Goal: Task Accomplishment & Management: Use online tool/utility

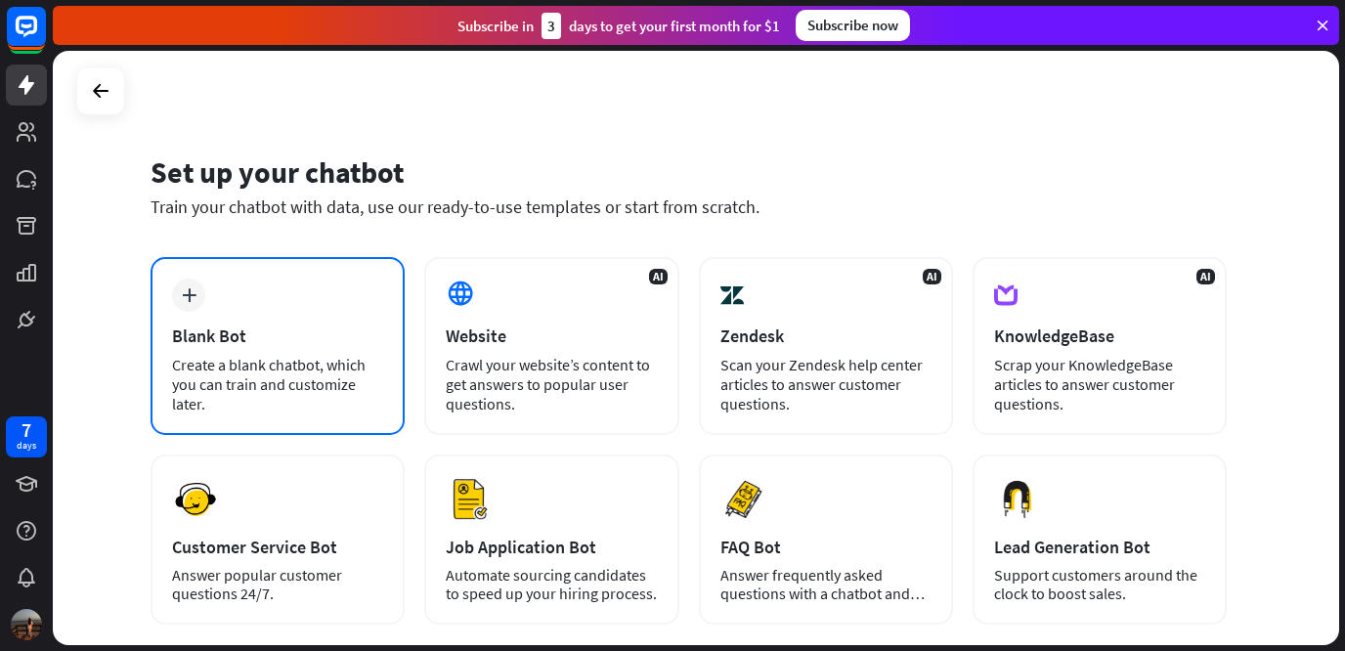
click at [263, 358] on div "Create a blank chatbot, which you can train and customize later." at bounding box center [277, 384] width 211 height 59
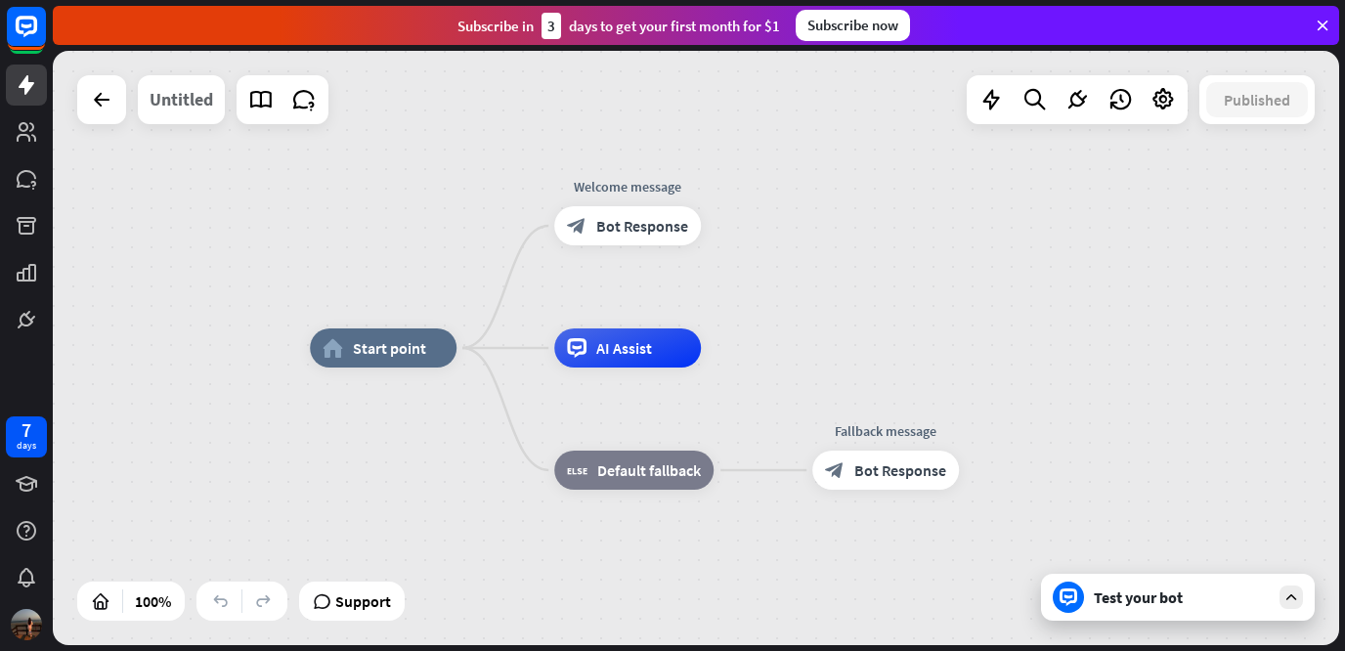
click at [200, 107] on div "Untitled" at bounding box center [181, 99] width 64 height 49
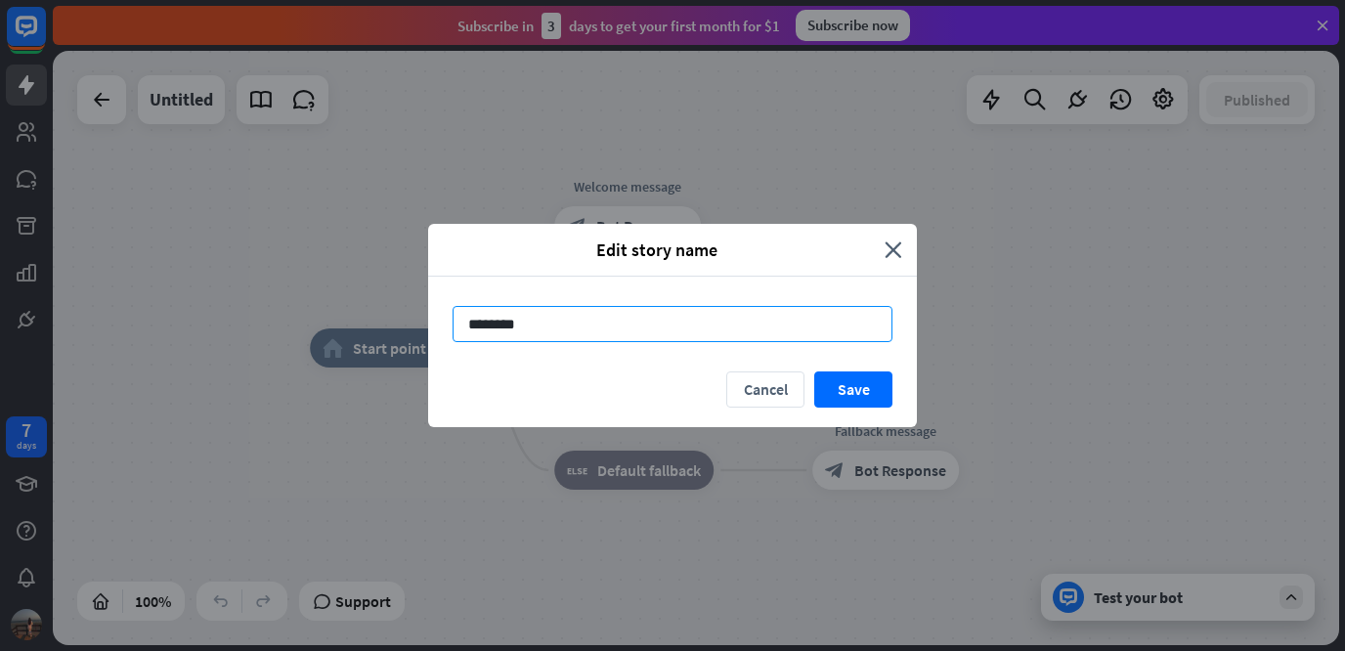
click at [540, 331] on input "********" at bounding box center [672, 324] width 440 height 36
type input "*******"
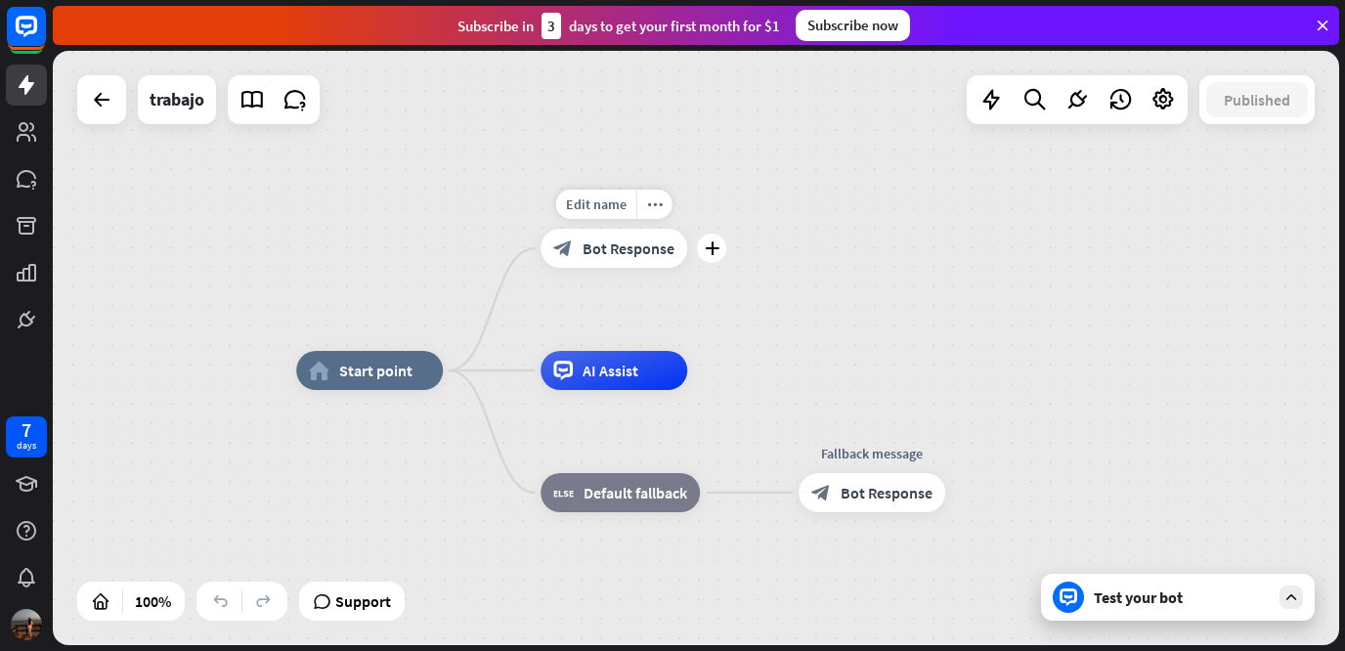
drag, startPoint x: 673, startPoint y: 261, endPoint x: 641, endPoint y: 278, distance: 36.7
click at [641, 268] on div "Edit name more_horiz plus block_bot_response Bot Response" at bounding box center [613, 248] width 147 height 39
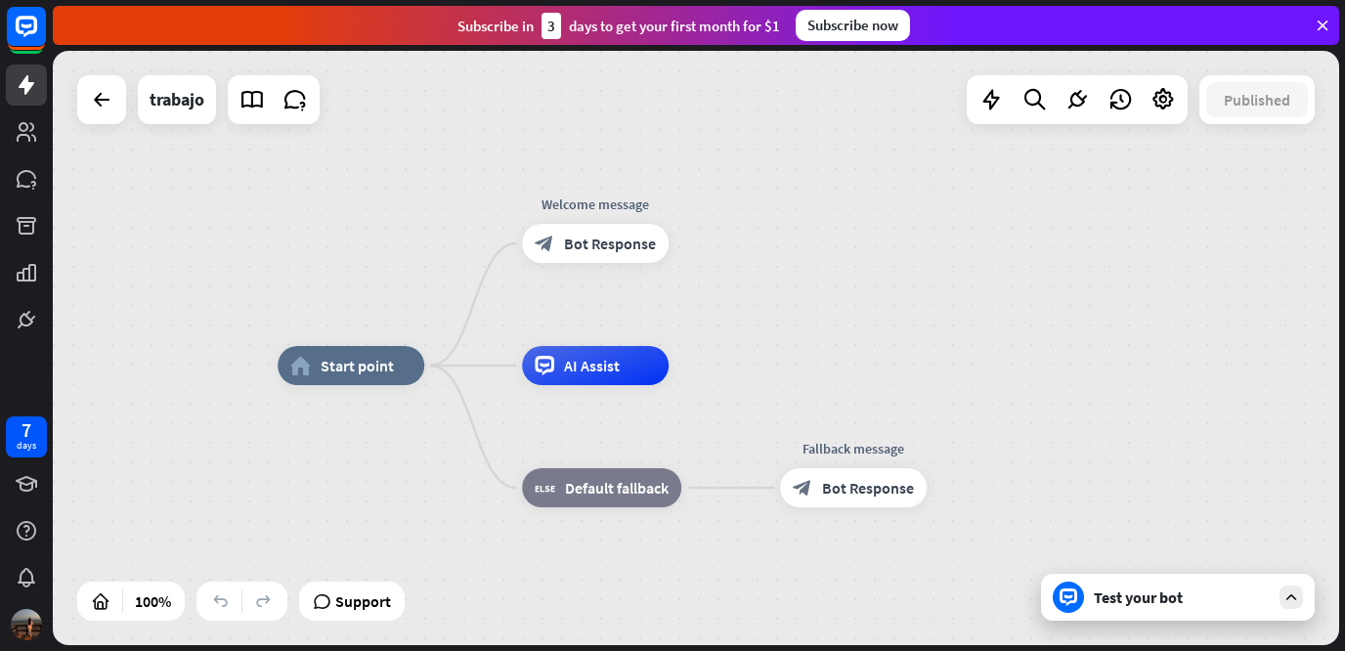
click at [785, 329] on div "home_2 Start point Welcome message block_bot_response Bot Response AI Assist bl…" at bounding box center [696, 348] width 1286 height 594
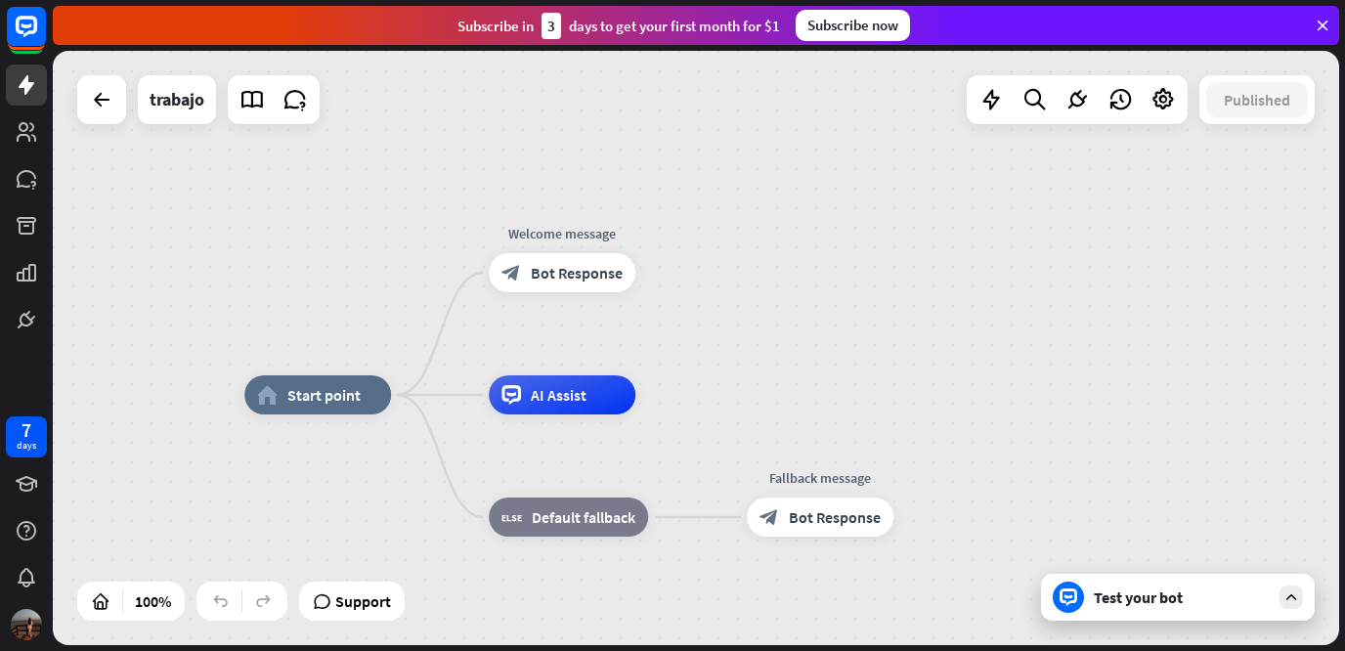
drag, startPoint x: 785, startPoint y: 329, endPoint x: 757, endPoint y: 348, distance: 33.1
click at [757, 348] on div "home_2 Start point Welcome message block_bot_response Bot Response AI Assist bl…" at bounding box center [696, 348] width 1286 height 594
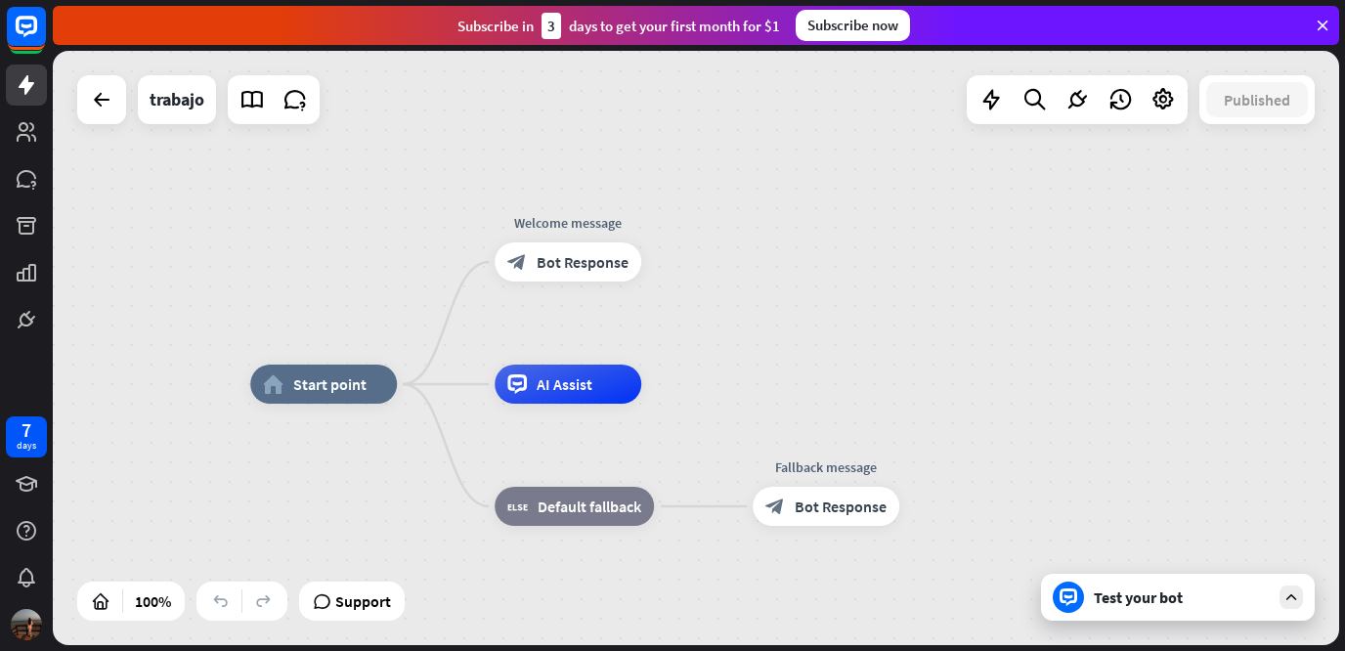
click at [757, 348] on div "home_2 Start point Welcome message block_bot_response Bot Response AI Assist bl…" at bounding box center [696, 348] width 1286 height 594
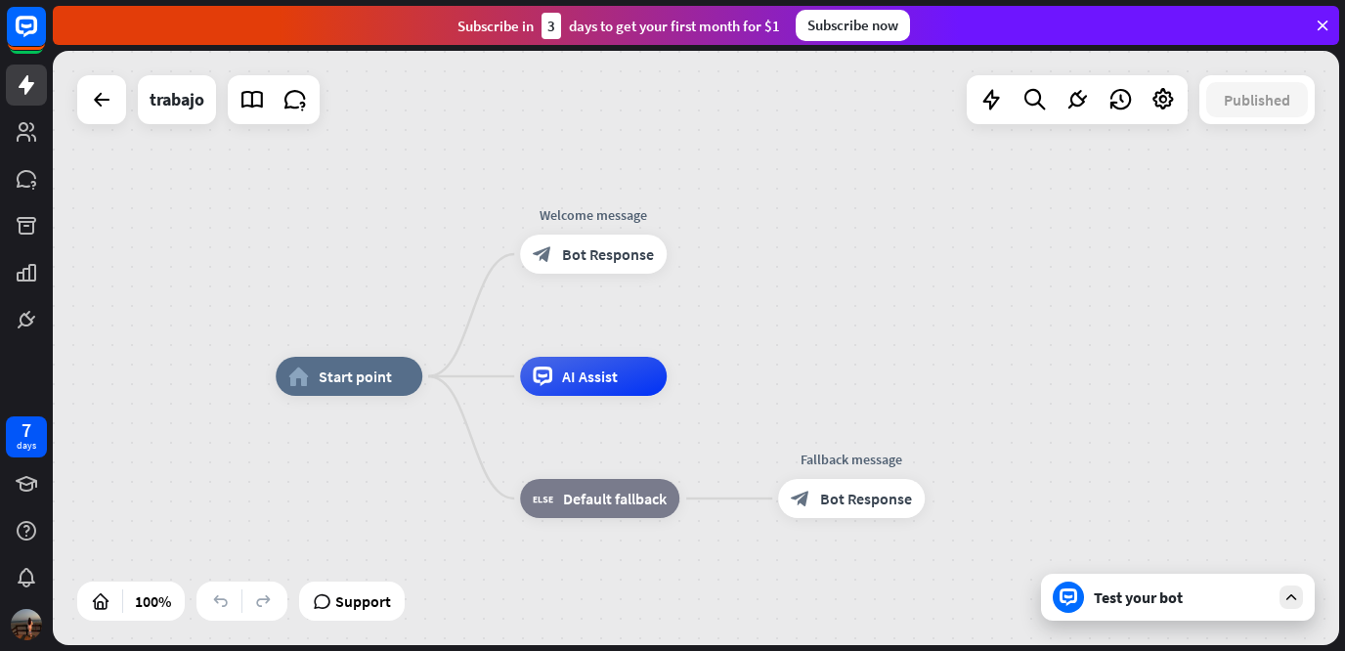
drag, startPoint x: 130, startPoint y: 151, endPoint x: 157, endPoint y: 169, distance: 32.5
click at [157, 169] on div "home_2 Start point Welcome message block_bot_response Bot Response AI Assist bl…" at bounding box center [696, 348] width 1286 height 594
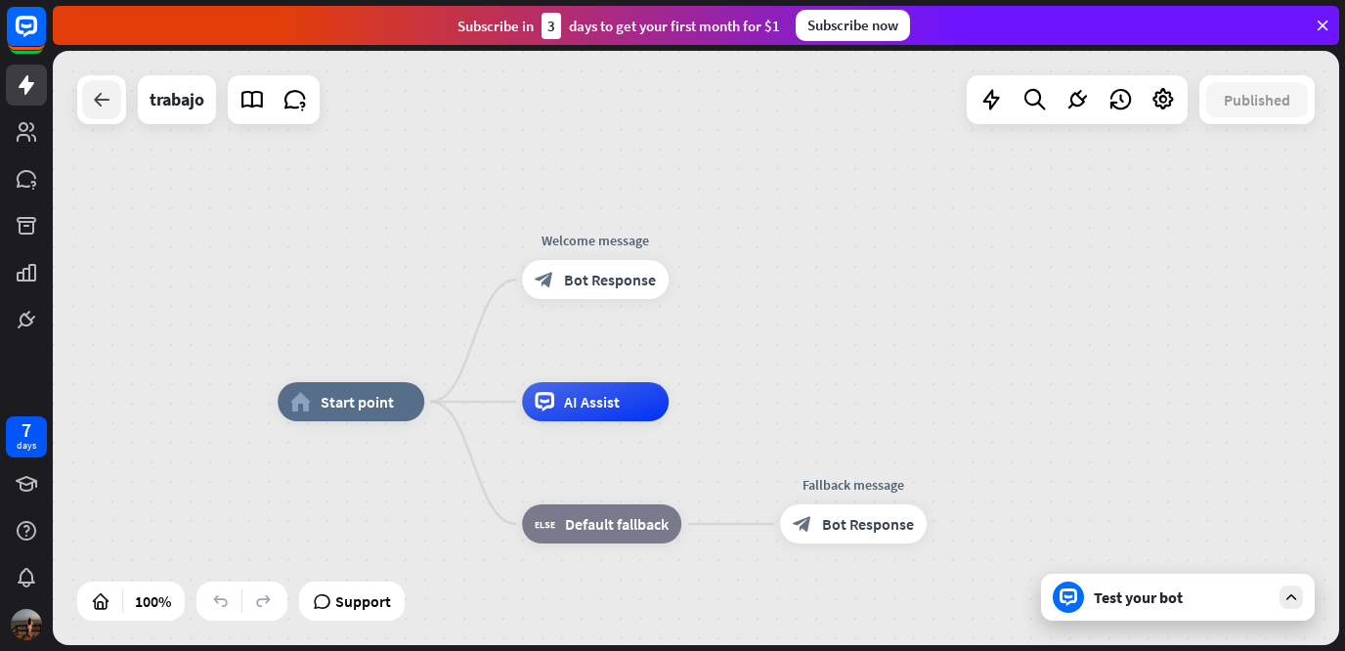
click at [99, 98] on icon at bounding box center [101, 99] width 23 height 23
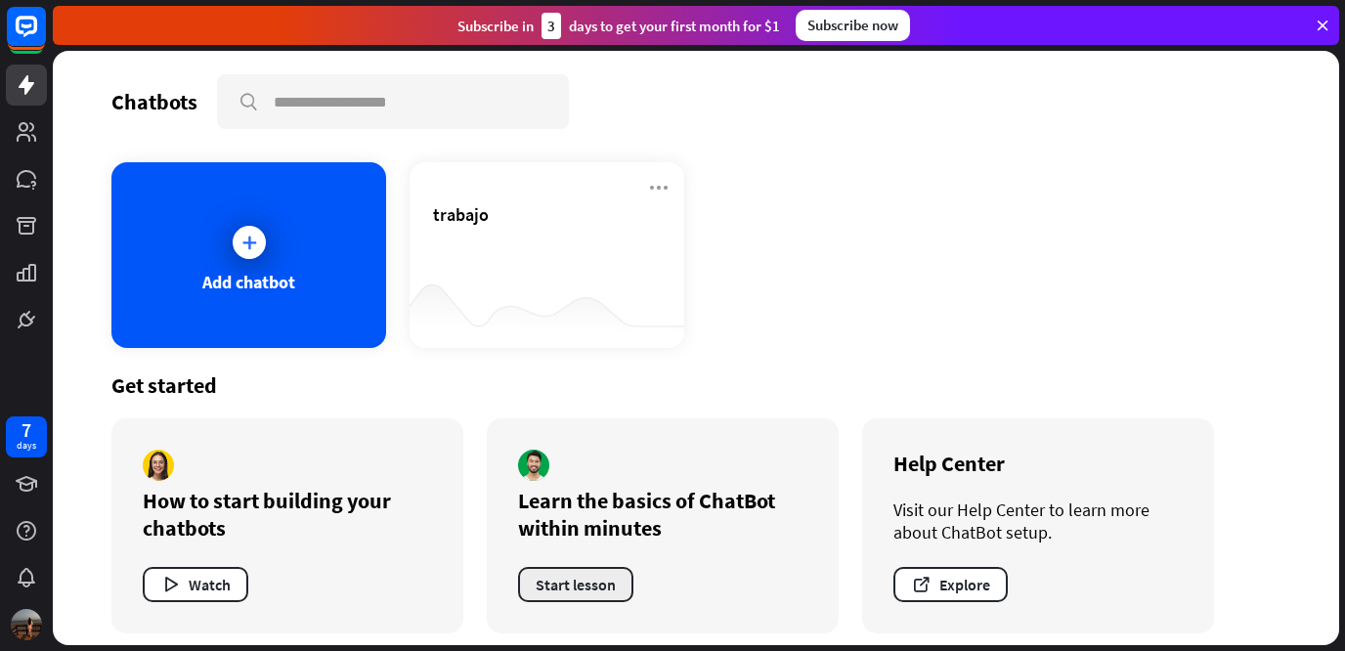
click at [602, 586] on button "Start lesson" at bounding box center [575, 584] width 115 height 35
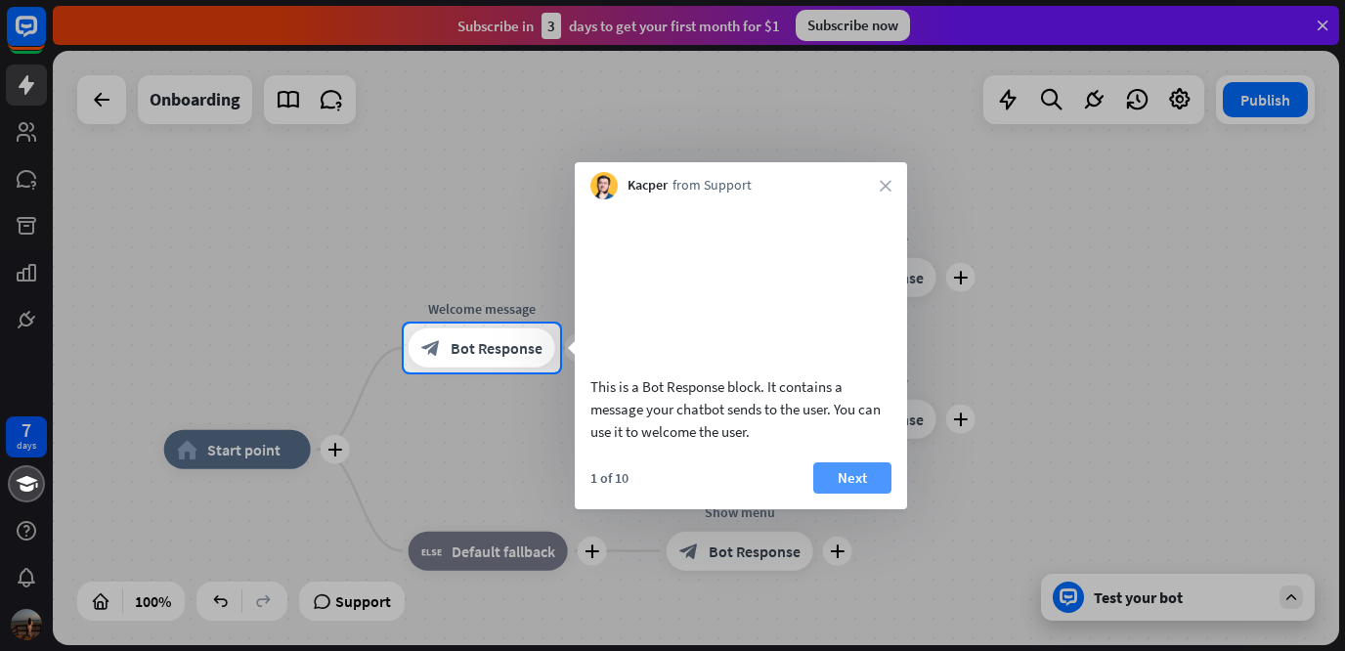
click at [841, 493] on button "Next" at bounding box center [852, 477] width 78 height 31
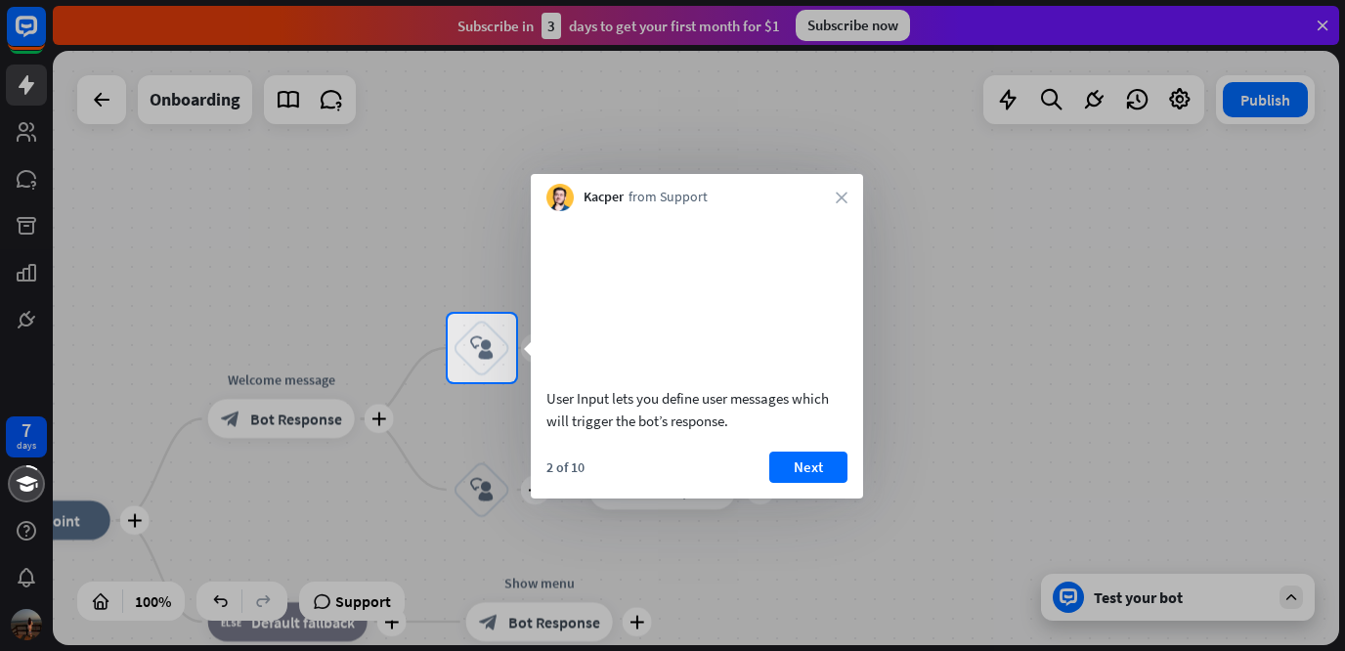
click at [841, 483] on button "Next" at bounding box center [808, 466] width 78 height 31
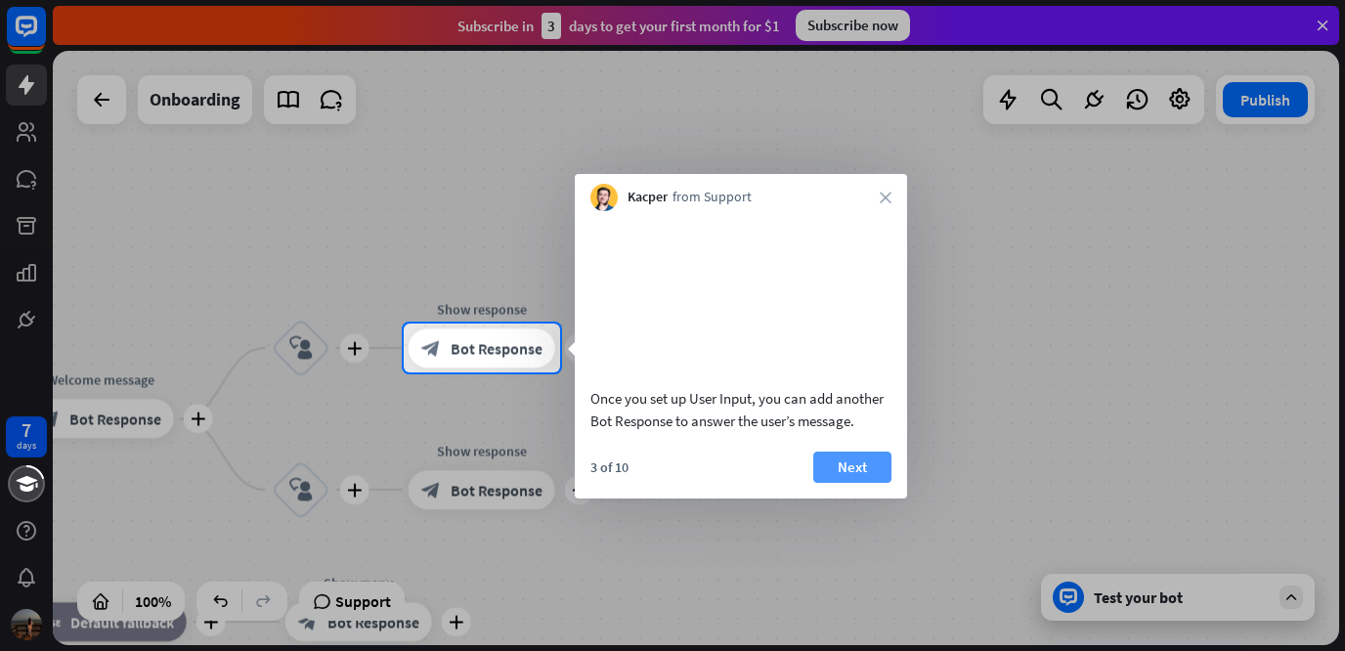
click at [842, 483] on button "Next" at bounding box center [852, 466] width 78 height 31
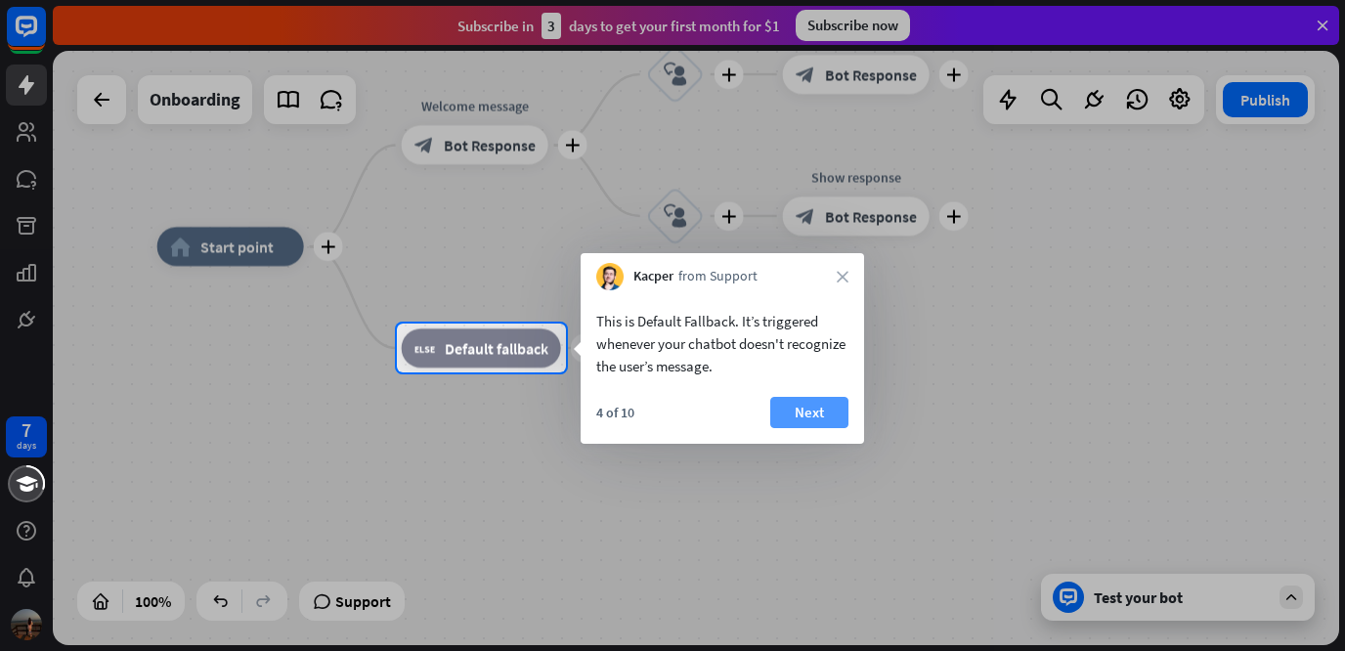
click at [817, 421] on button "Next" at bounding box center [809, 412] width 78 height 31
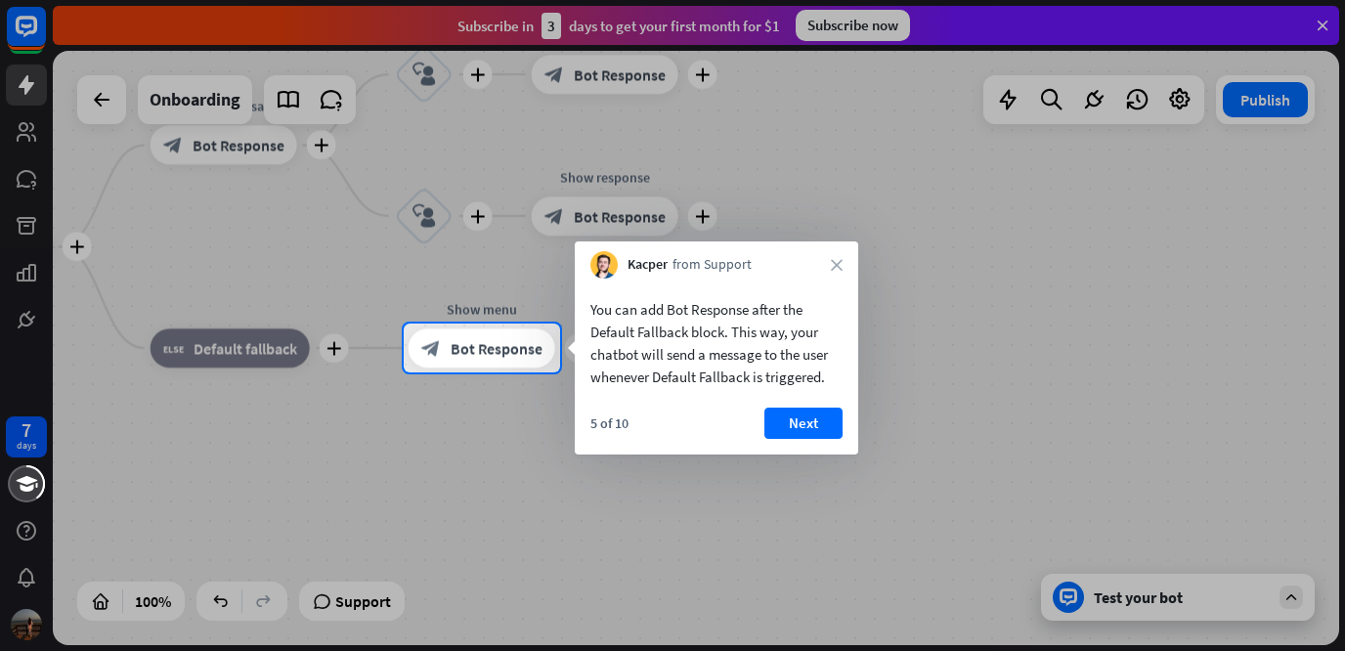
click at [817, 421] on button "Next" at bounding box center [803, 422] width 78 height 31
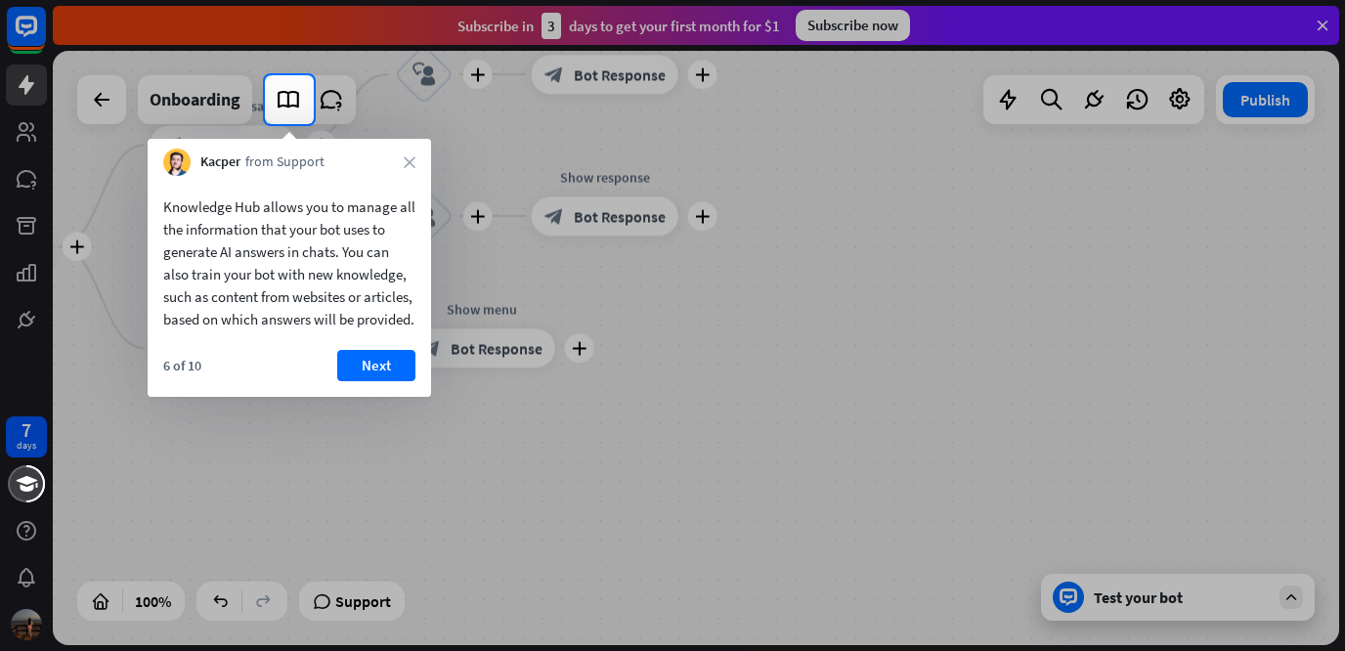
drag, startPoint x: 817, startPoint y: 421, endPoint x: 528, endPoint y: 499, distance: 299.6
click at [528, 499] on div at bounding box center [672, 387] width 1345 height 527
click at [384, 381] on button "Next" at bounding box center [376, 365] width 78 height 31
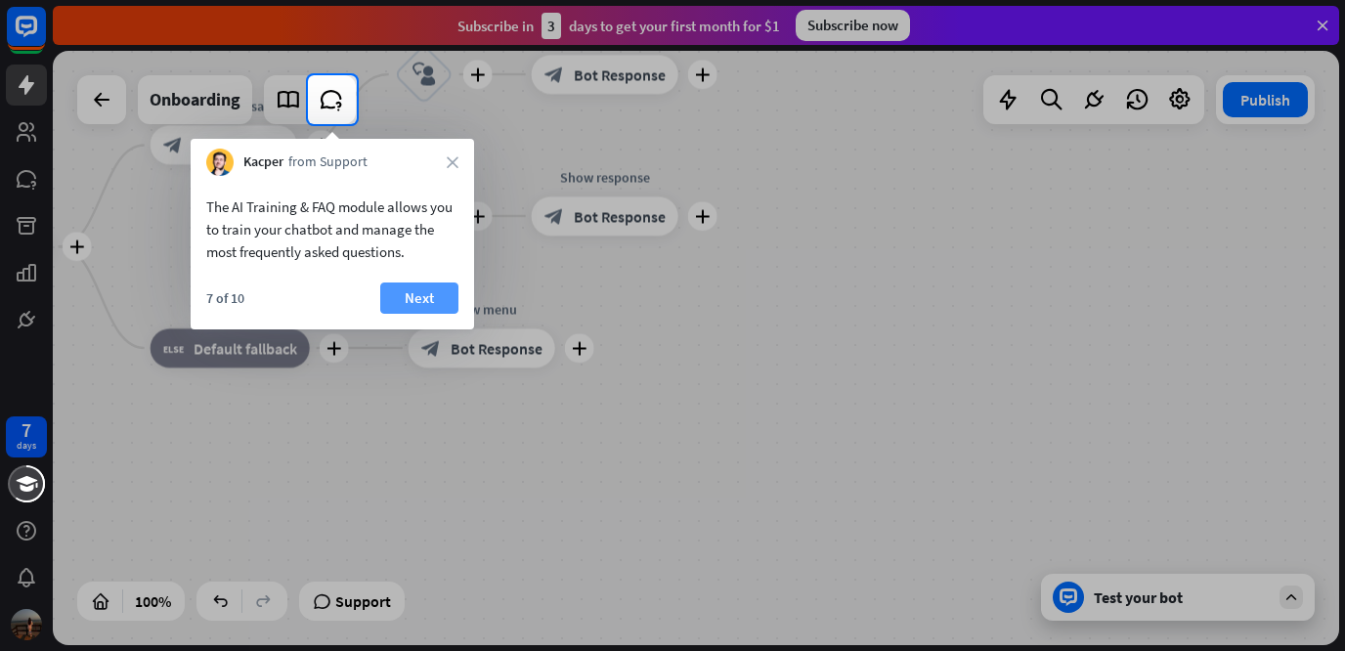
click at [422, 305] on button "Next" at bounding box center [419, 297] width 78 height 31
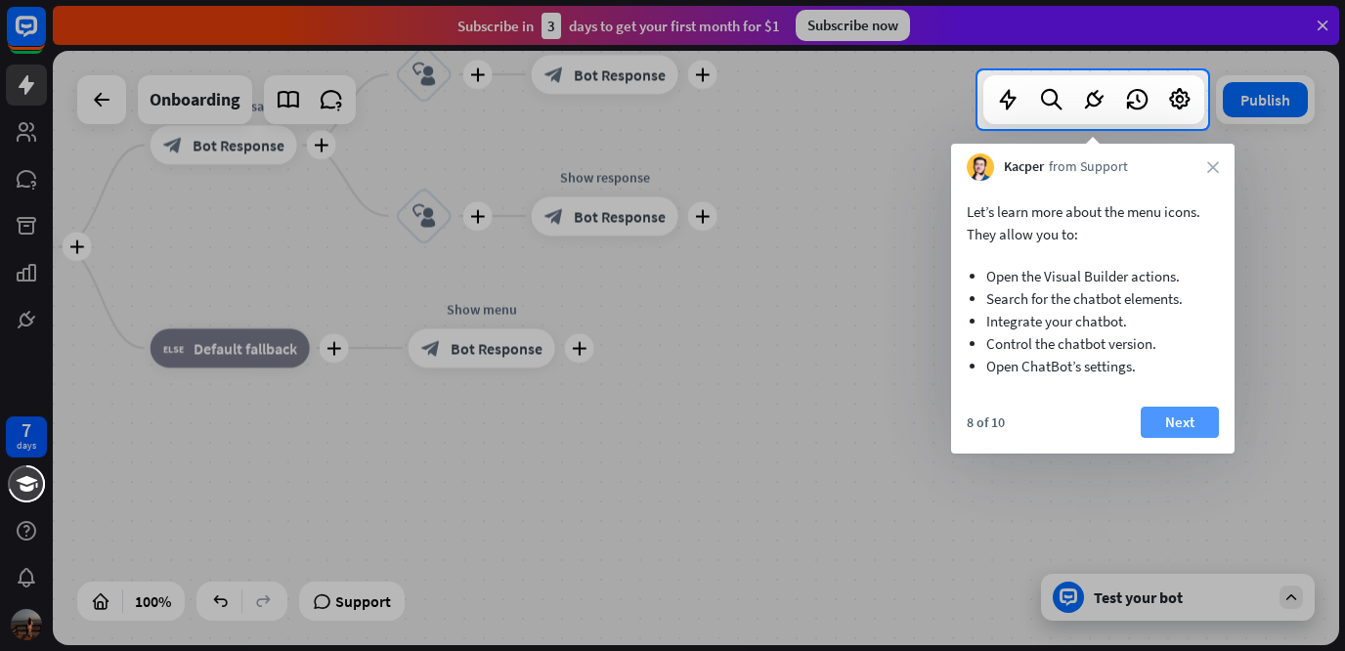
click at [1164, 428] on button "Next" at bounding box center [1179, 421] width 78 height 31
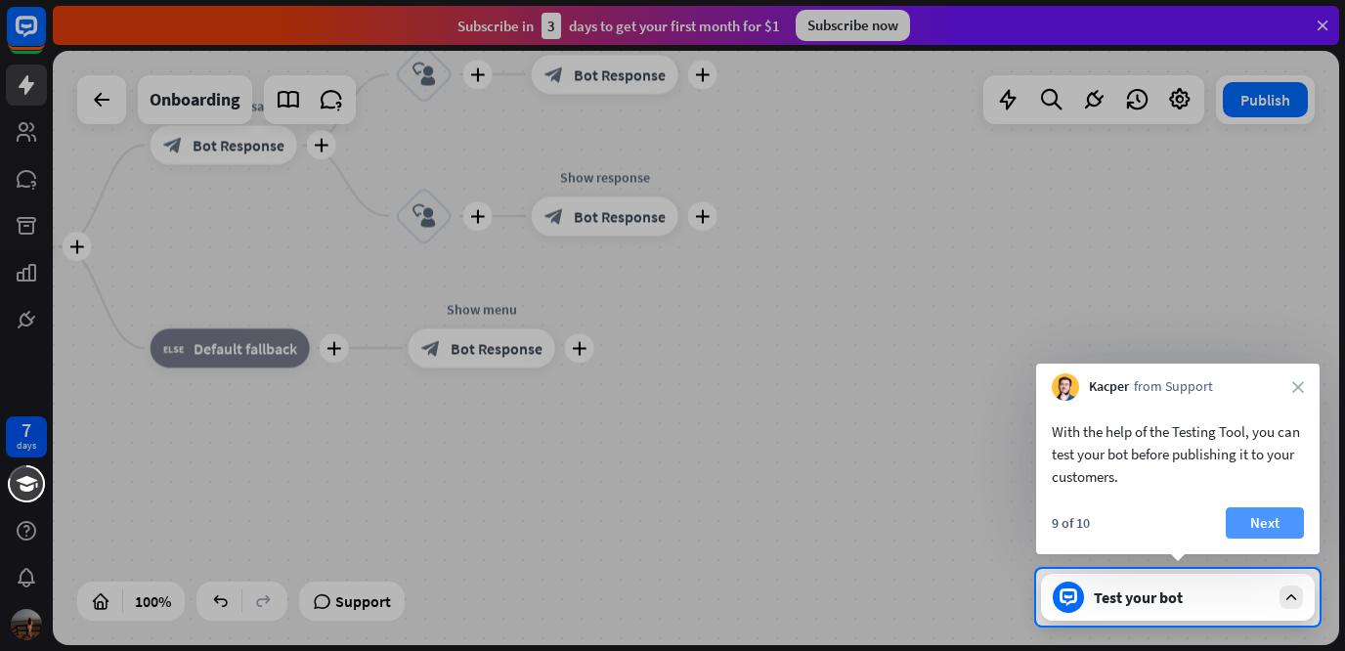
click at [1275, 524] on button "Next" at bounding box center [1264, 522] width 78 height 31
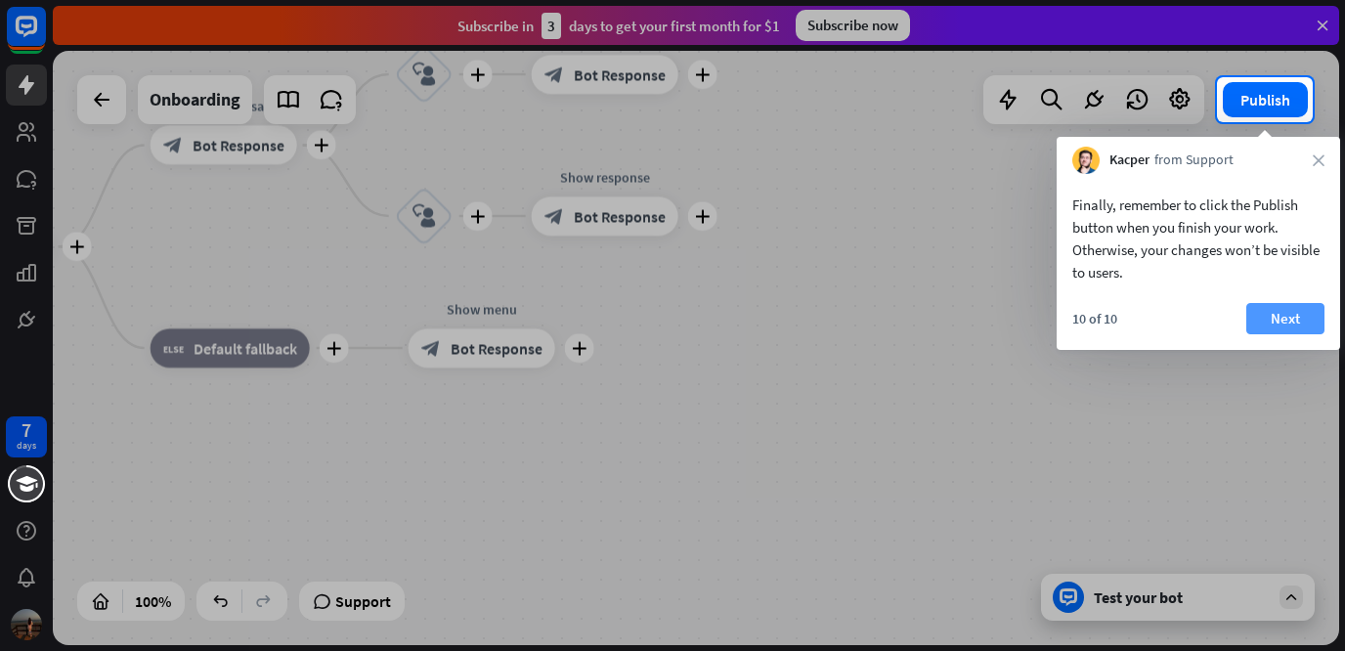
click at [1270, 323] on button "Next" at bounding box center [1285, 318] width 78 height 31
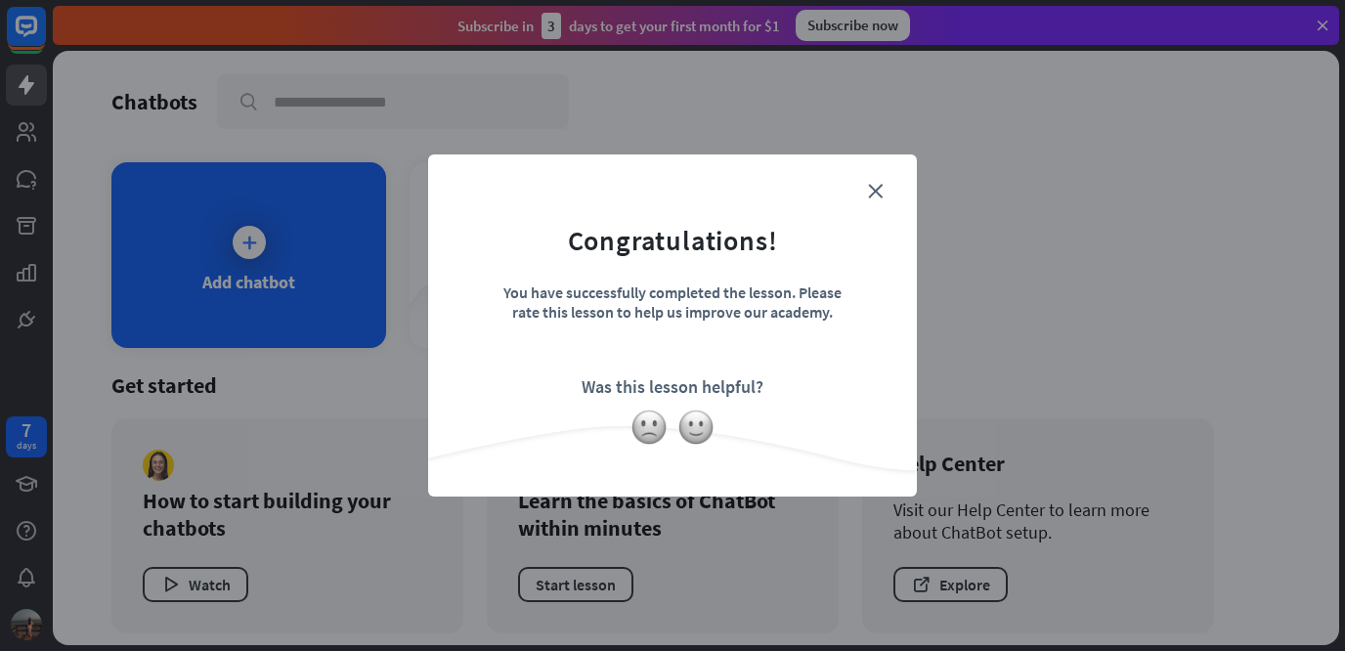
click at [864, 193] on form "Congratulations! You have successfully completed the lesson. Please rate this l…" at bounding box center [672, 296] width 440 height 234
click at [879, 192] on icon "close" at bounding box center [875, 191] width 15 height 15
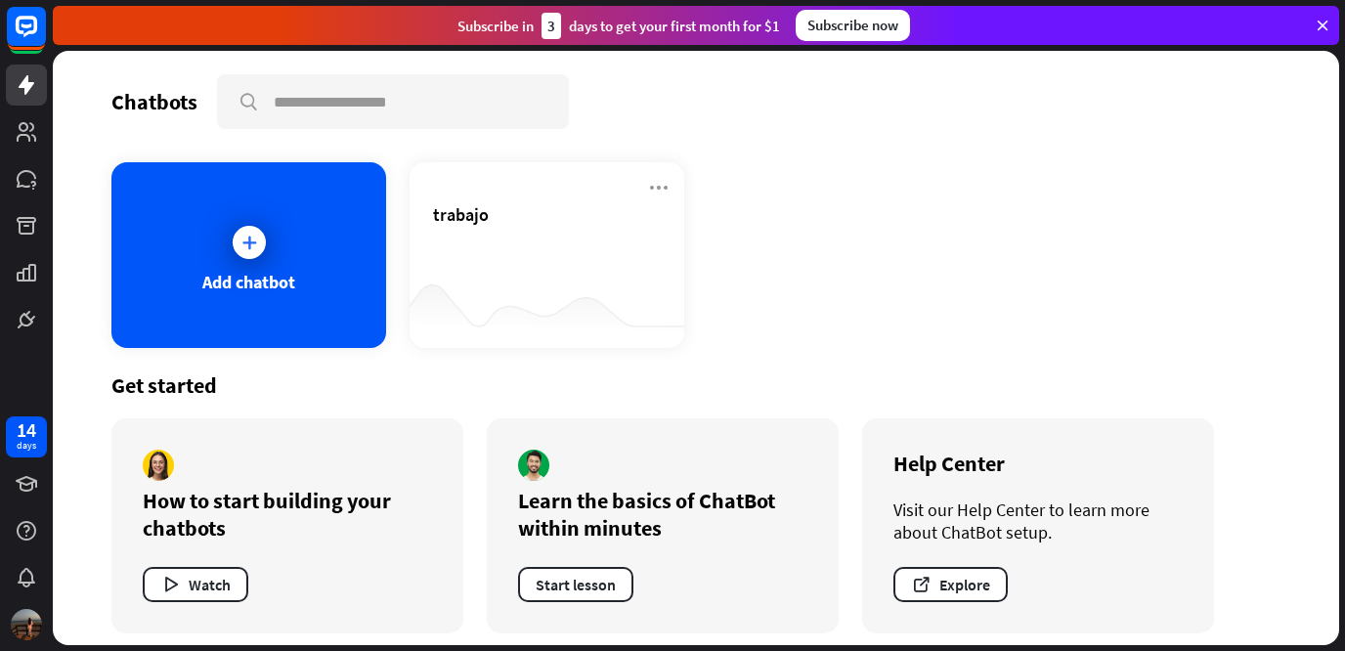
click at [556, 236] on div "trabajo" at bounding box center [547, 237] width 228 height 68
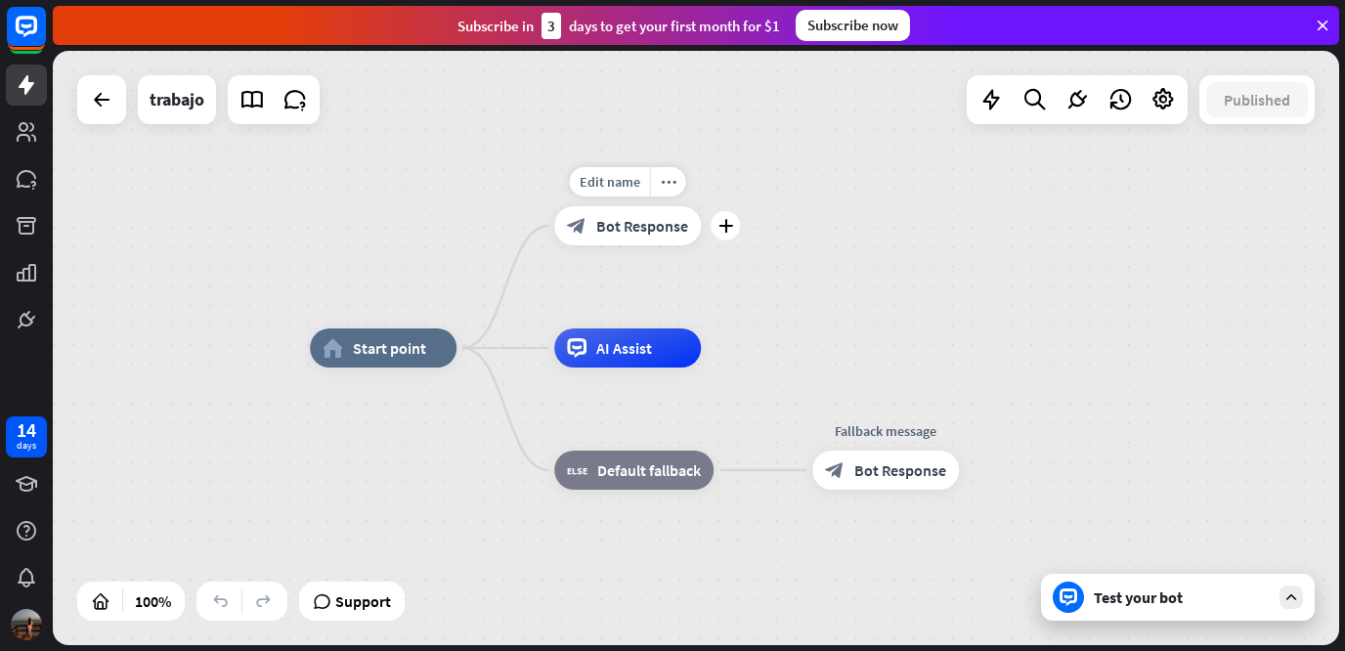
click at [638, 225] on span "Bot Response" at bounding box center [642, 226] width 92 height 20
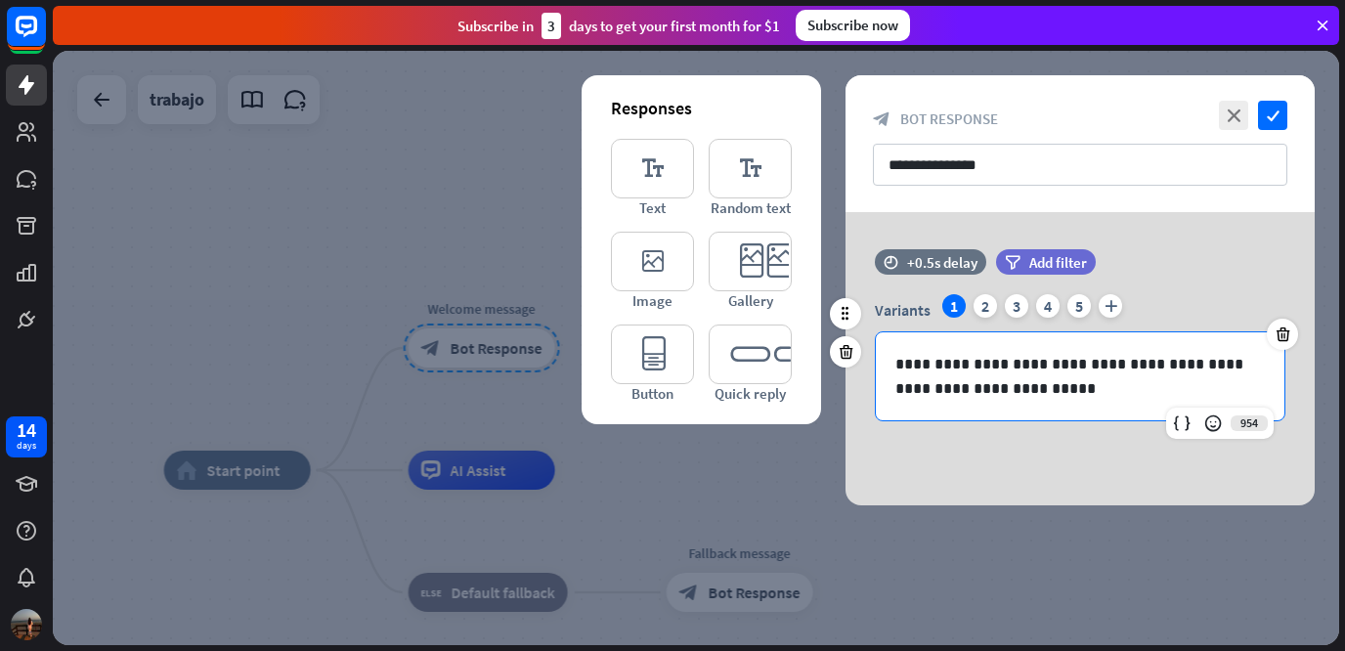
click at [1013, 397] on p "**********" at bounding box center [1079, 376] width 369 height 49
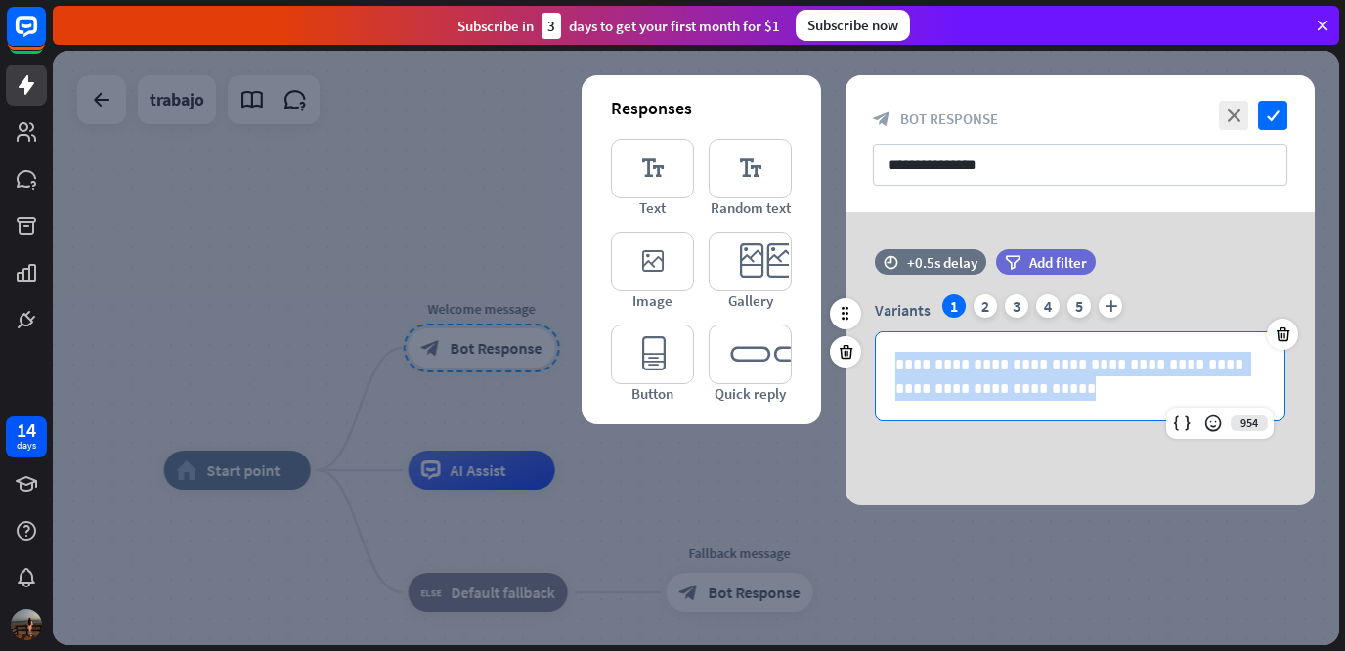
drag, startPoint x: 1013, startPoint y: 397, endPoint x: 888, endPoint y: 362, distance: 129.9
click at [888, 362] on div "**********" at bounding box center [1079, 376] width 408 height 88
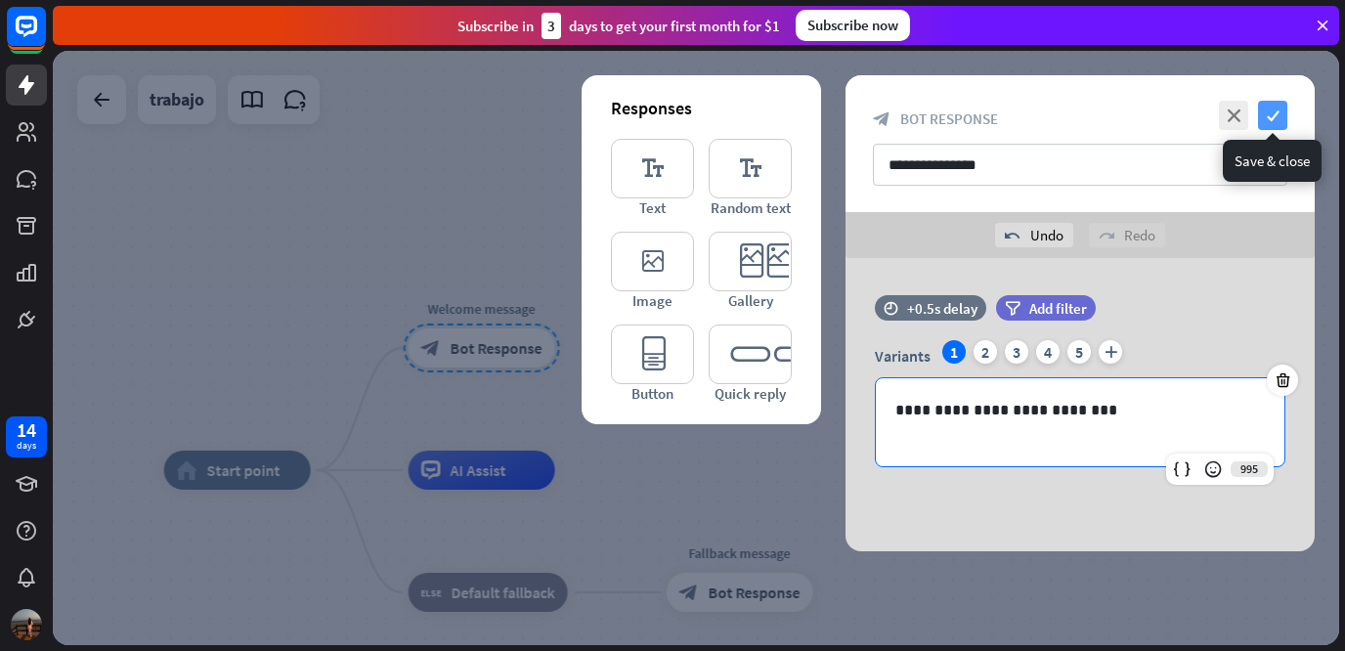
click at [1276, 116] on icon "check" at bounding box center [1272, 115] width 29 height 29
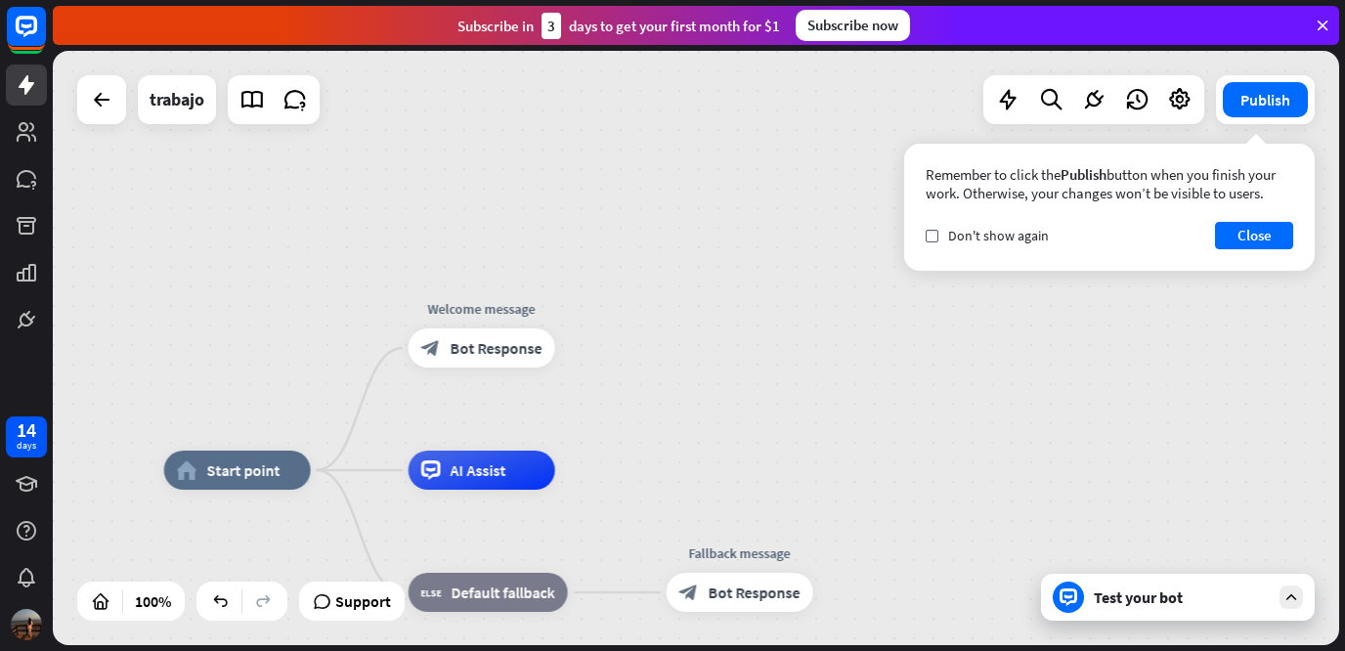
click at [1192, 269] on div "Remember to click the Publish button when you finish your work. Otherwise, your…" at bounding box center [1109, 207] width 410 height 127
click at [932, 238] on icon "check" at bounding box center [931, 236] width 9 height 9
click at [1251, 244] on button "Close" at bounding box center [1254, 235] width 78 height 27
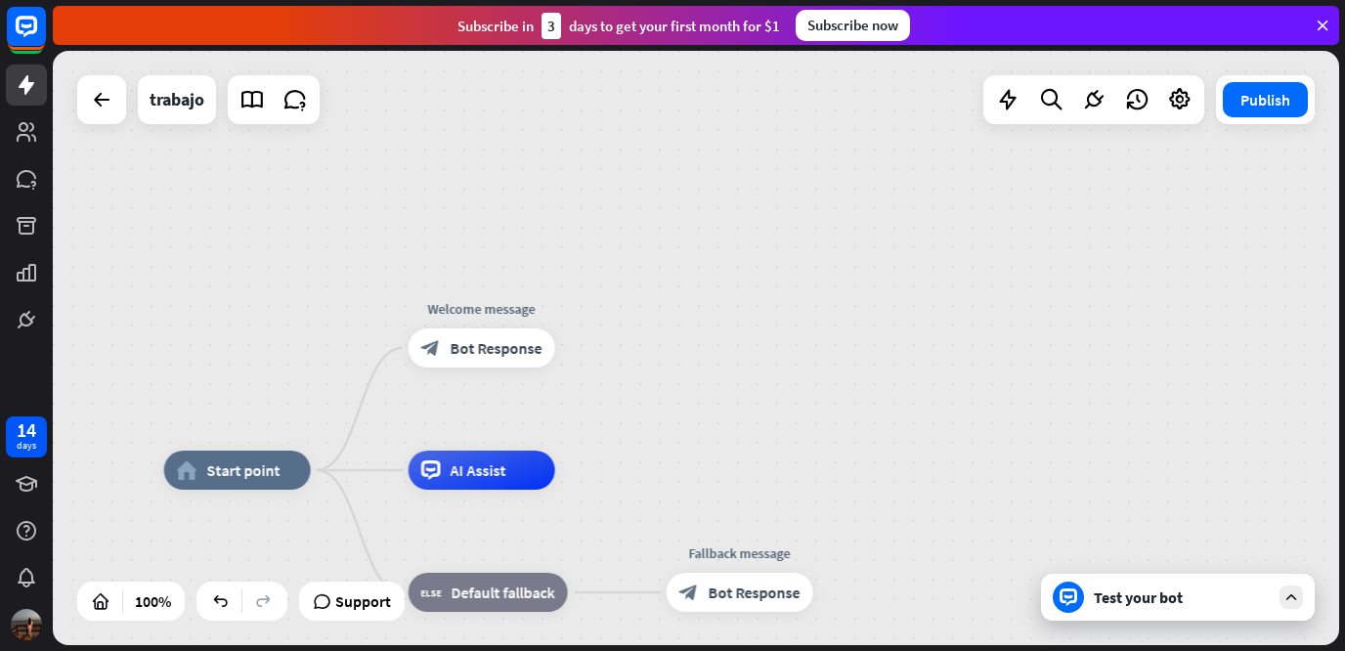
click at [1294, 591] on icon at bounding box center [1291, 597] width 18 height 18
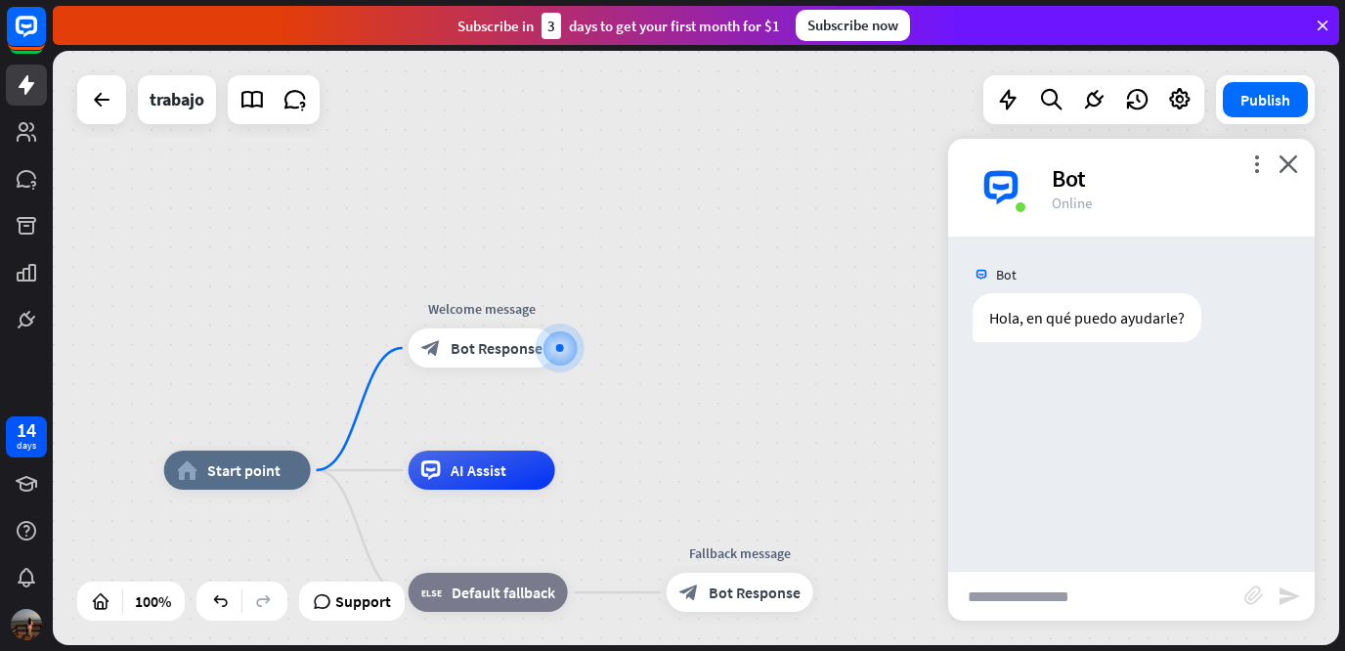
click at [1282, 174] on div "Bot" at bounding box center [1170, 178] width 239 height 30
click at [1286, 164] on icon "close" at bounding box center [1288, 163] width 20 height 19
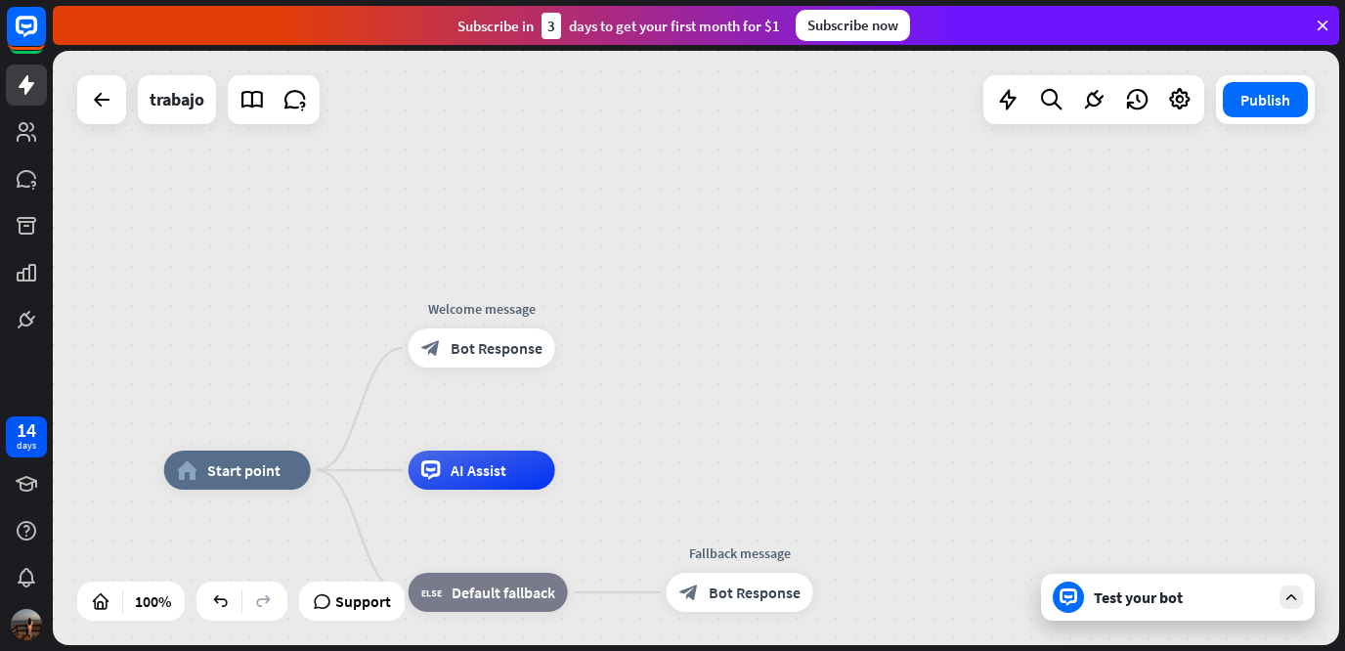
click at [1286, 164] on div "home_2 Start point Welcome message block_bot_response Bot Response AI Assist bl…" at bounding box center [696, 348] width 1286 height 594
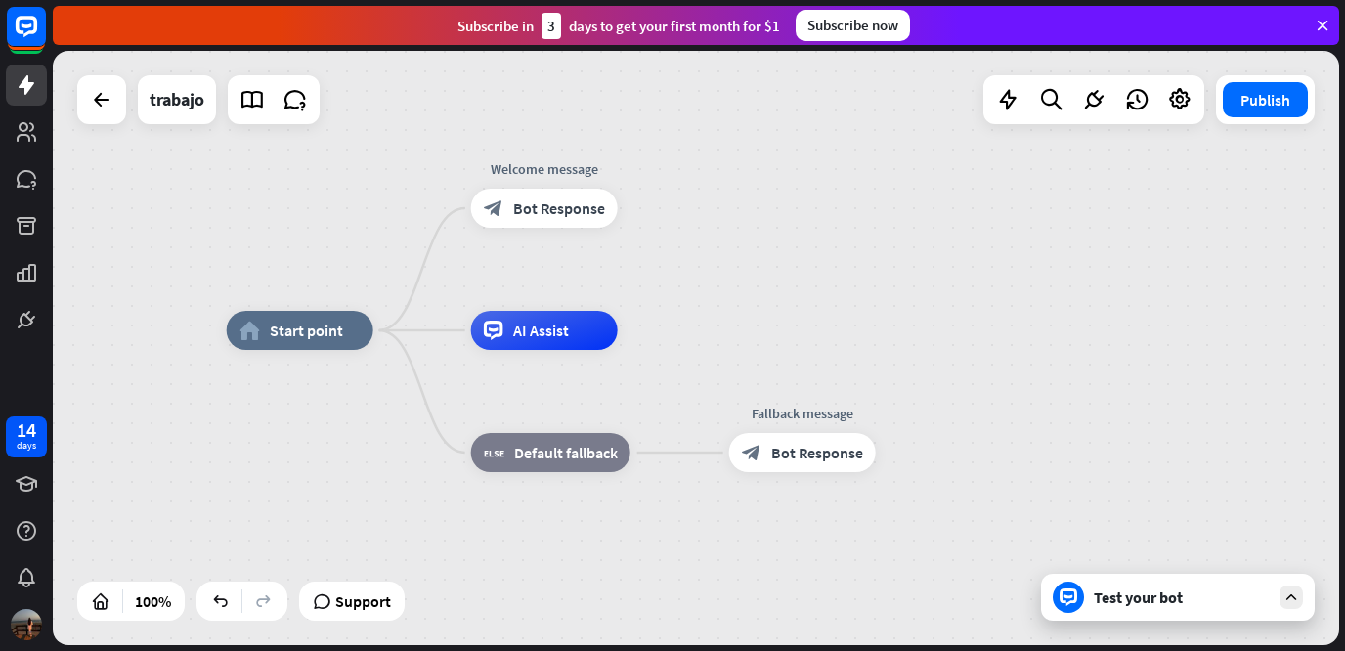
drag, startPoint x: 630, startPoint y: 407, endPoint x: 687, endPoint y: 268, distance: 150.8
click at [687, 268] on div "home_2 Start point Welcome message block_bot_response Bot Response AI Assist bl…" at bounding box center [696, 348] width 1286 height 594
click at [579, 451] on span "Default fallback" at bounding box center [560, 453] width 104 height 20
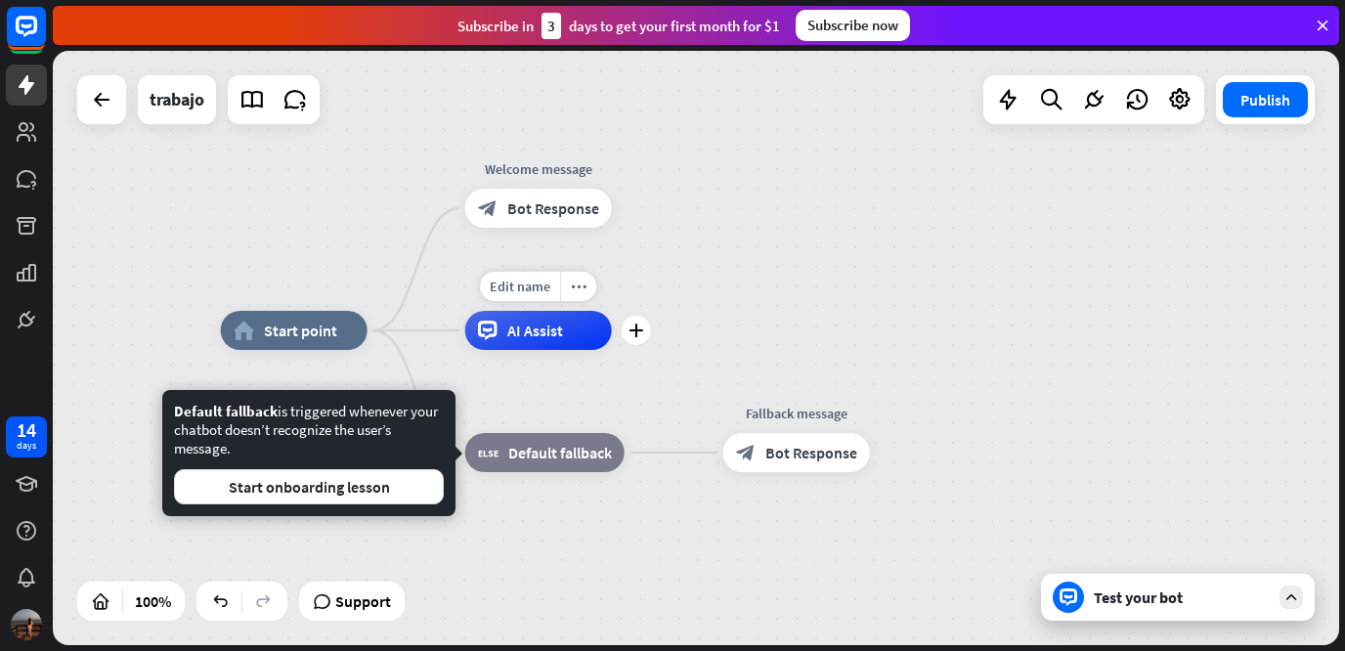
click at [563, 338] on div "AI Assist" at bounding box center [538, 330] width 147 height 39
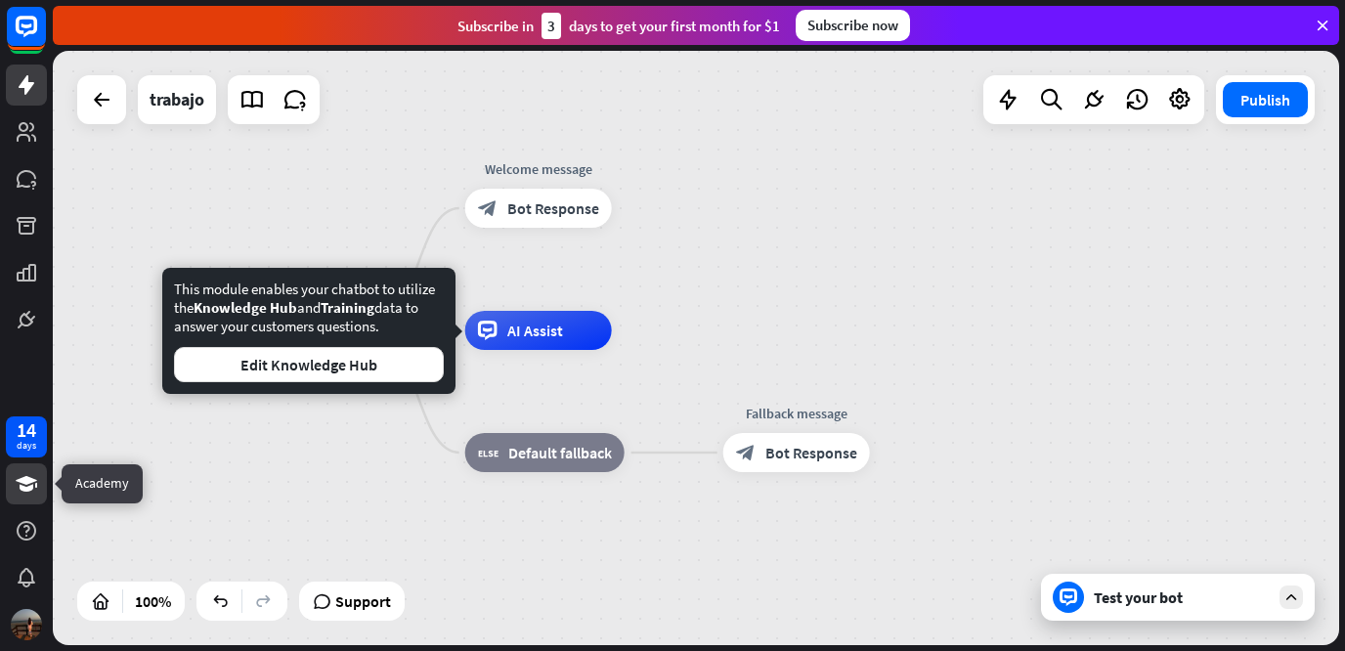
click at [39, 492] on link at bounding box center [26, 483] width 41 height 41
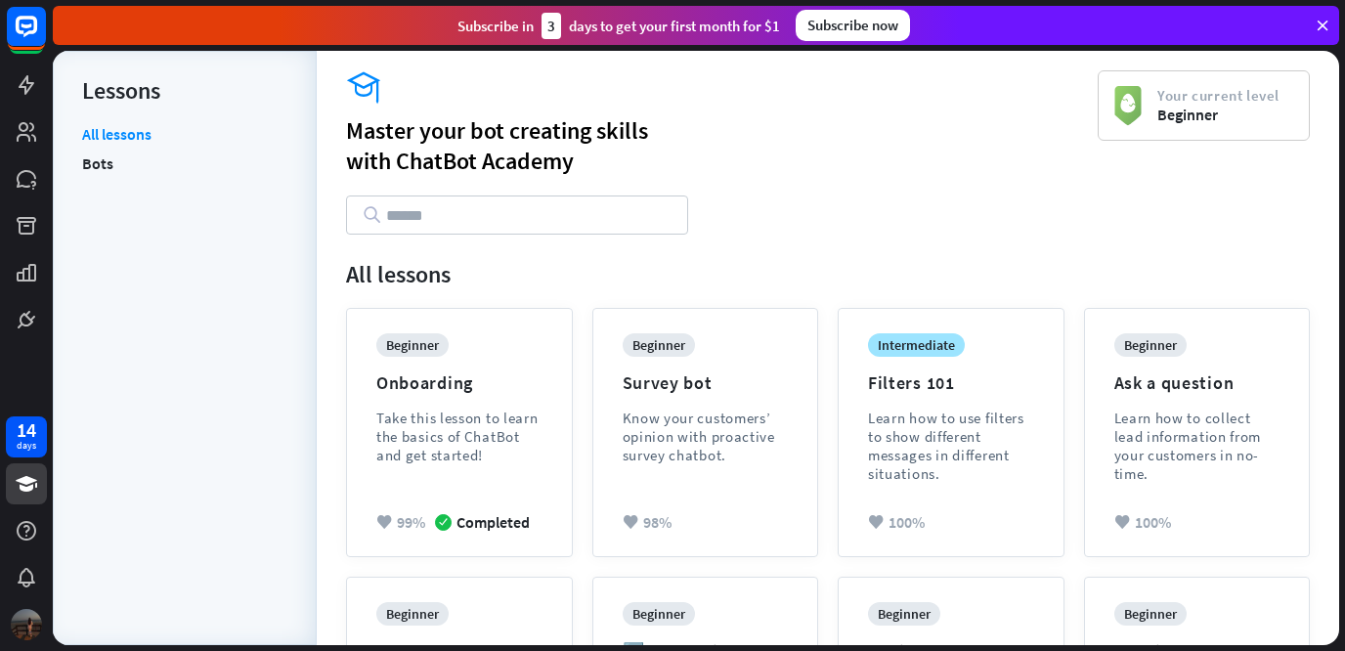
click at [32, 608] on div at bounding box center [26, 624] width 41 height 41
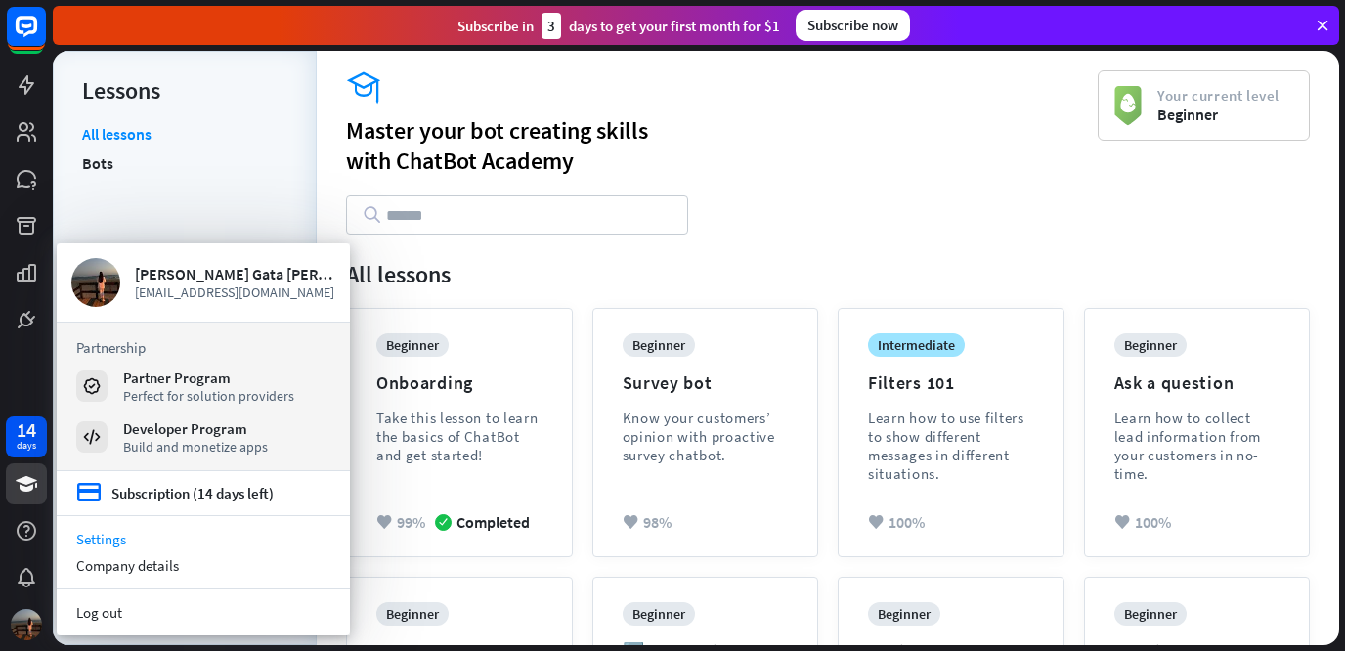
click at [122, 548] on link "Settings" at bounding box center [203, 539] width 293 height 26
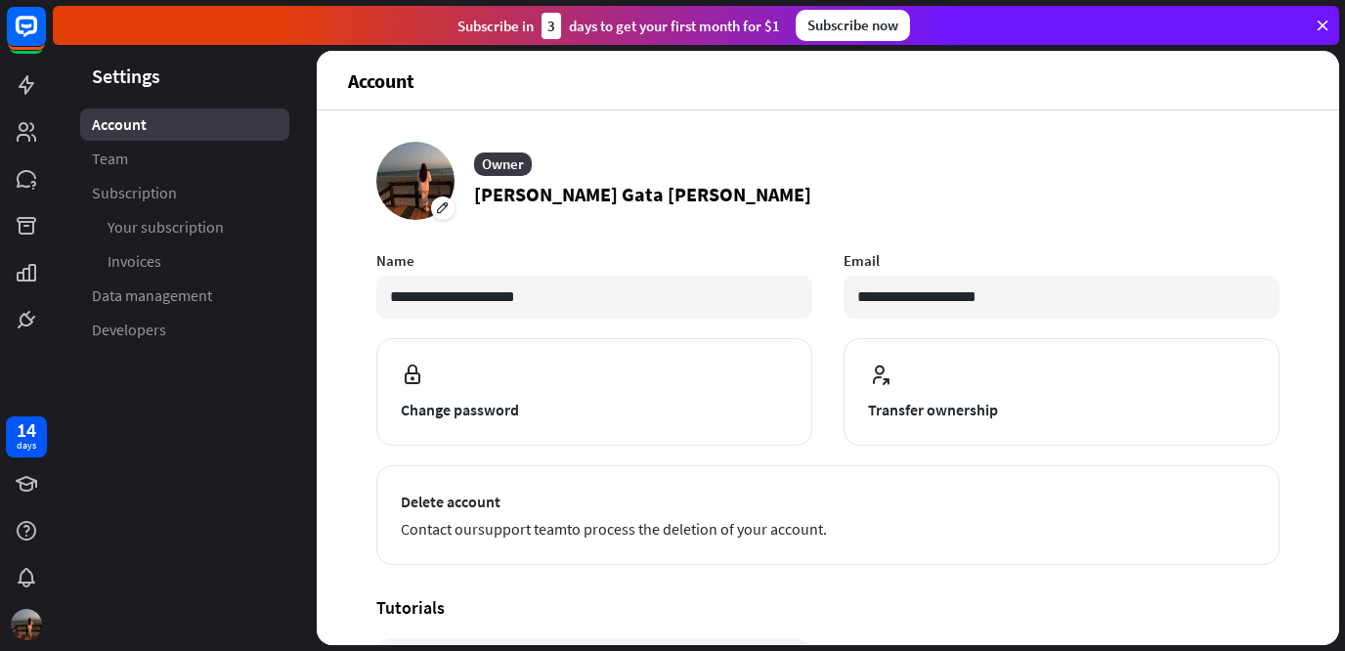
drag, startPoint x: 1339, startPoint y: 458, endPoint x: 1339, endPoint y: 510, distance: 51.8
click at [1339, 510] on div "**********" at bounding box center [699, 351] width 1292 height 600
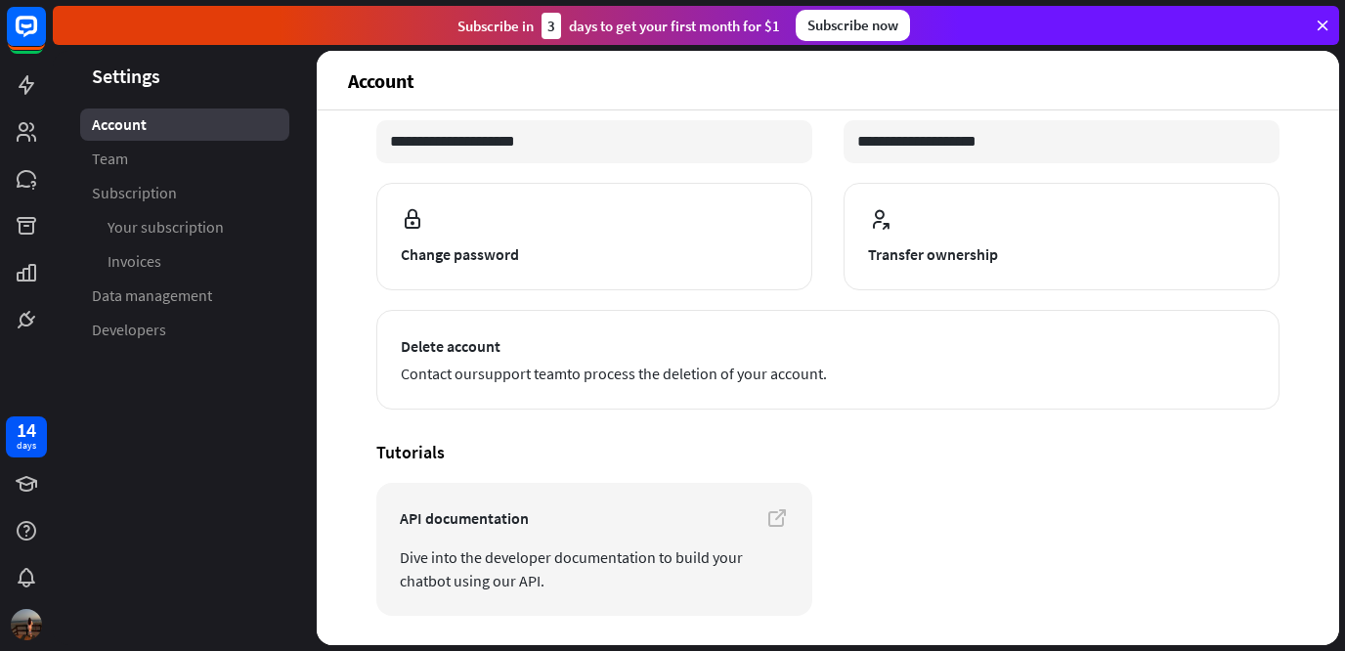
scroll to position [216, 0]
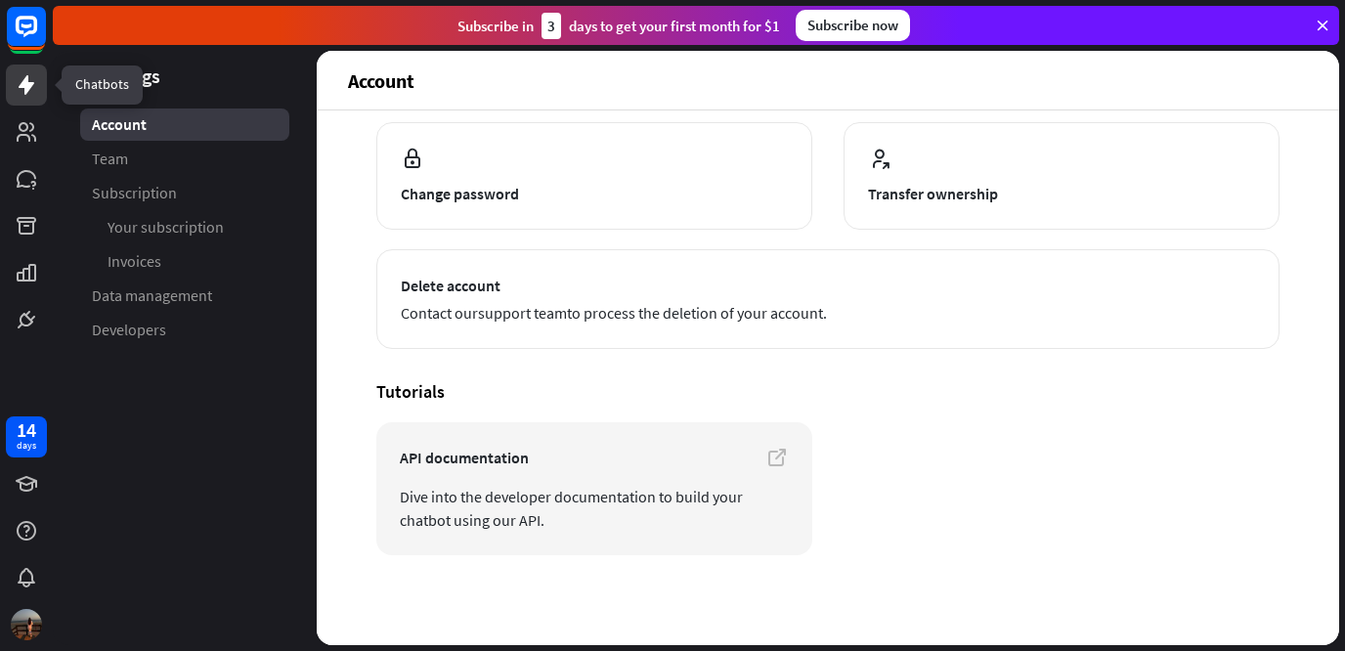
click at [23, 101] on link at bounding box center [26, 84] width 41 height 41
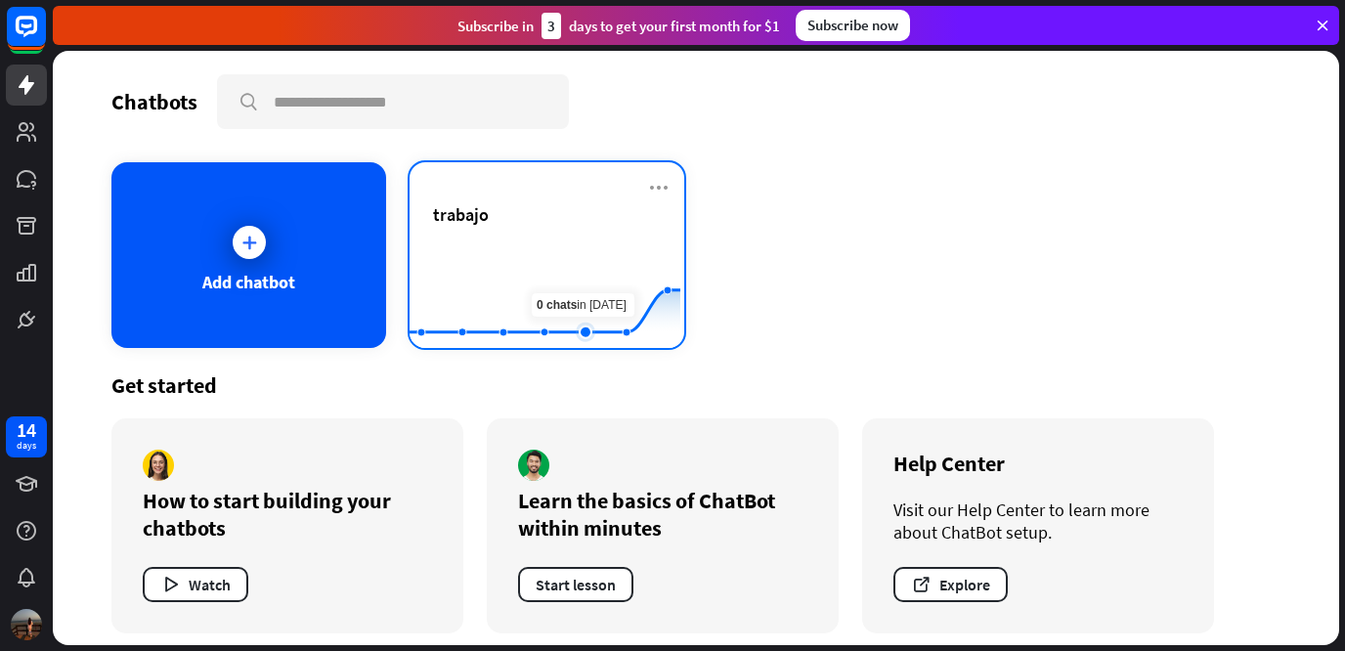
click at [575, 303] on rect at bounding box center [544, 299] width 271 height 122
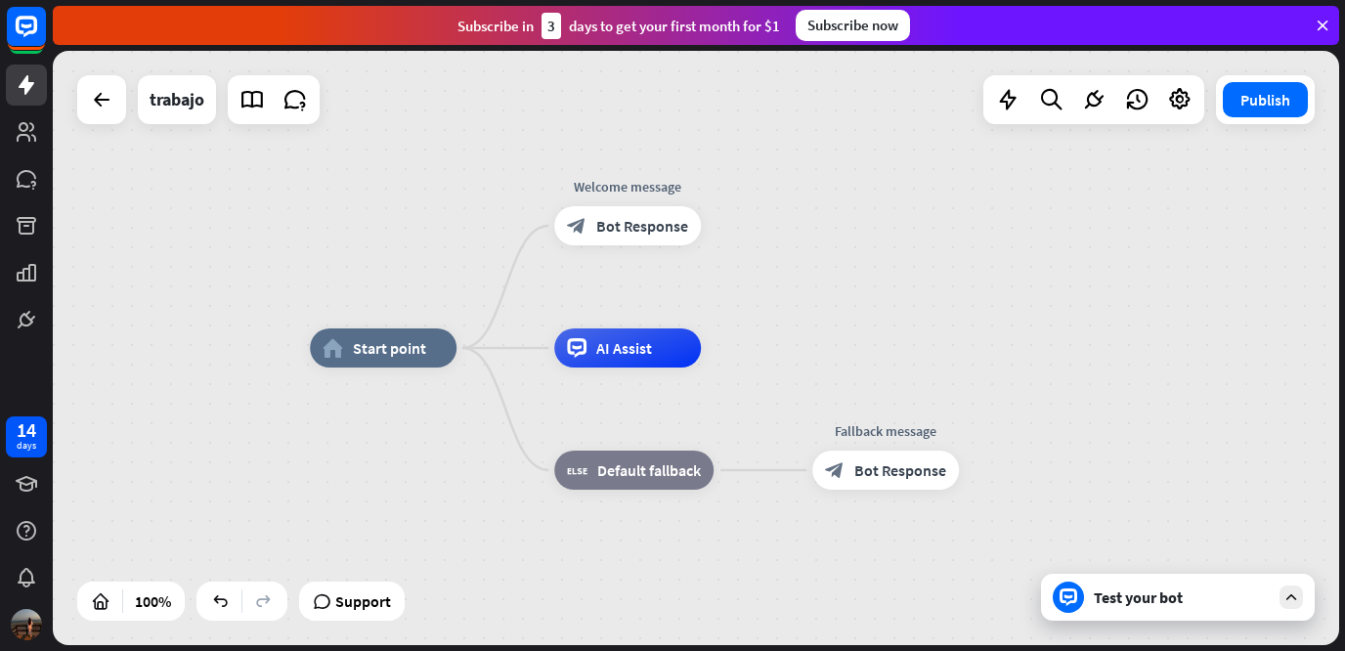
click at [898, 281] on div "home_2 Start point Welcome message block_bot_response Bot Response AI Assist bl…" at bounding box center [696, 348] width 1286 height 594
click at [892, 469] on span "Bot Response" at bounding box center [900, 470] width 92 height 20
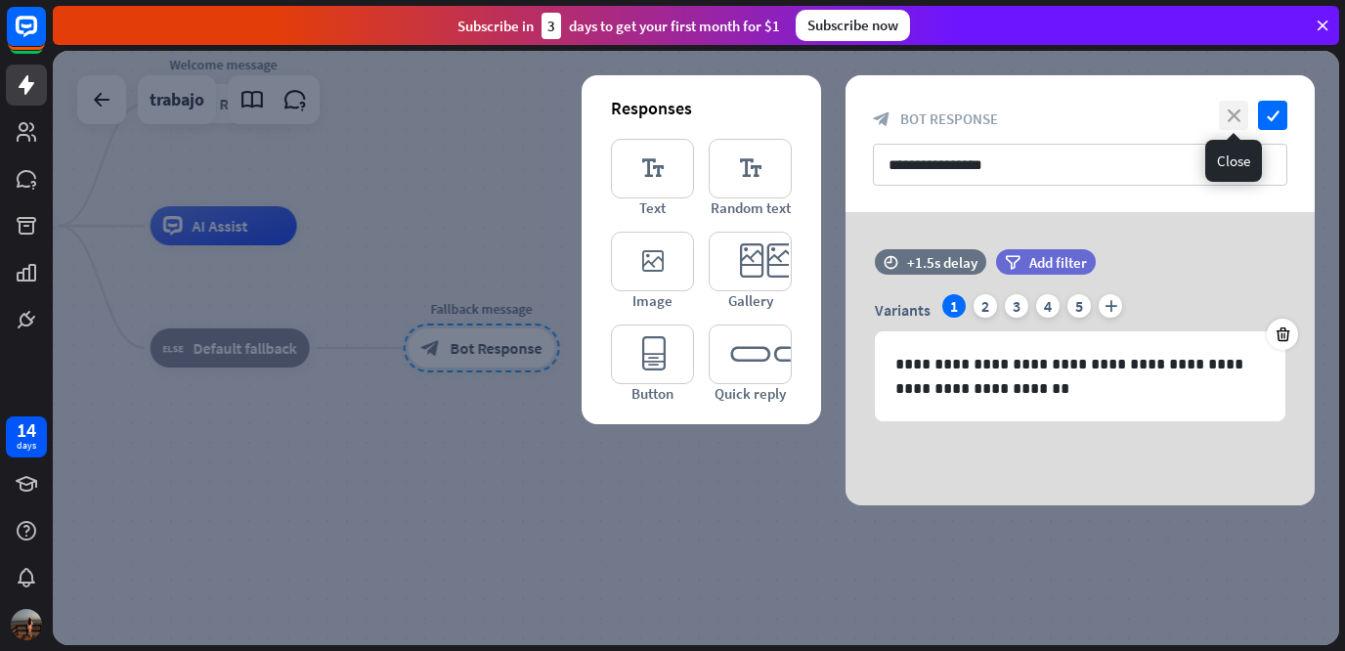
click at [1234, 124] on icon "close" at bounding box center [1232, 115] width 29 height 29
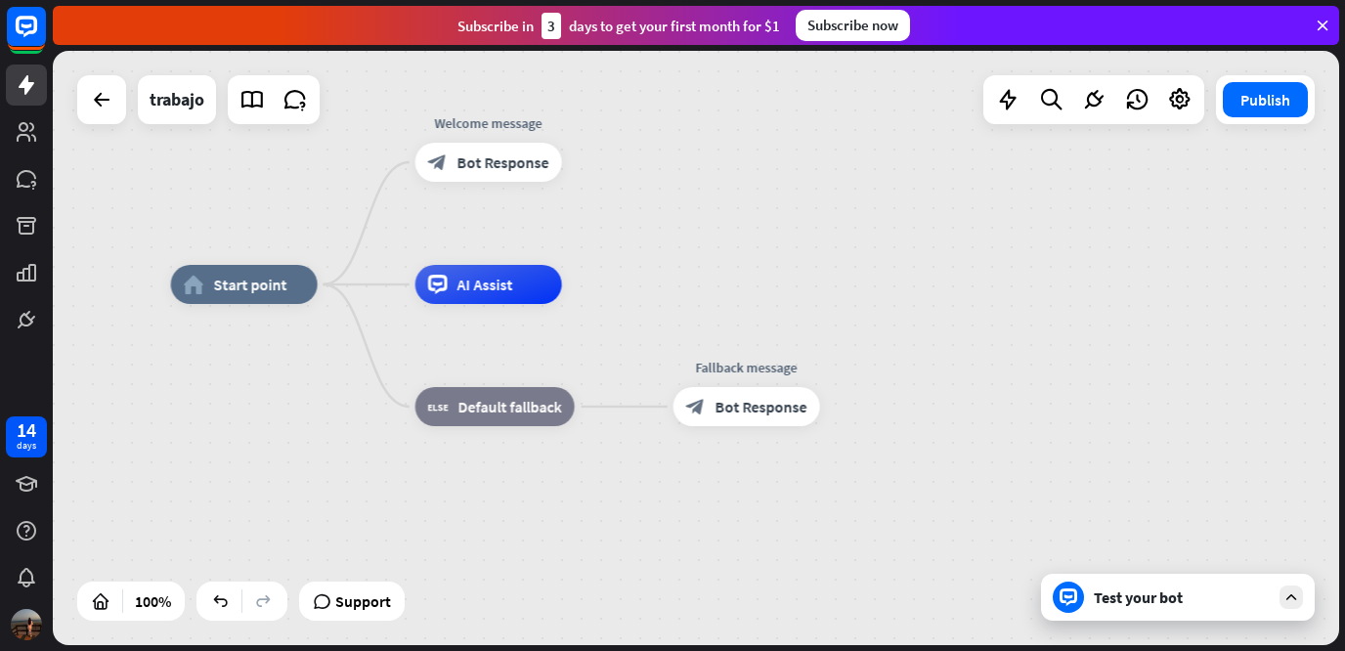
drag, startPoint x: 780, startPoint y: 311, endPoint x: 1045, endPoint y: 369, distance: 271.2
click at [1045, 369] on div "home_2 Start point Welcome message block_bot_response Bot Response AI Assist bl…" at bounding box center [814, 581] width 1286 height 594
click at [544, 406] on span "Default fallback" at bounding box center [510, 407] width 104 height 20
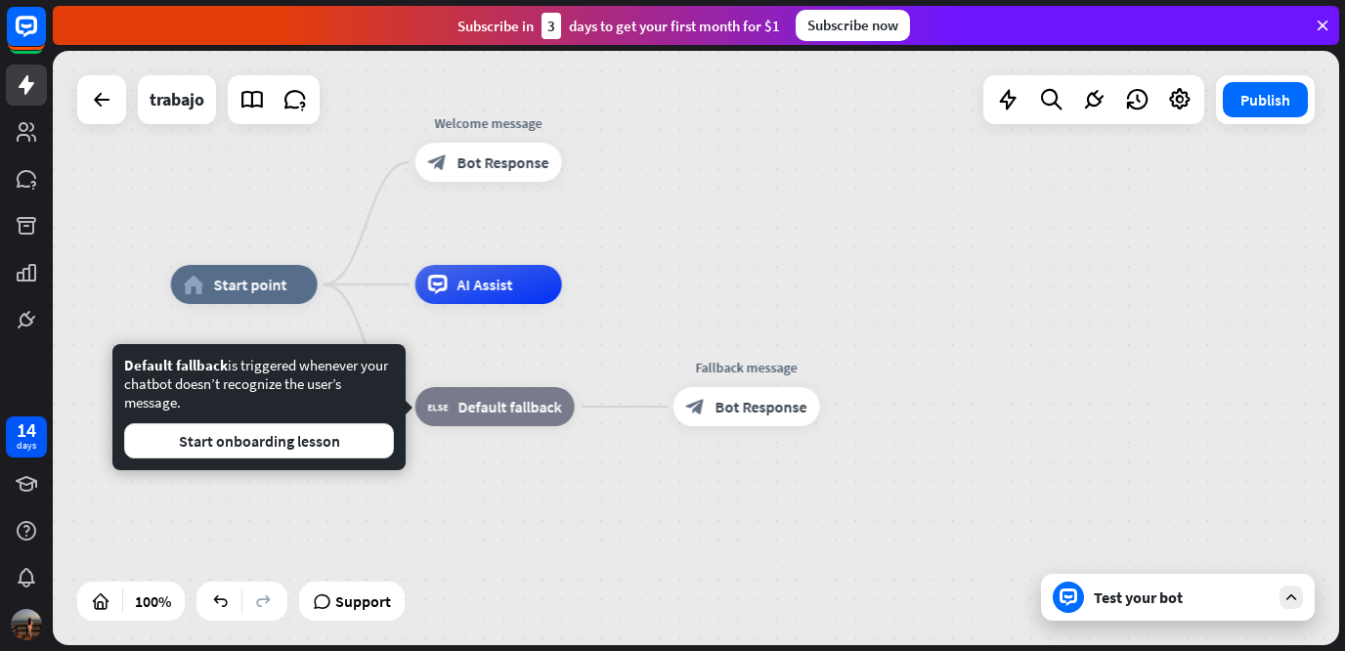
drag, startPoint x: 284, startPoint y: 398, endPoint x: 115, endPoint y: 362, distance: 172.9
click at [115, 362] on div "Default fallback is triggered whenever your chatbot doesn’t recognize the user’…" at bounding box center [258, 407] width 293 height 126
copy div "Default fallback is triggered whenever your chatbot doesn’t recognize the user’…"
click at [515, 357] on div "Edit name" at bounding box center [477, 362] width 80 height 29
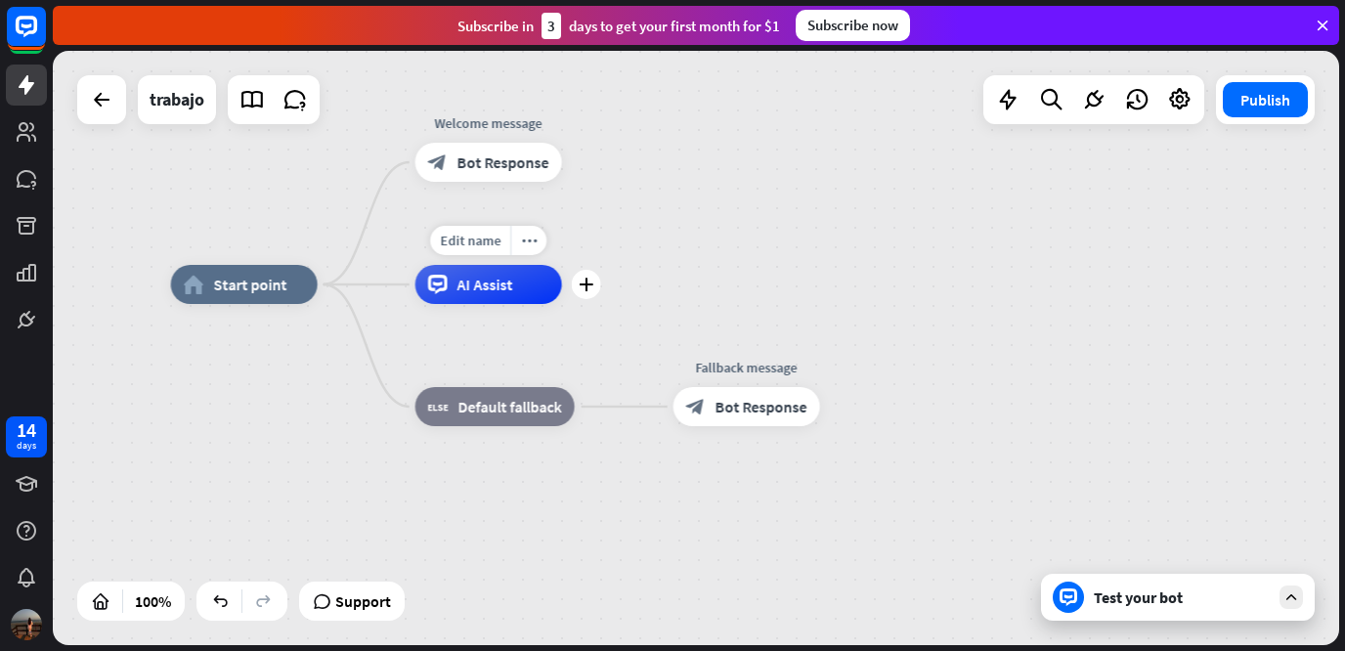
click at [551, 265] on div "Edit name more_horiz plus AI Assist" at bounding box center [488, 284] width 147 height 39
click at [539, 280] on div "AI Assist" at bounding box center [488, 284] width 147 height 39
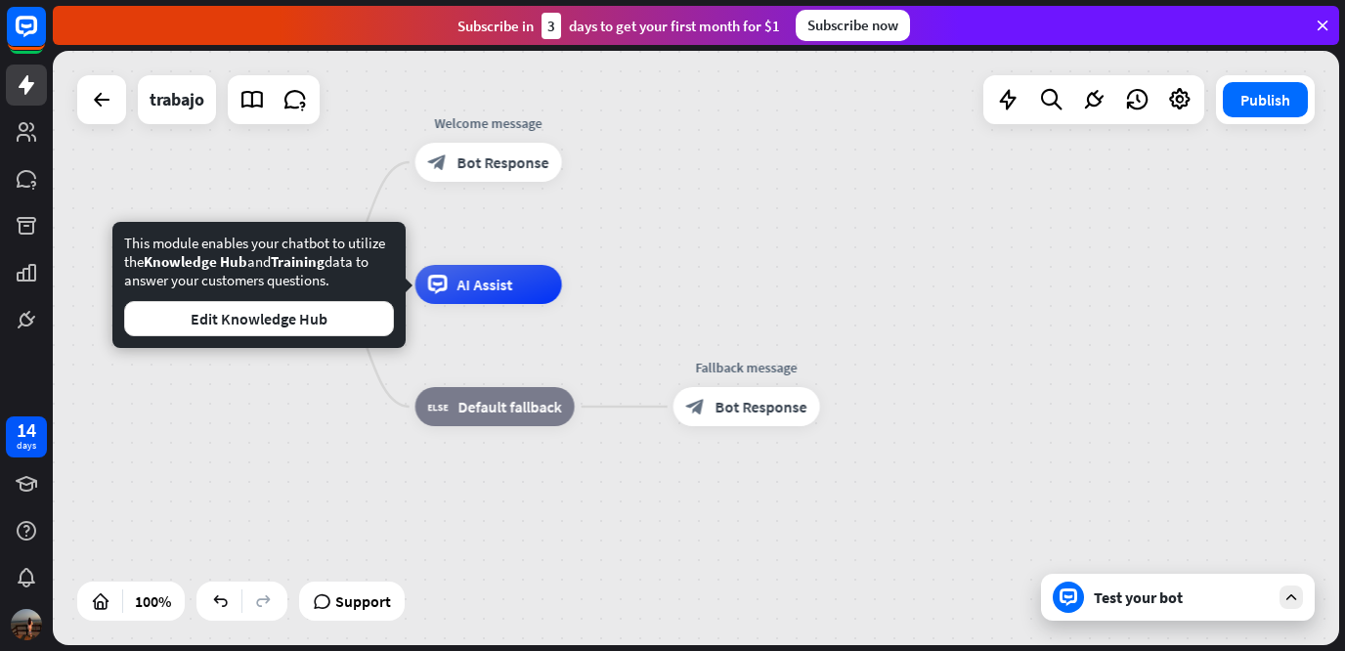
drag, startPoint x: 332, startPoint y: 279, endPoint x: 123, endPoint y: 237, distance: 213.3
click at [123, 237] on div "This module enables your chatbot to utilize the Knowledge Hub and Training data…" at bounding box center [258, 285] width 293 height 126
copy div "This module enables your chatbot to utilize the Knowledge Hub and Training data…"
click at [363, 321] on button "Edit Knowledge Hub" at bounding box center [259, 318] width 270 height 35
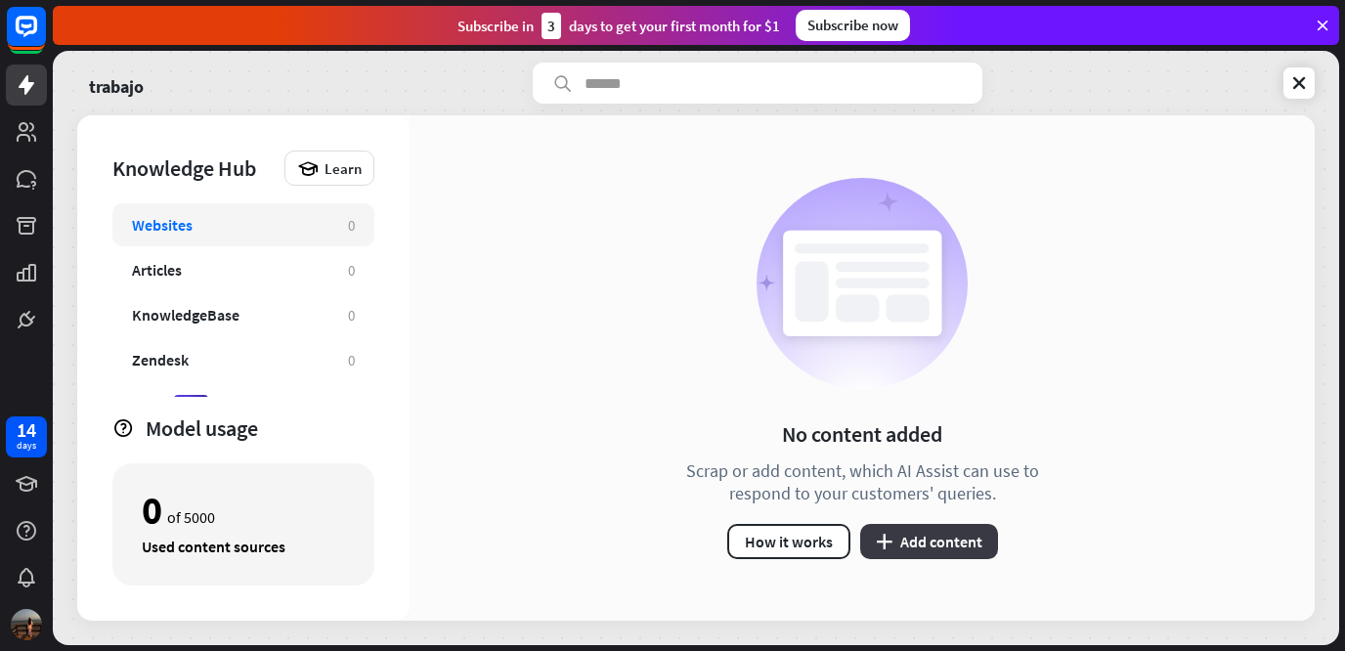
click at [962, 545] on button "plus Add content" at bounding box center [929, 541] width 138 height 35
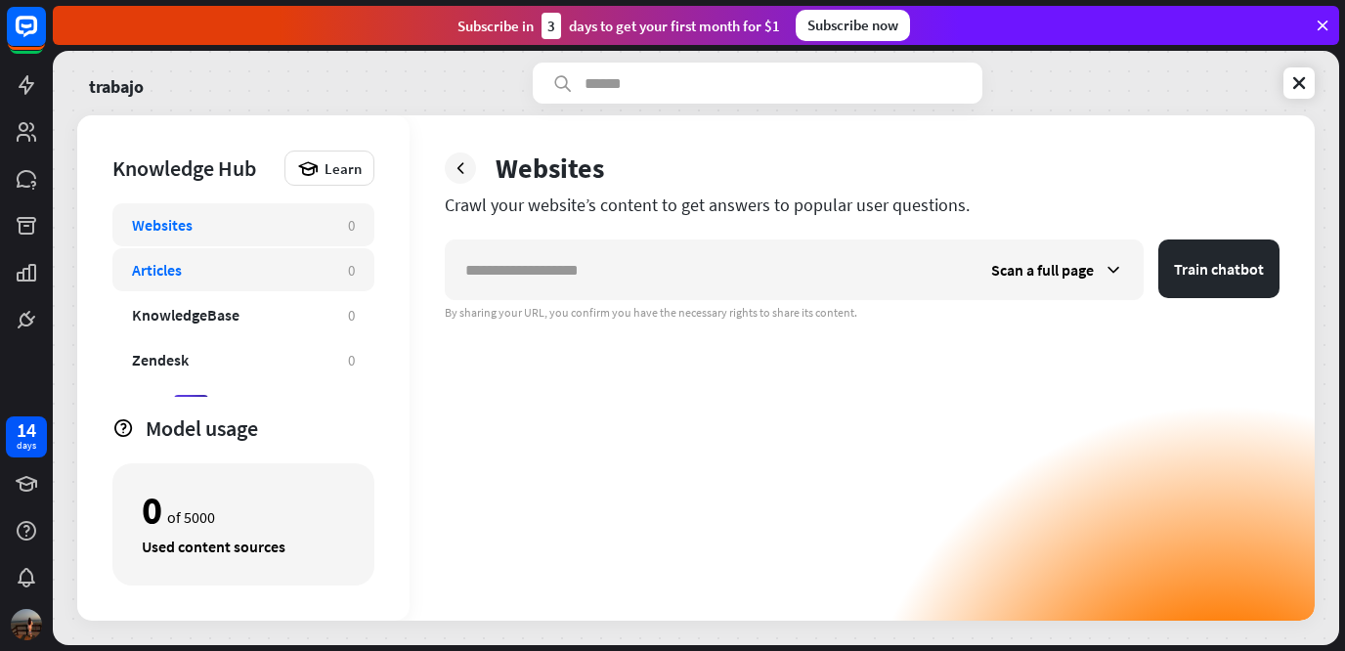
click at [276, 265] on div "Articles" at bounding box center [230, 270] width 196 height 20
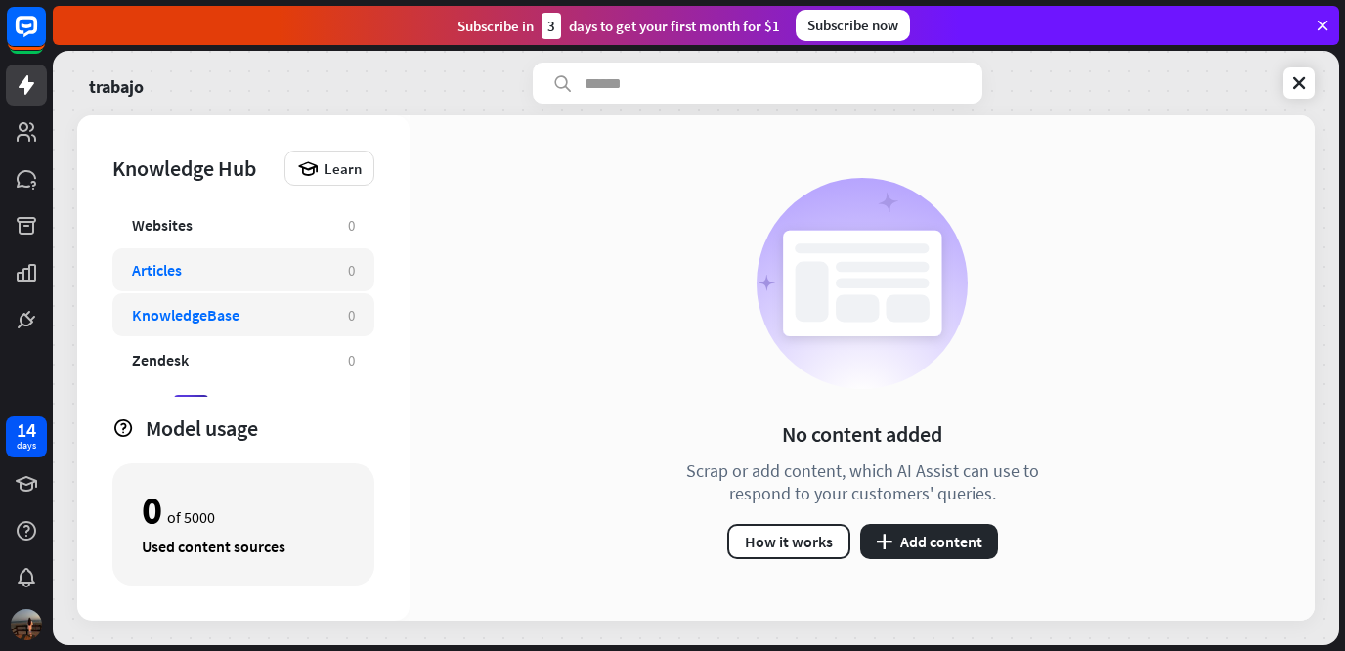
click at [259, 327] on div "KnowledgeBase 0" at bounding box center [243, 314] width 262 height 43
click at [928, 551] on button "plus Add content" at bounding box center [929, 541] width 138 height 35
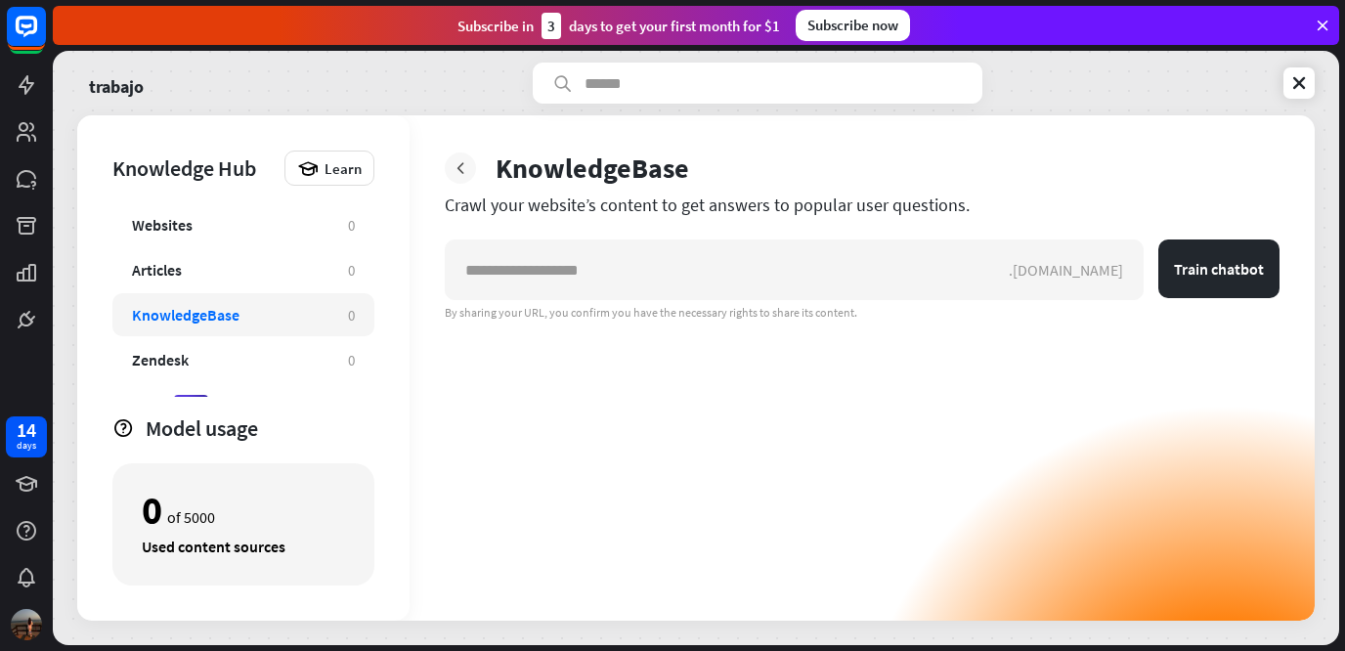
click at [468, 171] on icon at bounding box center [460, 168] width 20 height 20
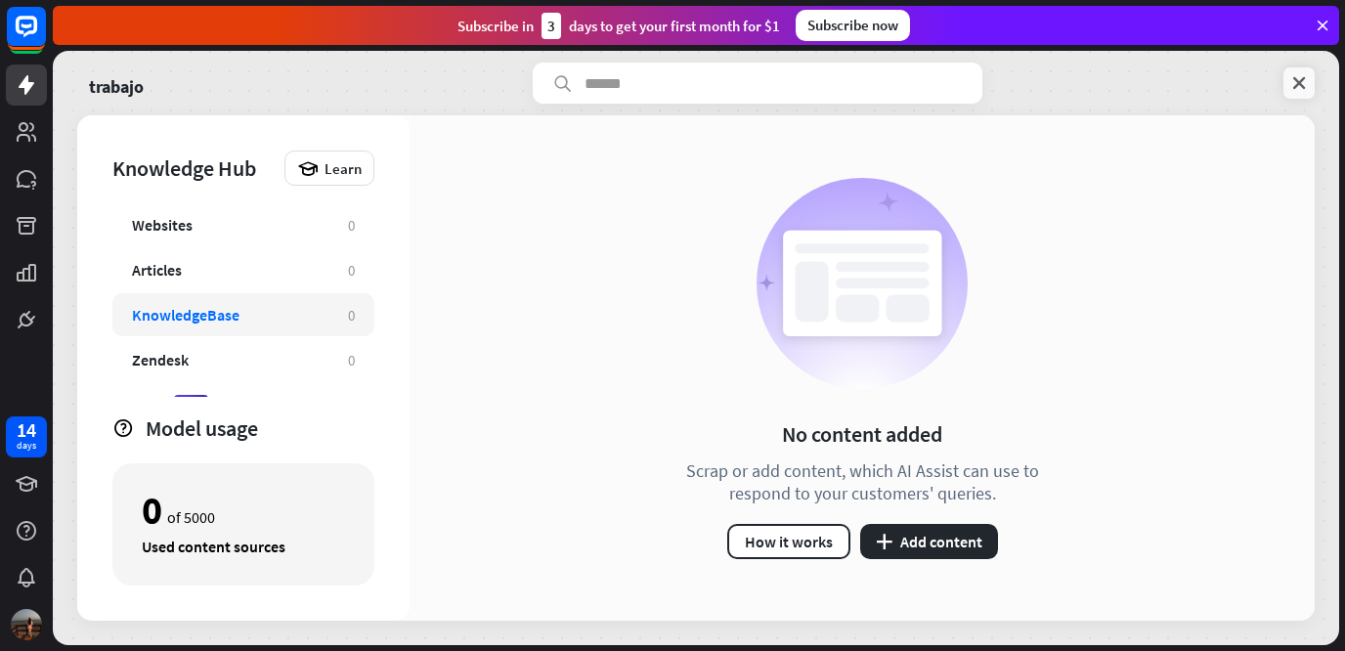
click at [1295, 91] on icon at bounding box center [1299, 83] width 20 height 20
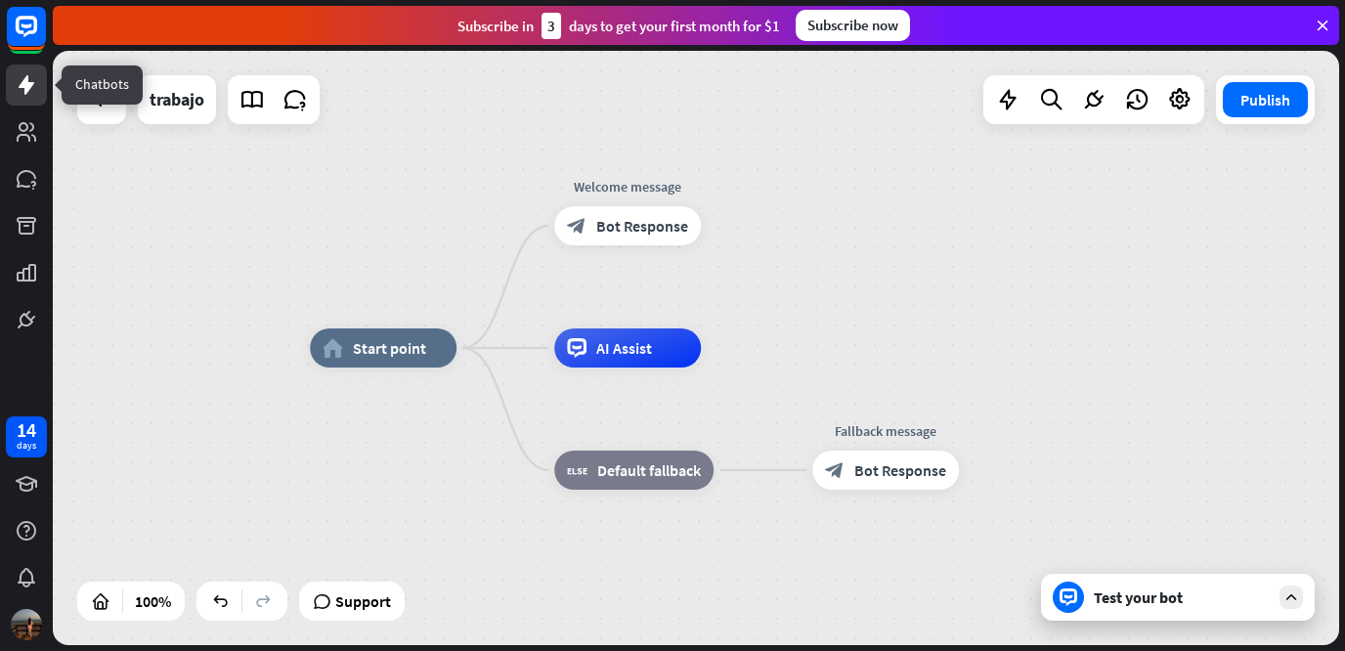
click at [33, 82] on icon at bounding box center [26, 84] width 23 height 23
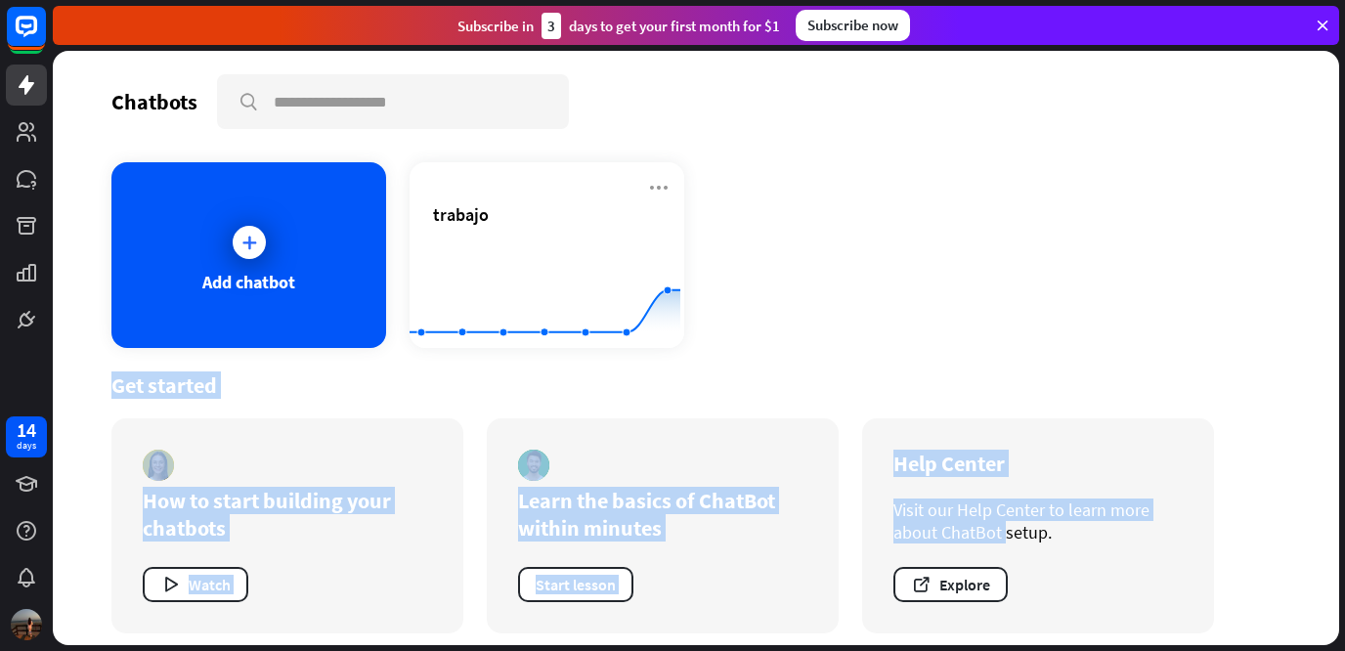
drag, startPoint x: 1339, startPoint y: 311, endPoint x: 1339, endPoint y: 518, distance: 207.1
click at [1339, 518] on div "Chatbots search Add chatbot trabajo Created with Highcharts 10.1.0 0 1 2 Get st…" at bounding box center [699, 351] width 1292 height 600
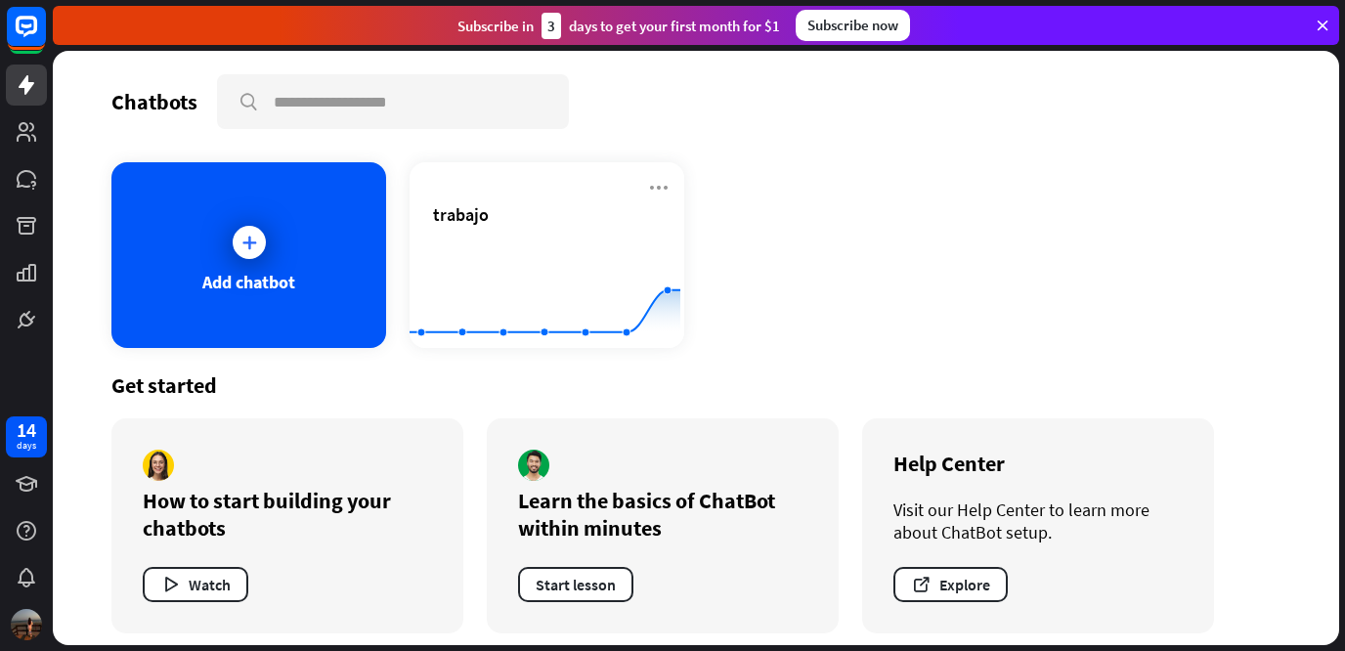
click at [1175, 303] on div "Add chatbot trabajo Created with Highcharts 10.1.0 0 1 2" at bounding box center [695, 255] width 1169 height 186
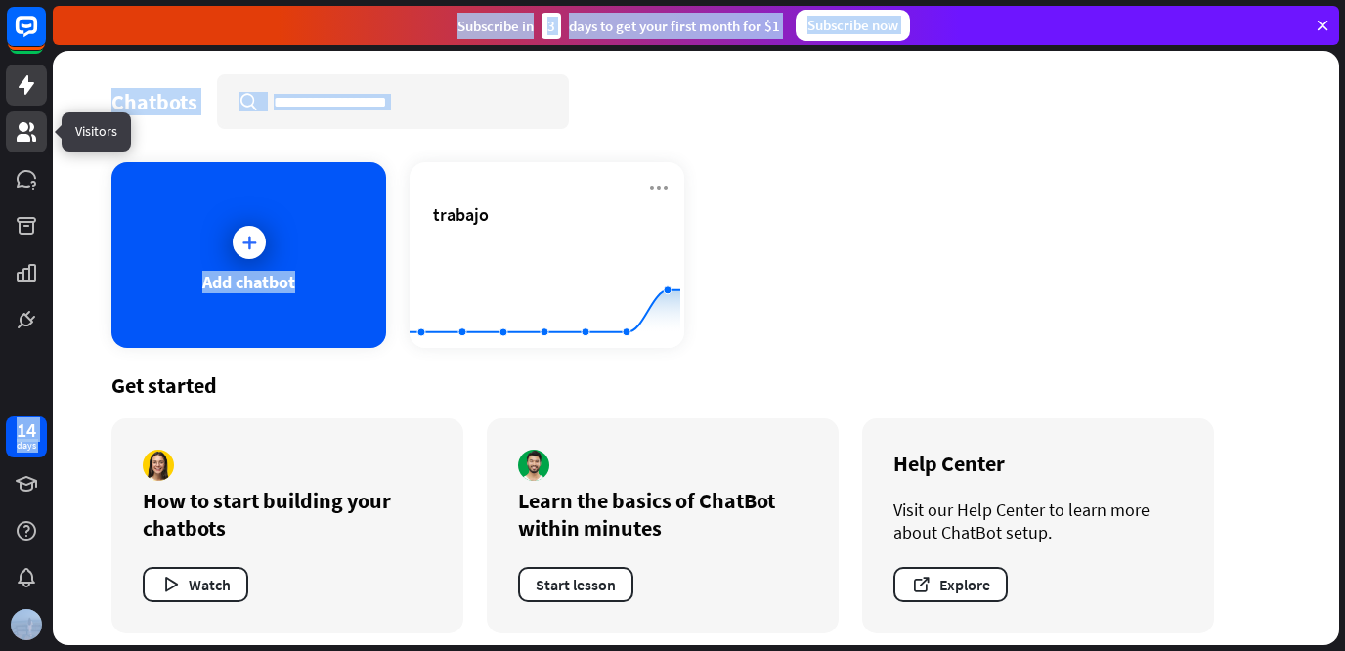
drag, startPoint x: 126, startPoint y: 298, endPoint x: 27, endPoint y: 144, distance: 183.2
click at [27, 144] on div "14 days close Product Help First steps Get started with ChatBot Help Center Fol…" at bounding box center [672, 325] width 1345 height 651
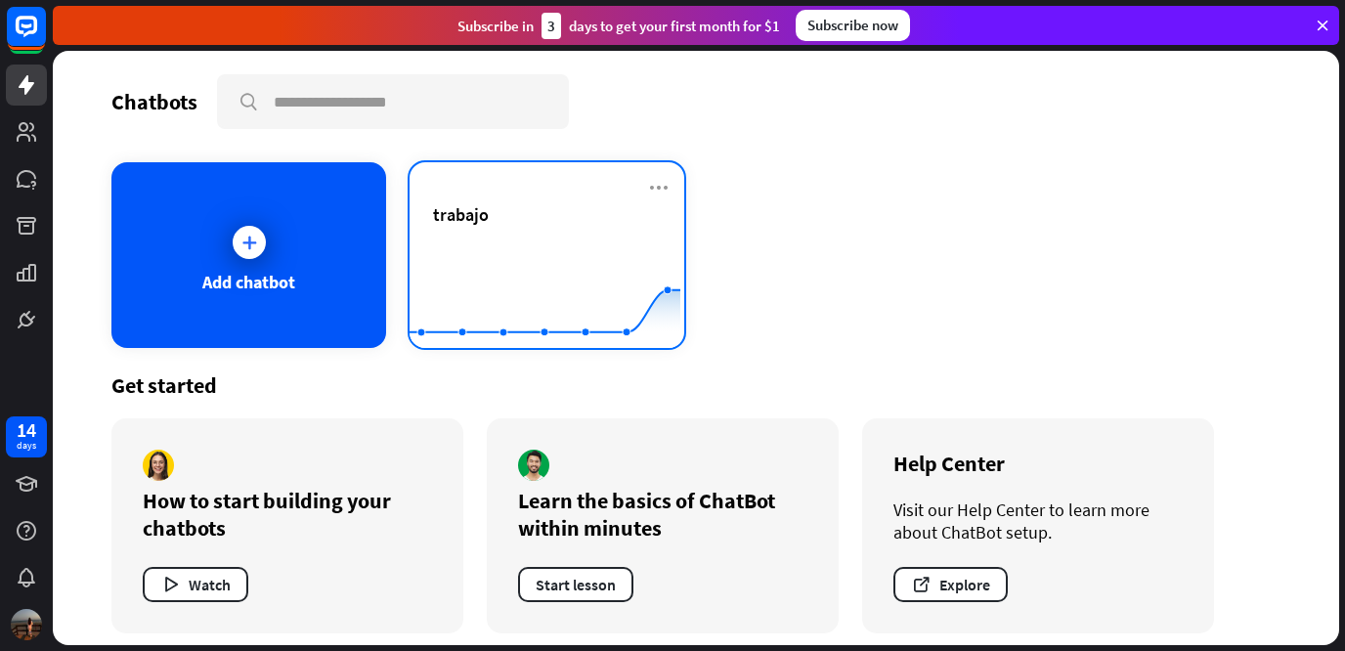
click at [496, 215] on div "trabajo" at bounding box center [547, 214] width 228 height 22
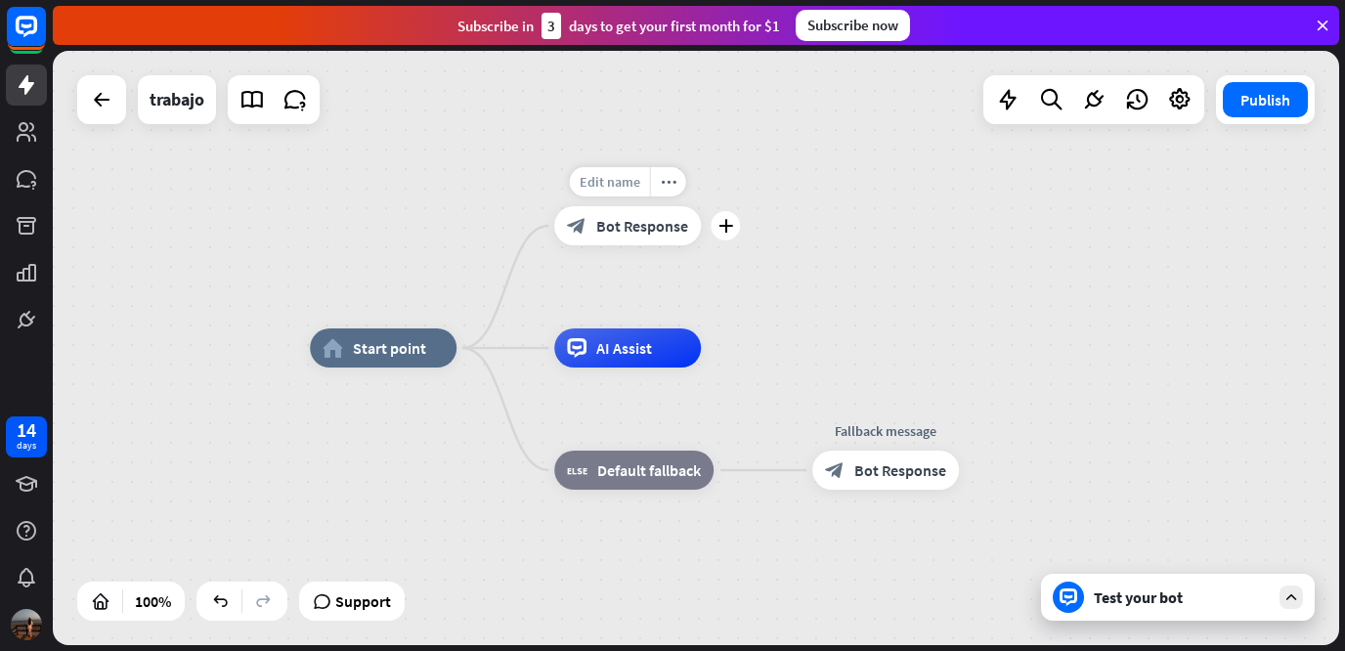
click at [632, 181] on span "Edit name" at bounding box center [609, 182] width 61 height 18
click at [701, 206] on div "**********" at bounding box center [627, 225] width 147 height 39
click at [97, 114] on div at bounding box center [101, 99] width 39 height 39
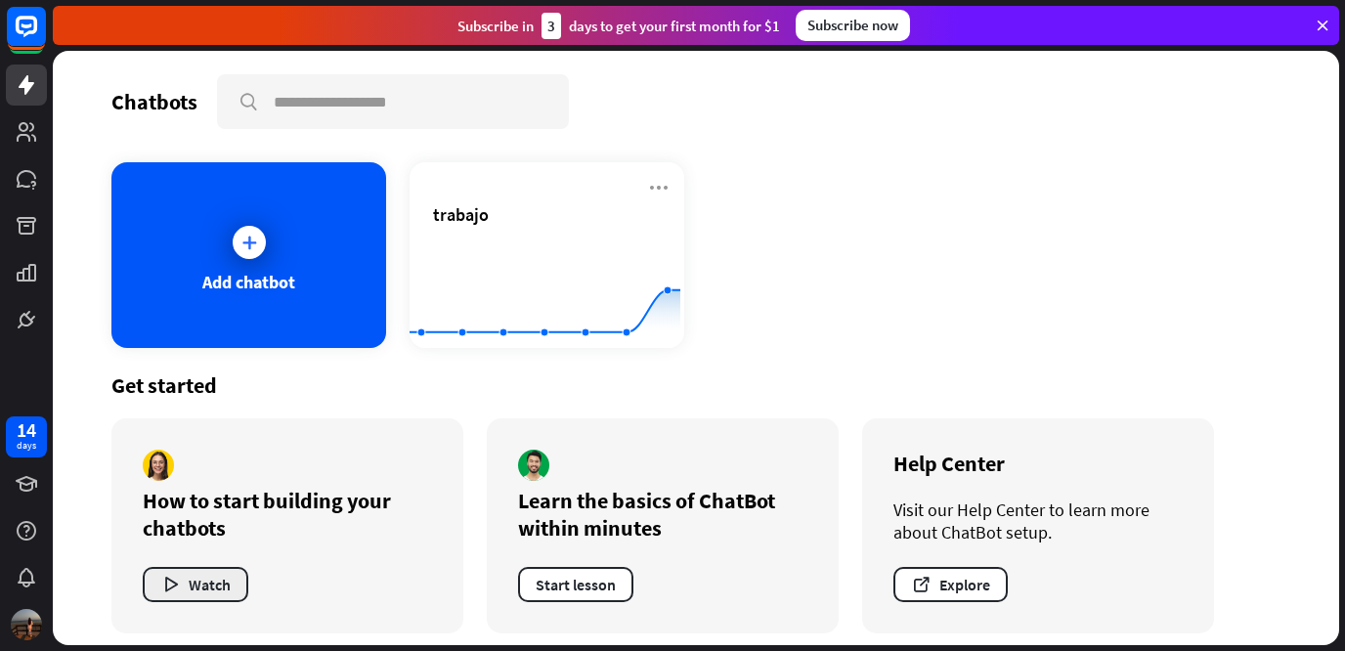
click at [189, 598] on button "Watch" at bounding box center [196, 584] width 106 height 35
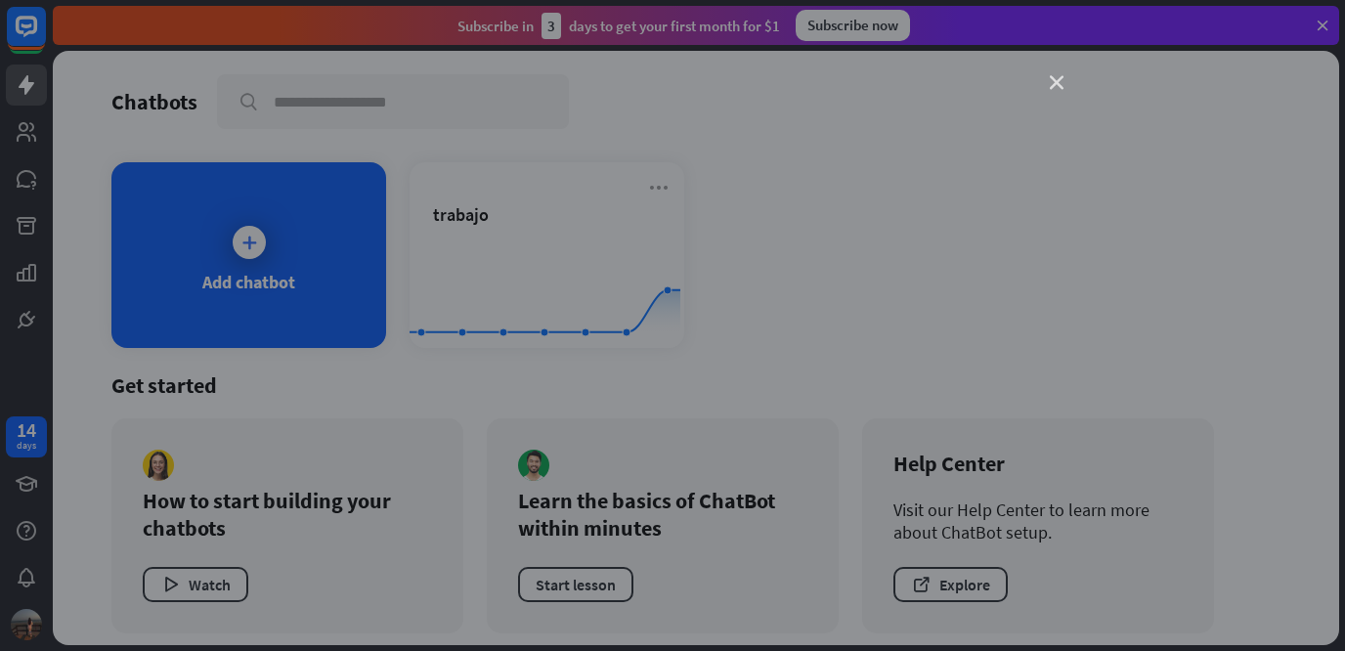
click at [1060, 86] on icon "close" at bounding box center [1056, 83] width 14 height 14
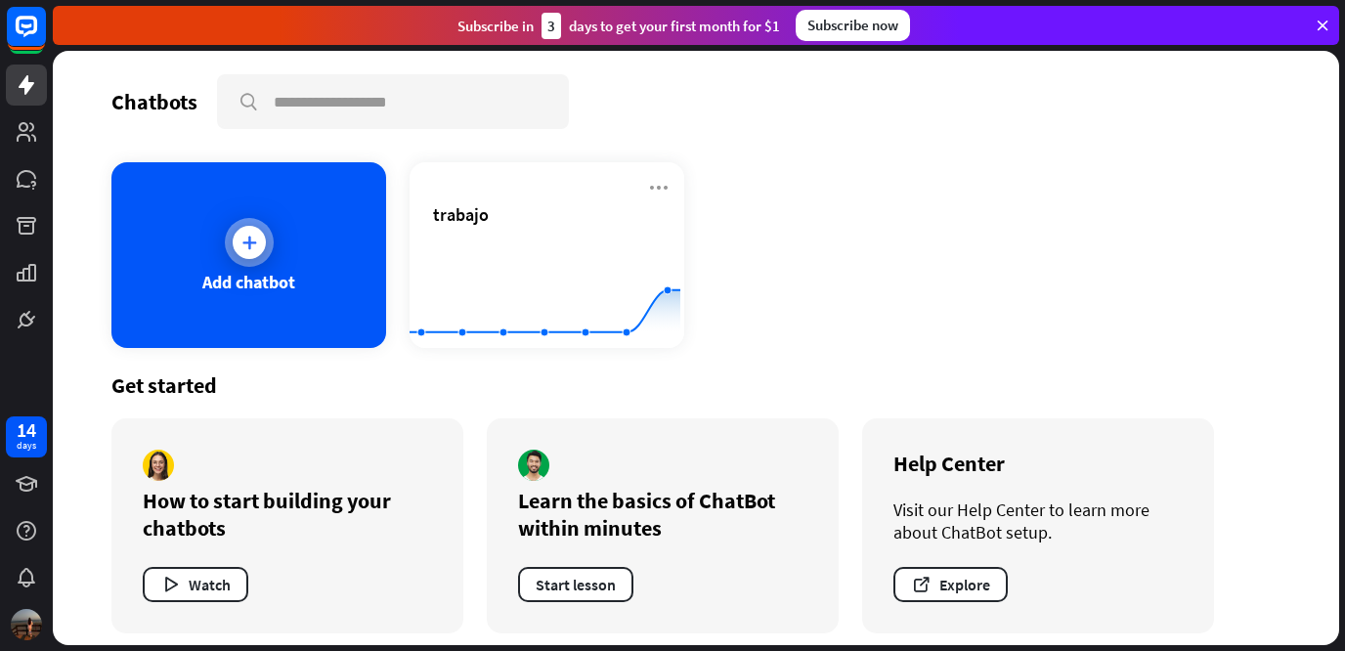
click at [203, 208] on div "Add chatbot" at bounding box center [248, 255] width 275 height 186
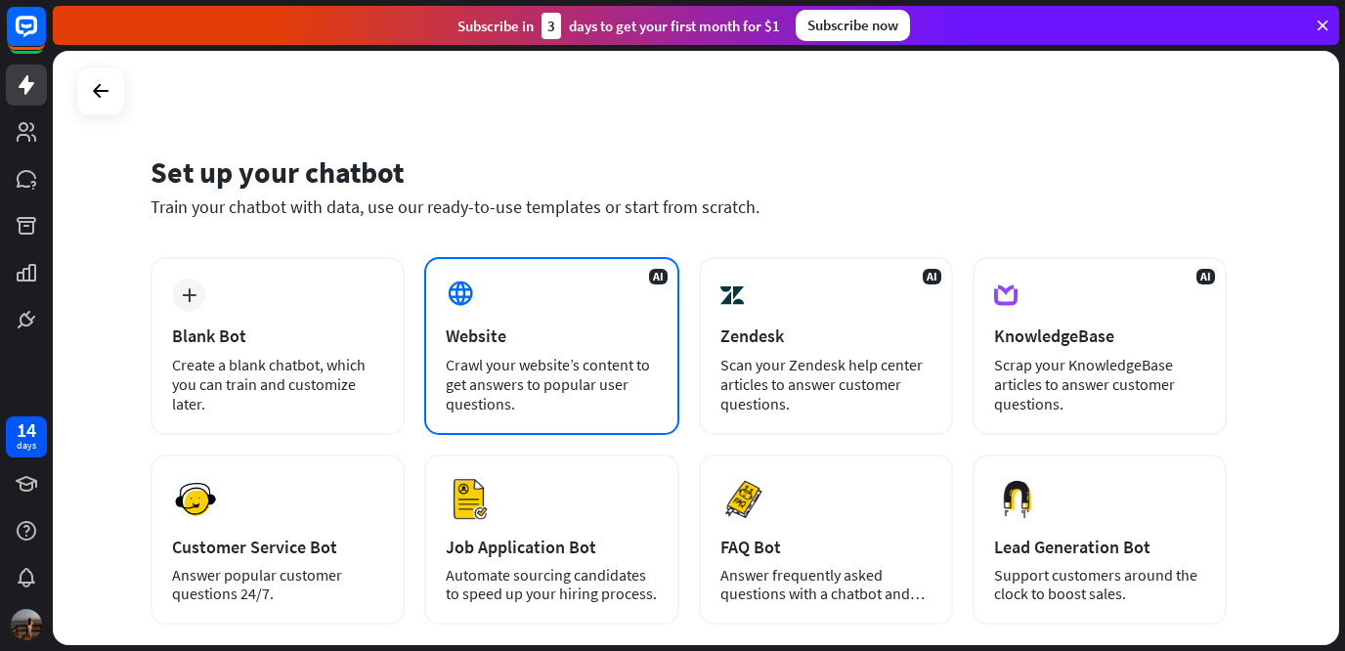
click at [529, 390] on div "Crawl your website’s content to get answers to popular user questions." at bounding box center [551, 384] width 211 height 59
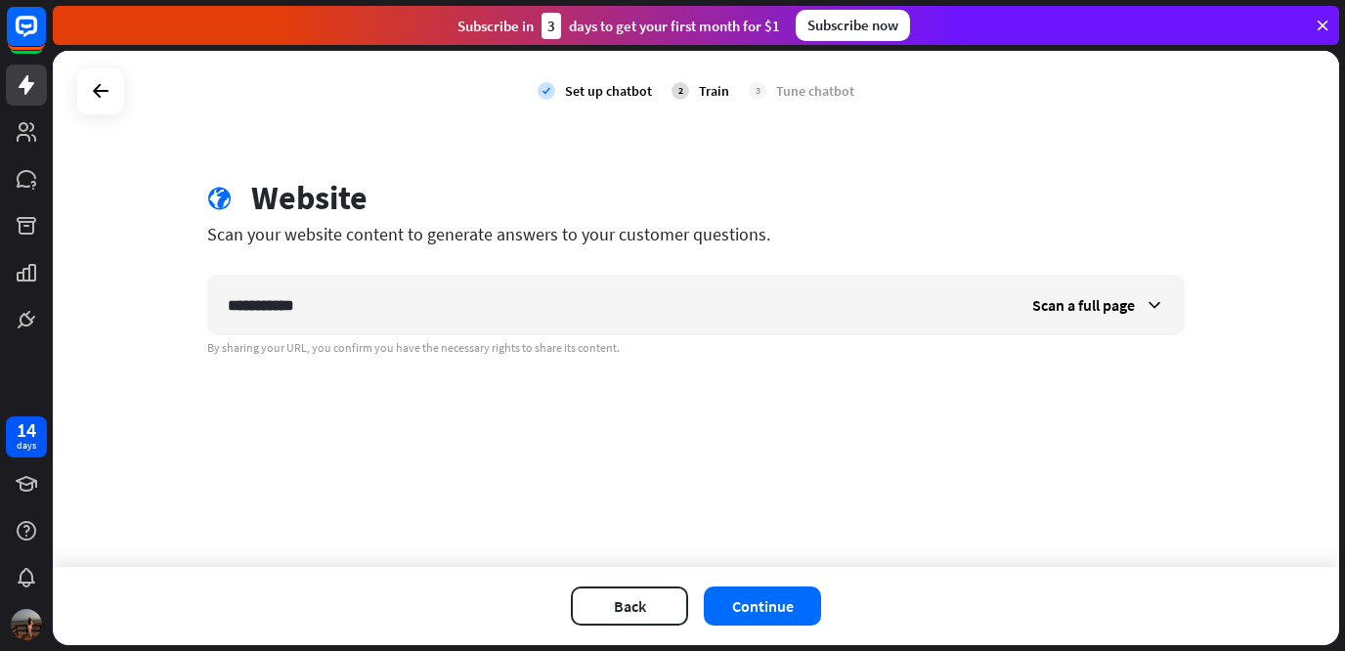
type input "**********"
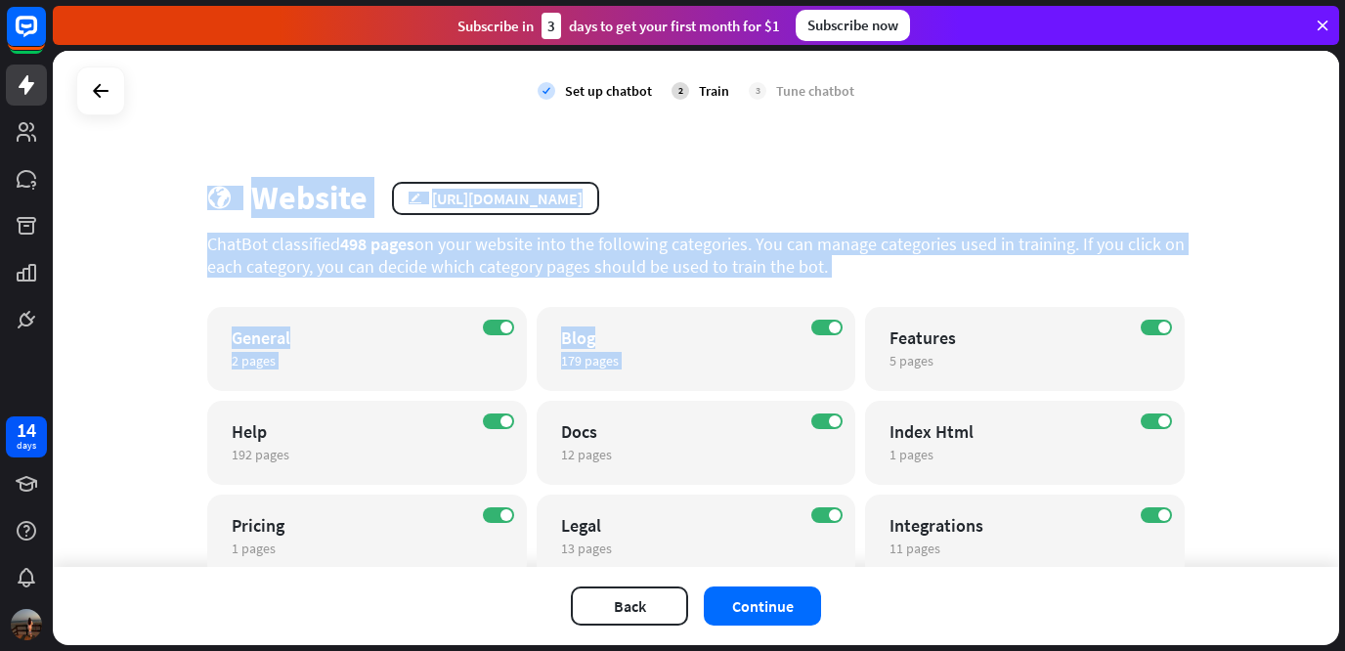
drag, startPoint x: 1339, startPoint y: 258, endPoint x: 1339, endPoint y: 320, distance: 62.5
click at [1339, 320] on div "check Set up chatbot 2 Train 3 Tune chatbot globe Website edit [URL][DOMAIN_NAM…" at bounding box center [699, 351] width 1292 height 600
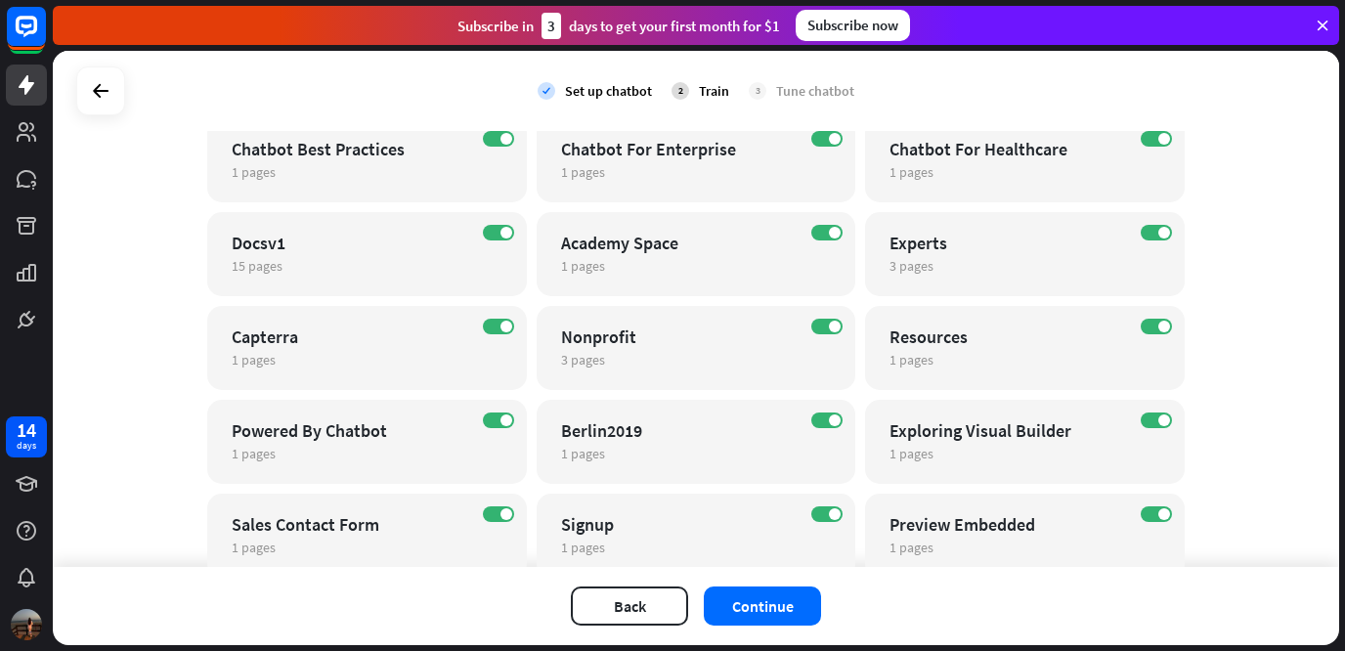
scroll to position [551, 0]
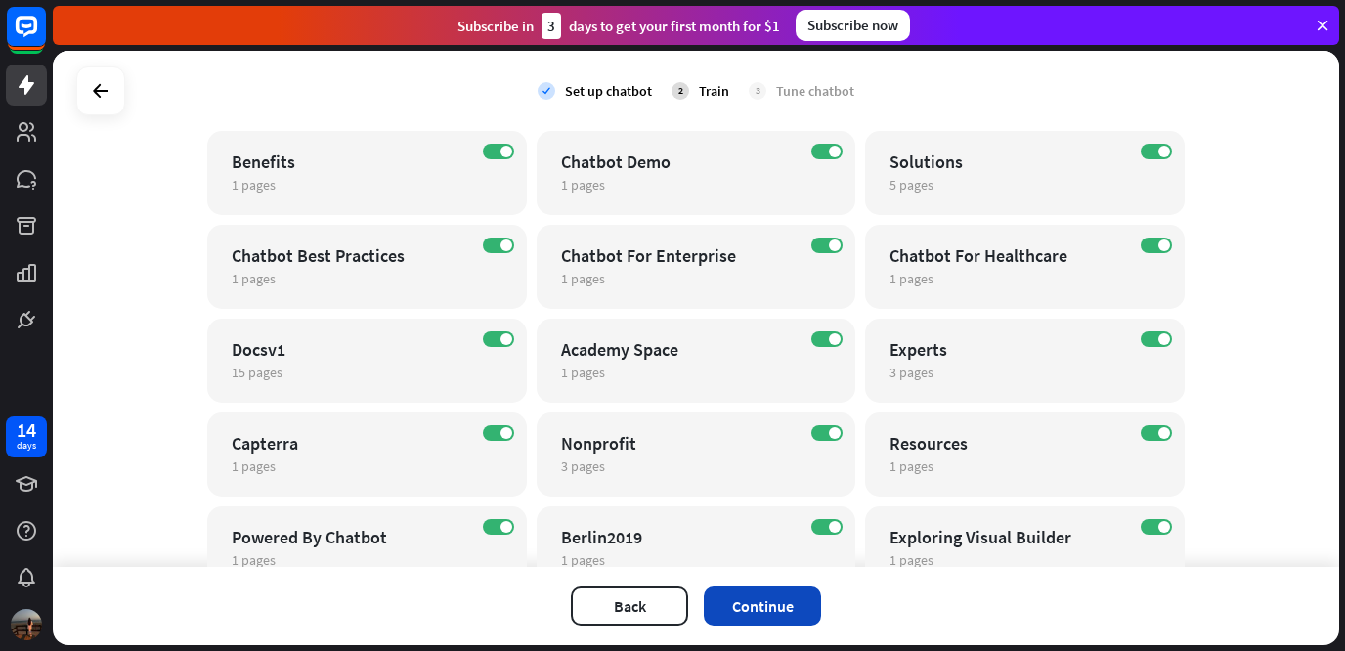
click at [771, 604] on button "Continue" at bounding box center [762, 605] width 117 height 39
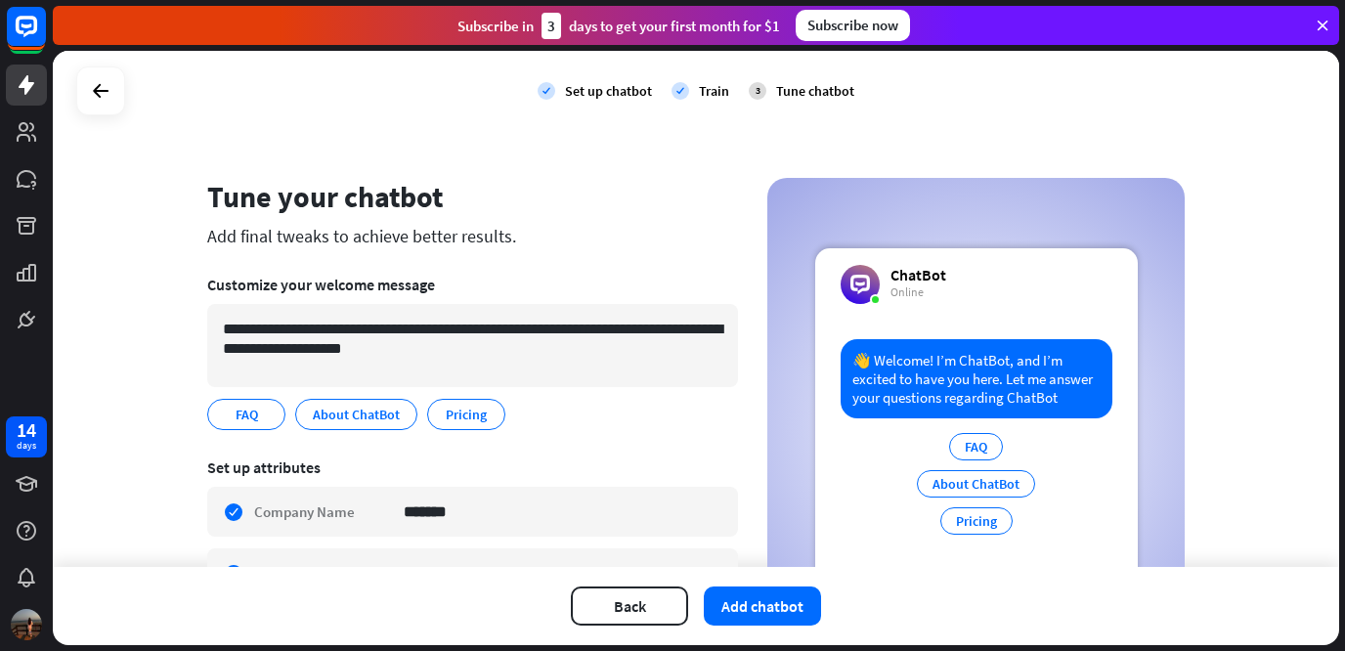
click at [771, 604] on button "Add chatbot" at bounding box center [762, 605] width 117 height 39
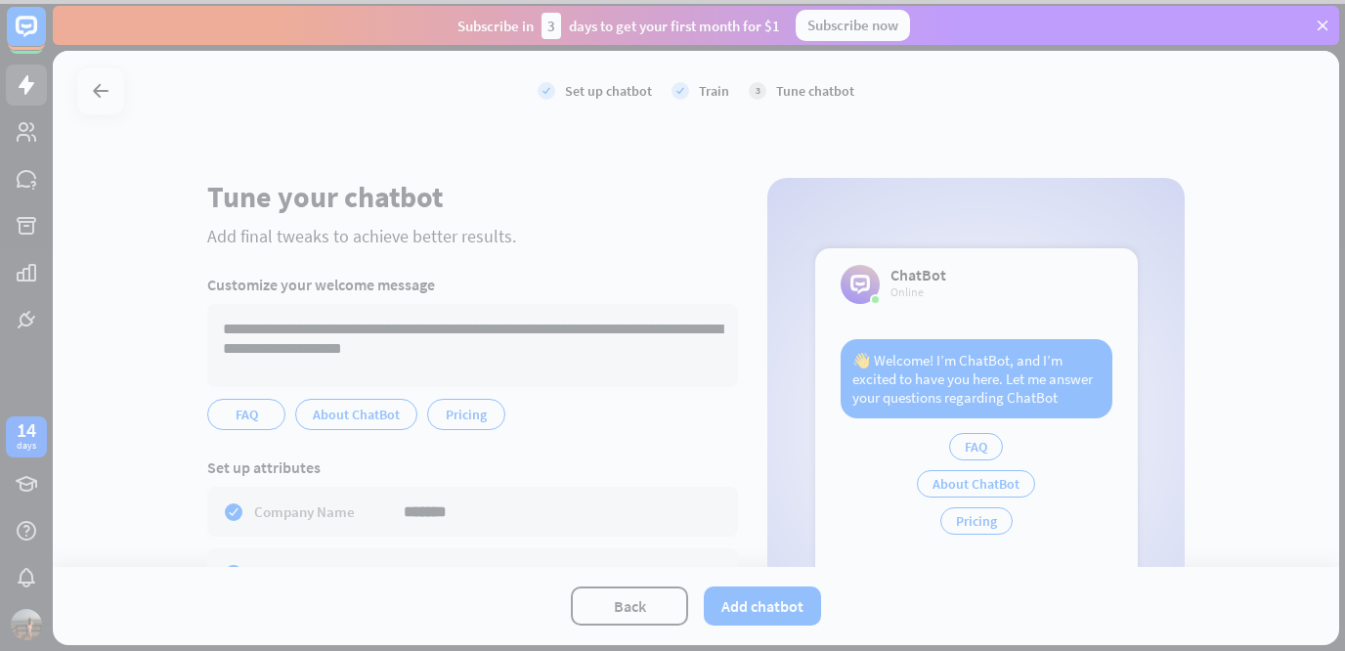
click at [771, 604] on div at bounding box center [672, 325] width 1345 height 651
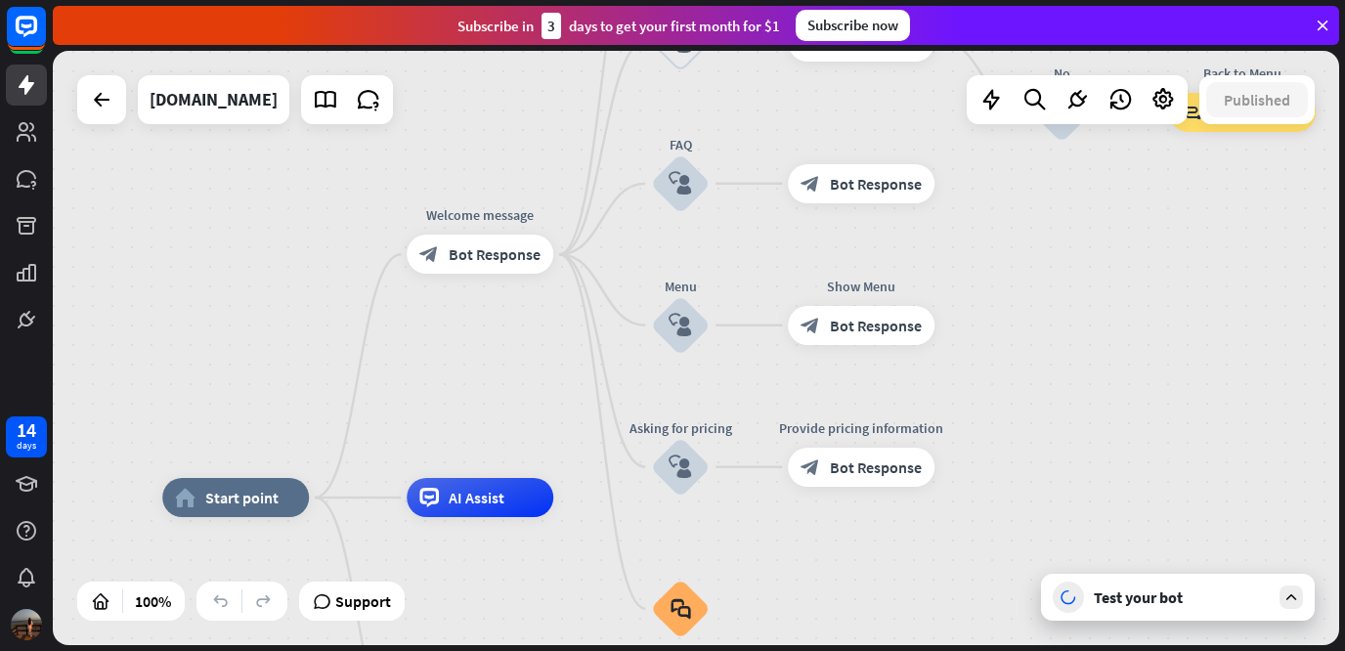
drag, startPoint x: 1233, startPoint y: 362, endPoint x: 1083, endPoint y: 512, distance: 212.8
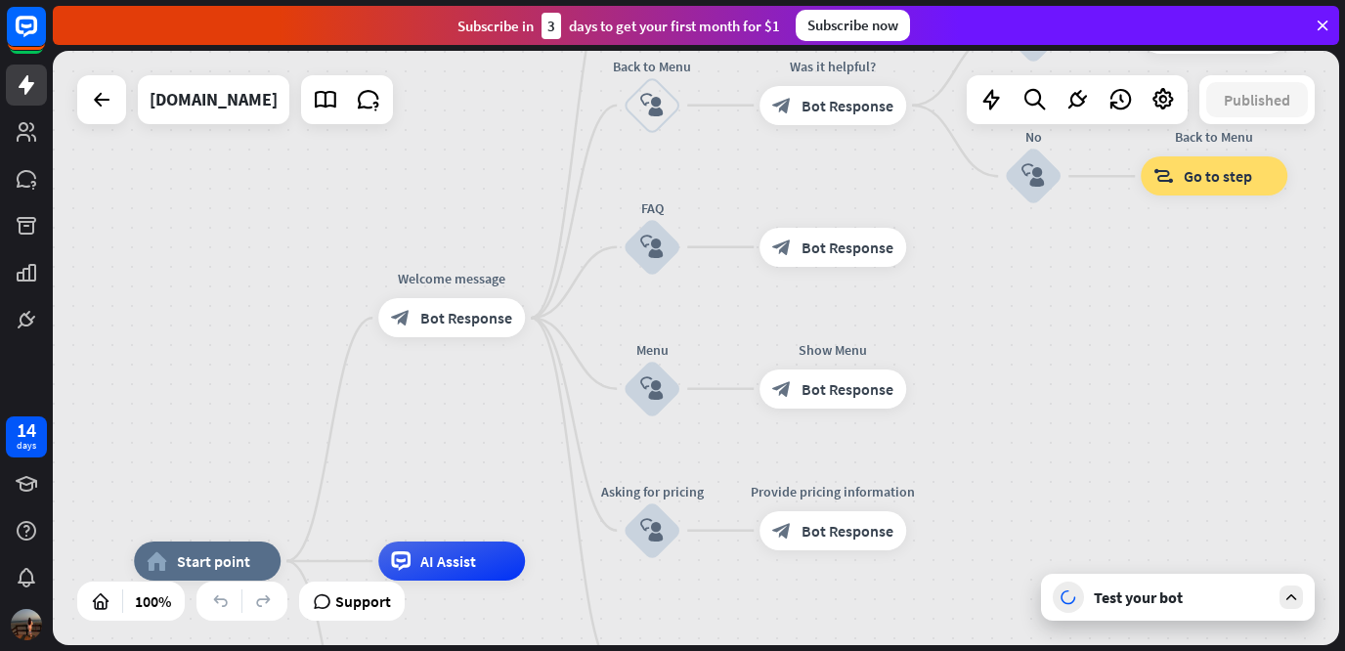
drag, startPoint x: 1109, startPoint y: 406, endPoint x: 1095, endPoint y: 456, distance: 52.6
click at [1095, 456] on div "home_2 Start point Welcome message block_bot_response Bot Response About us blo…" at bounding box center [696, 348] width 1286 height 594
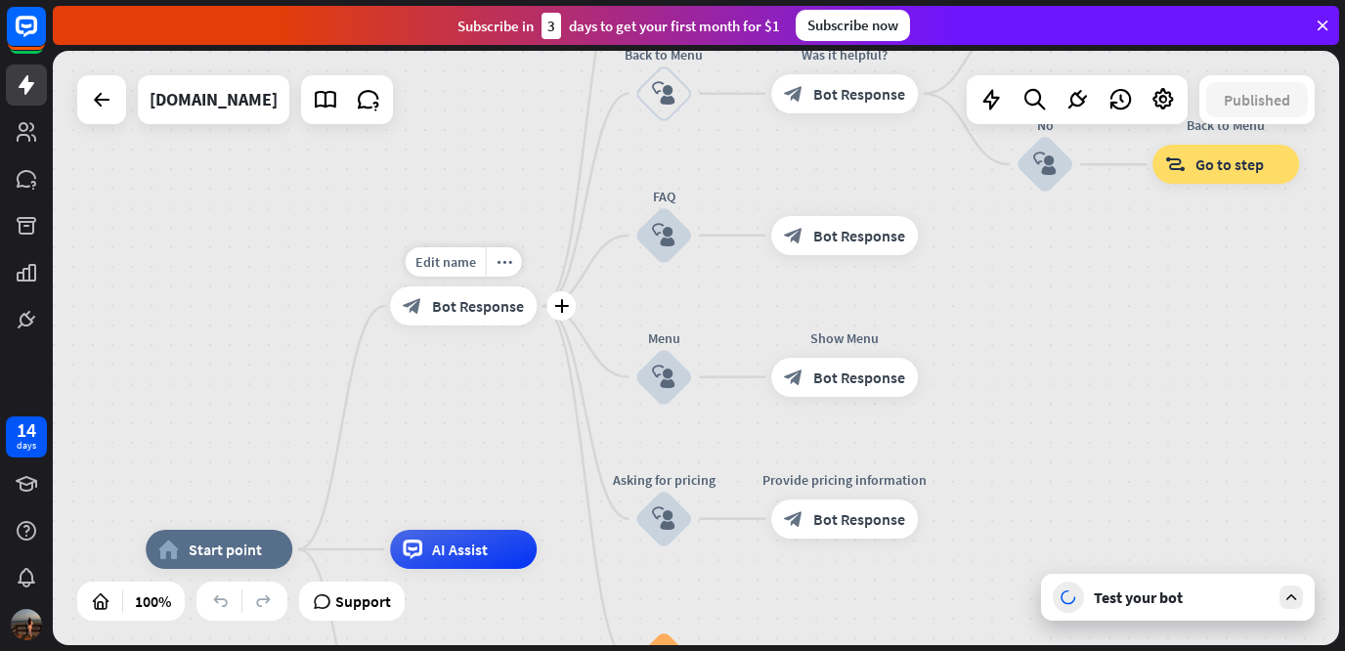
click at [485, 317] on div "block_bot_response Bot Response" at bounding box center [463, 305] width 147 height 39
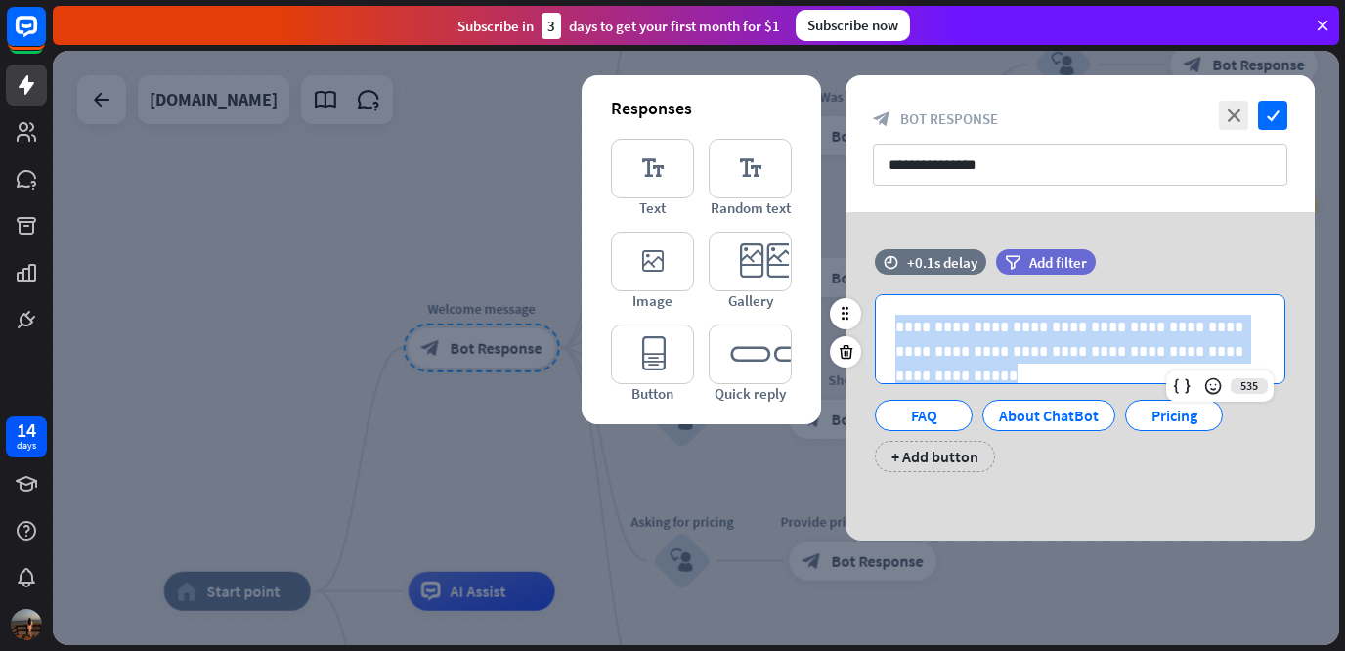
drag, startPoint x: 1251, startPoint y: 357, endPoint x: 886, endPoint y: 320, distance: 366.3
click at [886, 320] on div "**********" at bounding box center [1079, 339] width 408 height 88
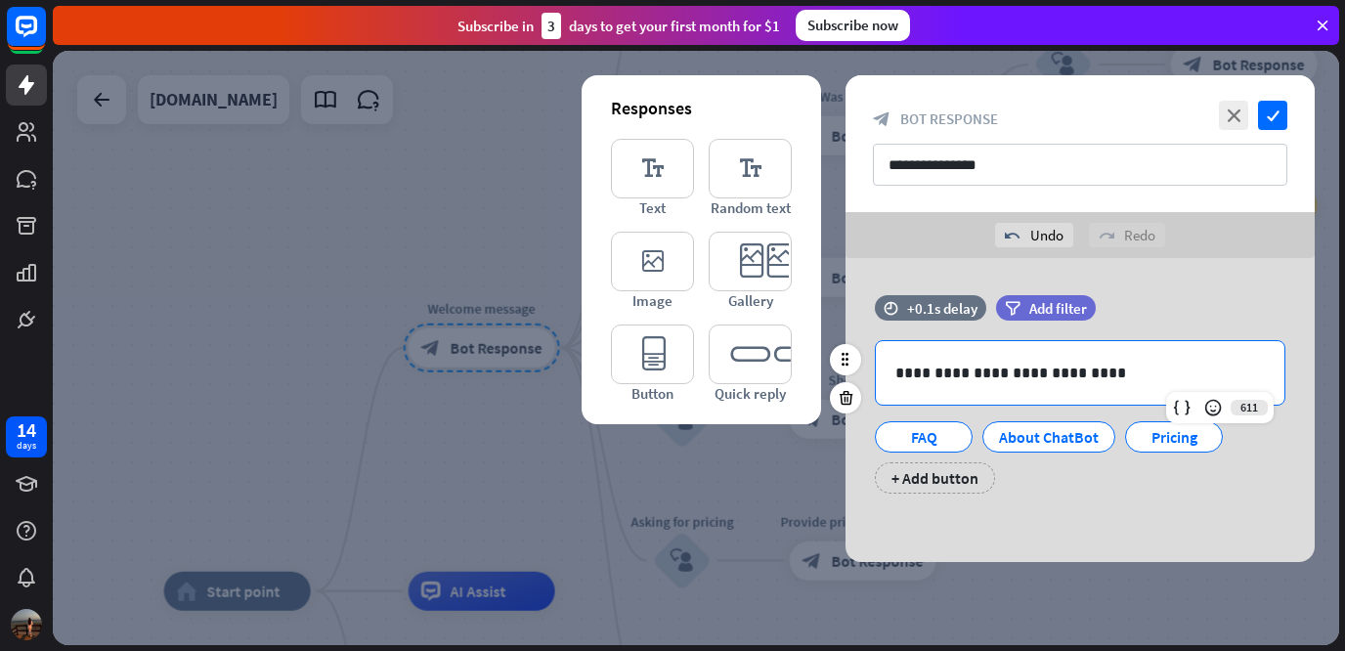
click at [943, 372] on p "**********" at bounding box center [1079, 373] width 369 height 24
click at [1079, 375] on p "**********" at bounding box center [1079, 373] width 369 height 24
click at [990, 119] on span "Bot Response" at bounding box center [949, 118] width 98 height 19
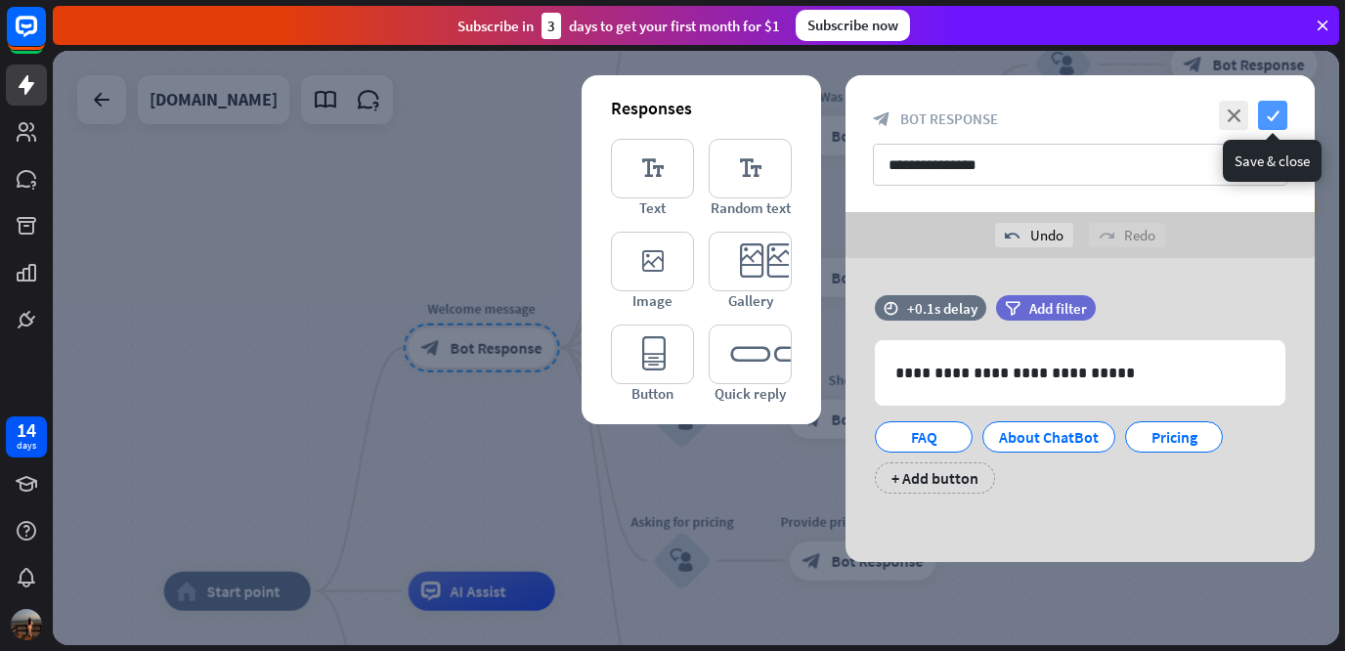
click at [1268, 122] on icon "check" at bounding box center [1272, 115] width 29 height 29
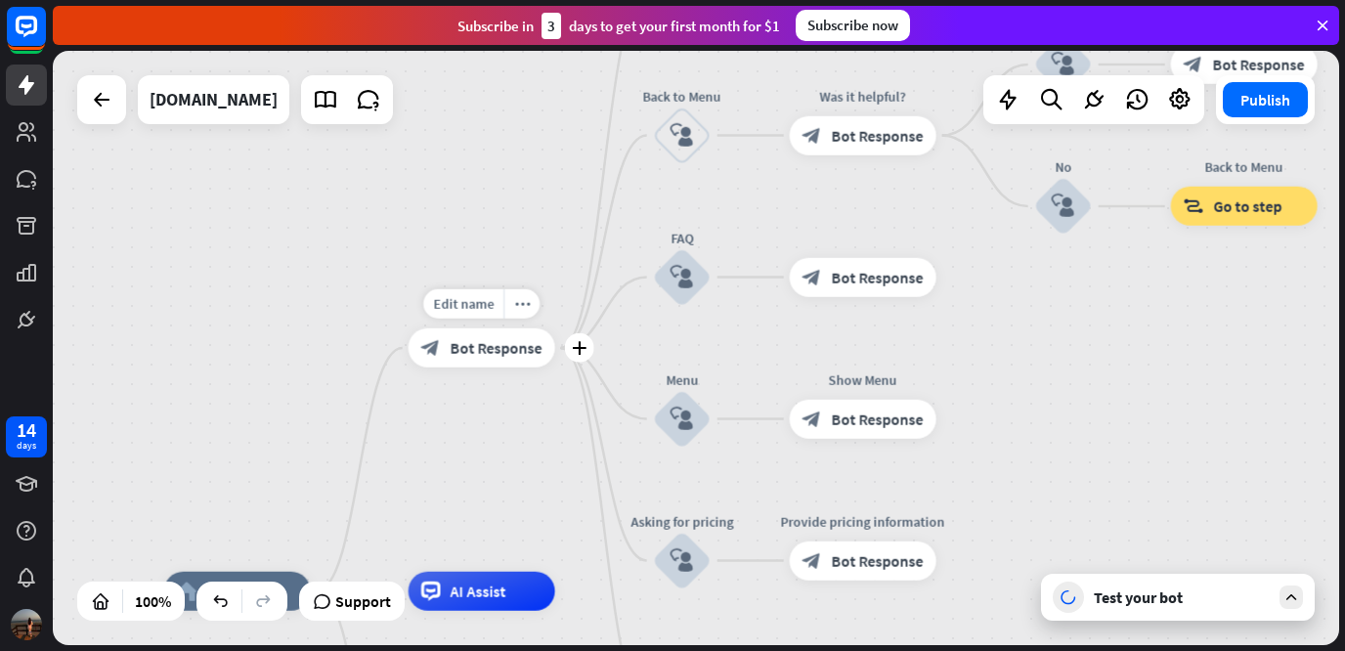
click at [518, 344] on span "Bot Response" at bounding box center [496, 348] width 92 height 20
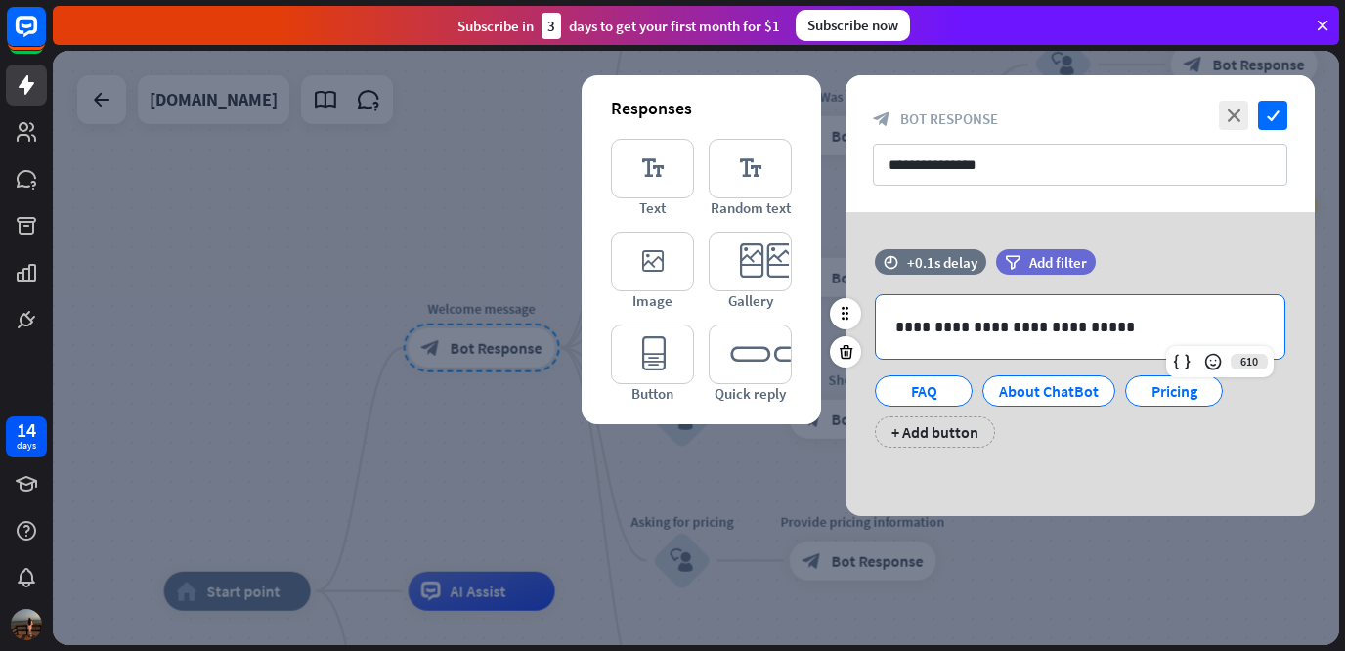
click at [922, 327] on p "**********" at bounding box center [1079, 327] width 369 height 24
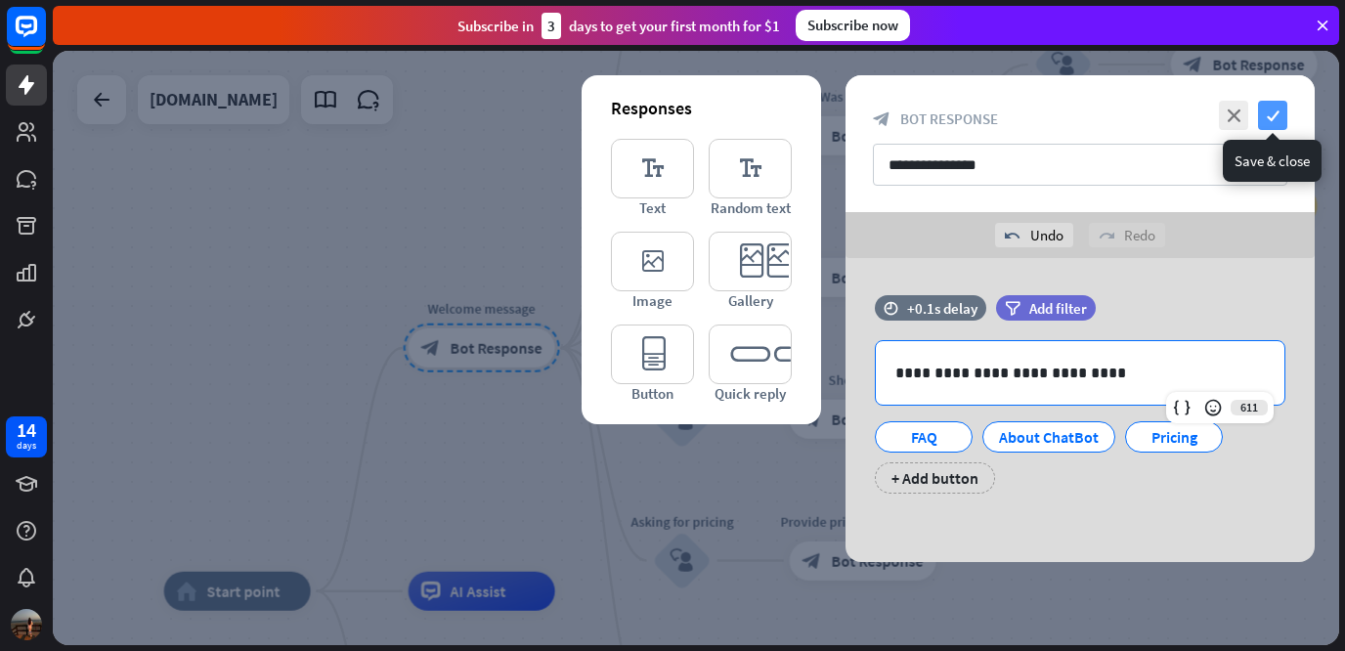
click at [1275, 107] on icon "check" at bounding box center [1272, 115] width 29 height 29
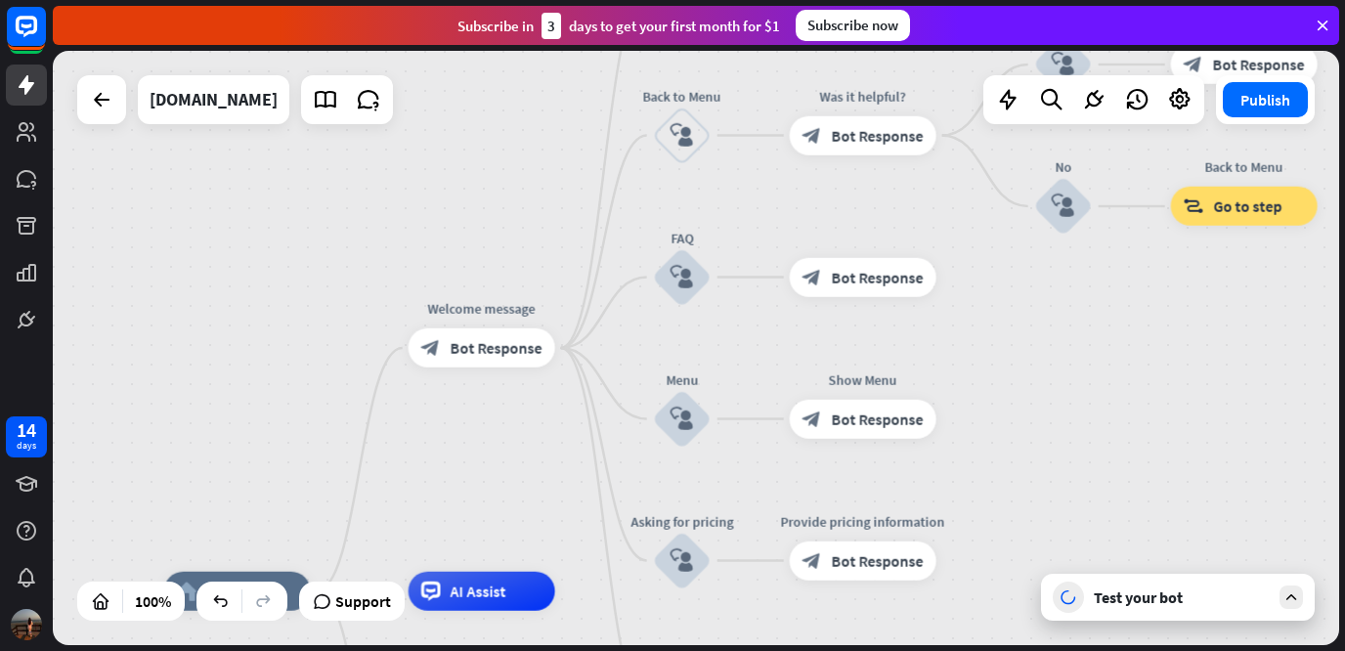
click at [1201, 588] on div "Test your bot" at bounding box center [1181, 597] width 176 height 20
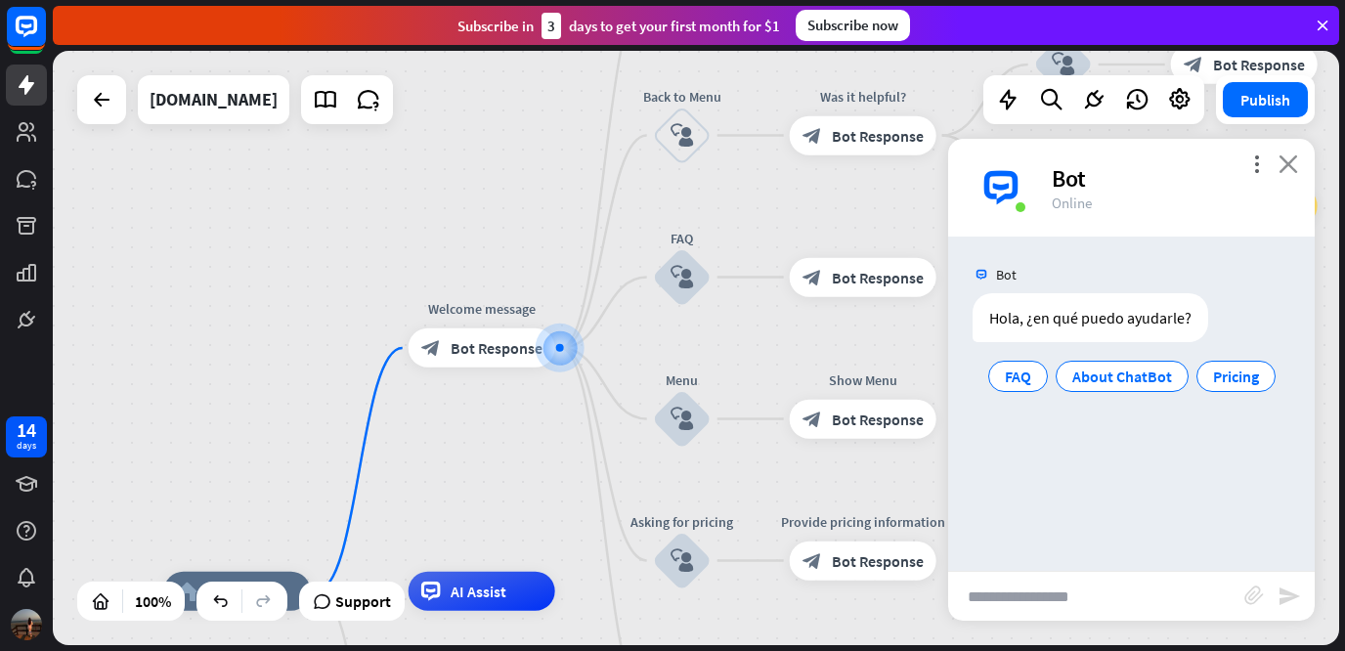
click at [1290, 170] on icon "close" at bounding box center [1288, 163] width 20 height 19
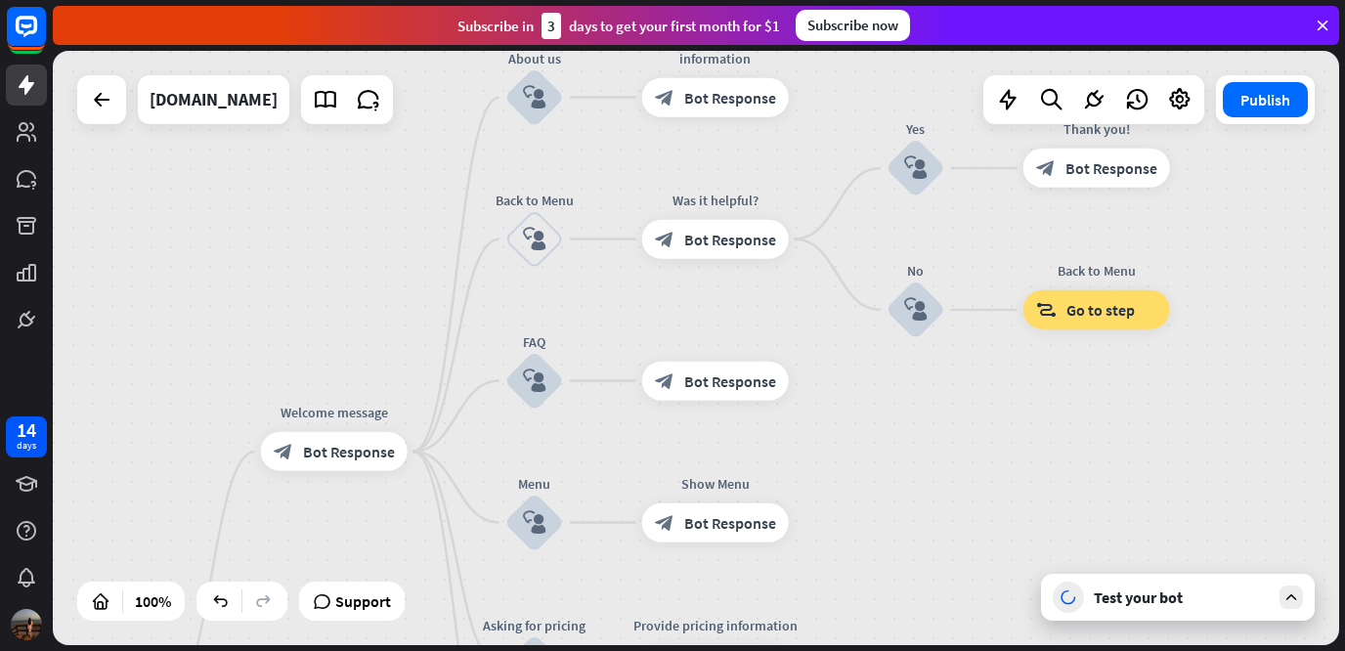
drag, startPoint x: 1182, startPoint y: 460, endPoint x: 1026, endPoint y: 593, distance: 205.2
click at [1026, 593] on div "home_2 Start point Welcome message block_bot_response Bot Response About us blo…" at bounding box center [696, 348] width 1286 height 594
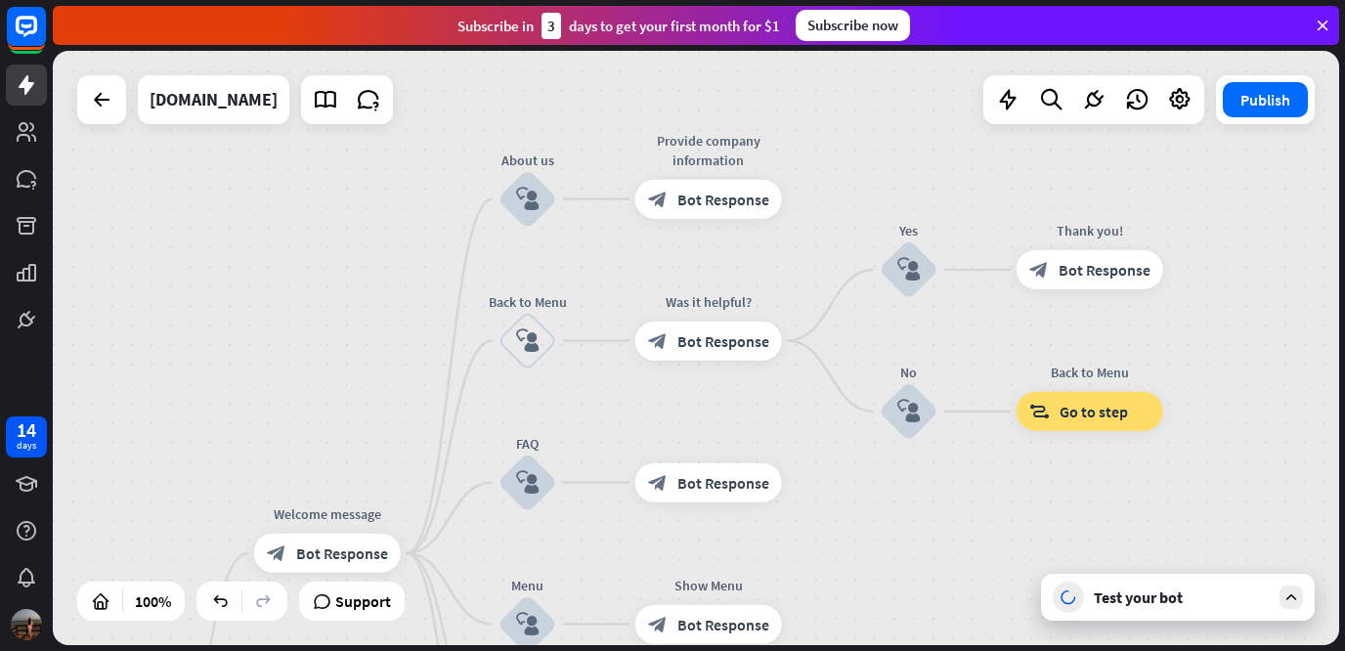
drag, startPoint x: 986, startPoint y: 453, endPoint x: 988, endPoint y: 527, distance: 73.3
click at [988, 527] on div "home_2 Start point Welcome message block_bot_response Bot Response About us blo…" at bounding box center [696, 348] width 1286 height 594
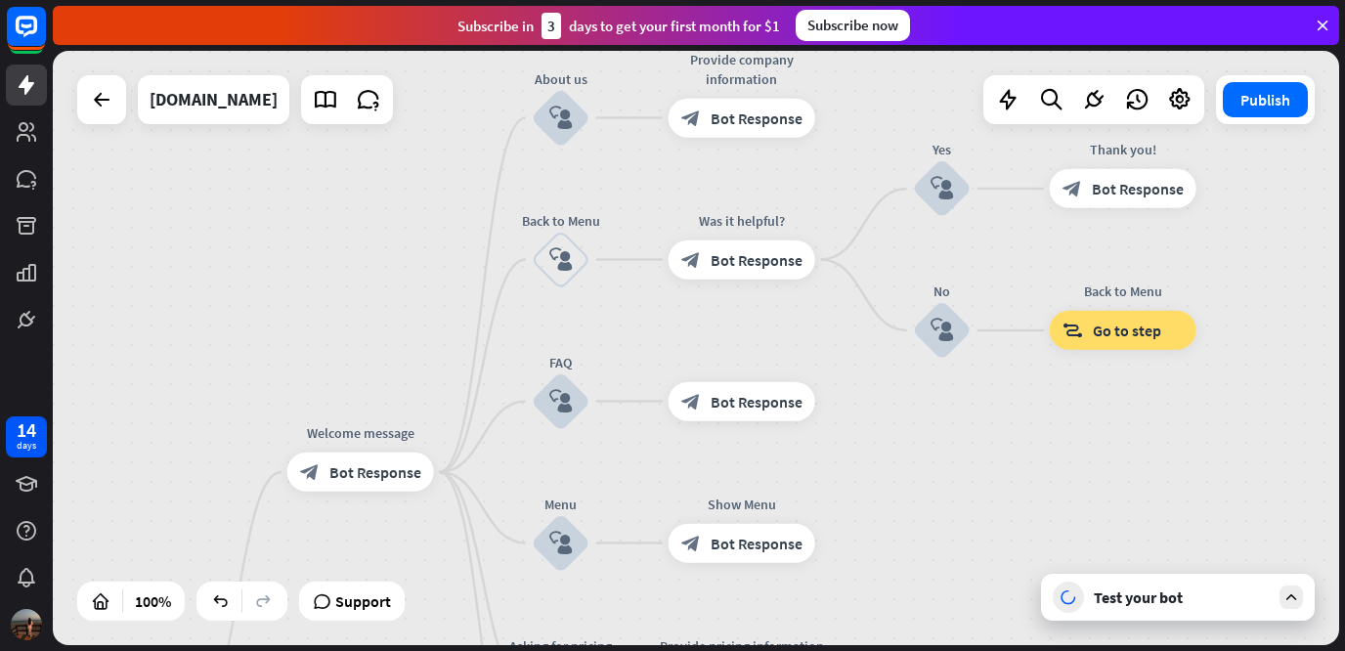
drag, startPoint x: 988, startPoint y: 527, endPoint x: 1021, endPoint y: 445, distance: 88.5
click at [1021, 445] on div "home_2 Start point Welcome message block_bot_response Bot Response About us blo…" at bounding box center [696, 348] width 1286 height 594
click at [576, 140] on div "block_user_input" at bounding box center [561, 118] width 59 height 59
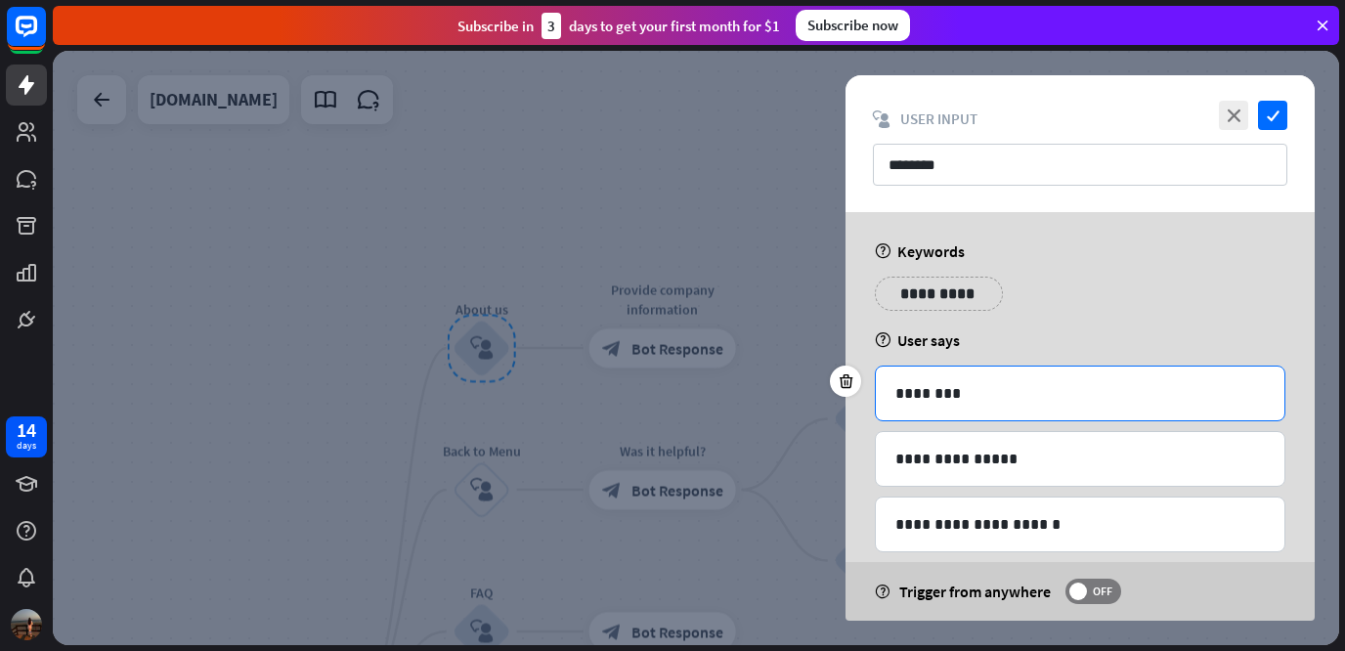
click at [1160, 403] on p "********" at bounding box center [1079, 393] width 369 height 24
click at [970, 313] on div "**********" at bounding box center [1080, 301] width 422 height 49
click at [962, 287] on p "**********" at bounding box center [928, 293] width 78 height 24
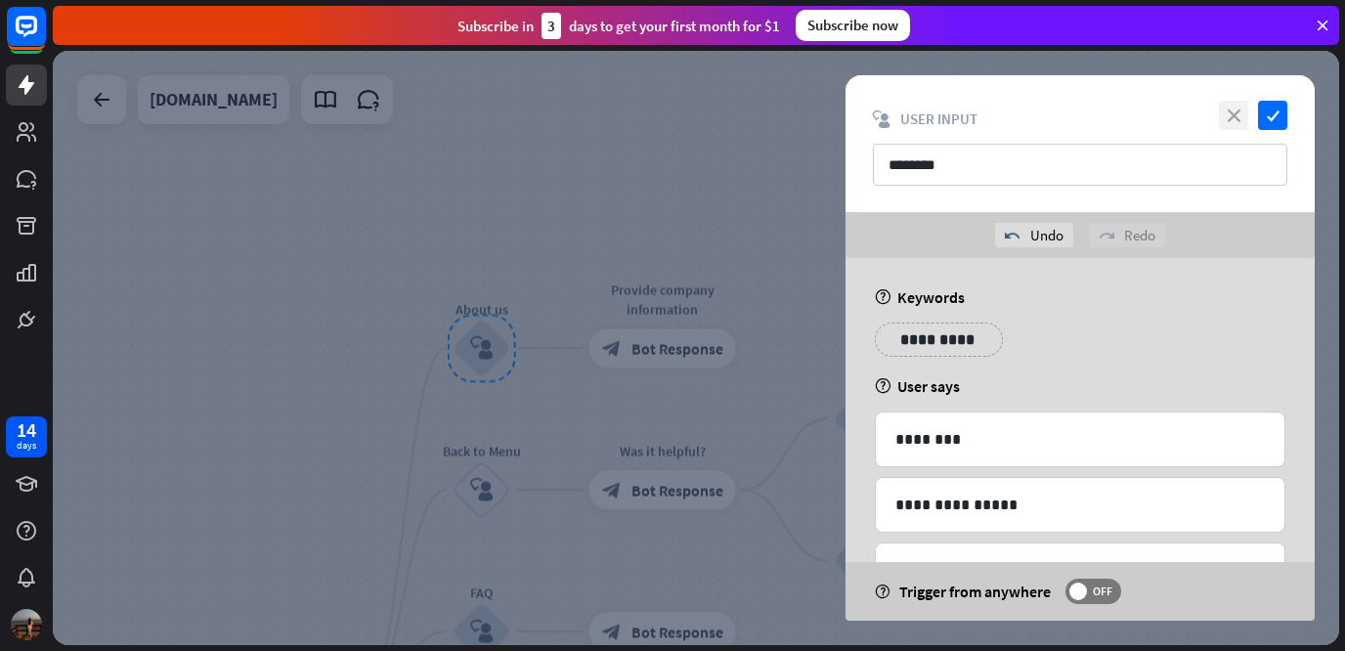
click at [1245, 115] on icon "close" at bounding box center [1232, 115] width 29 height 29
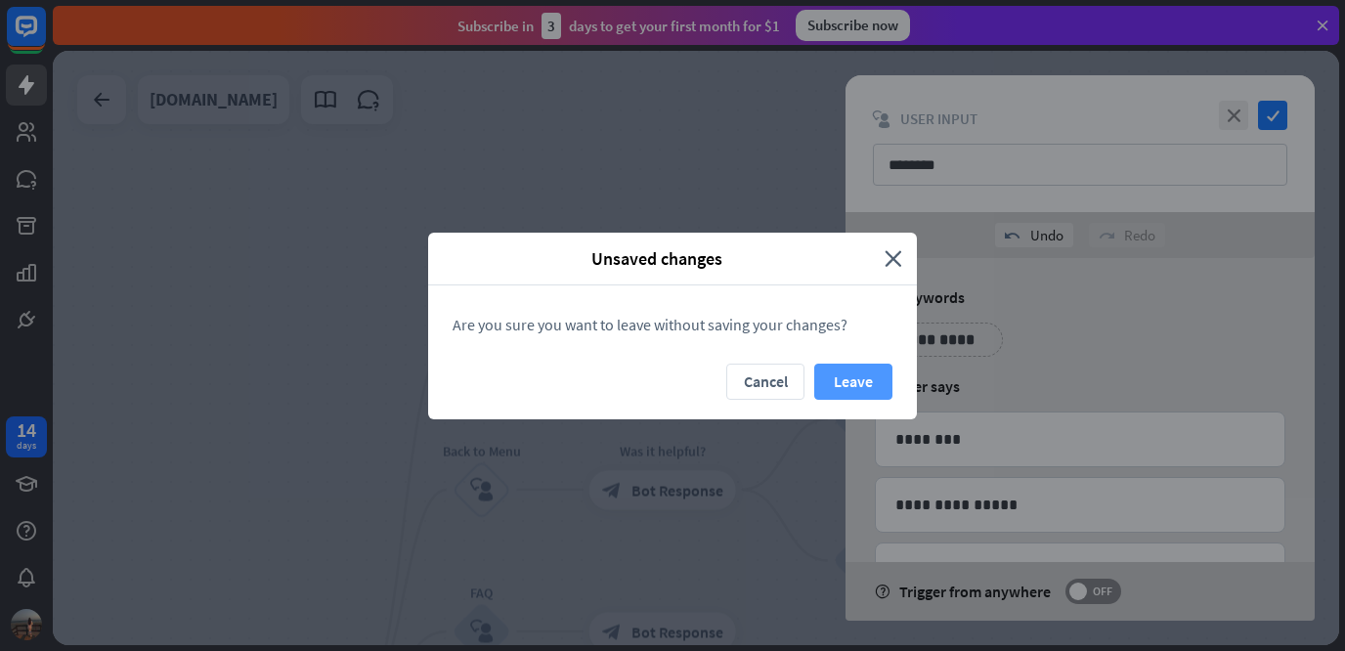
click at [829, 385] on button "Leave" at bounding box center [853, 381] width 78 height 36
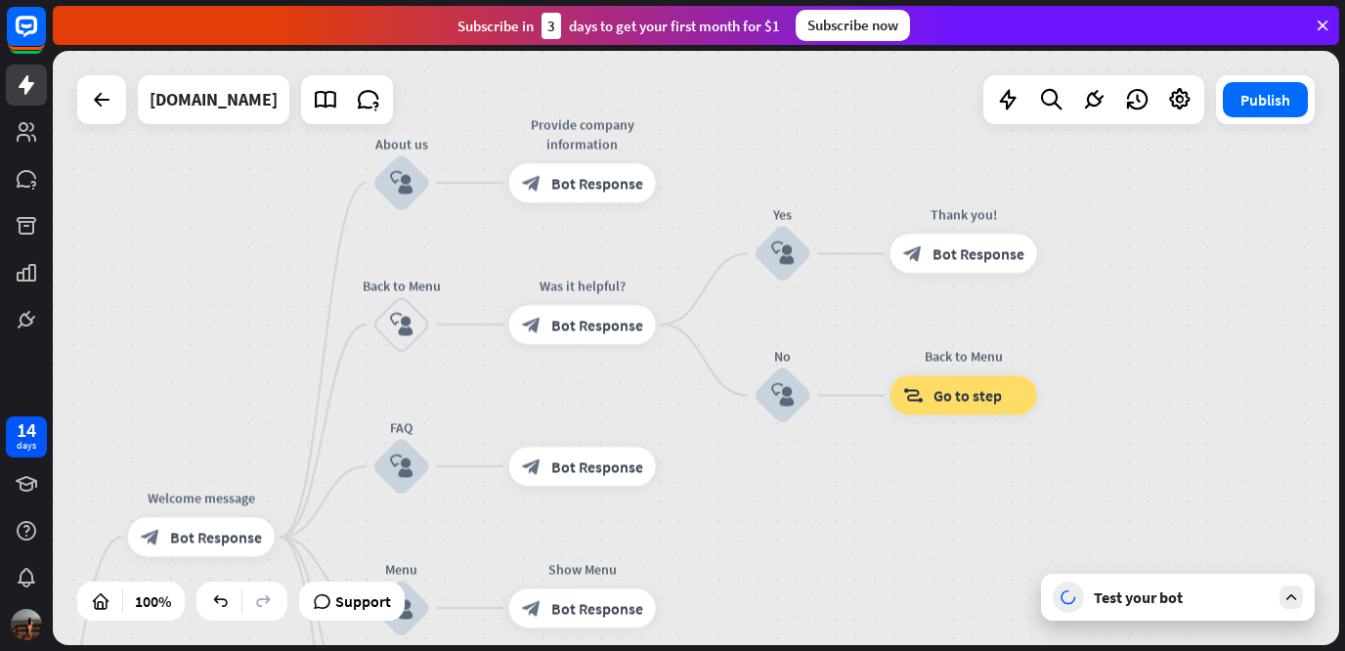
drag, startPoint x: 1277, startPoint y: 381, endPoint x: 1195, endPoint y: 214, distance: 186.2
click at [1195, 214] on div "home_2 Start point Welcome message block_bot_response Bot Response About us blo…" at bounding box center [696, 348] width 1286 height 594
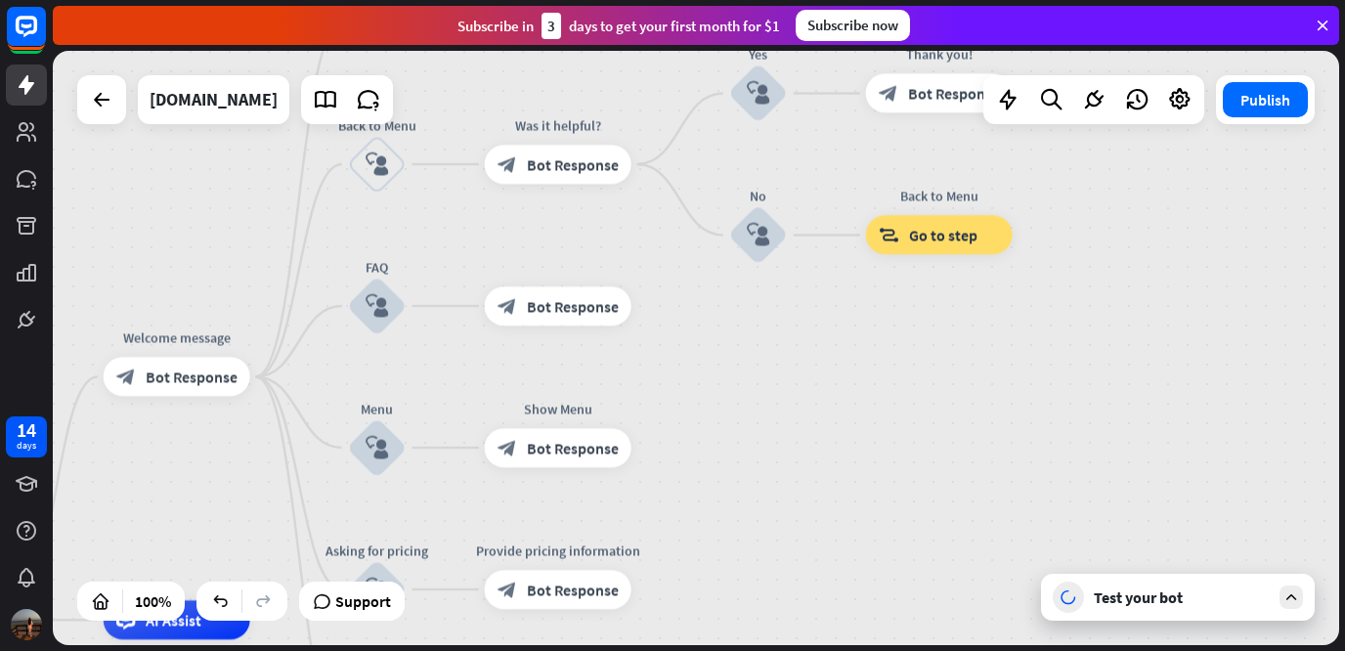
drag, startPoint x: 1171, startPoint y: 389, endPoint x: 1146, endPoint y: 231, distance: 160.2
click at [1146, 231] on div "home_2 Start point Welcome message block_bot_response Bot Response About us blo…" at bounding box center [696, 348] width 1286 height 594
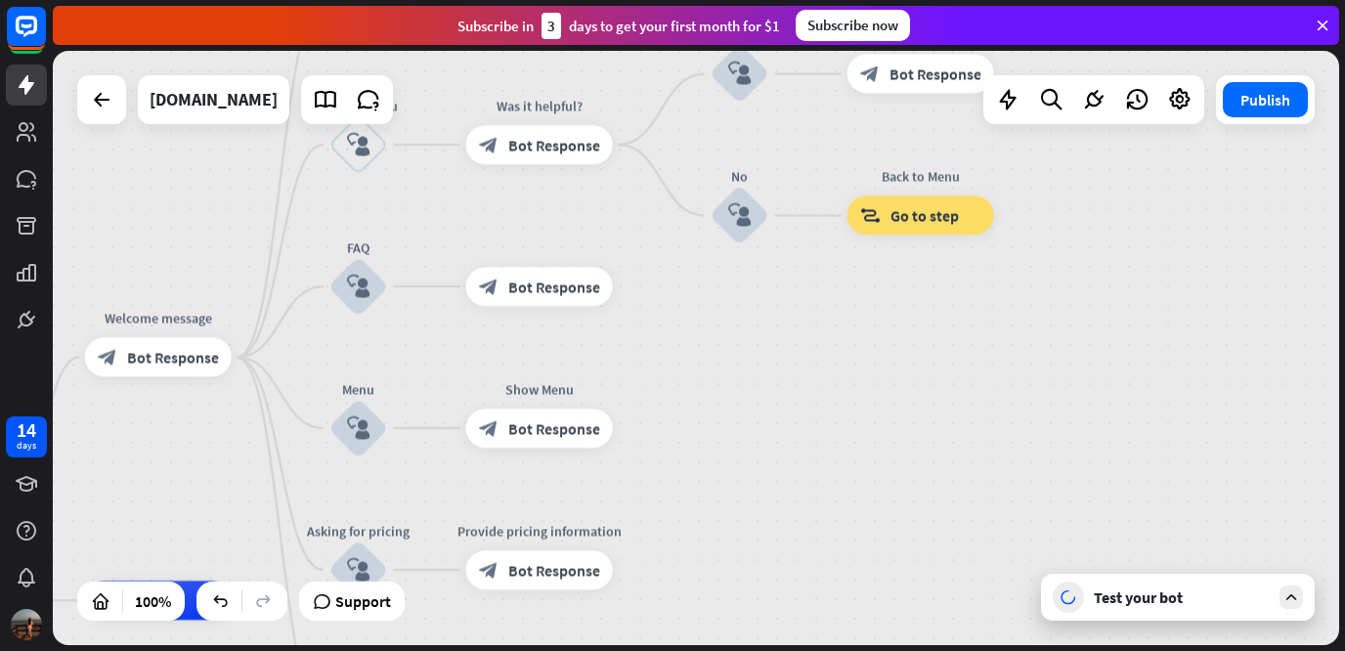
drag, startPoint x: 1072, startPoint y: 412, endPoint x: 1055, endPoint y: 393, distance: 25.6
click at [1055, 393] on div "home_2 Start point Welcome message block_bot_response Bot Response About us blo…" at bounding box center [696, 348] width 1286 height 594
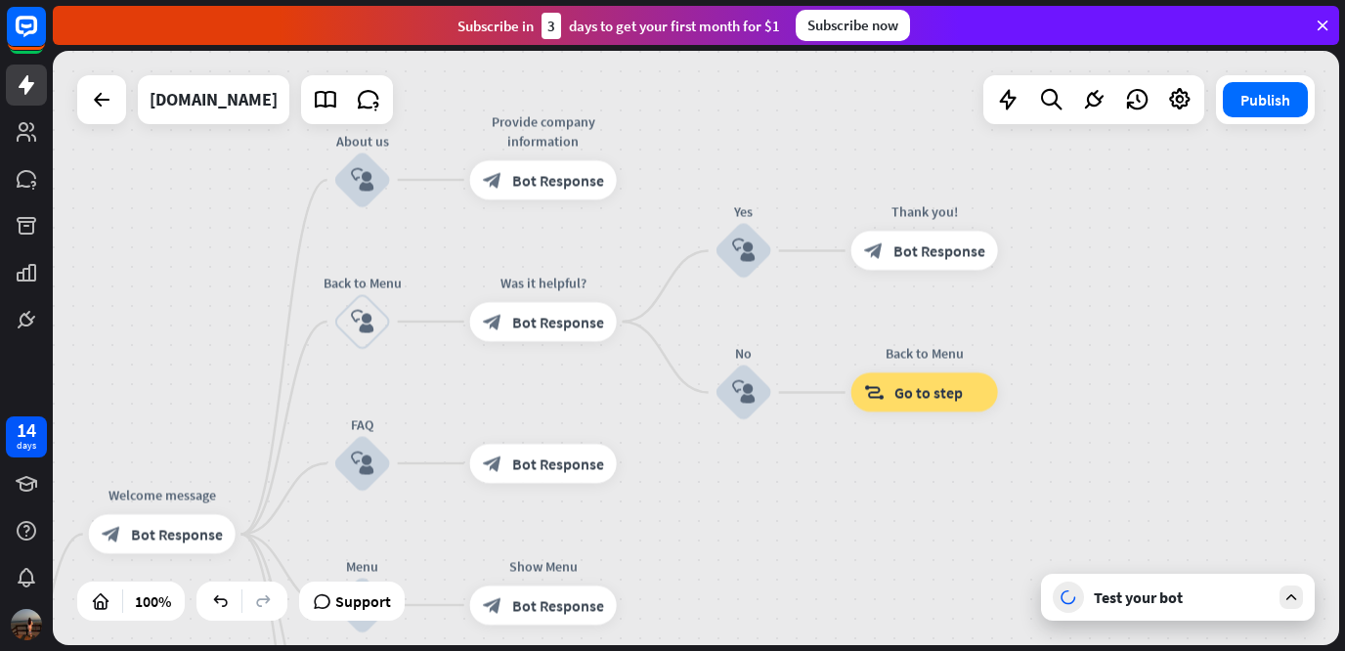
drag, startPoint x: 1055, startPoint y: 270, endPoint x: 1059, endPoint y: 447, distance: 176.9
click at [1059, 447] on div "home_2 Start point Welcome message block_bot_response Bot Response About us blo…" at bounding box center [696, 348] width 1286 height 594
click at [403, 268] on icon "more_horiz" at bounding box center [403, 268] width 16 height 15
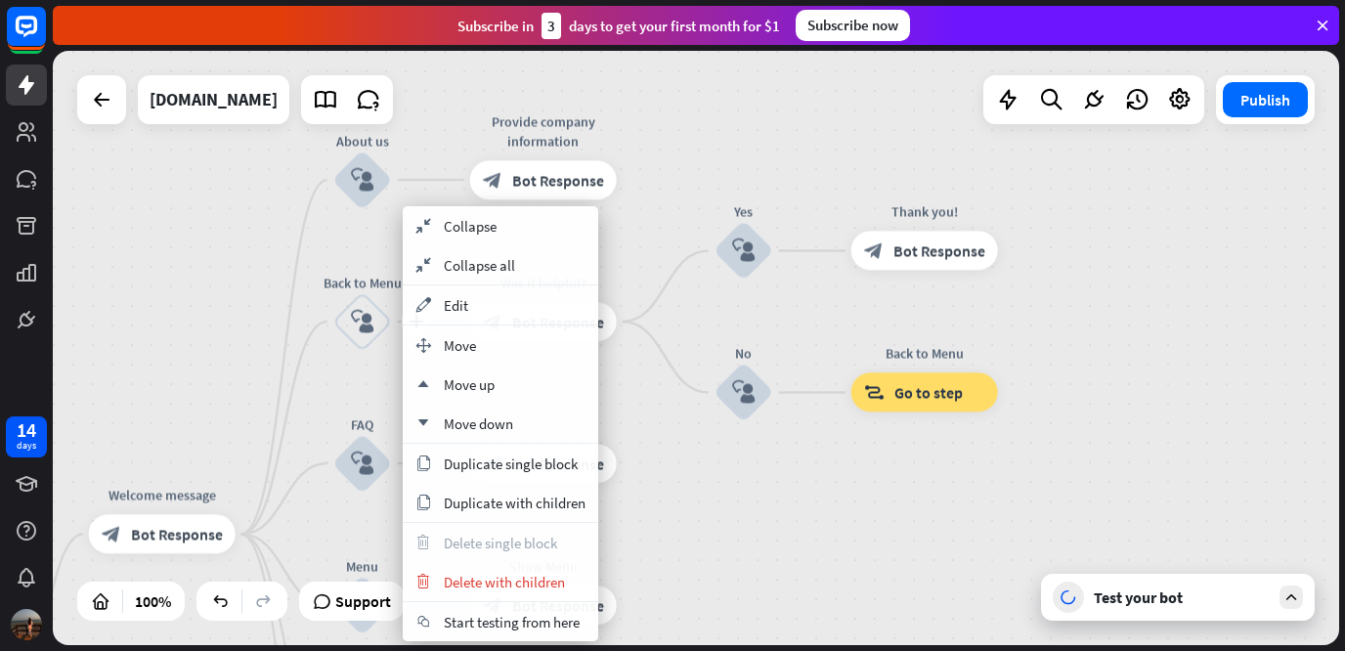
drag, startPoint x: 403, startPoint y: 268, endPoint x: 286, endPoint y: 321, distance: 128.1
click at [286, 321] on div "home_2 Start point Welcome message block_bot_response Bot Response About us blo…" at bounding box center [696, 348] width 1286 height 594
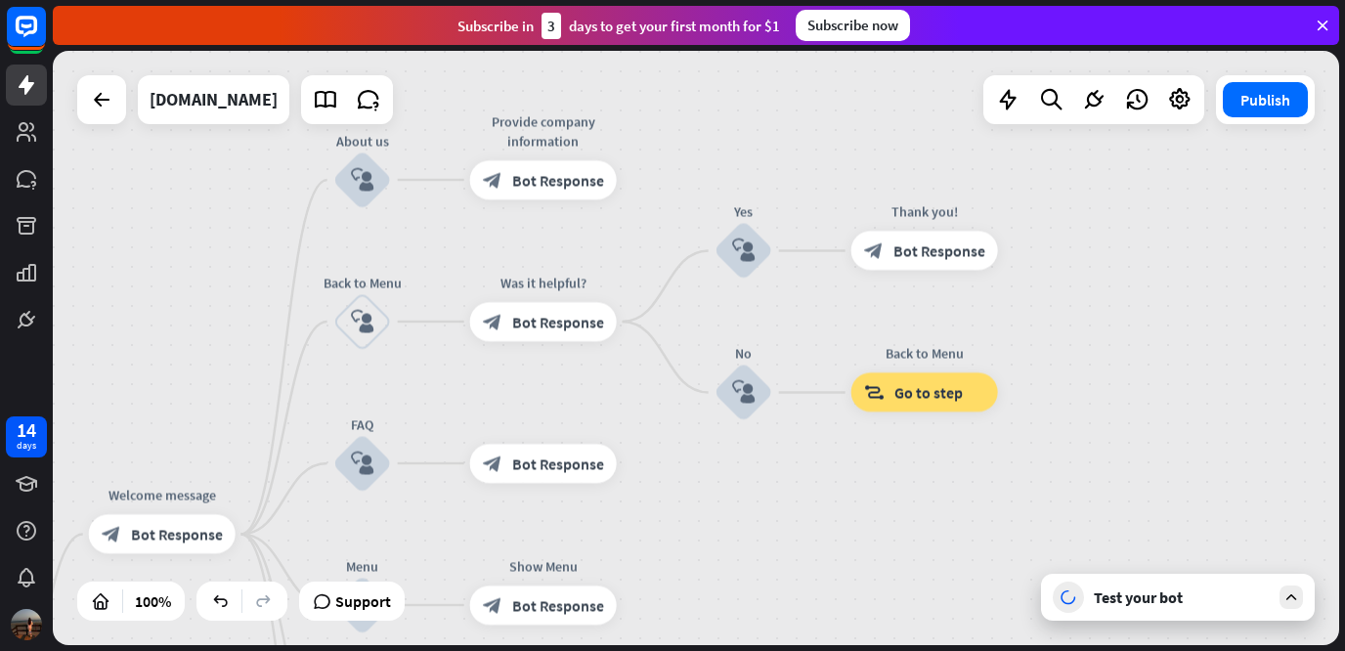
click at [286, 321] on div "home_2 Start point Welcome message block_bot_response Bot Response About us blo…" at bounding box center [696, 348] width 1286 height 594
drag, startPoint x: 552, startPoint y: 182, endPoint x: 205, endPoint y: 169, distance: 347.1
click at [205, 169] on div "home_2 Start point Welcome message block_bot_response Bot Response About us blo…" at bounding box center [696, 348] width 1286 height 594
click at [26, 95] on icon at bounding box center [26, 84] width 23 height 23
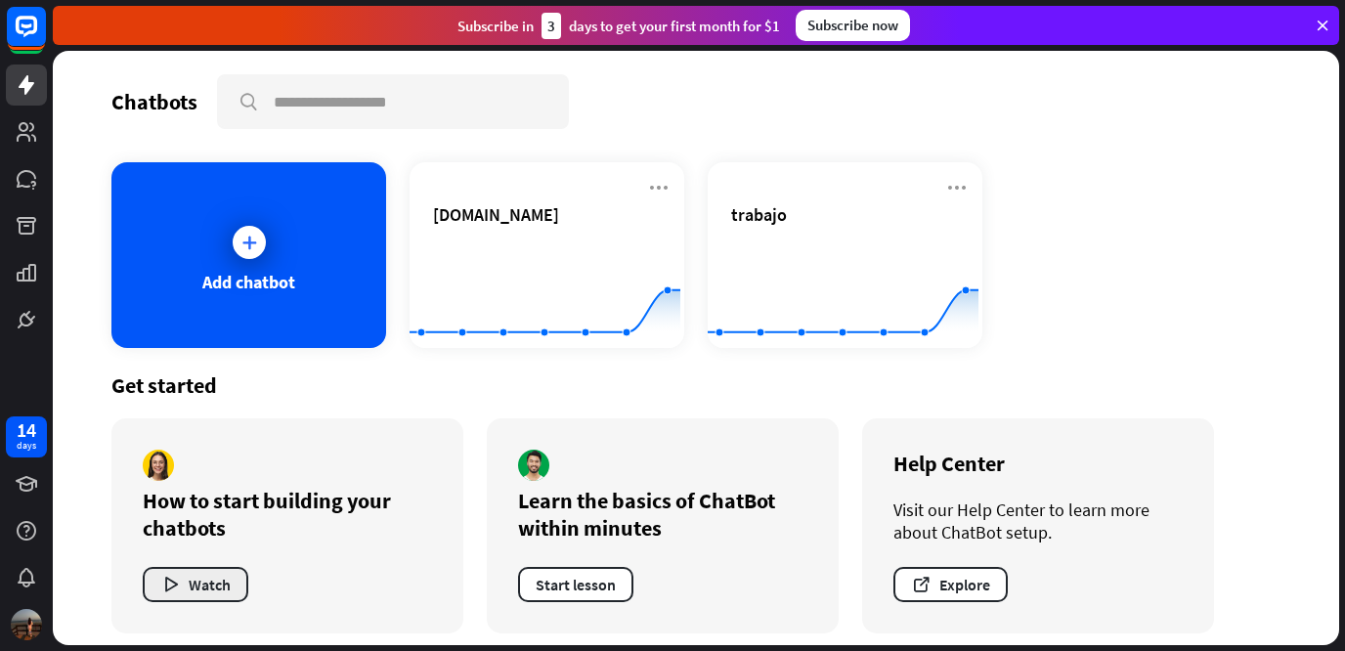
click at [217, 581] on button "Watch" at bounding box center [196, 584] width 106 height 35
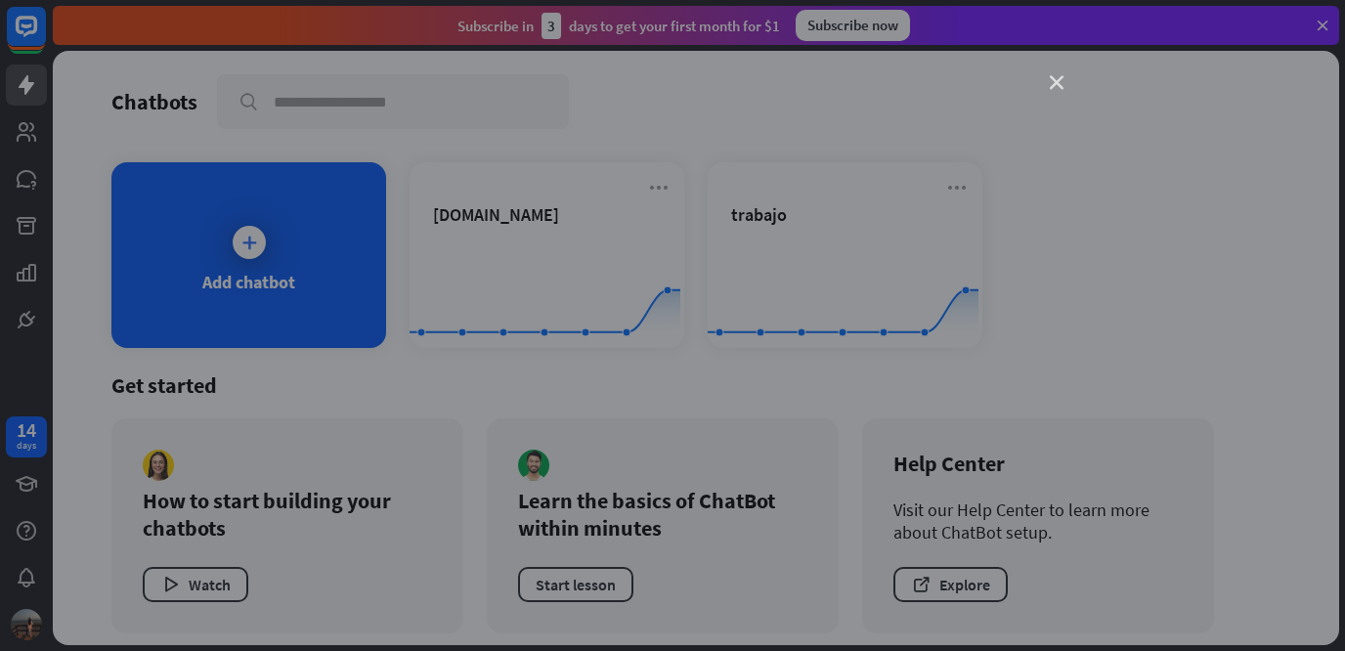
click at [1054, 88] on icon "close" at bounding box center [1056, 83] width 14 height 14
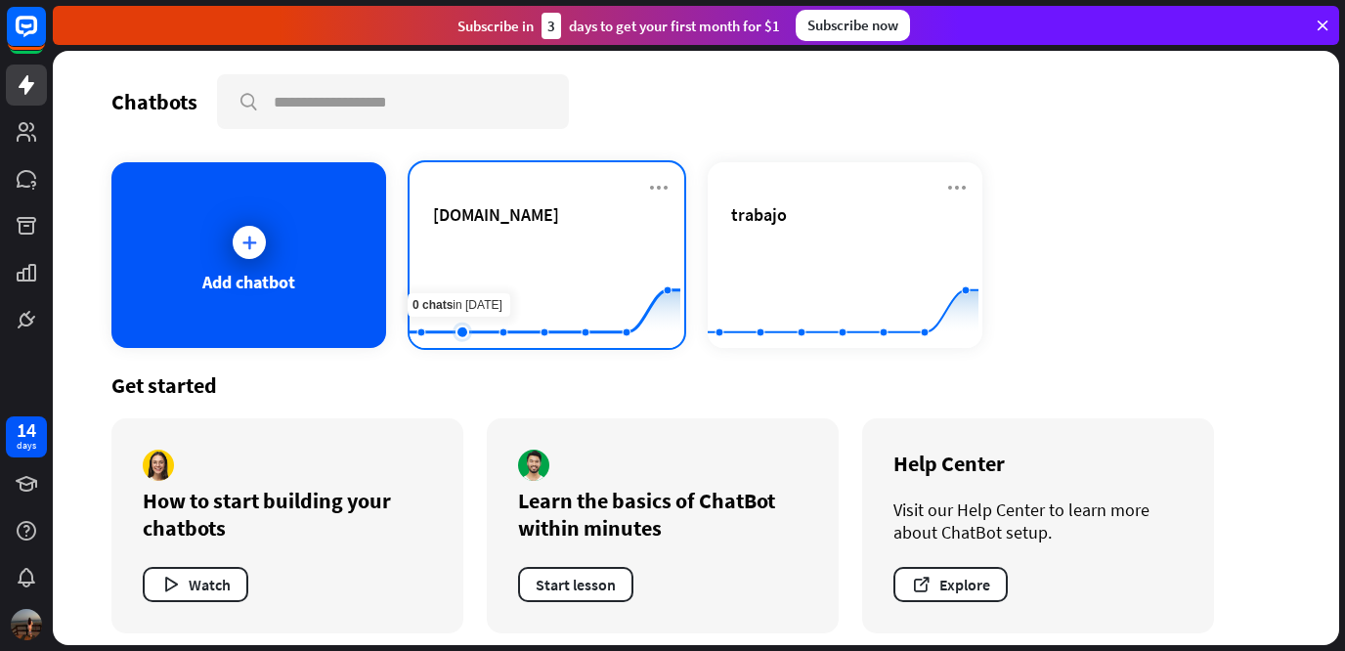
click at [444, 295] on rect at bounding box center [544, 299] width 271 height 122
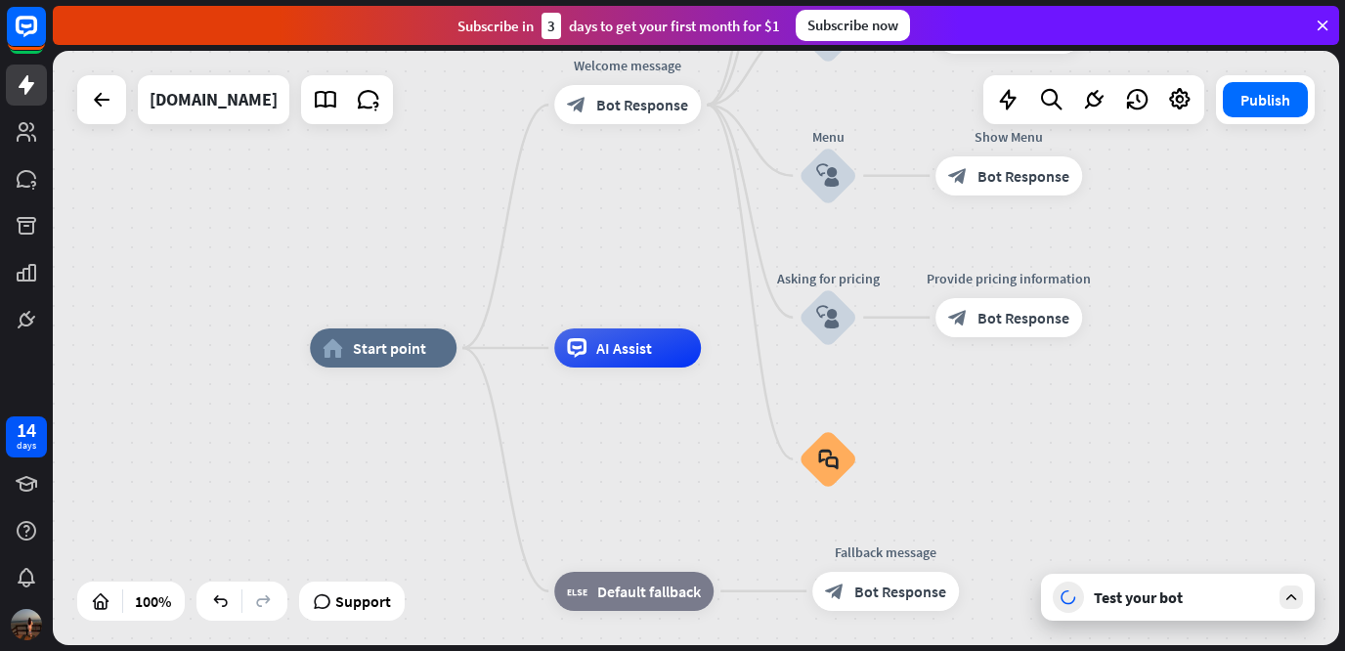
click at [1252, 586] on div "Test your bot" at bounding box center [1178, 597] width 274 height 47
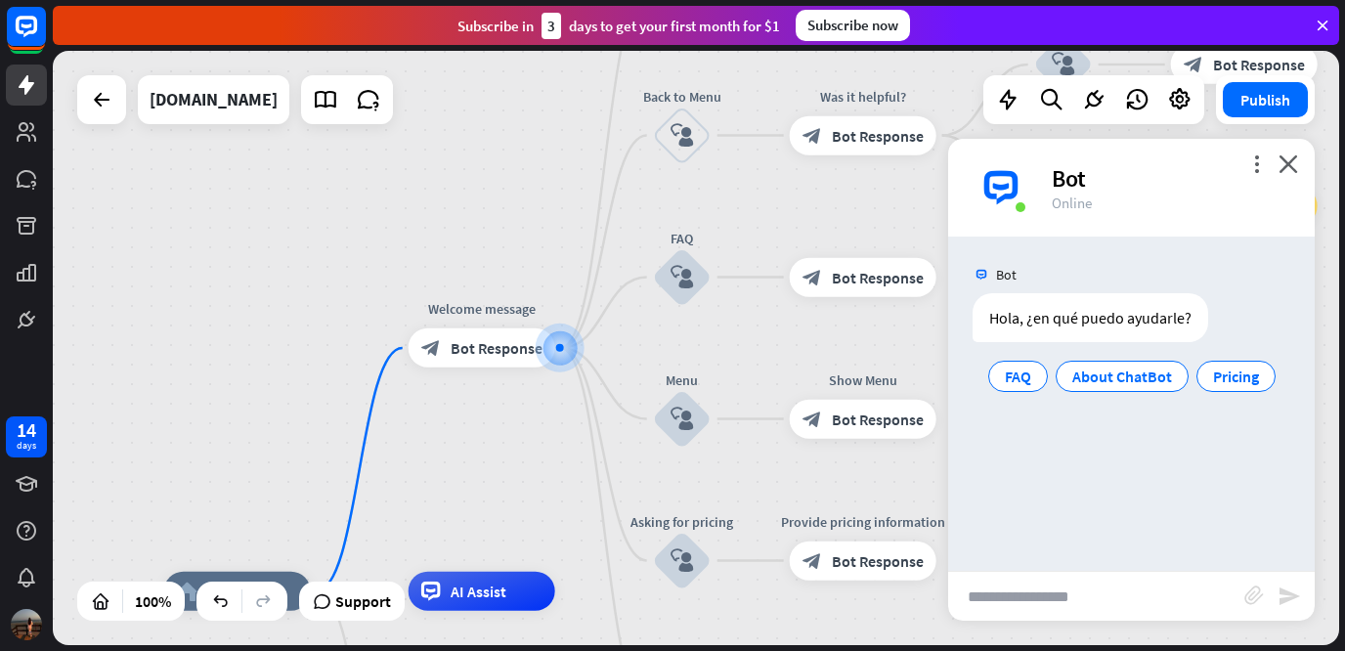
click at [1161, 583] on input "text" at bounding box center [1096, 596] width 296 height 49
type input "**********"
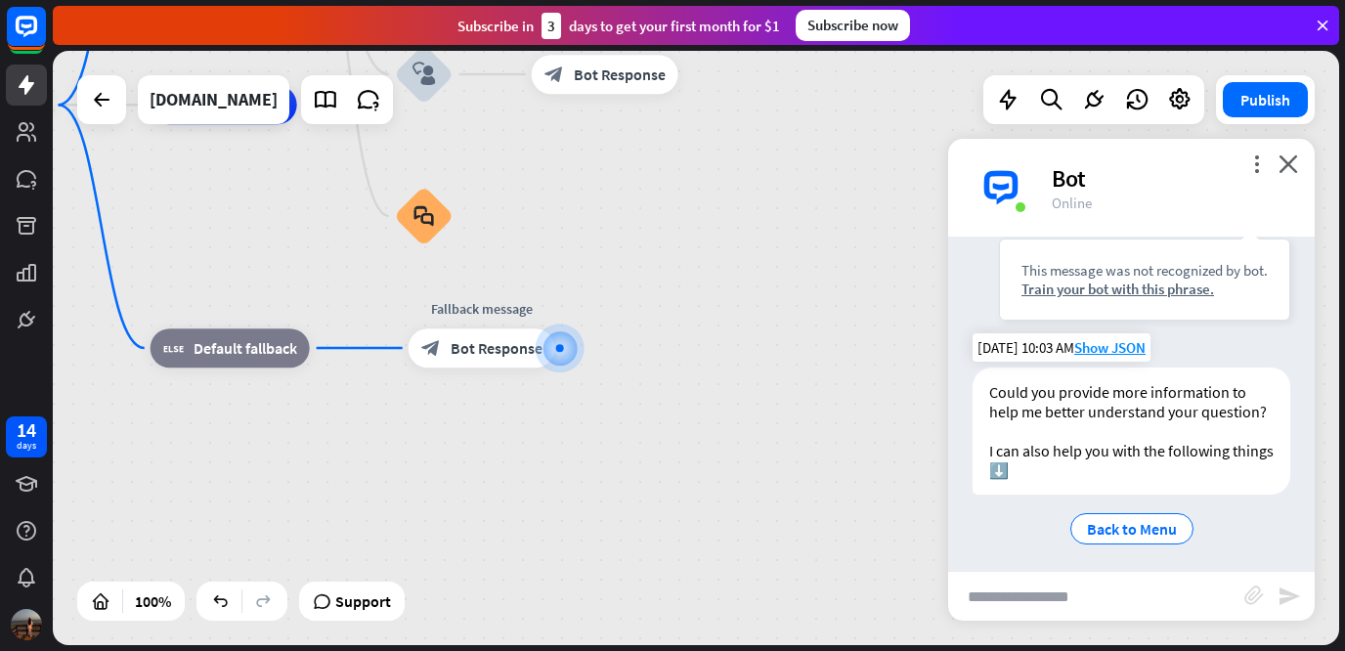
scroll to position [245, 0]
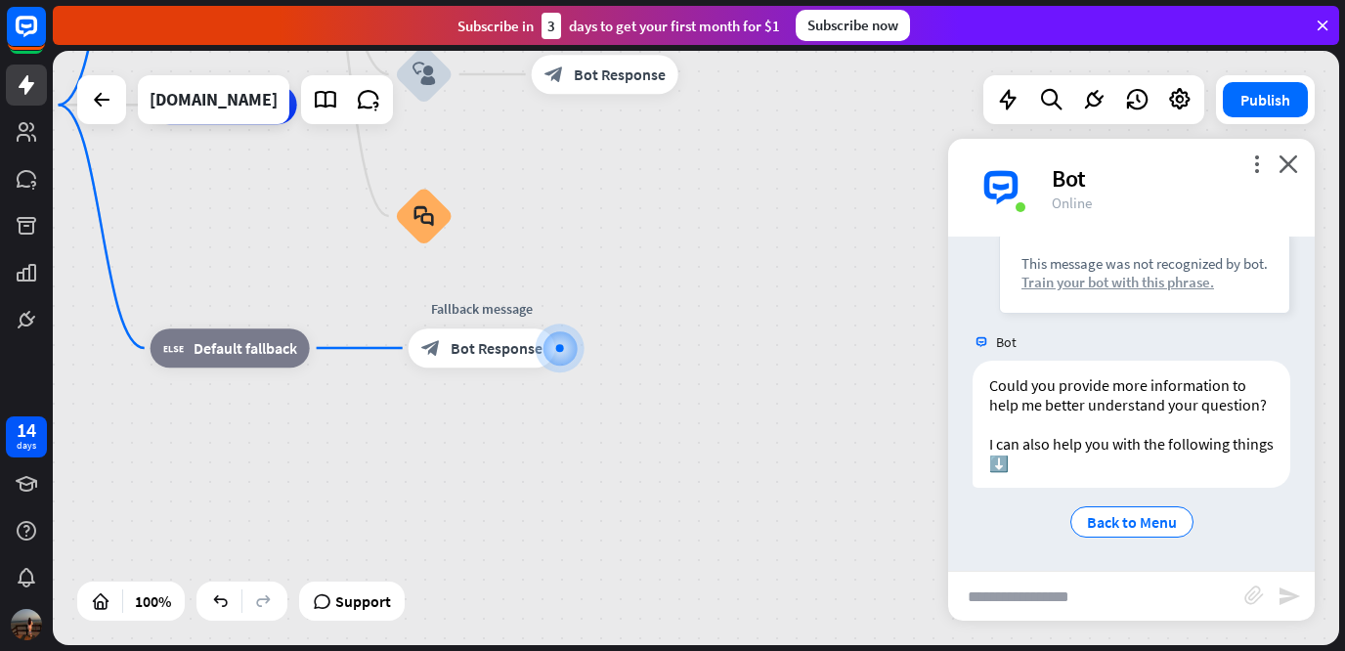
click at [1166, 273] on div "Train your bot with this phrase." at bounding box center [1144, 282] width 246 height 19
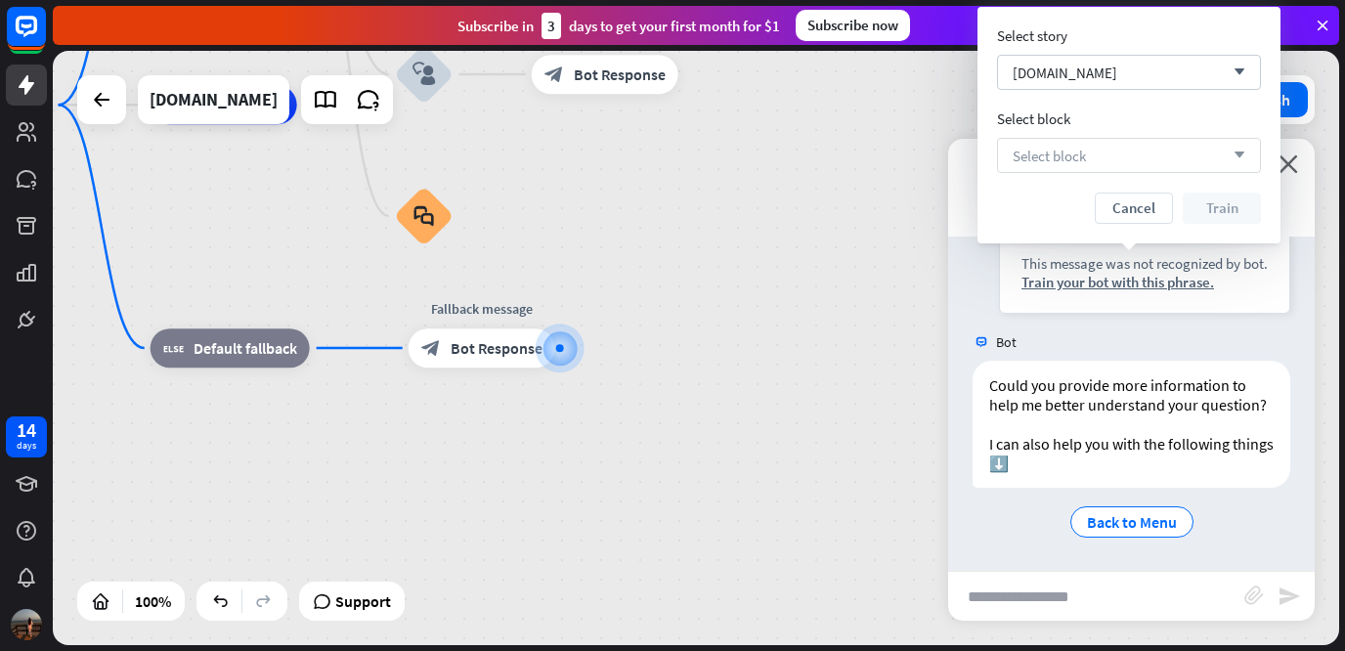
click at [1173, 140] on div "Select block arrow_down" at bounding box center [1129, 155] width 264 height 35
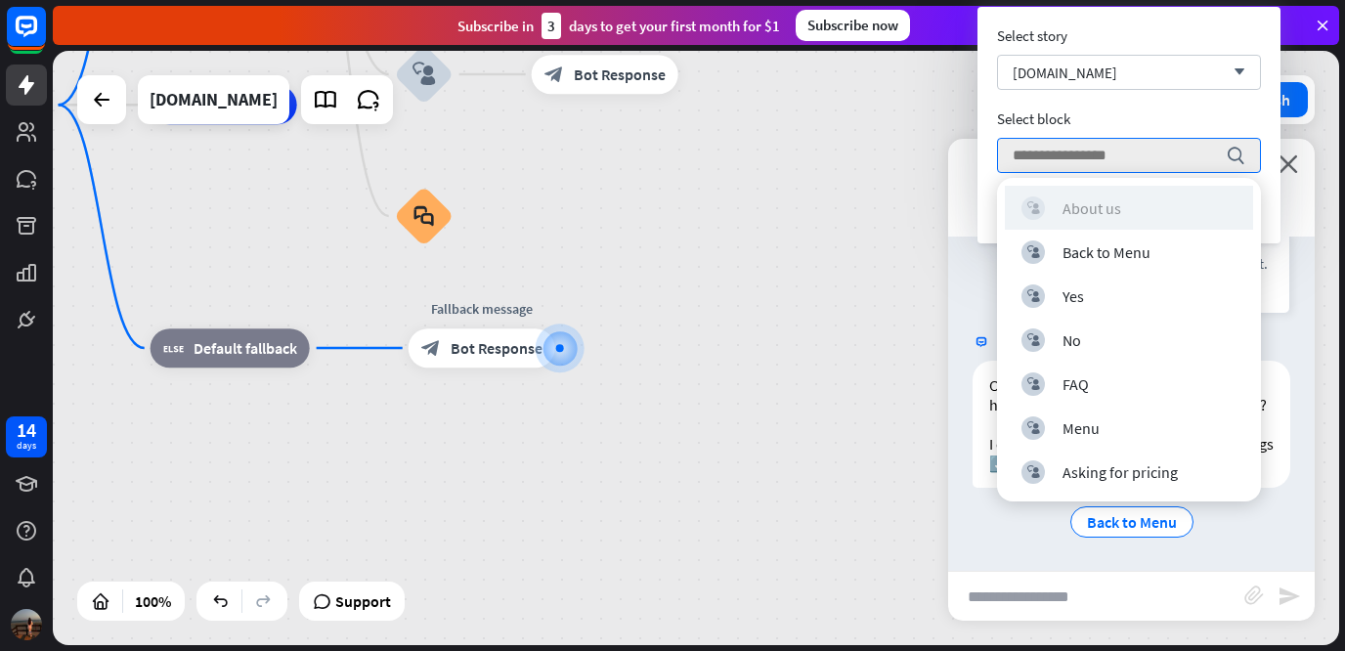
click at [1134, 206] on div "block_user_input About us" at bounding box center [1128, 207] width 215 height 23
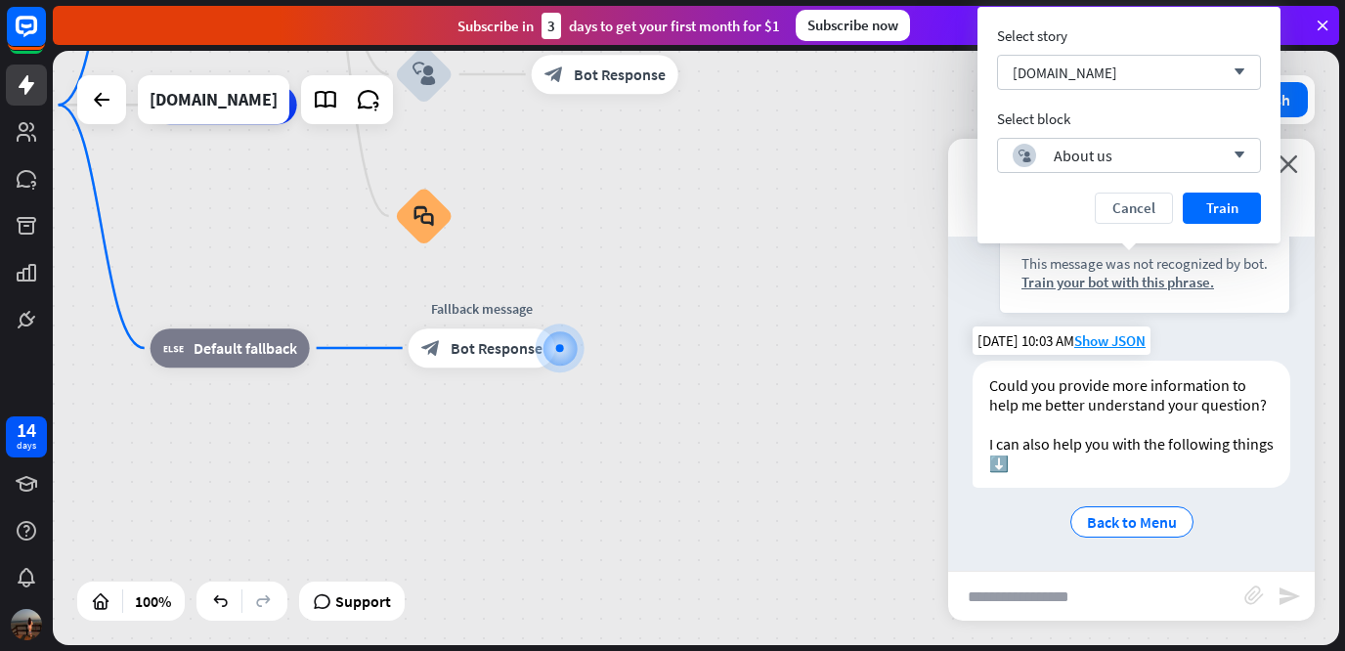
click at [1175, 361] on div "Could you provide more information to help me better understand your question? …" at bounding box center [1131, 424] width 318 height 127
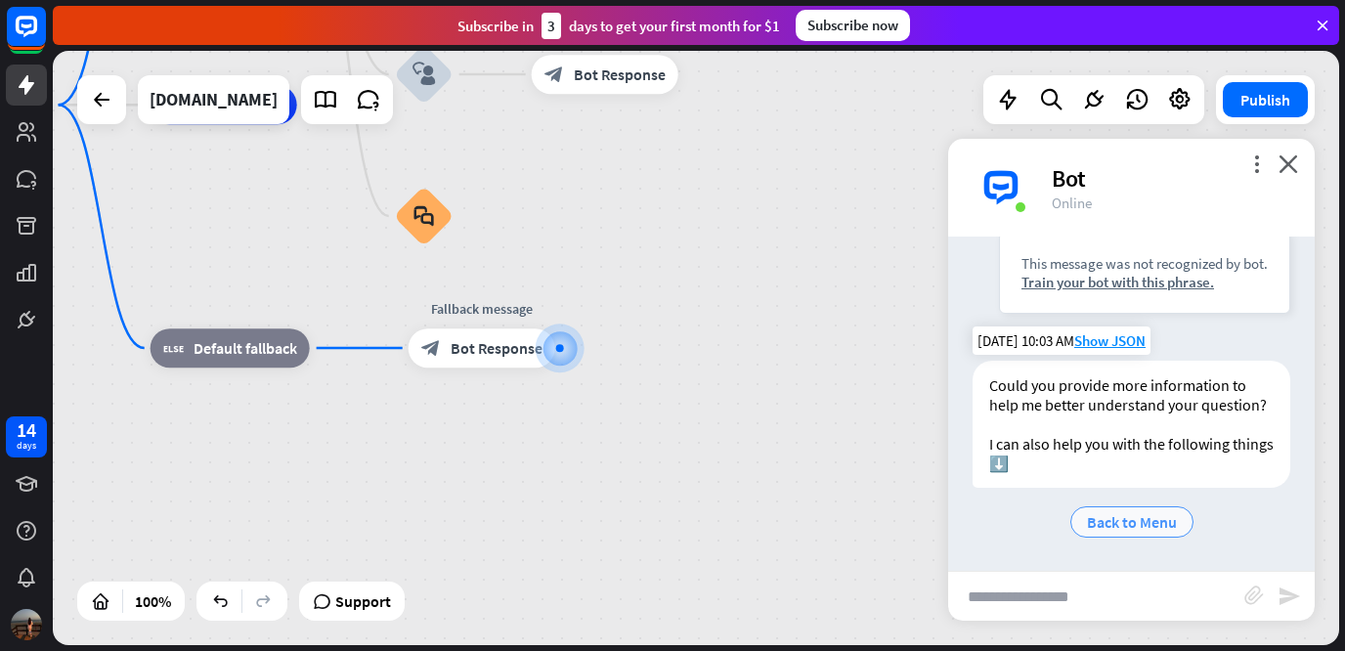
click at [1099, 525] on span "Back to Menu" at bounding box center [1132, 522] width 90 height 20
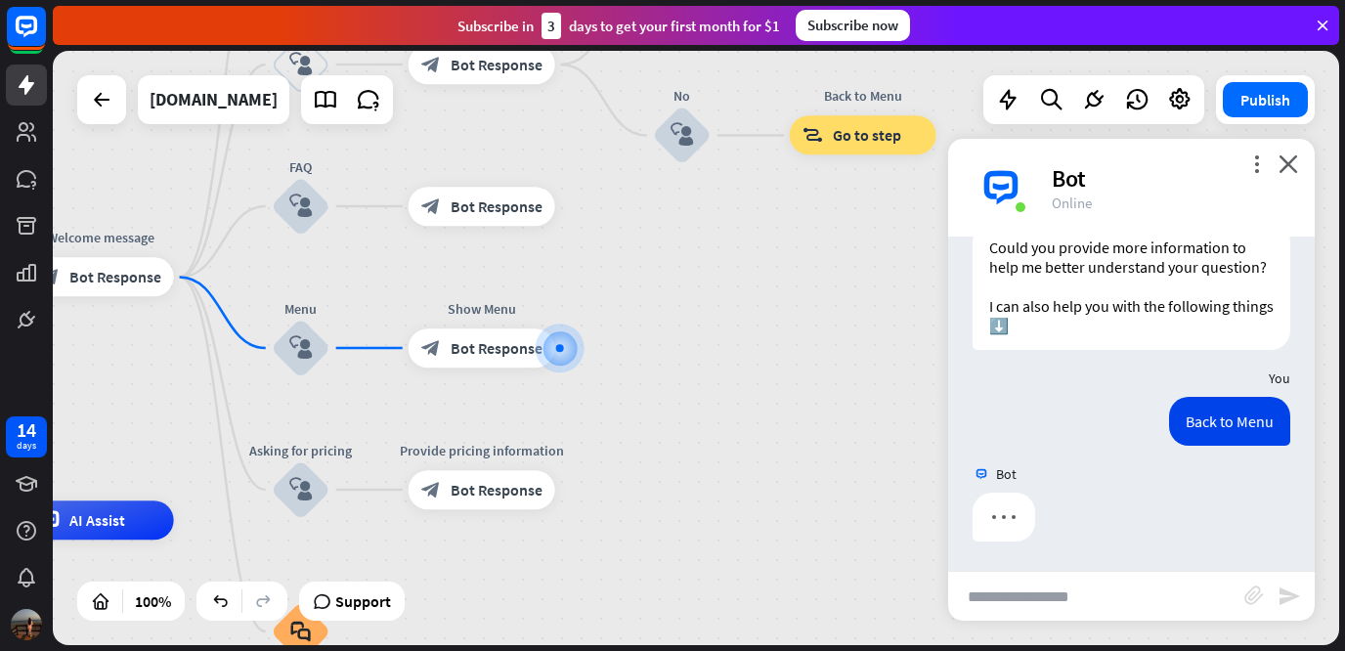
scroll to position [383, 0]
click at [1287, 169] on icon "close" at bounding box center [1288, 163] width 20 height 19
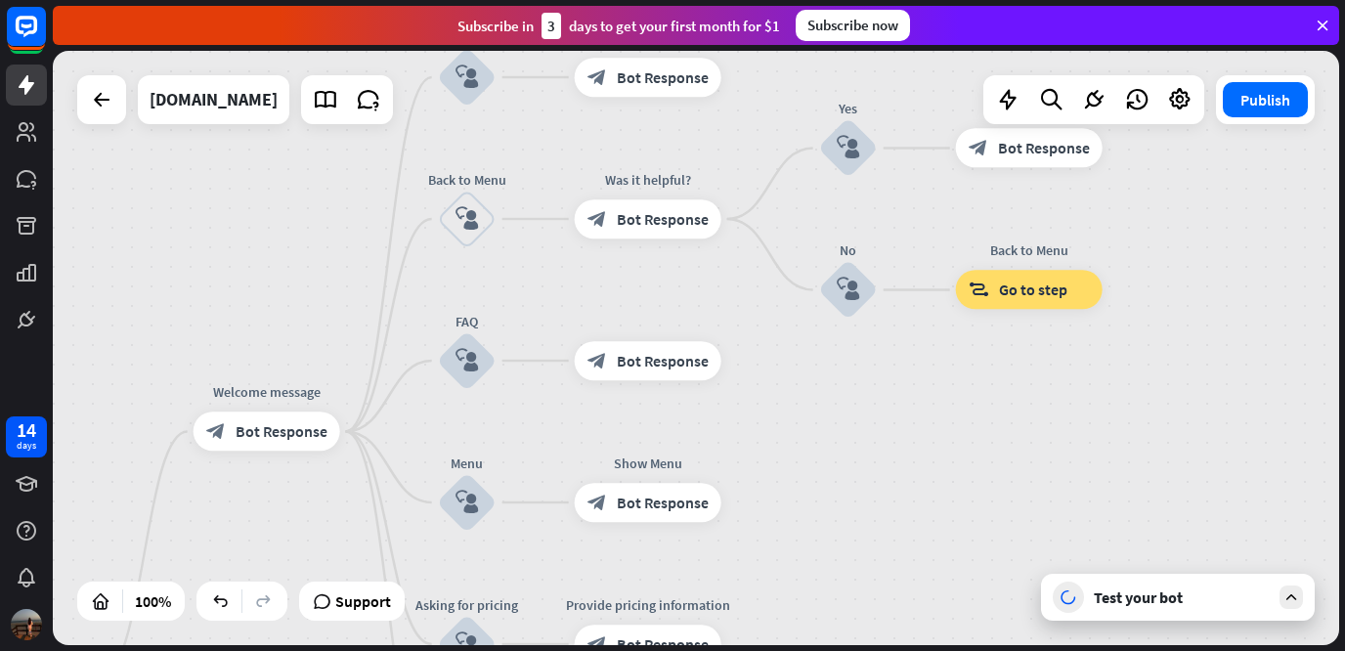
drag, startPoint x: 927, startPoint y: 230, endPoint x: 1093, endPoint y: 391, distance: 231.5
click at [1093, 391] on div "home_2 Start point Welcome message block_bot_response Bot Response About us blo…" at bounding box center [696, 348] width 1286 height 594
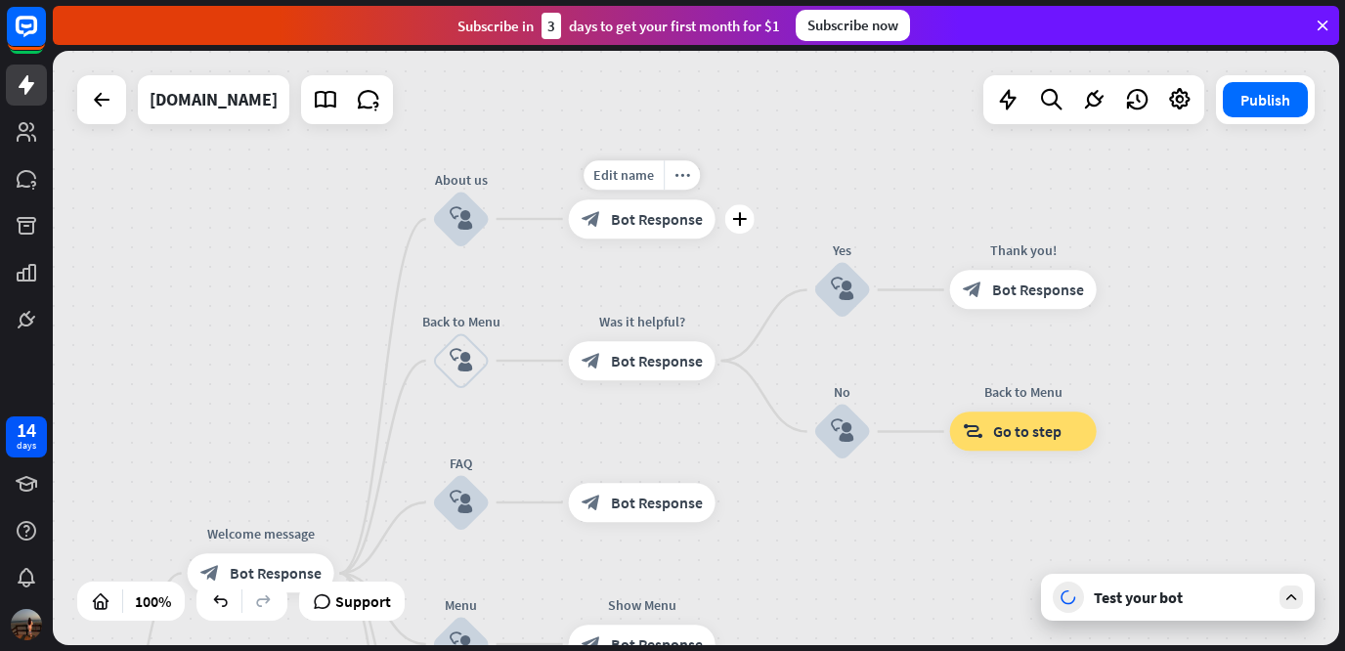
drag, startPoint x: 737, startPoint y: 123, endPoint x: 721, endPoint y: 320, distance: 198.0
click at [715, 238] on div "Edit name more_horiz plus block_bot_response Bot Response" at bounding box center [642, 218] width 147 height 39
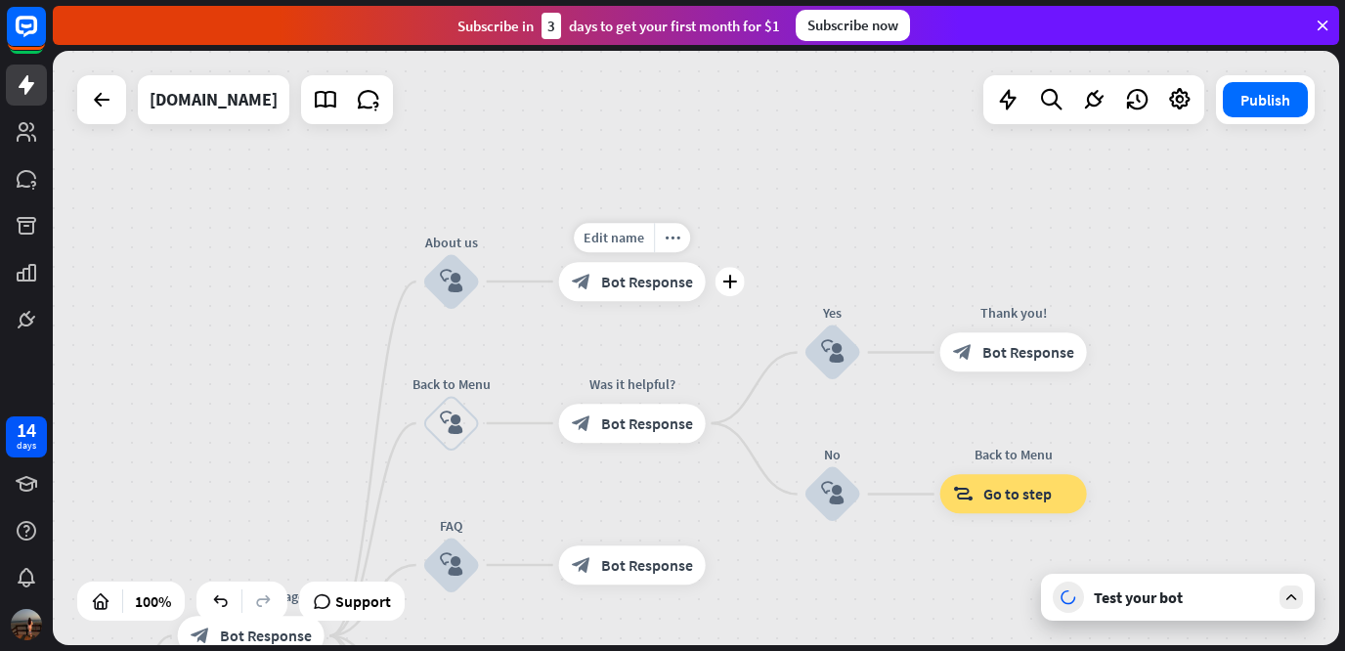
click at [632, 287] on span "Bot Response" at bounding box center [647, 282] width 92 height 20
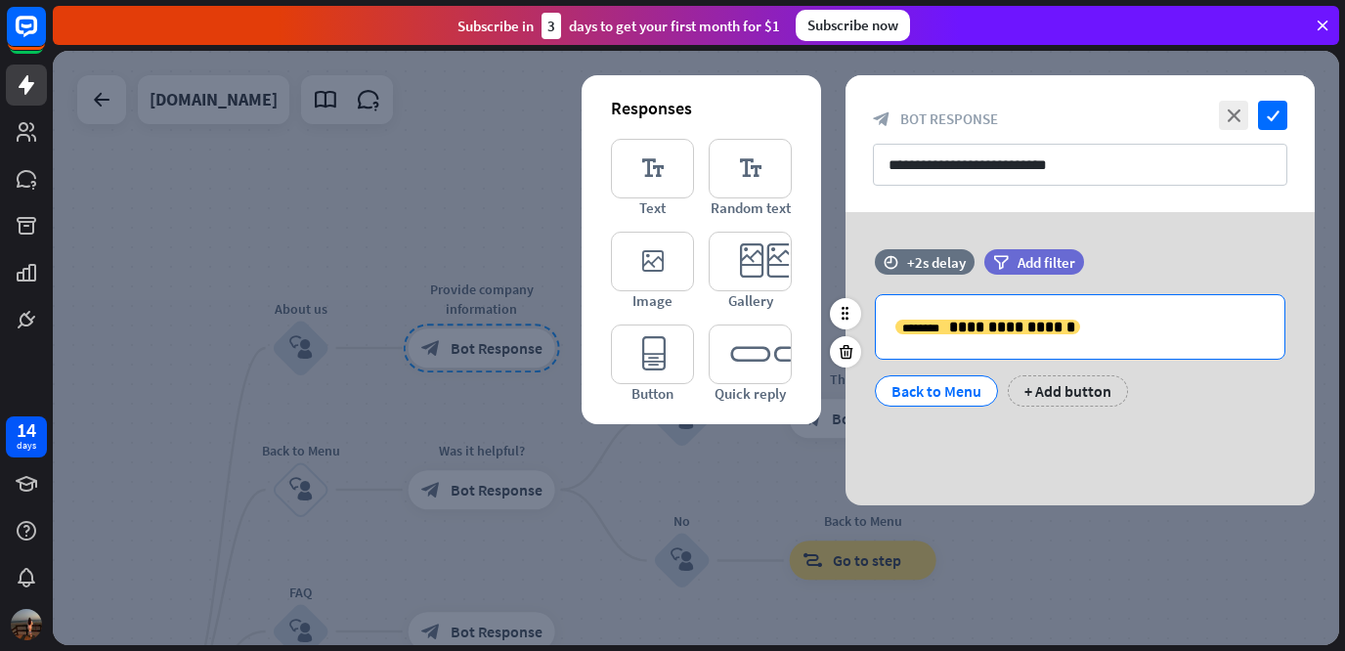
click at [1075, 327] on p "**********" at bounding box center [1079, 327] width 369 height 24
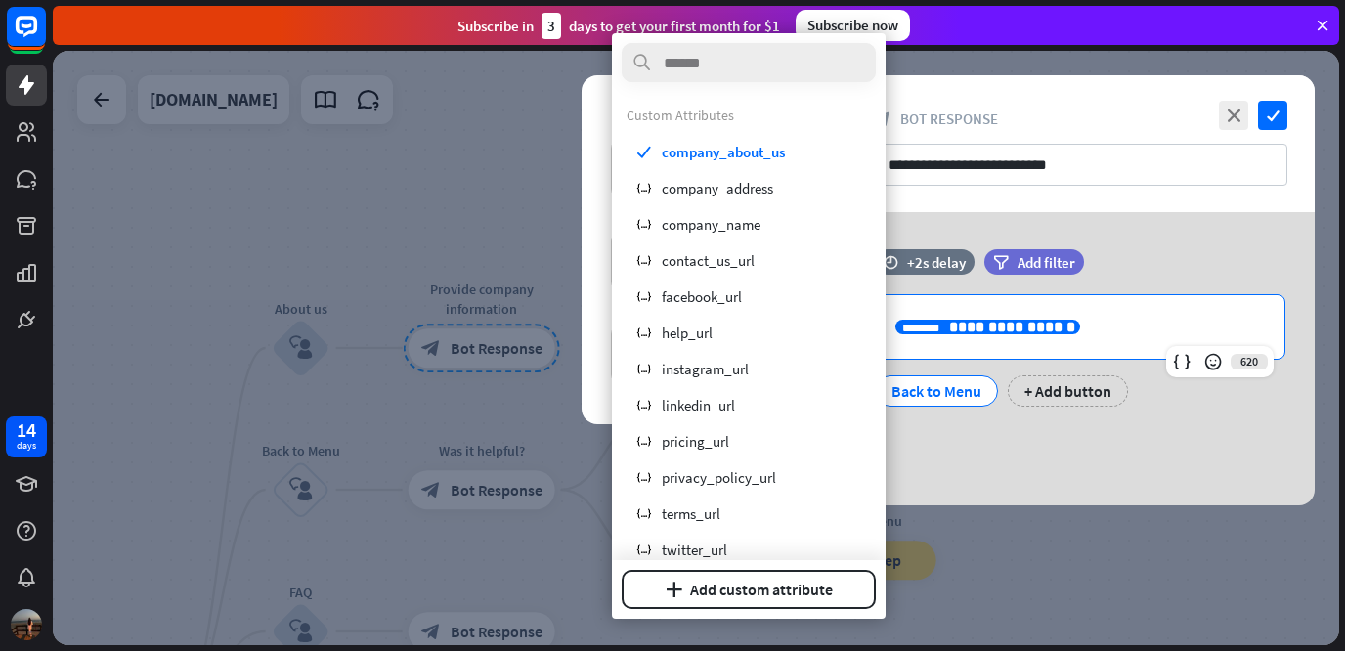
click at [1134, 205] on div "**********" at bounding box center [1079, 143] width 469 height 137
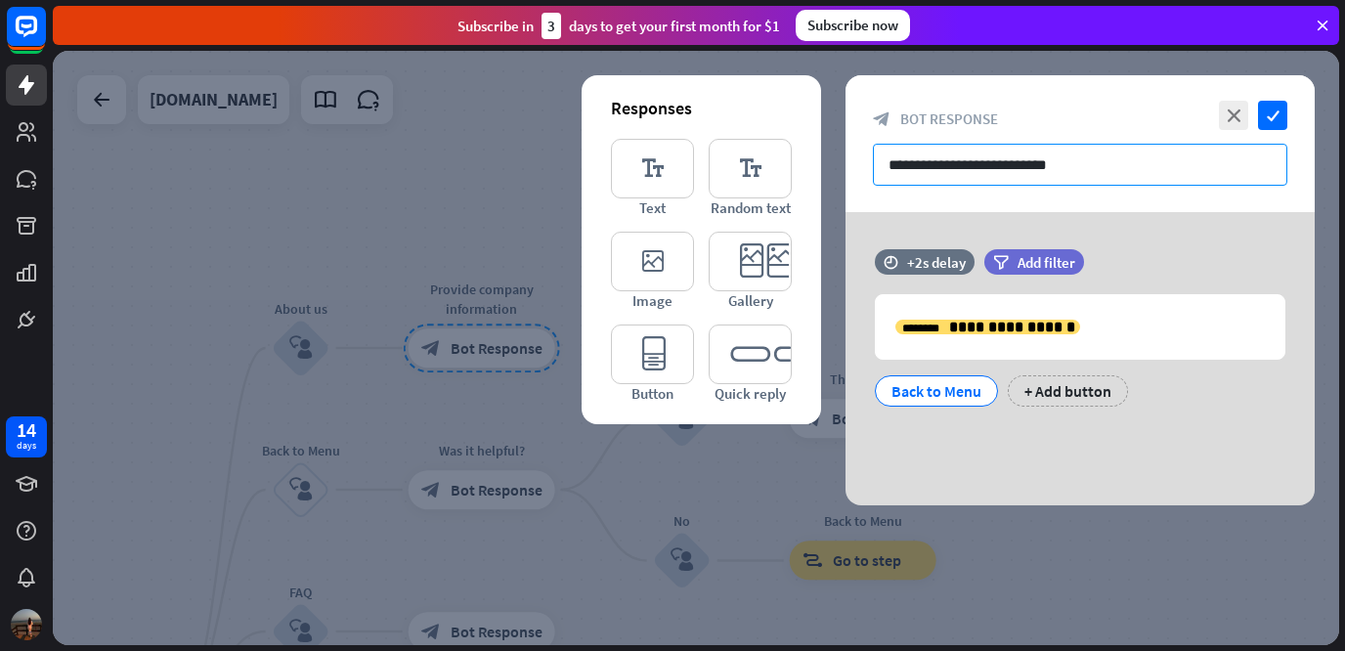
click at [1130, 168] on input "**********" at bounding box center [1080, 165] width 414 height 42
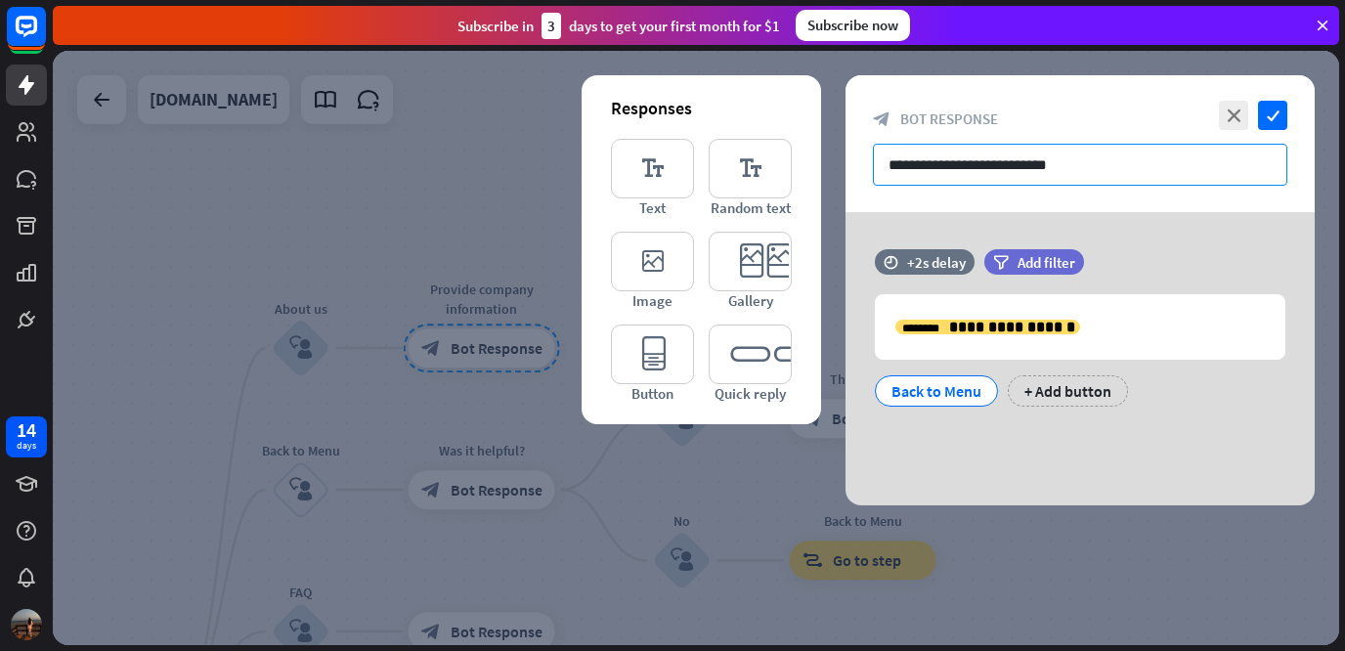
click at [1130, 168] on input "**********" at bounding box center [1080, 165] width 414 height 42
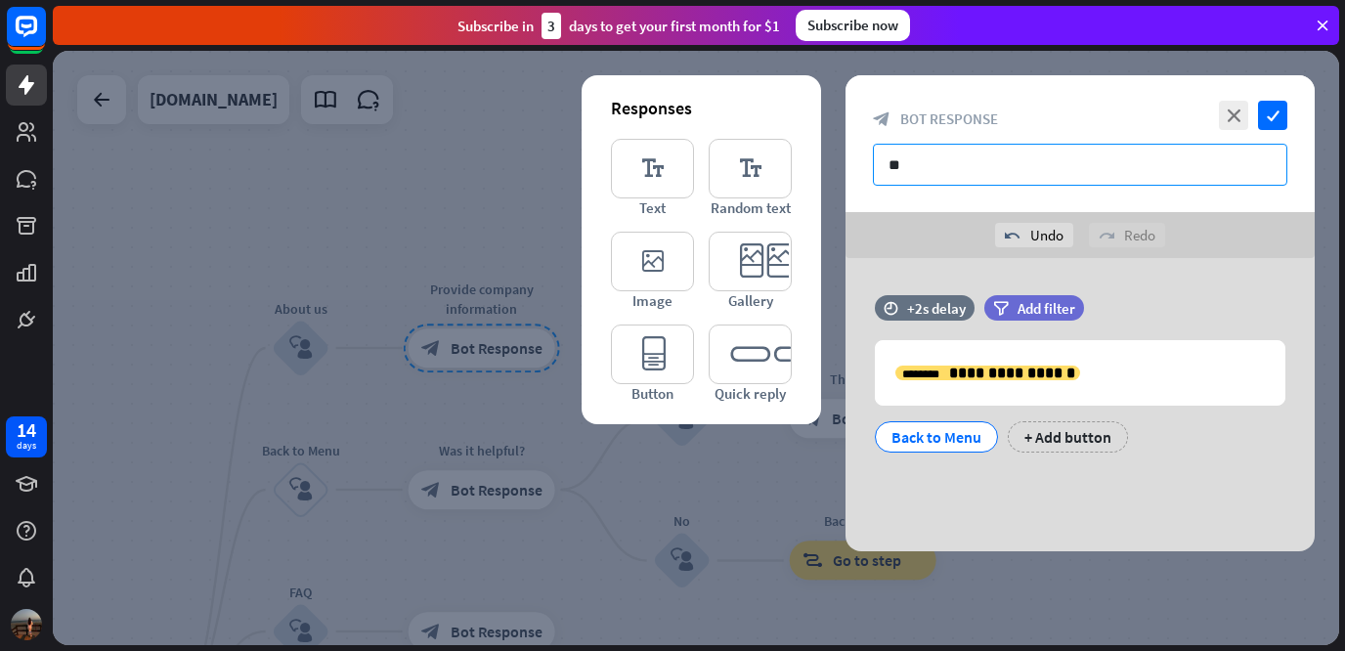
type input "*"
click at [937, 166] on input "**********" at bounding box center [1080, 165] width 414 height 42
click at [1027, 171] on input "**********" at bounding box center [1080, 165] width 414 height 42
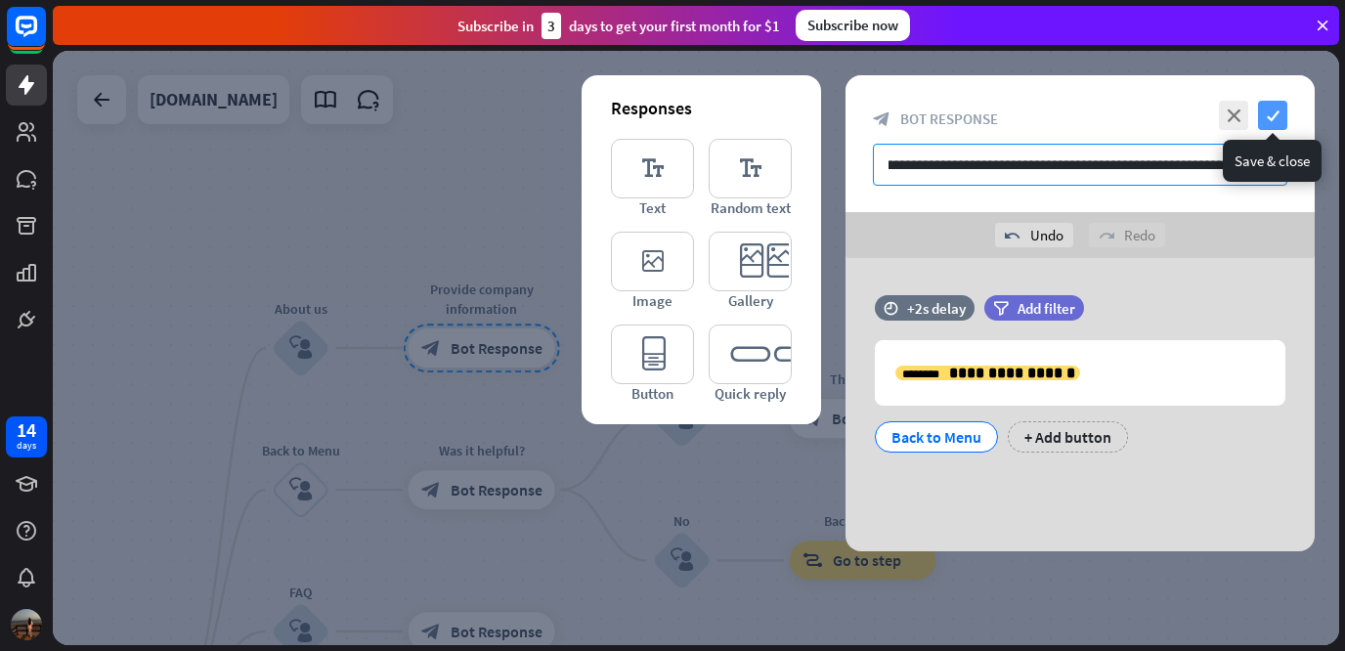
type input "**********"
click at [1274, 123] on icon "check" at bounding box center [1272, 115] width 29 height 29
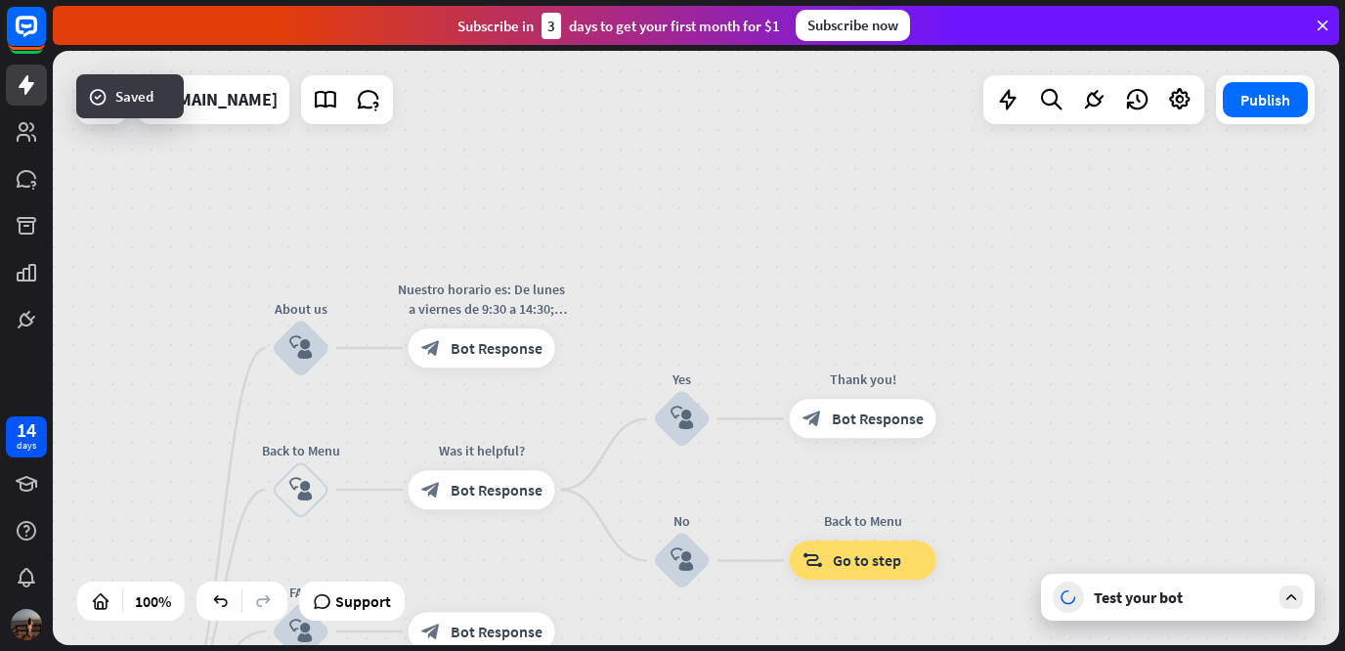
drag, startPoint x: 1274, startPoint y: 123, endPoint x: 839, endPoint y: 210, distance: 443.4
click at [839, 210] on div "home_2 Start point Welcome message block_bot_response Bot Response About us blo…" at bounding box center [696, 348] width 1286 height 594
click at [1133, 597] on div "Test your bot" at bounding box center [1181, 597] width 176 height 20
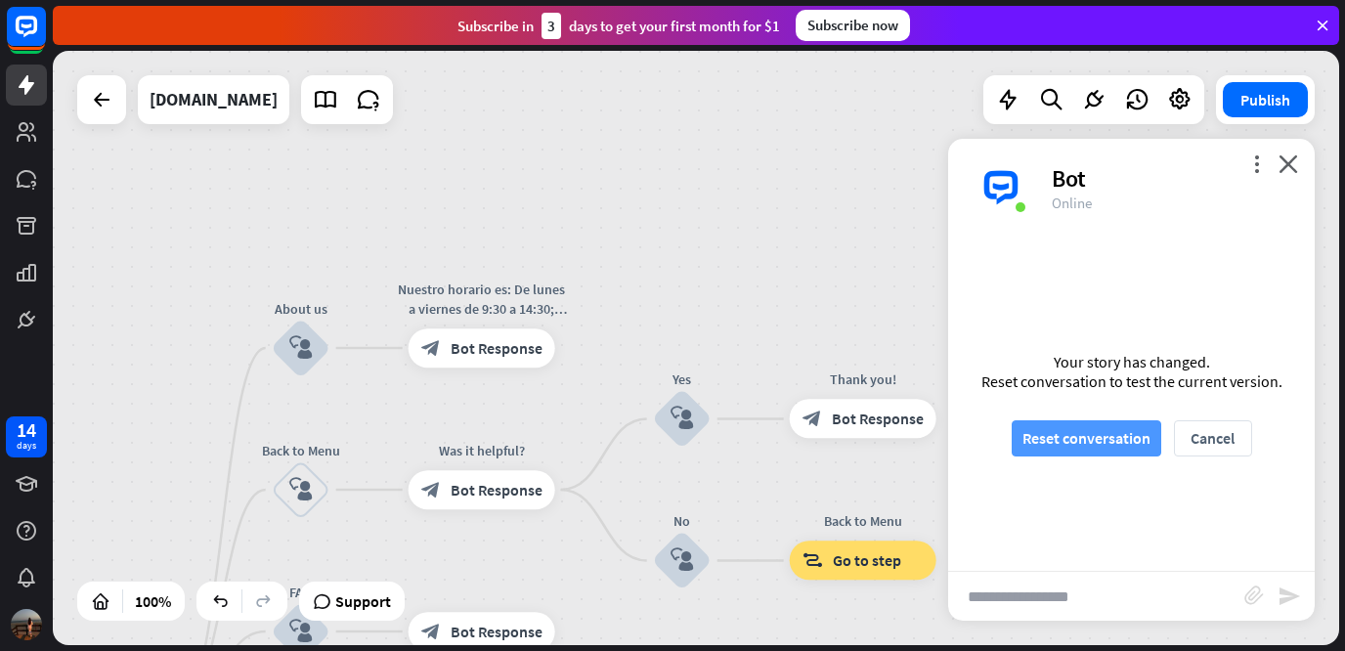
click at [1099, 445] on button "Reset conversation" at bounding box center [1085, 438] width 149 height 36
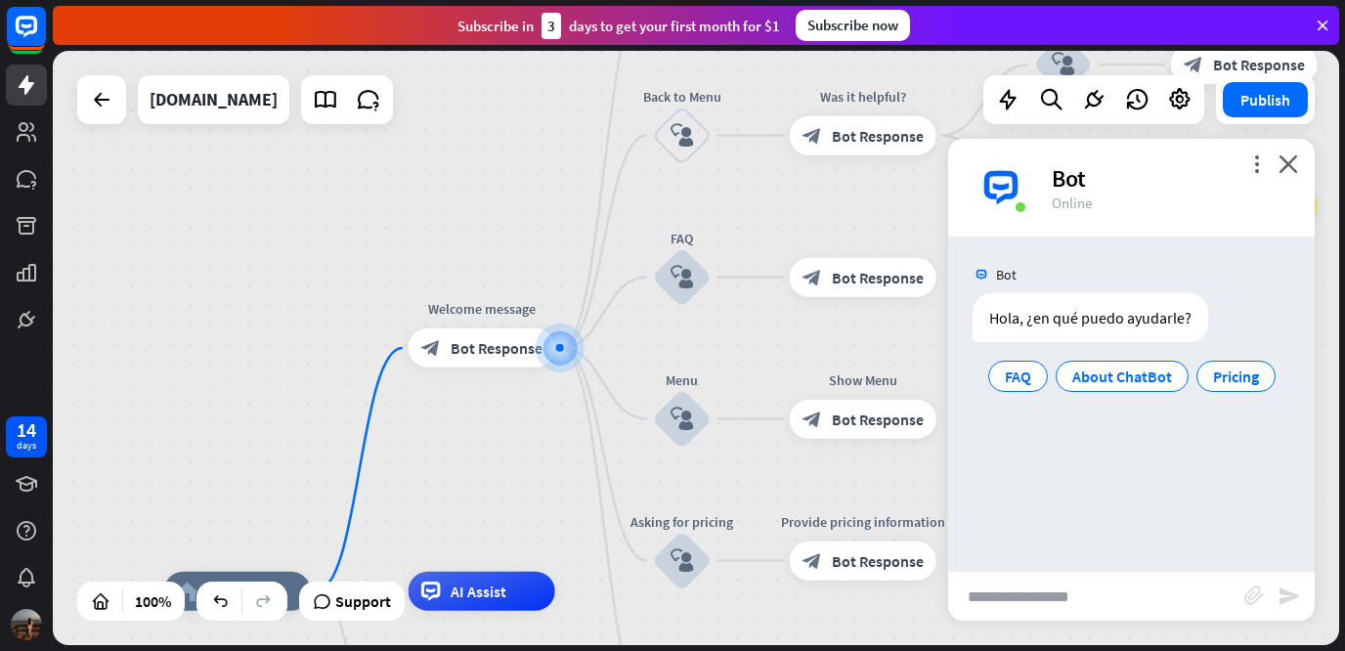
click at [1101, 594] on input "text" at bounding box center [1096, 596] width 296 height 49
type input "**********"
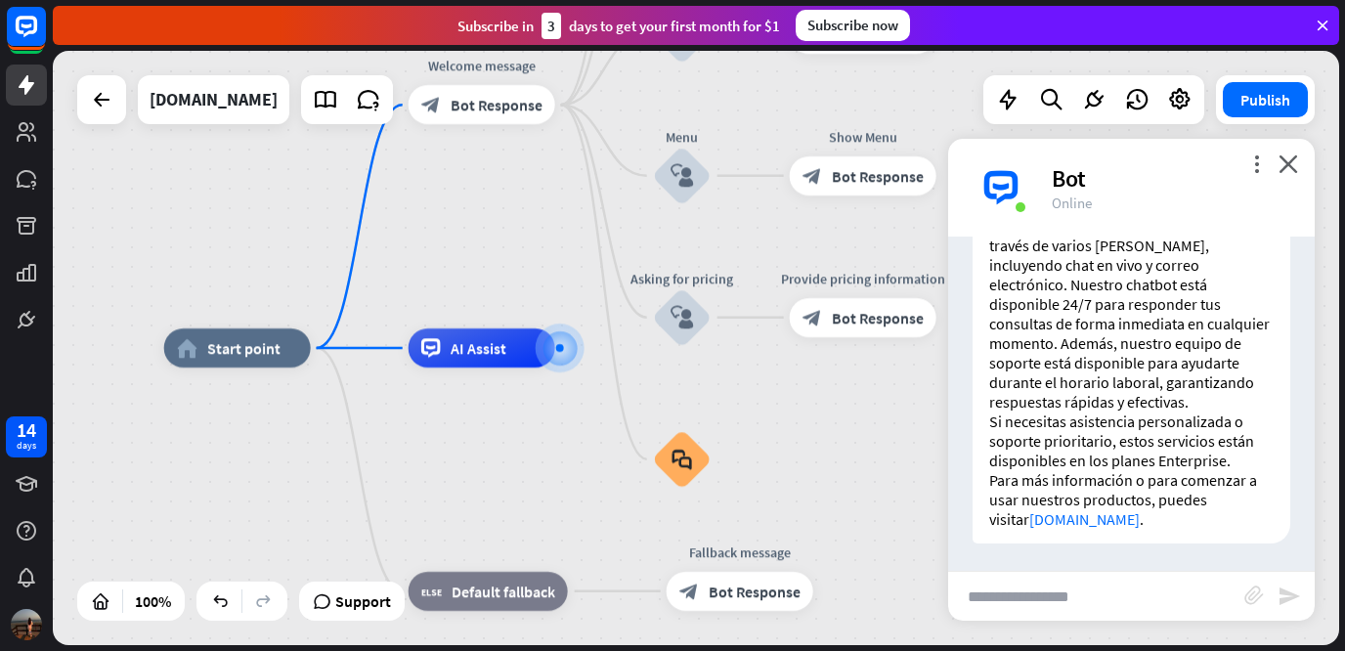
scroll to position [285, 0]
type input "**********"
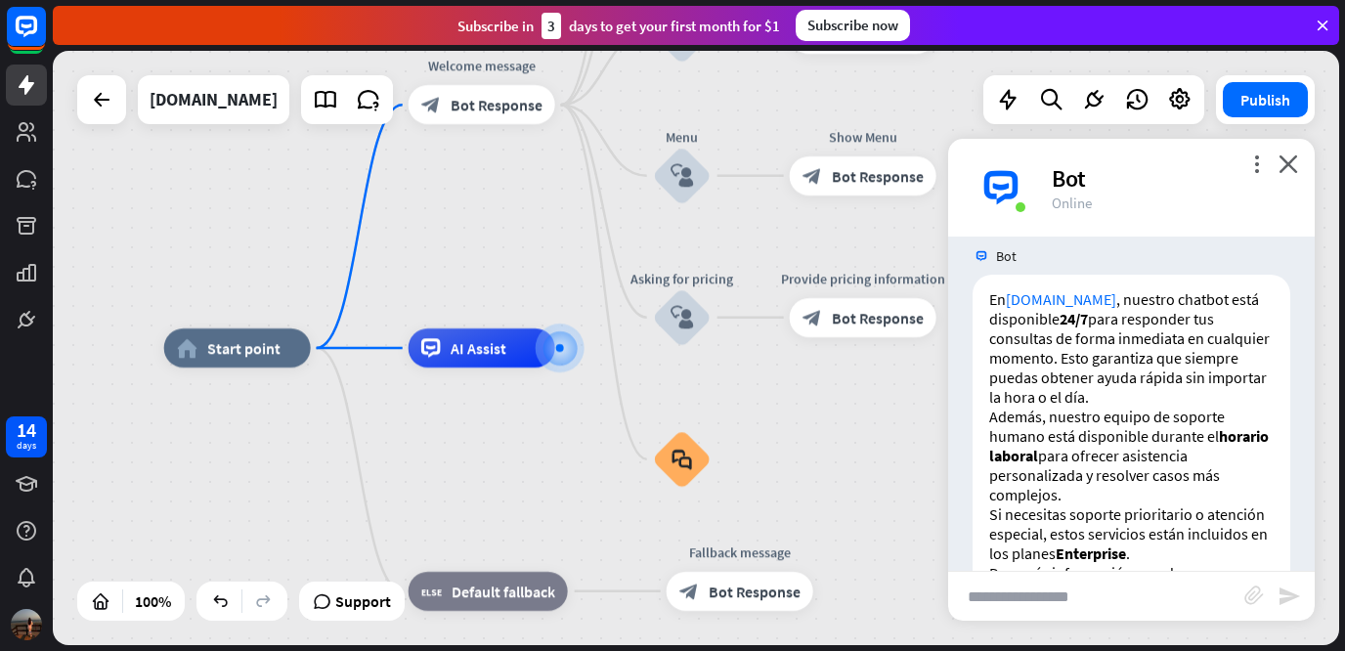
scroll to position [770, 0]
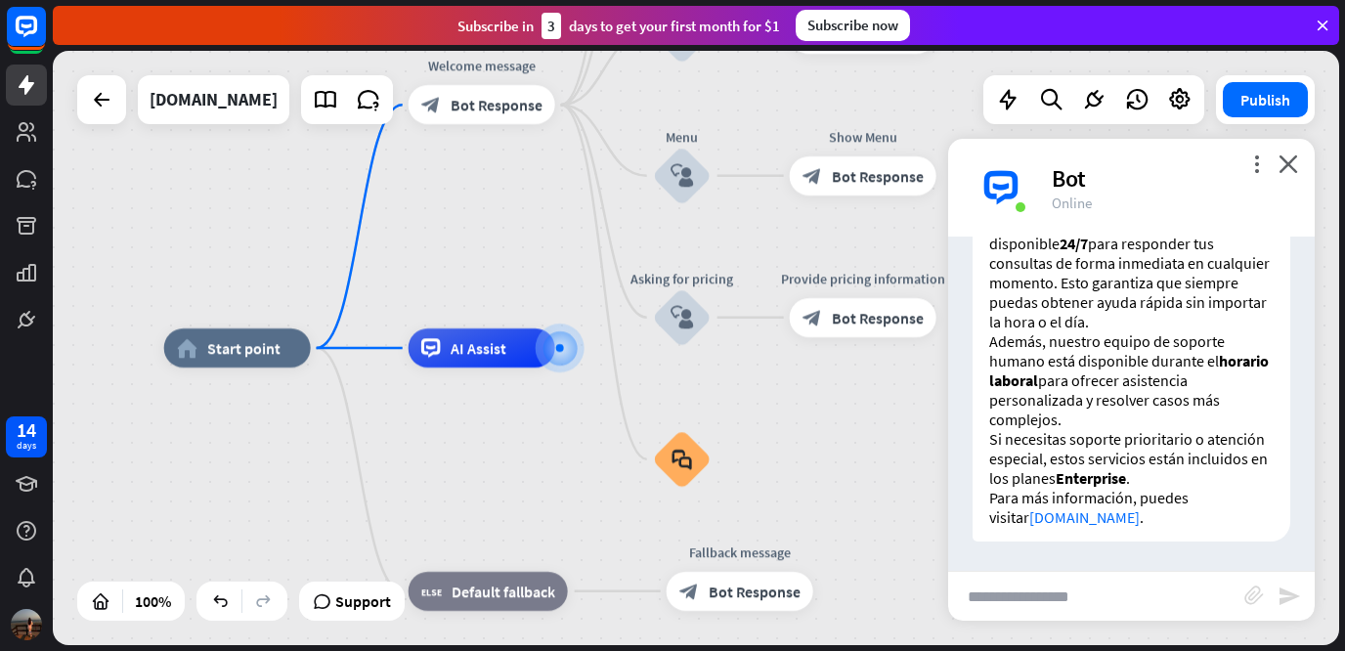
click at [1285, 175] on div "Bot" at bounding box center [1170, 178] width 239 height 30
click at [1287, 162] on icon "close" at bounding box center [1288, 163] width 20 height 19
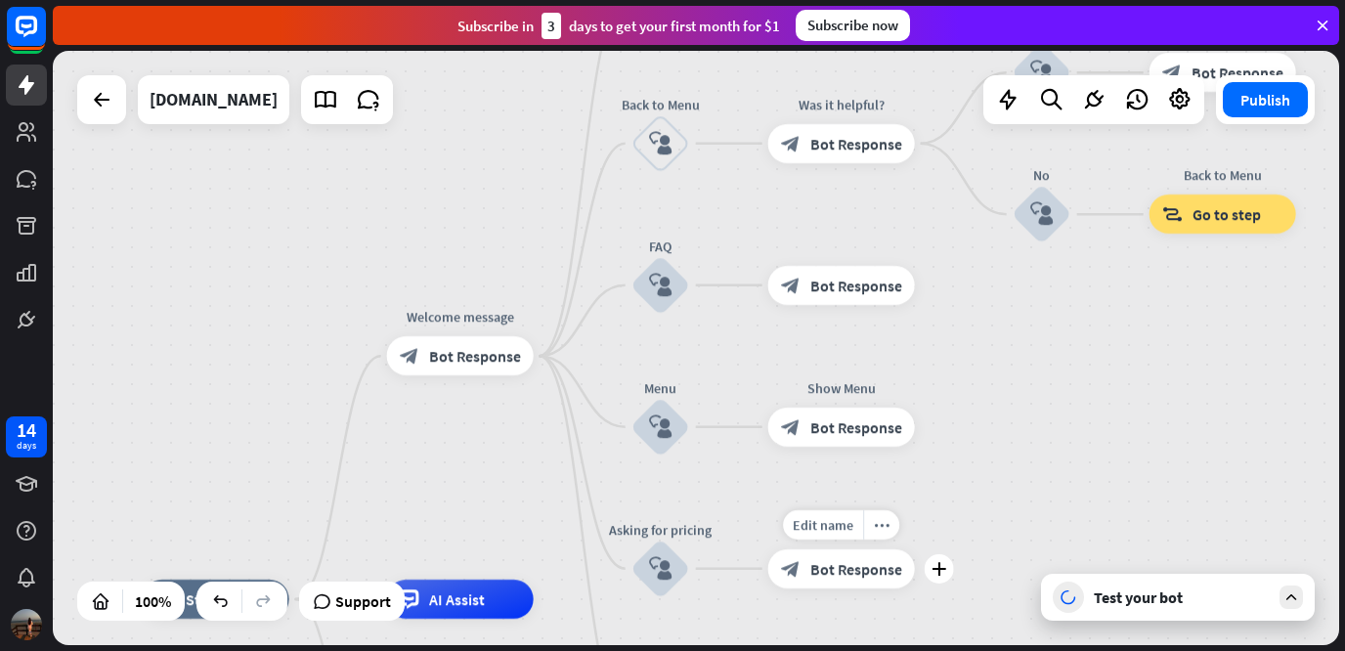
drag, startPoint x: 961, startPoint y: 259, endPoint x: 925, endPoint y: 577, distance: 320.5
click at [915, 577] on div "Edit name more_horiz plus block_bot_response Bot Response" at bounding box center [841, 568] width 147 height 39
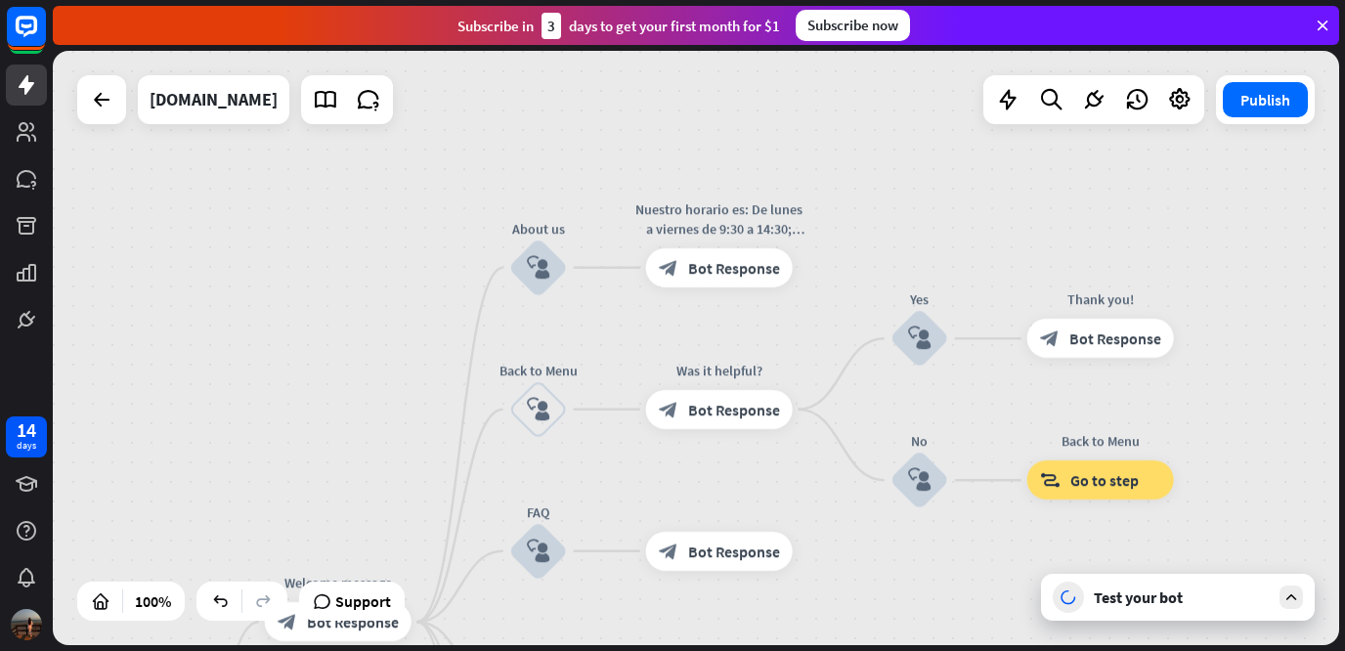
drag, startPoint x: 985, startPoint y: 368, endPoint x: 871, endPoint y: 569, distance: 230.6
click at [871, 569] on div "home_2 Start point Welcome message block_bot_response Bot Response About us blo…" at bounding box center [696, 348] width 1286 height 594
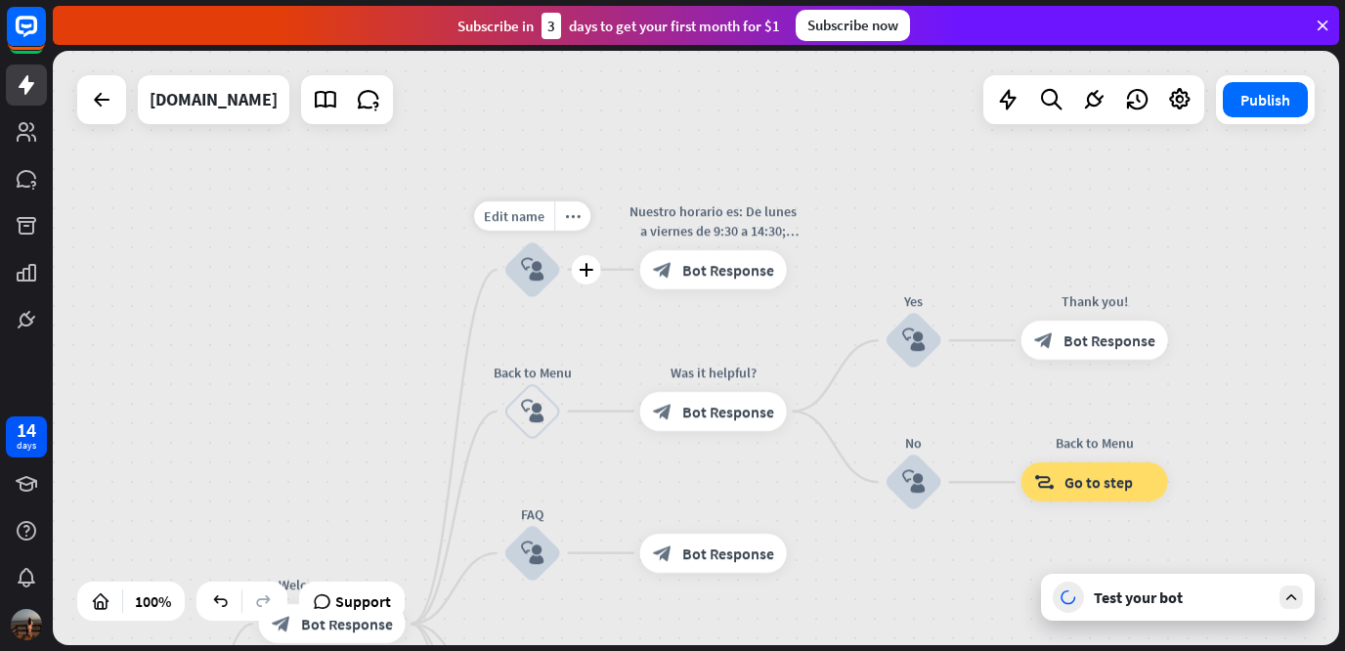
click at [534, 264] on icon "block_user_input" at bounding box center [532, 269] width 23 height 23
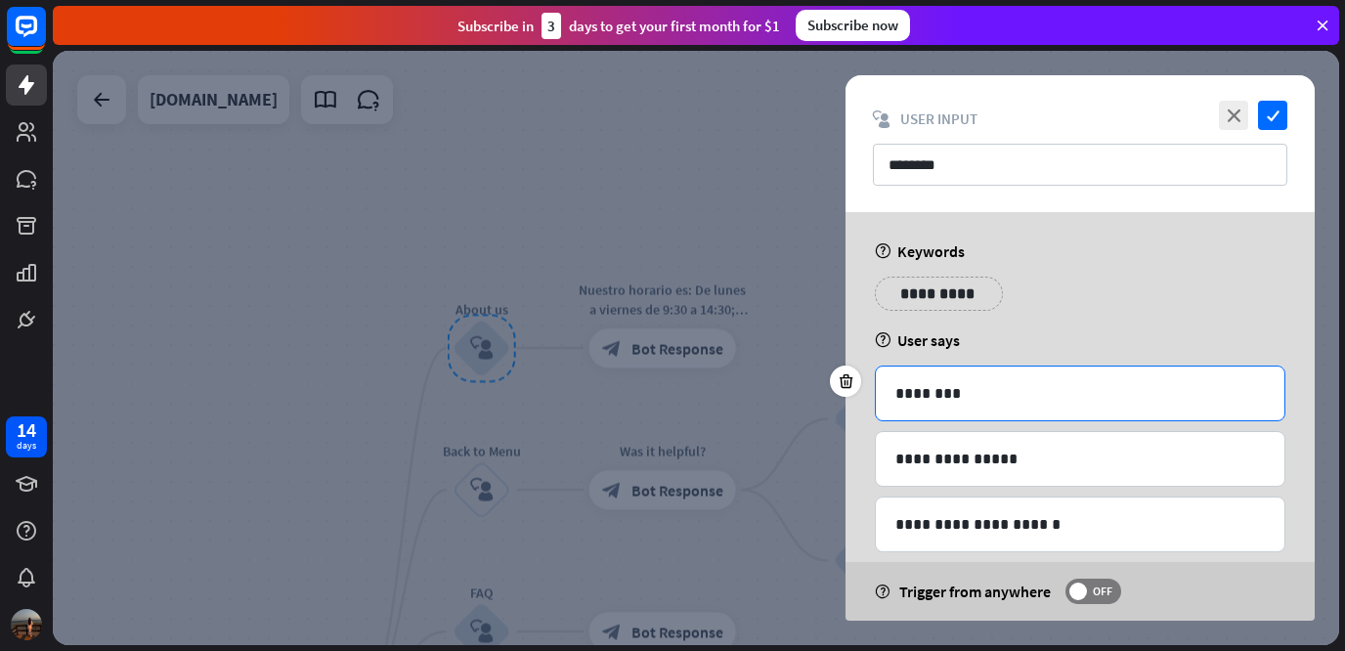
click at [1048, 388] on p "********" at bounding box center [1079, 393] width 369 height 24
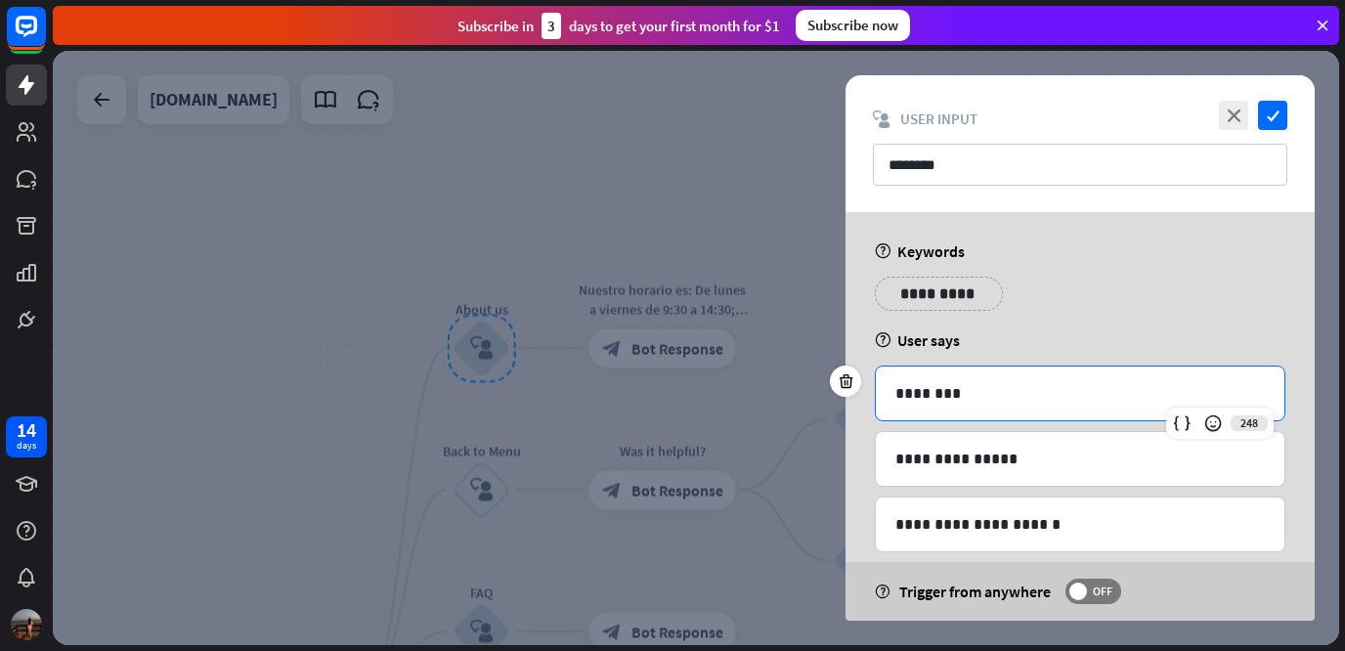
click at [1048, 388] on p "********" at bounding box center [1079, 393] width 369 height 24
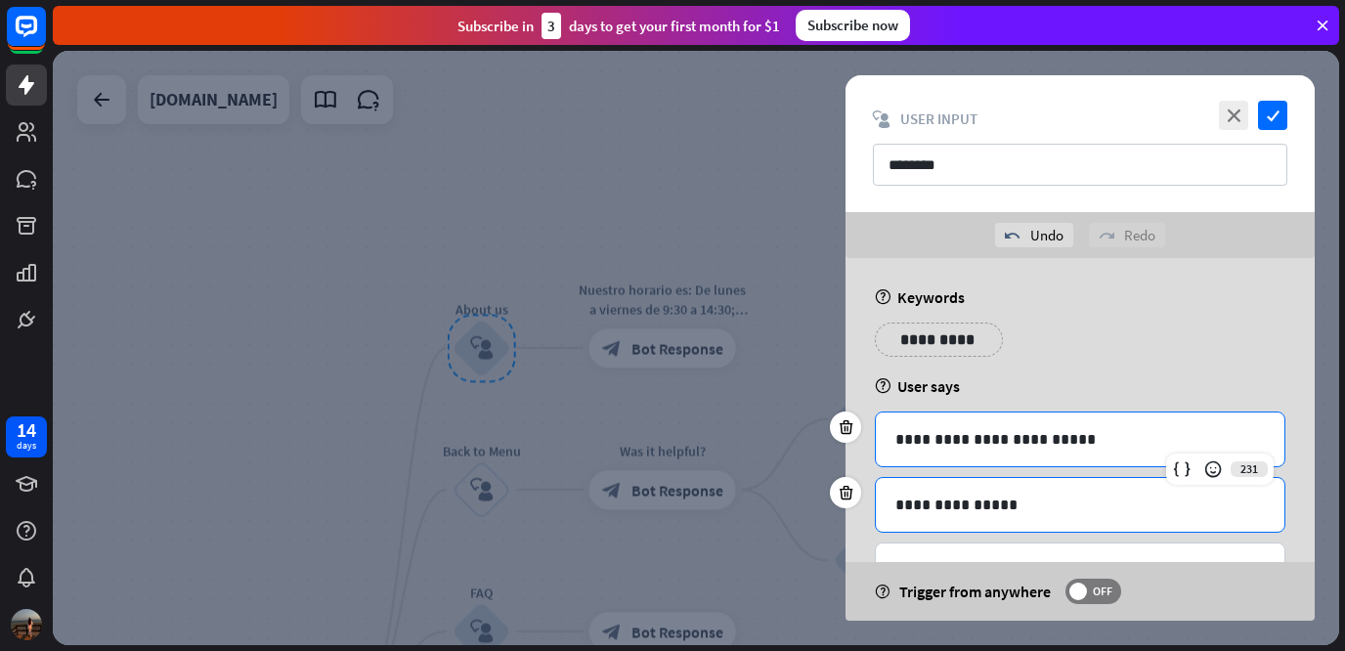
click at [1037, 510] on p "**********" at bounding box center [1079, 504] width 369 height 24
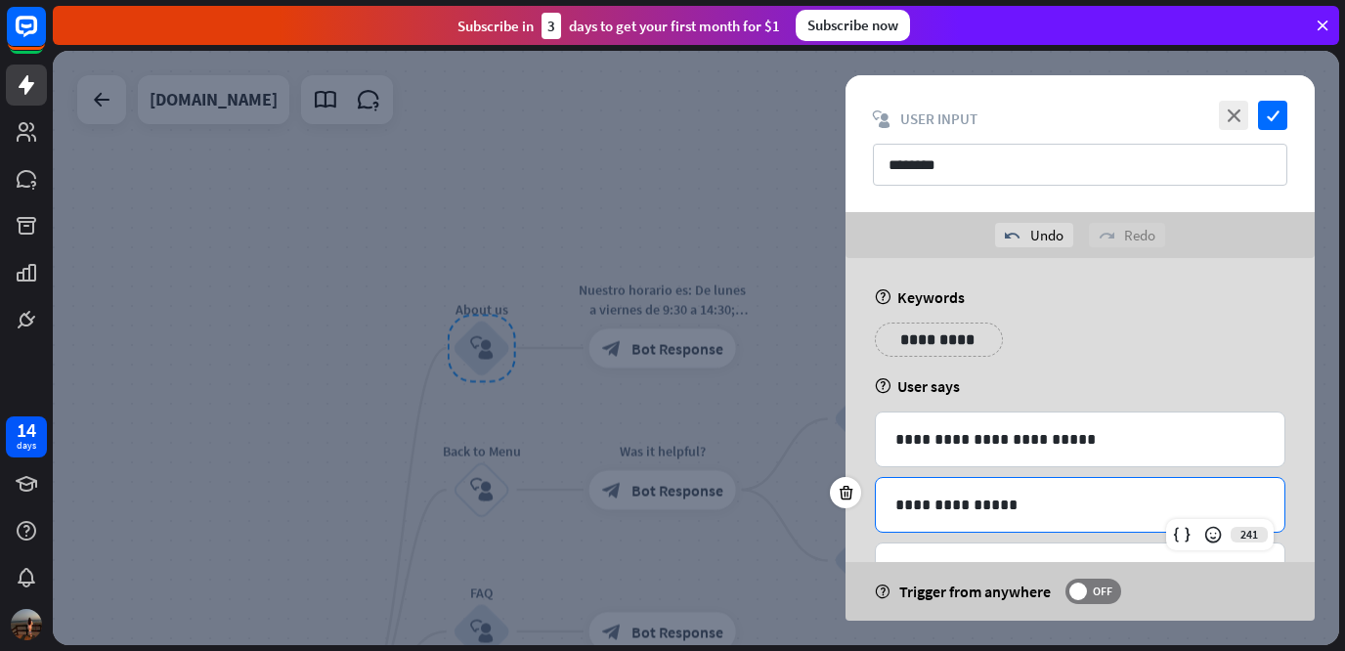
click at [1037, 510] on p "**********" at bounding box center [1079, 504] width 369 height 24
click at [1076, 554] on div "**********" at bounding box center [1079, 570] width 408 height 54
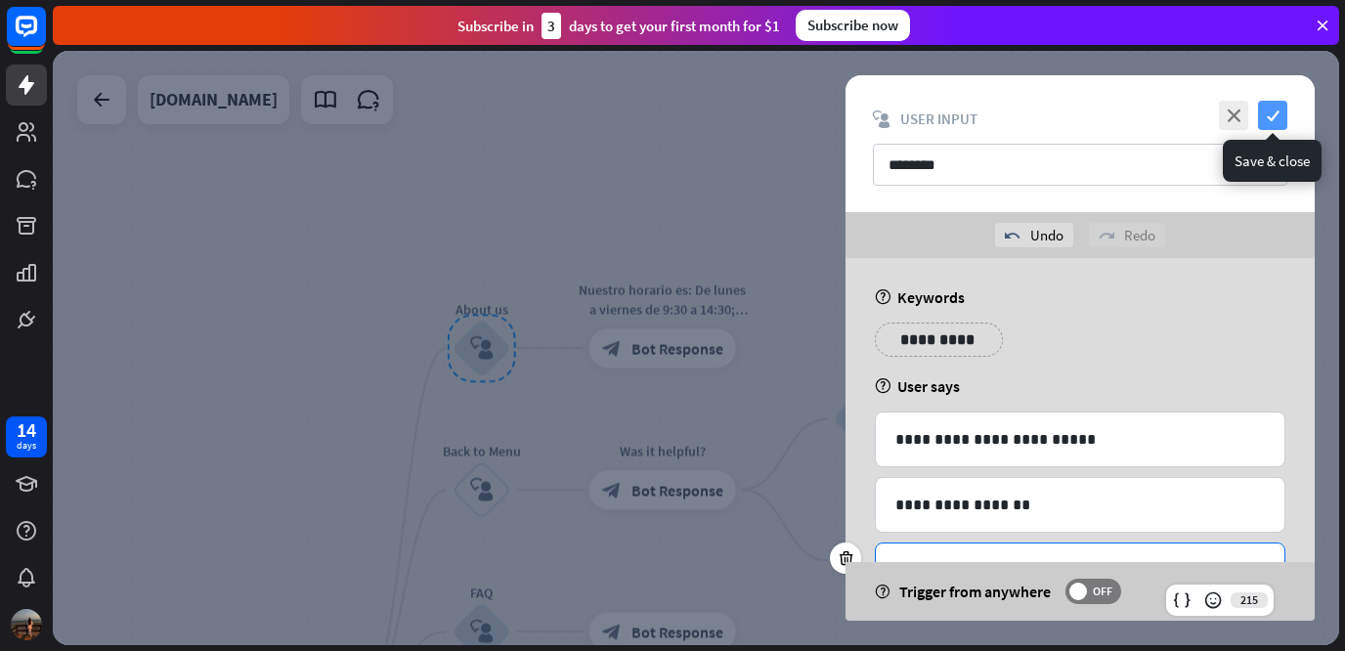
click at [1280, 123] on icon "check" at bounding box center [1272, 115] width 29 height 29
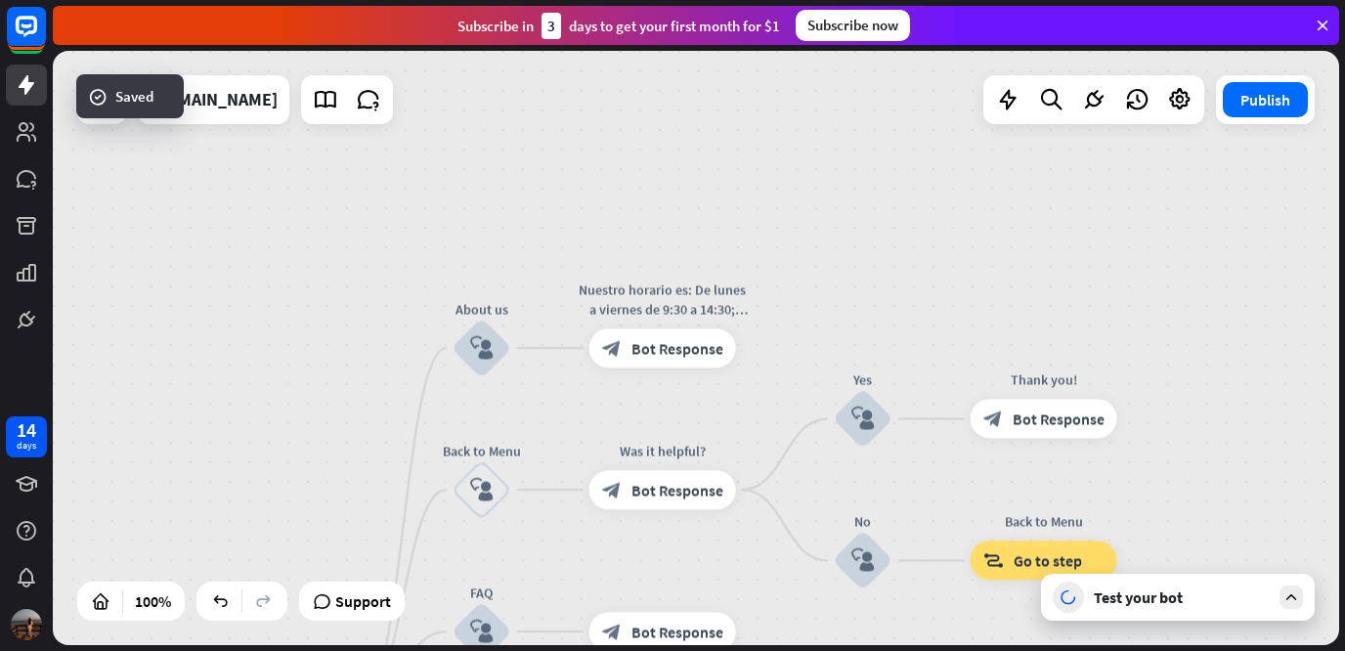
click at [1202, 601] on div "Test your bot" at bounding box center [1181, 597] width 176 height 20
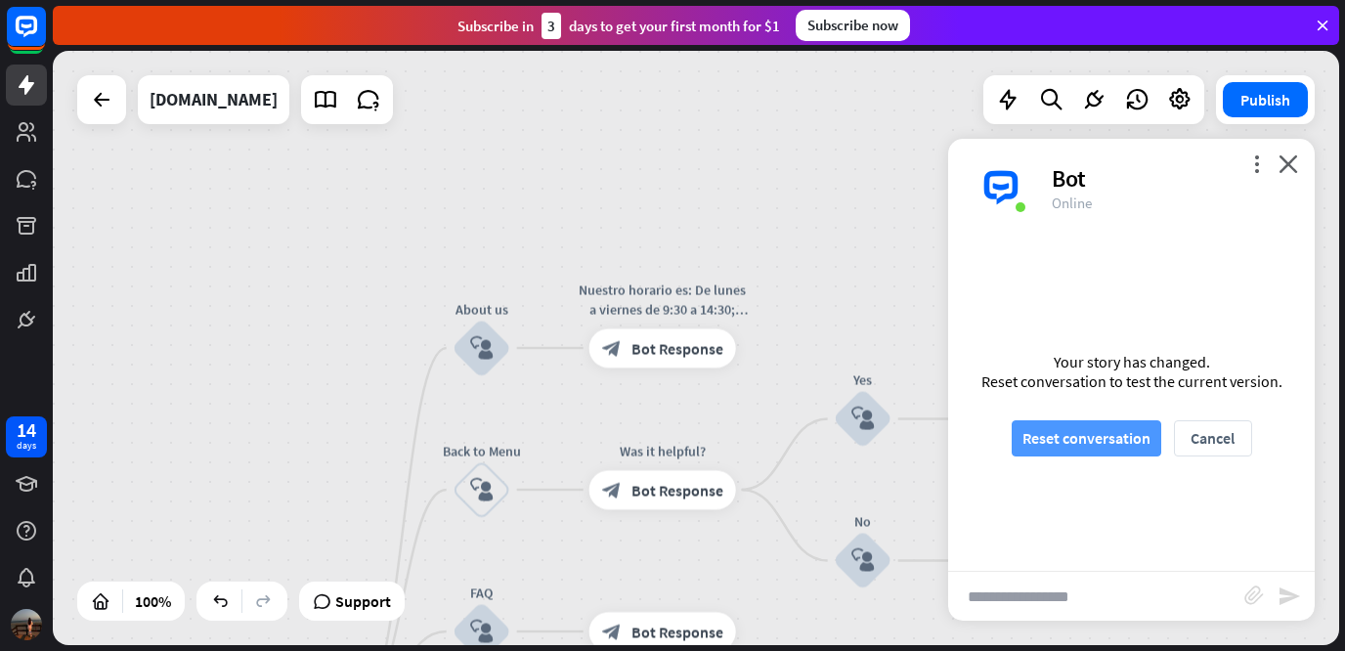
click at [1132, 449] on button "Reset conversation" at bounding box center [1085, 438] width 149 height 36
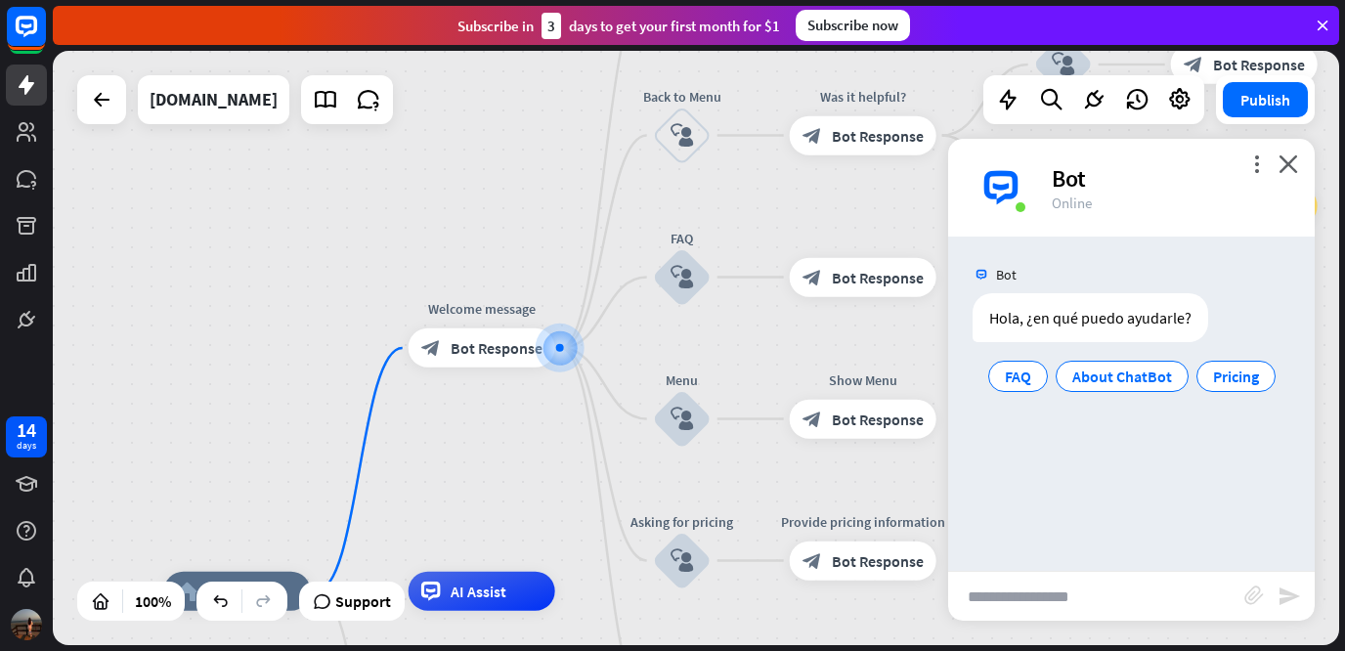
click at [1065, 592] on input "text" at bounding box center [1096, 596] width 296 height 49
type input "**********"
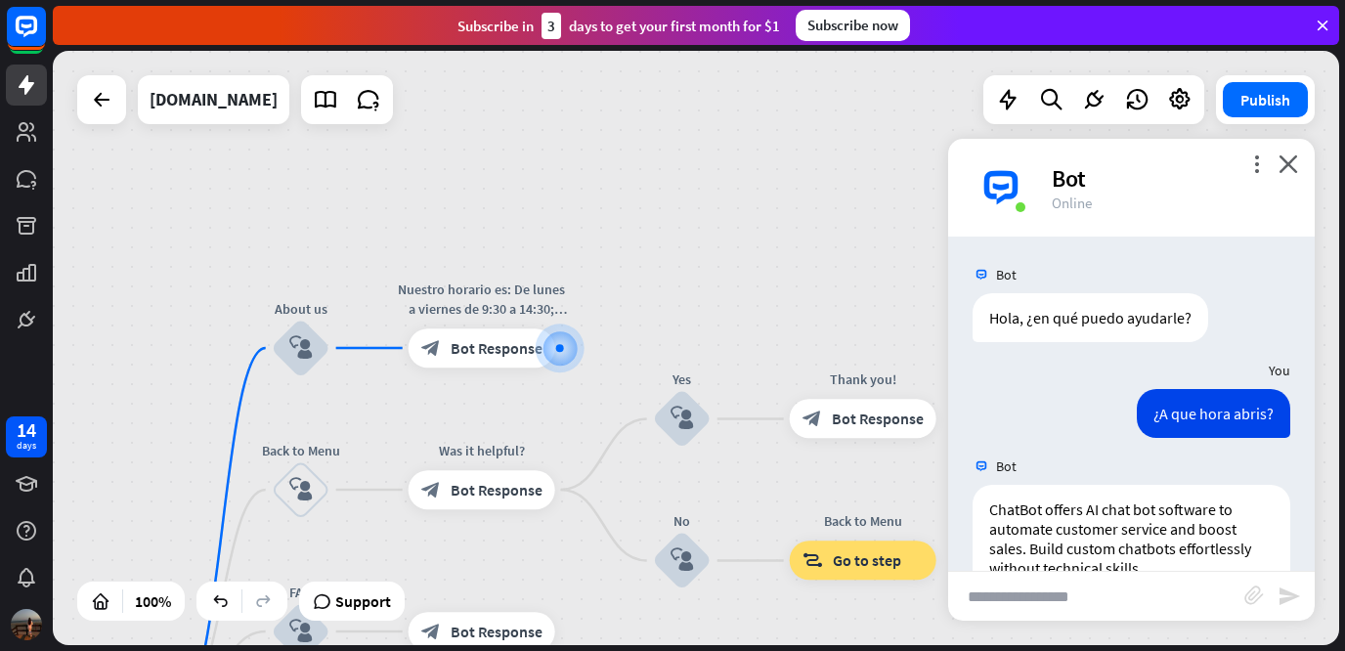
scroll to position [105, 0]
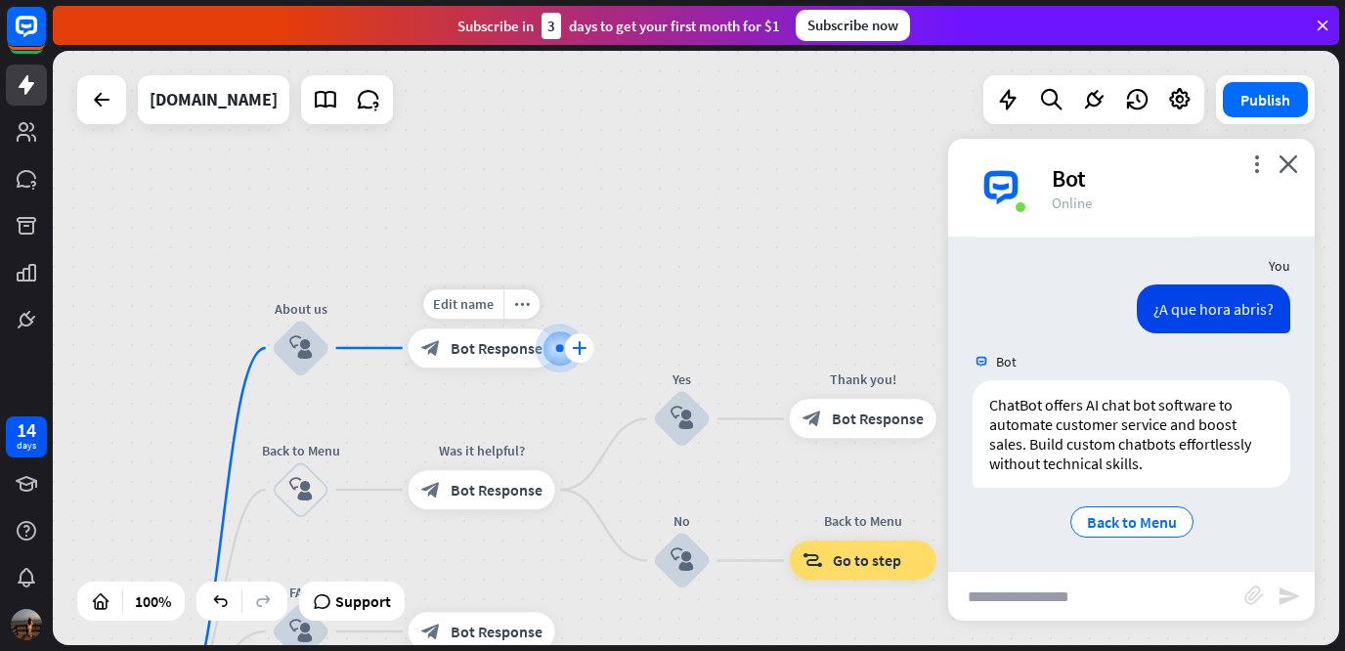
click at [576, 351] on icon "plus" at bounding box center [579, 348] width 15 height 14
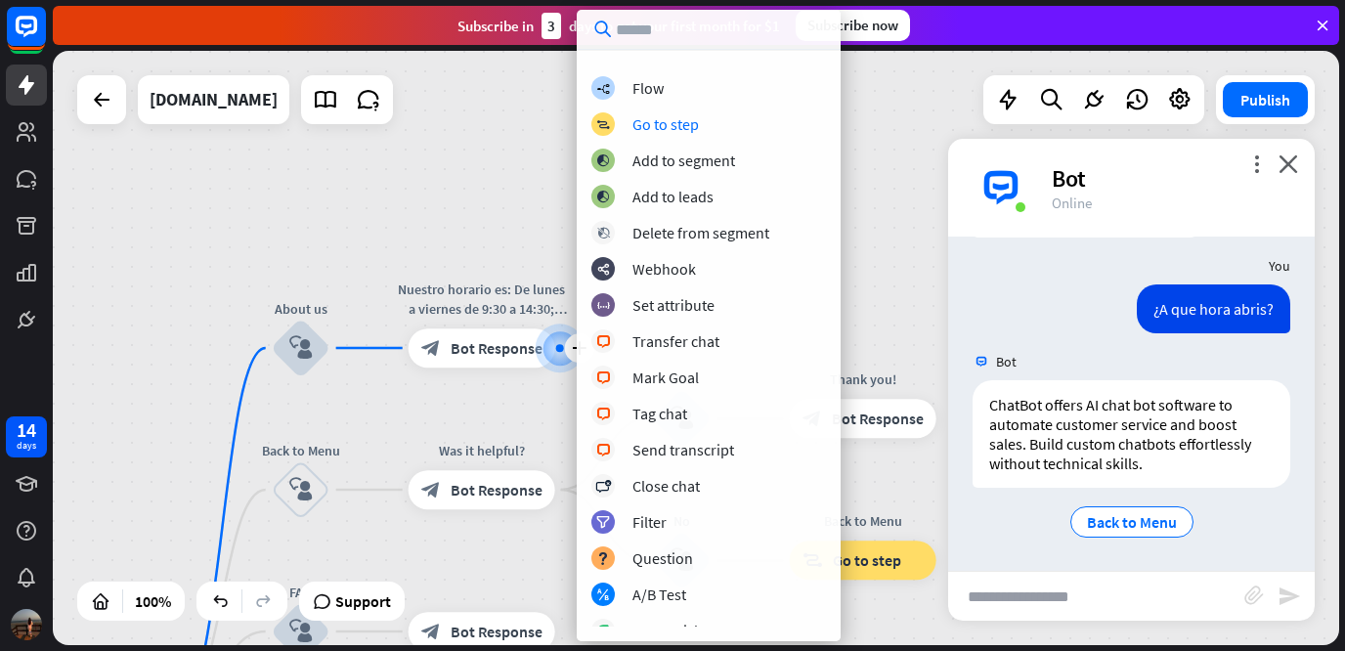
scroll to position [136, 0]
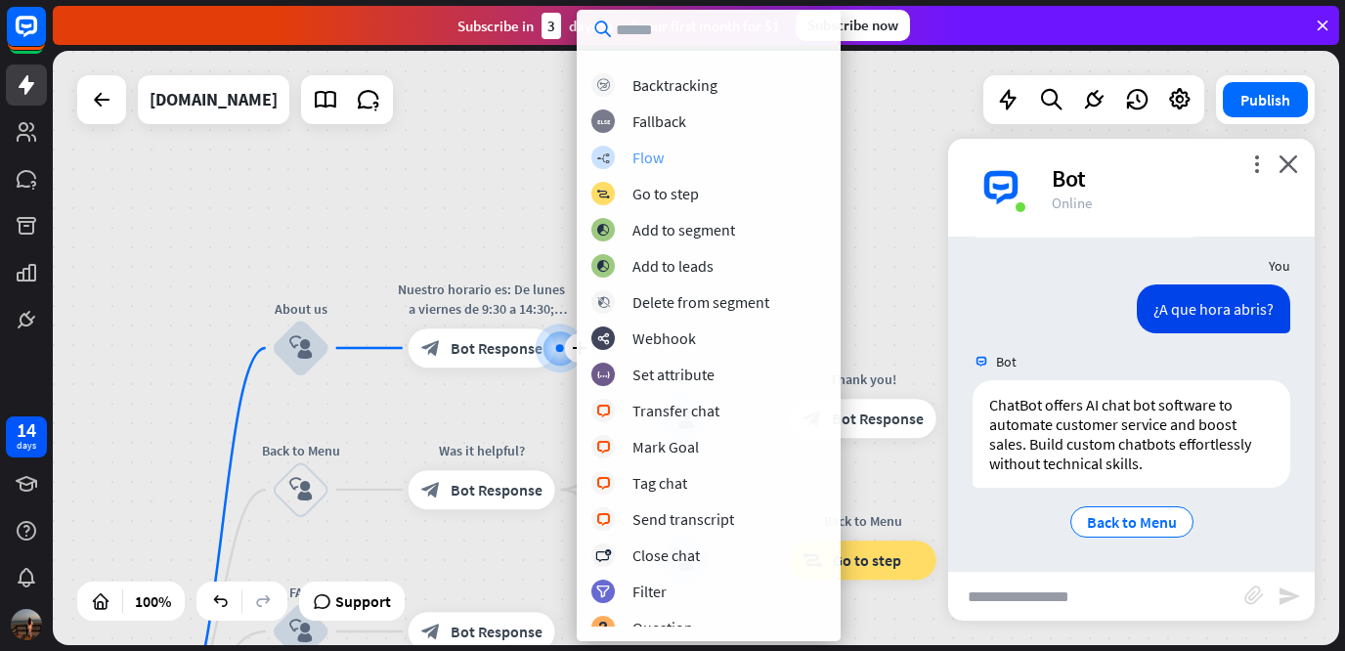
click at [733, 153] on div "builder_tree Flow" at bounding box center [708, 157] width 235 height 23
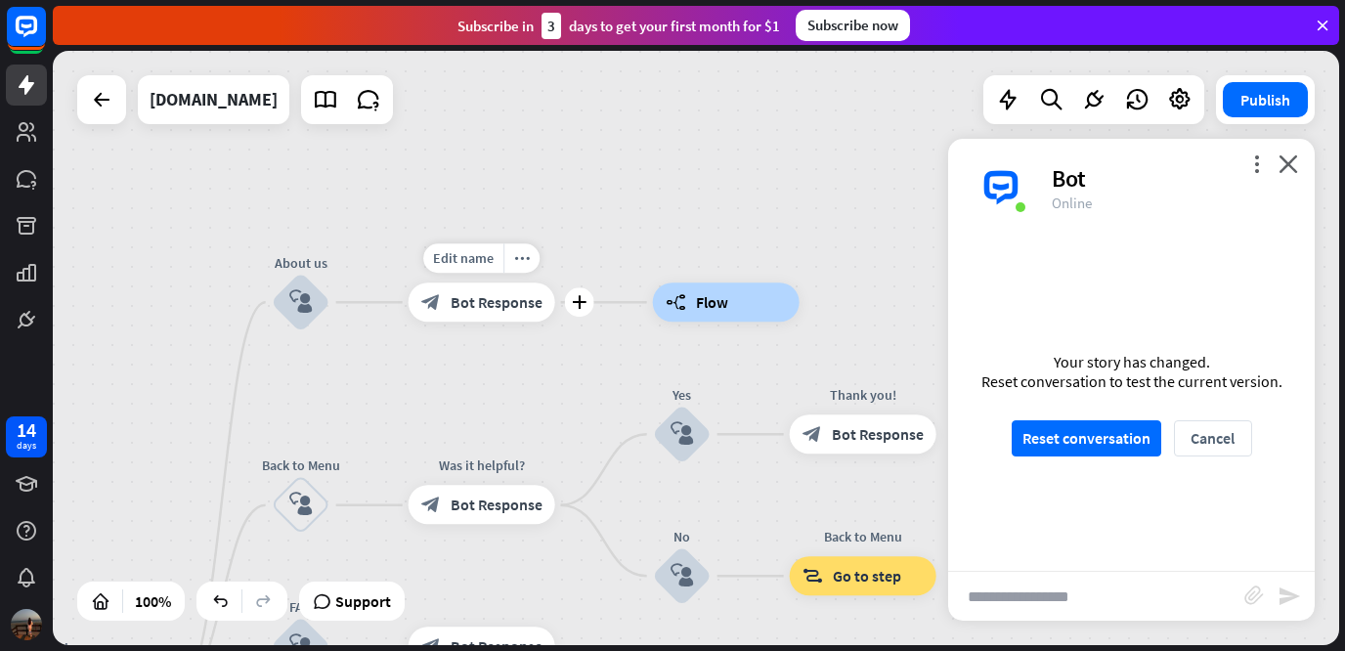
click at [495, 316] on div "block_bot_response Bot Response" at bounding box center [481, 301] width 147 height 39
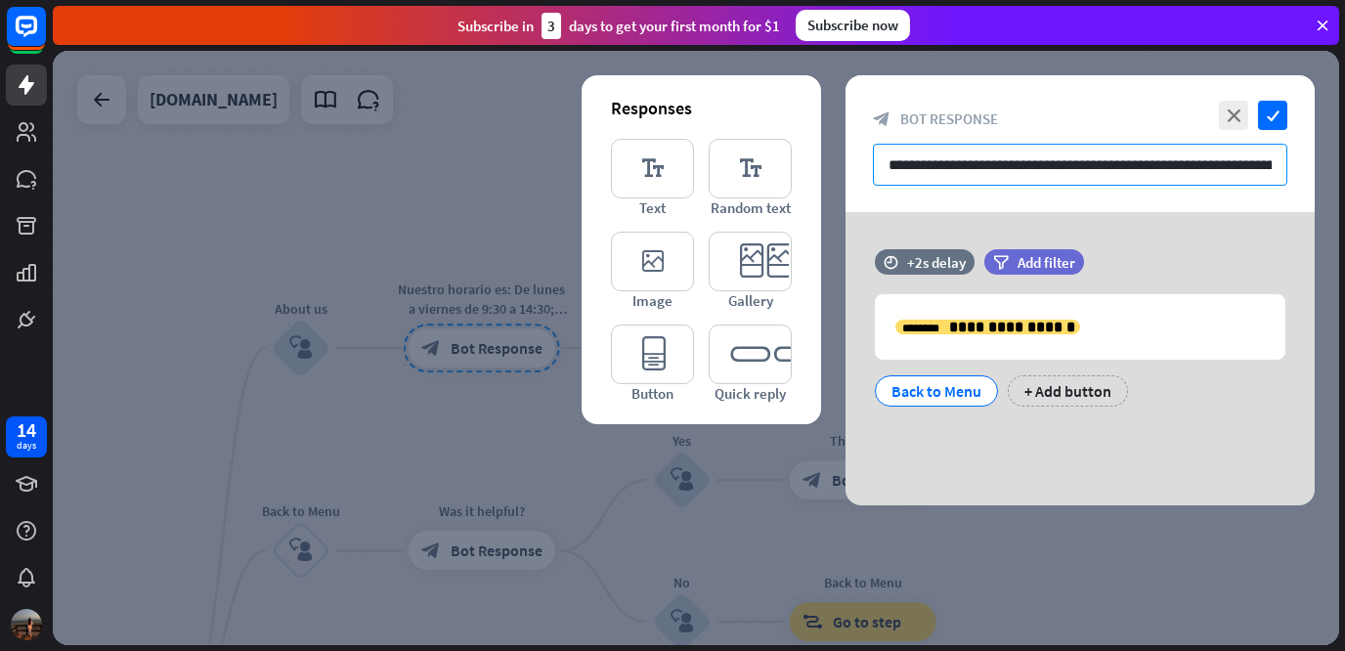
click at [911, 158] on input "**********" at bounding box center [1080, 165] width 414 height 42
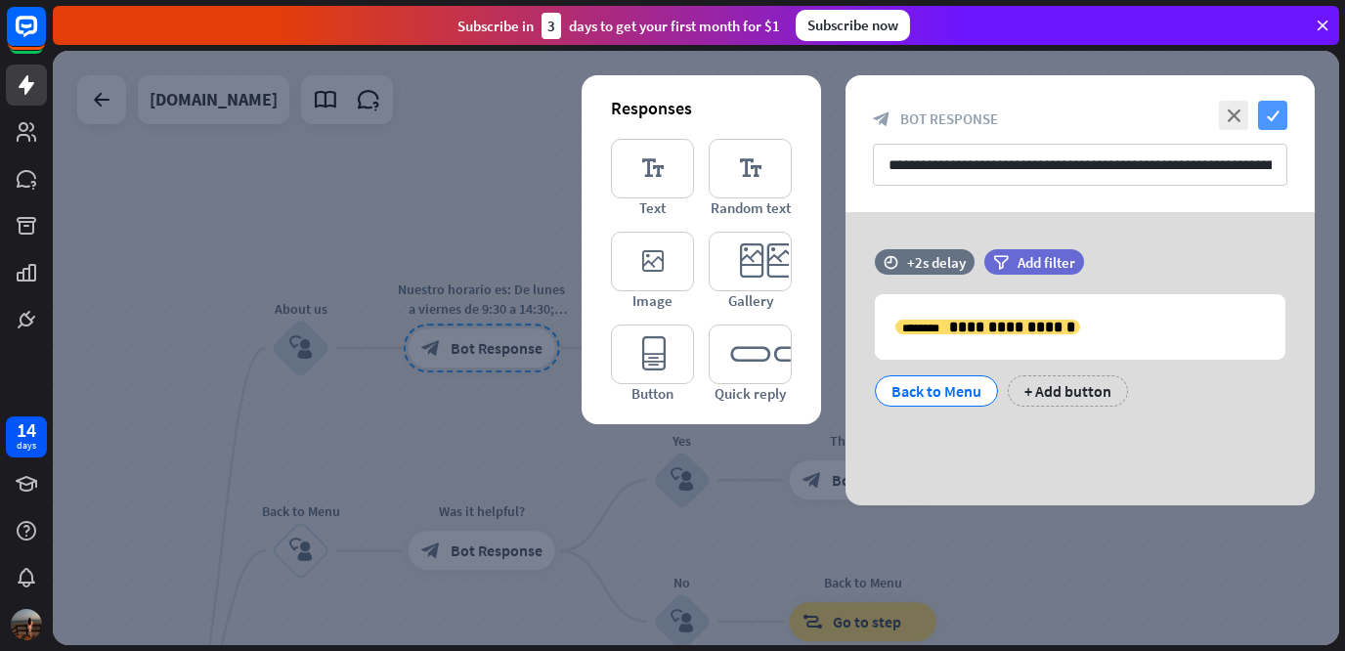
click at [1272, 115] on icon "check" at bounding box center [1272, 115] width 29 height 29
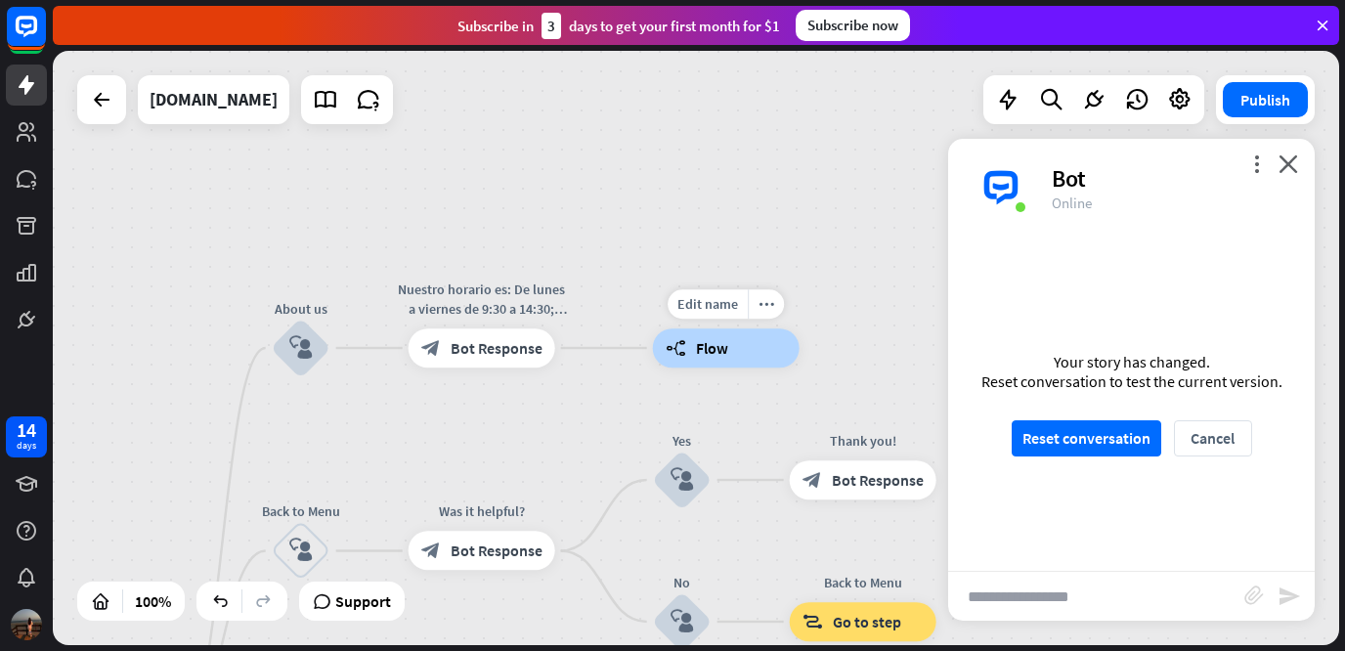
click at [755, 338] on div "builder_tree Flow" at bounding box center [726, 347] width 147 height 39
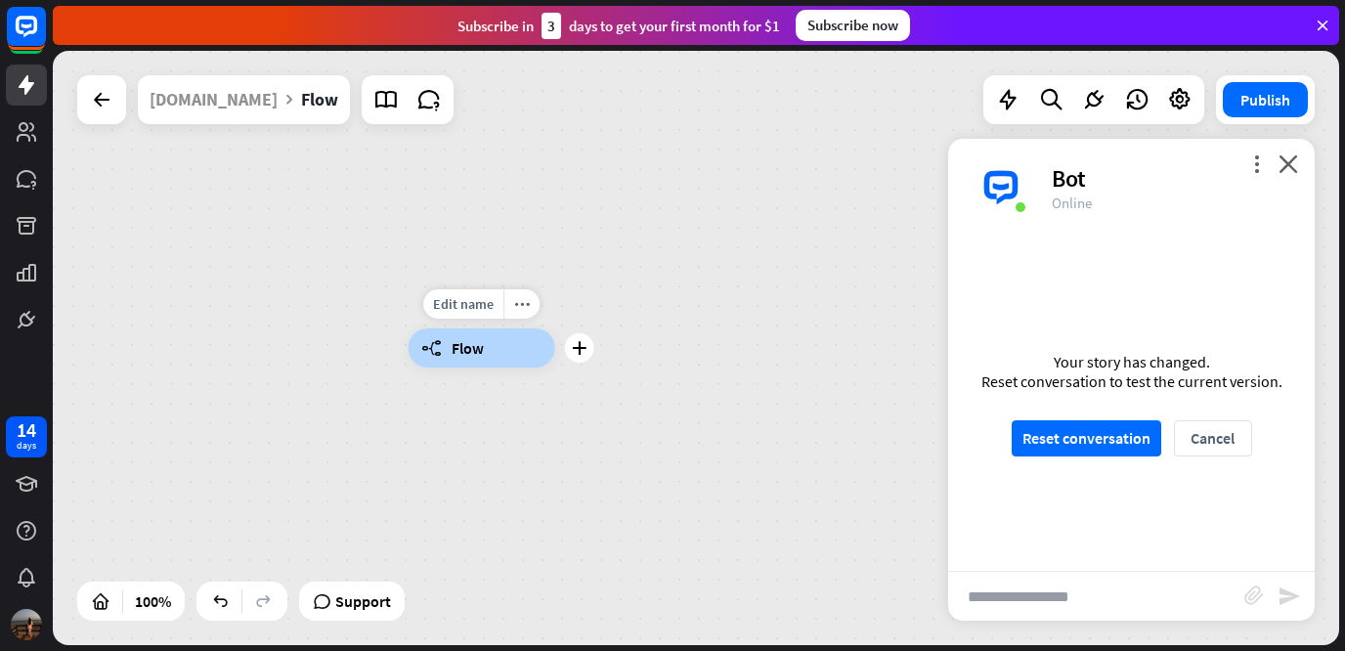
click at [510, 343] on div "builder_tree Flow" at bounding box center [481, 347] width 147 height 39
click at [503, 345] on div "builder_tree Flow" at bounding box center [481, 347] width 147 height 39
click at [512, 348] on div "builder_tree Flow" at bounding box center [481, 347] width 147 height 39
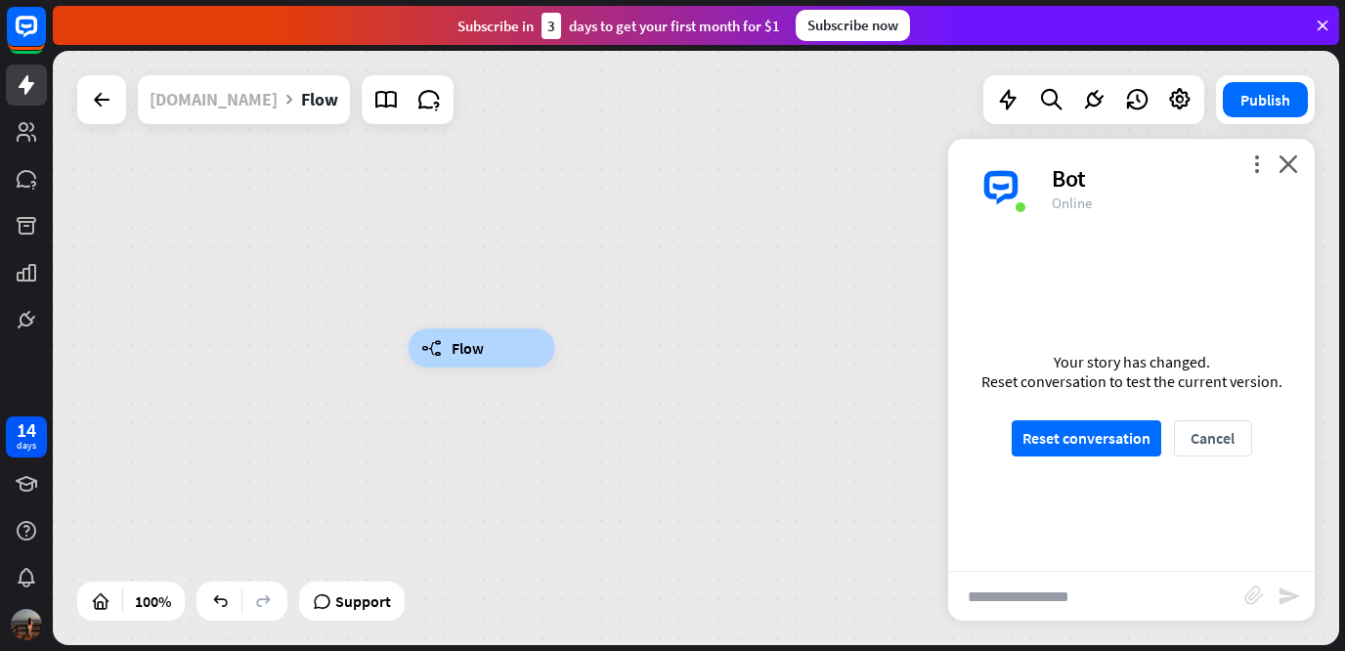
click at [235, 110] on div "[DOMAIN_NAME]" at bounding box center [213, 99] width 128 height 49
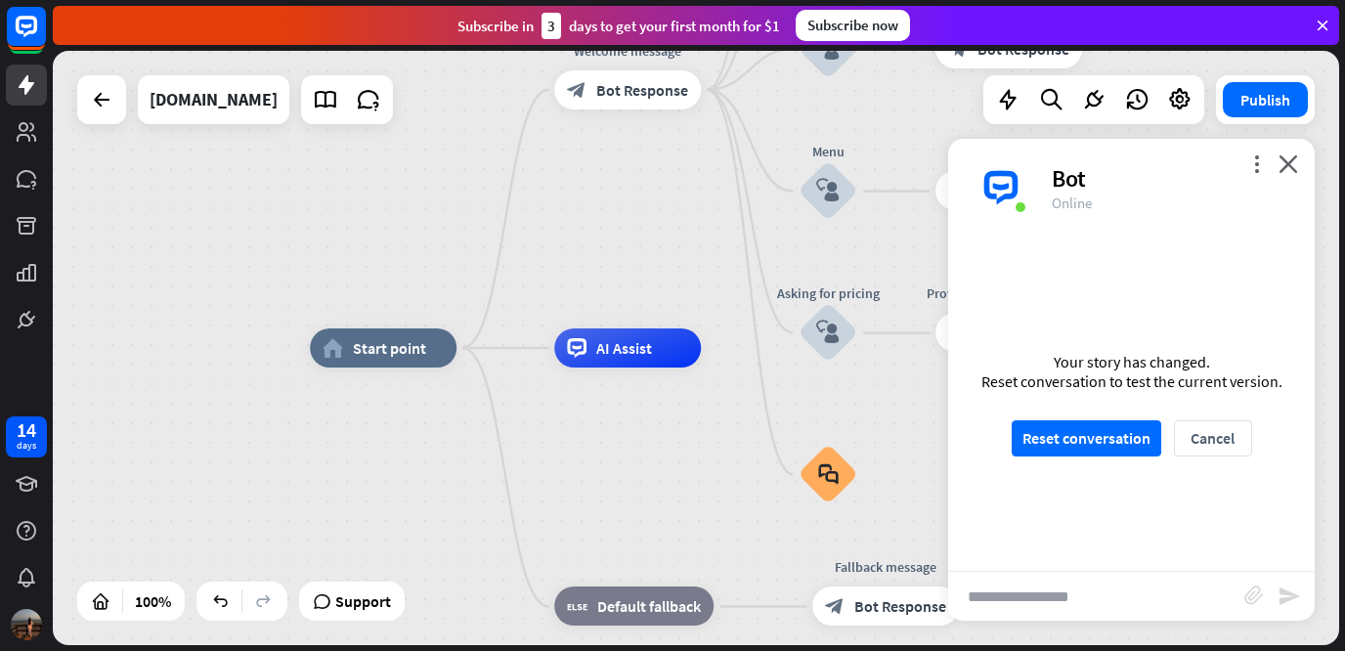
click at [1290, 174] on div "Bot" at bounding box center [1170, 178] width 239 height 30
click at [1290, 157] on icon "close" at bounding box center [1288, 163] width 20 height 19
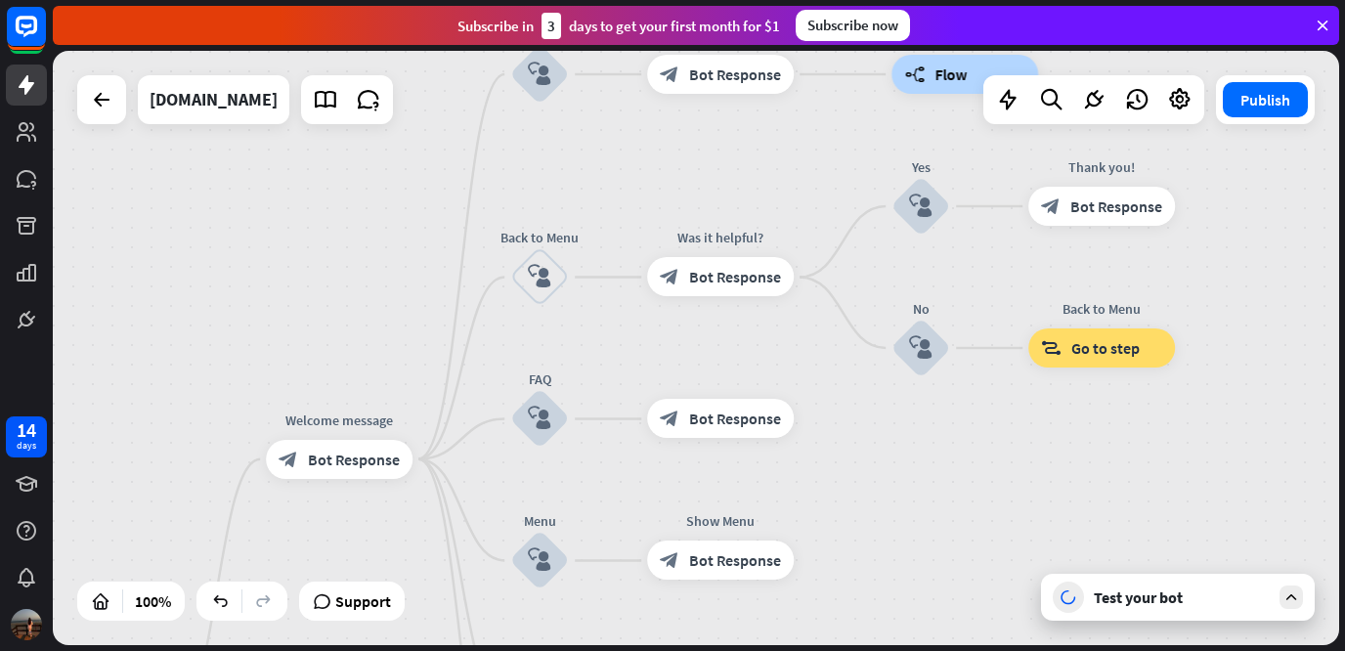
drag, startPoint x: 1290, startPoint y: 157, endPoint x: 1000, endPoint y: 531, distance: 472.8
click at [1000, 531] on div "home_2 Start point Welcome message block_bot_response Bot Response About us blo…" at bounding box center [696, 348] width 1286 height 594
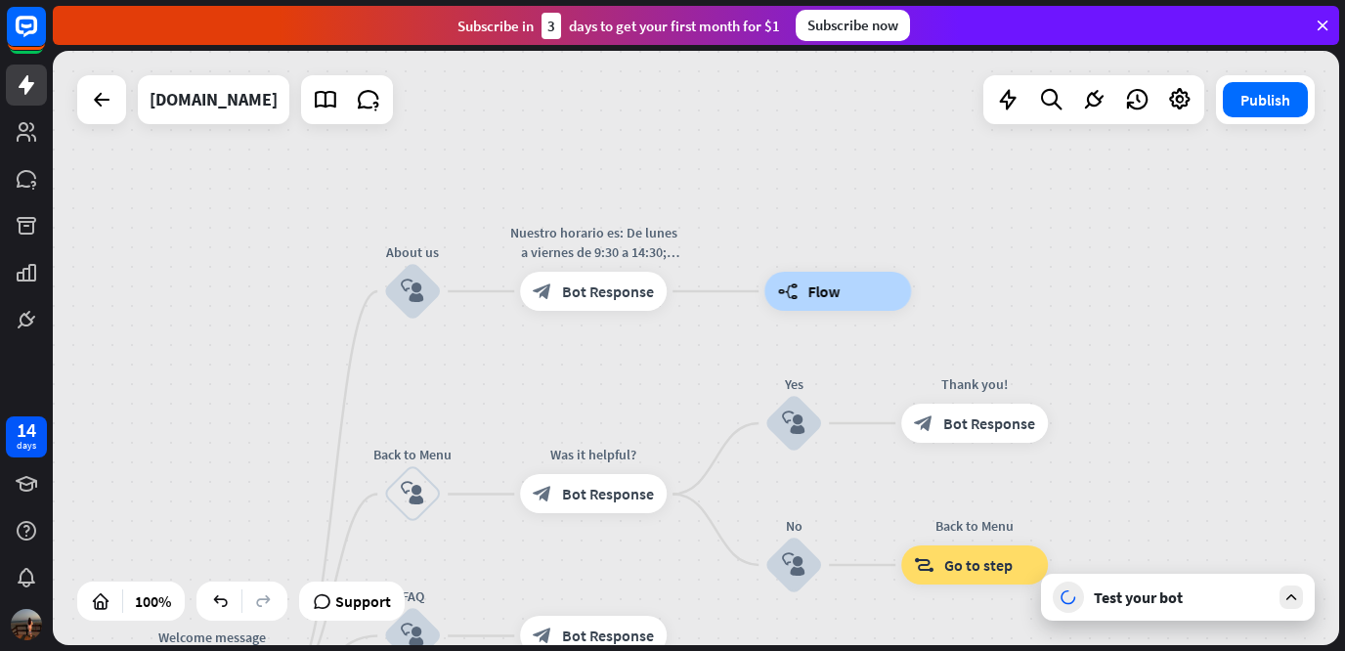
drag, startPoint x: 1262, startPoint y: 174, endPoint x: 1123, endPoint y: 413, distance: 277.2
click at [1123, 413] on div "home_2 Start point Welcome message block_bot_response Bot Response About us blo…" at bounding box center [696, 348] width 1286 height 594
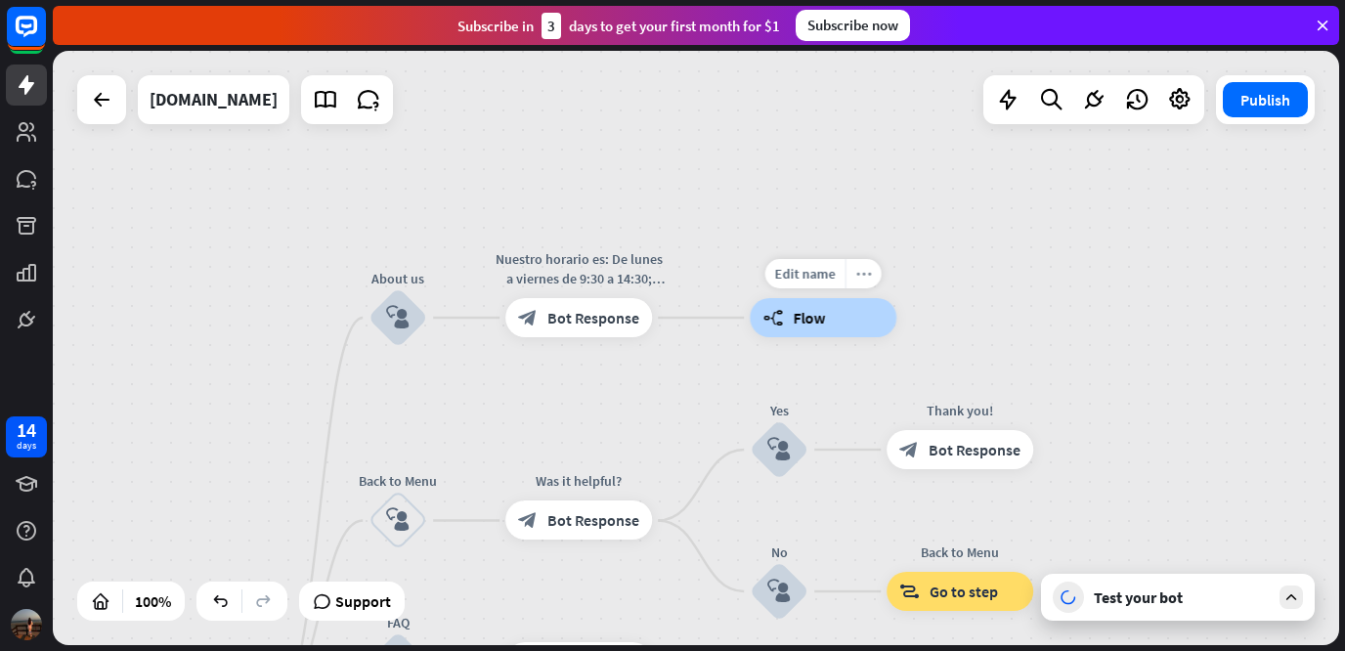
click at [866, 276] on icon "more_horiz" at bounding box center [864, 273] width 16 height 15
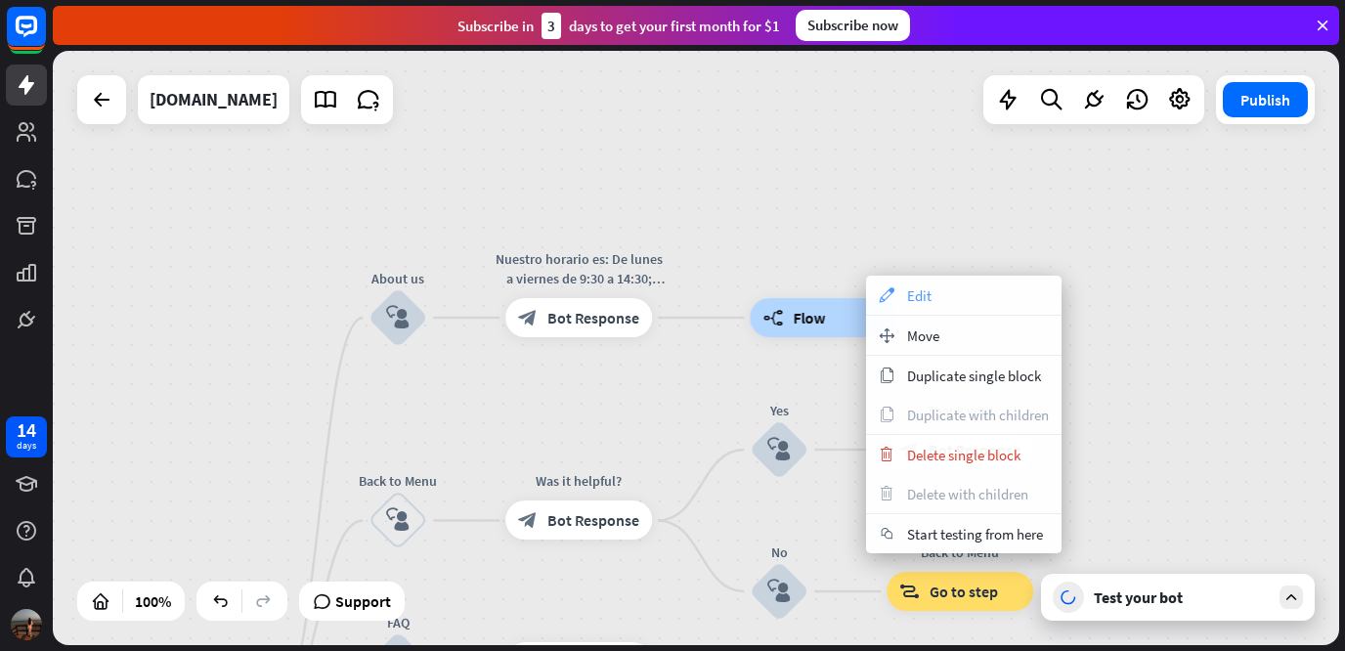
click at [889, 298] on icon "appearance" at bounding box center [885, 295] width 21 height 16
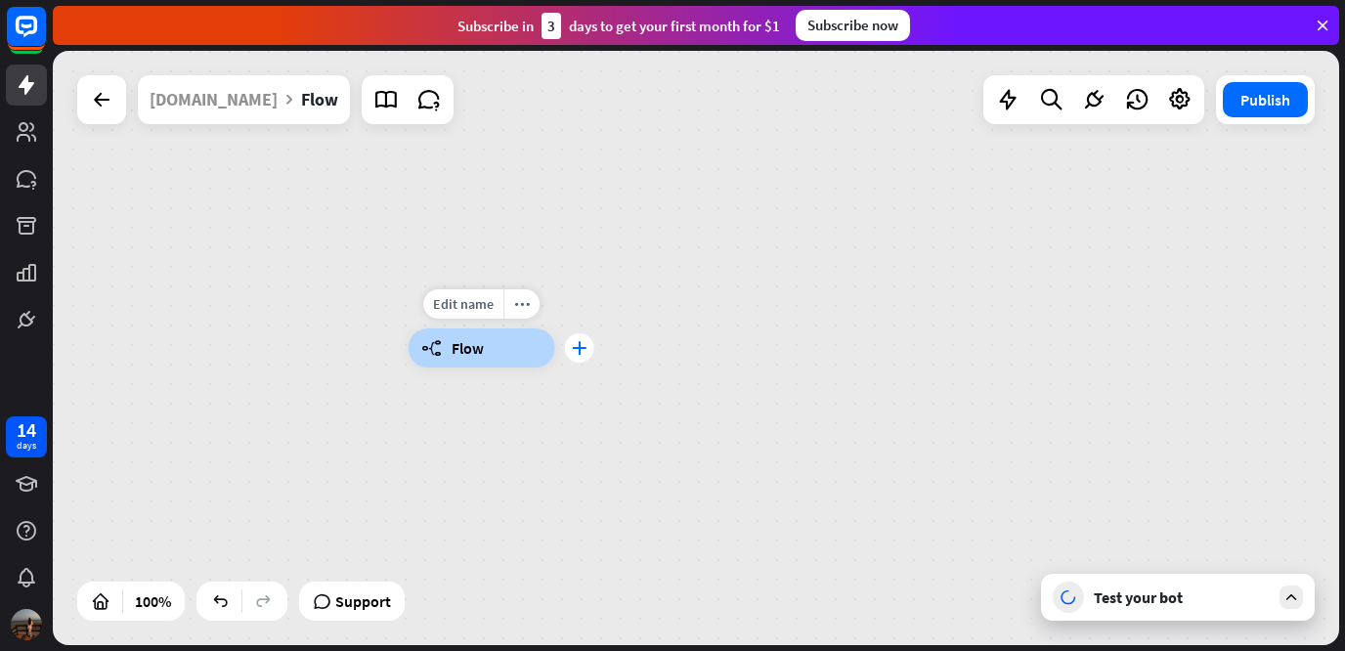
click at [580, 352] on icon "plus" at bounding box center [579, 348] width 15 height 14
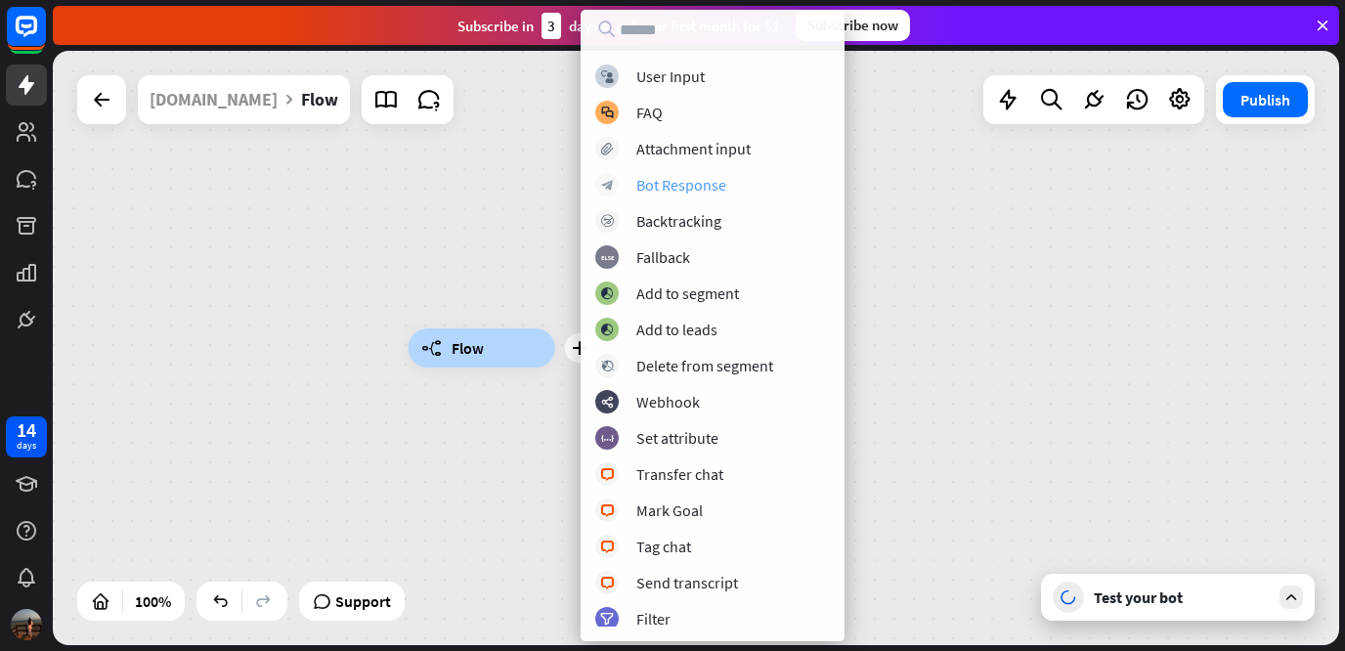
click at [733, 182] on div "block_bot_response Bot Response" at bounding box center [712, 184] width 235 height 23
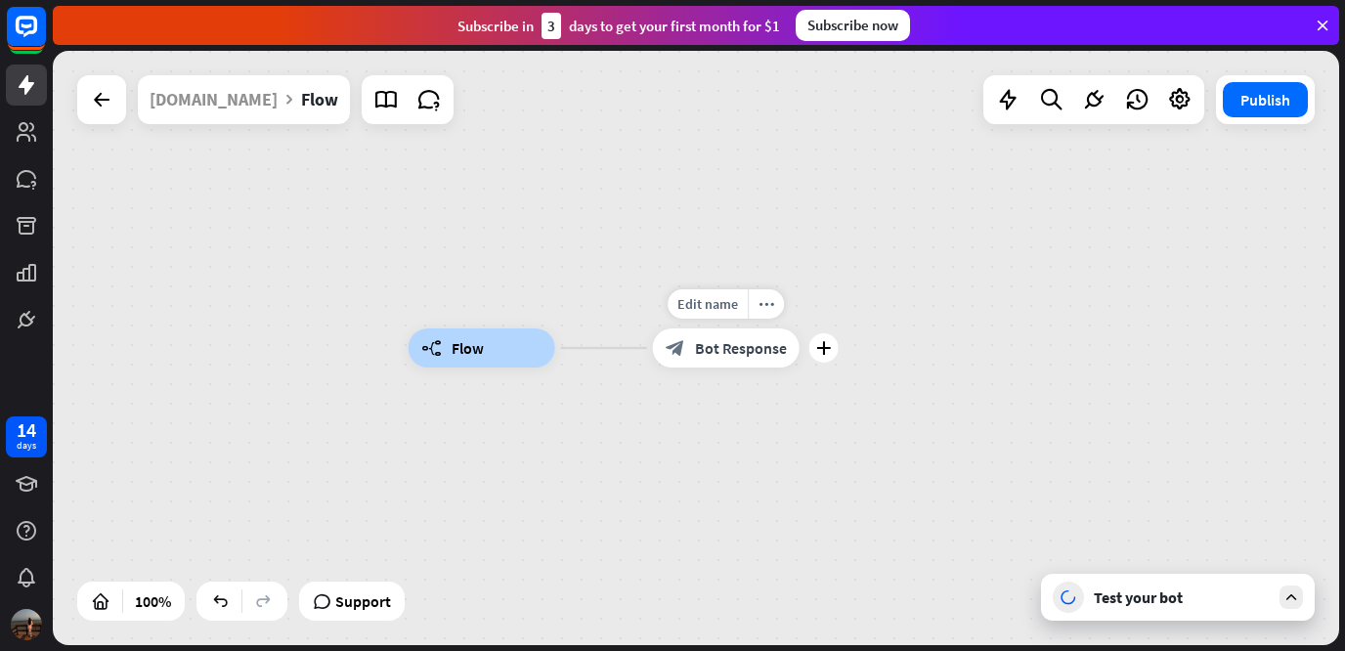
click at [726, 344] on span "Bot Response" at bounding box center [741, 348] width 92 height 20
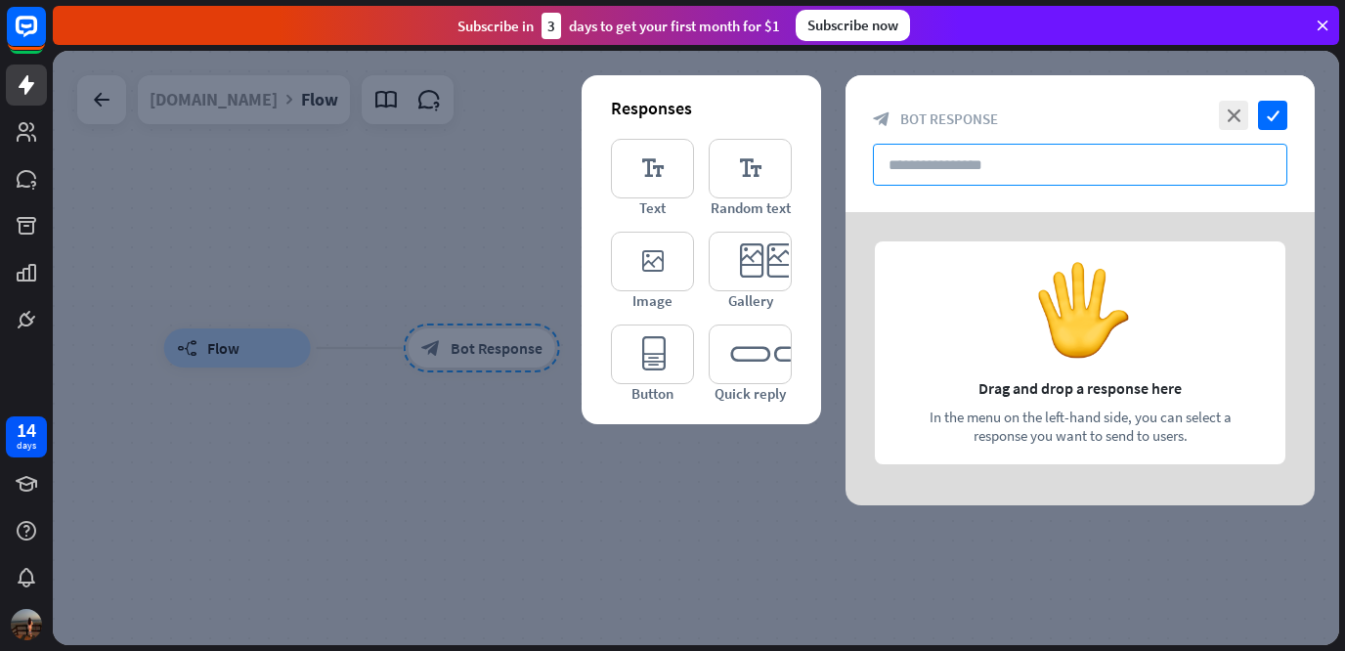
click at [992, 172] on input "text" at bounding box center [1080, 165] width 414 height 42
click at [1020, 338] on div at bounding box center [1079, 358] width 469 height 293
click at [1049, 174] on input "text" at bounding box center [1080, 165] width 414 height 42
paste input "**********"
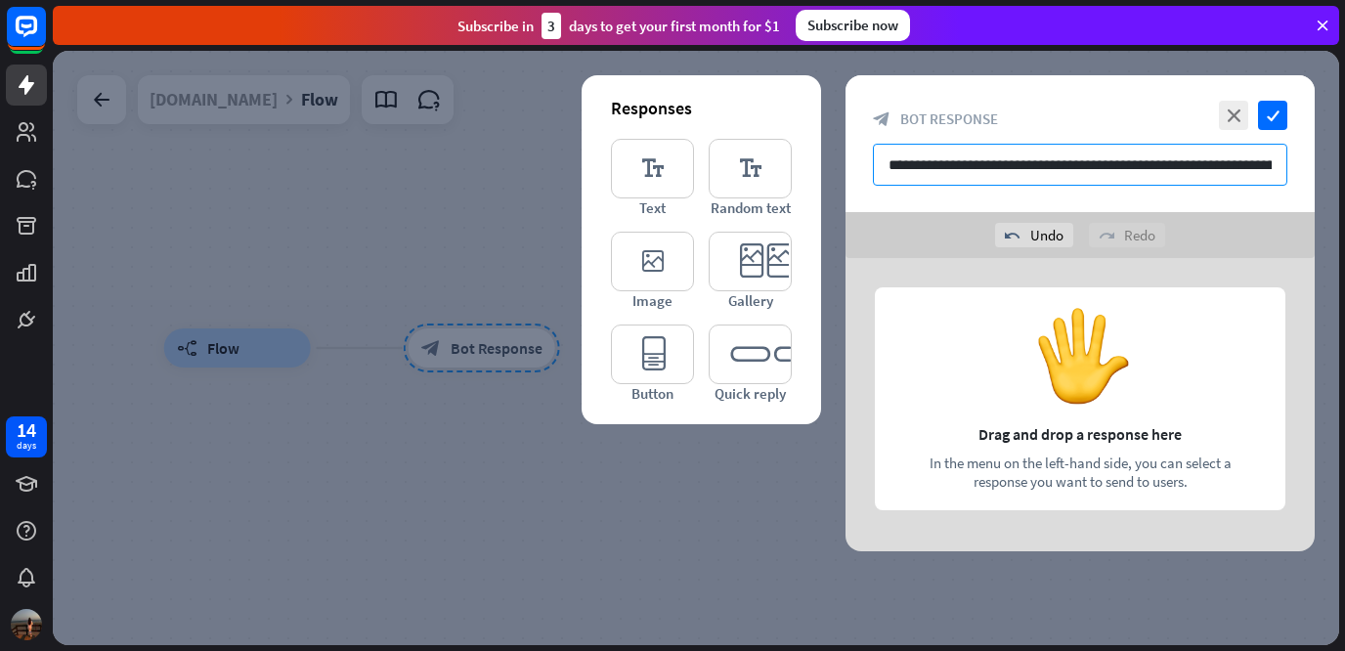
scroll to position [0, 98]
type input "**********"
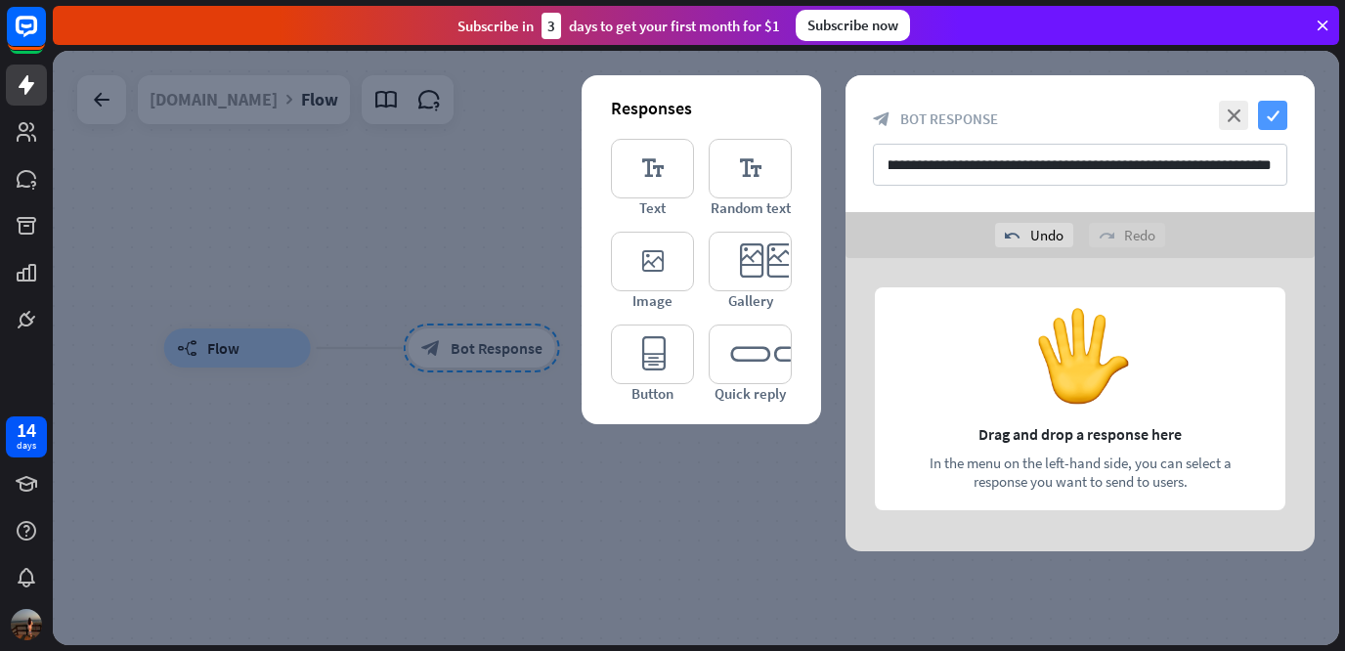
scroll to position [0, 0]
click at [1267, 123] on icon "check" at bounding box center [1272, 115] width 29 height 29
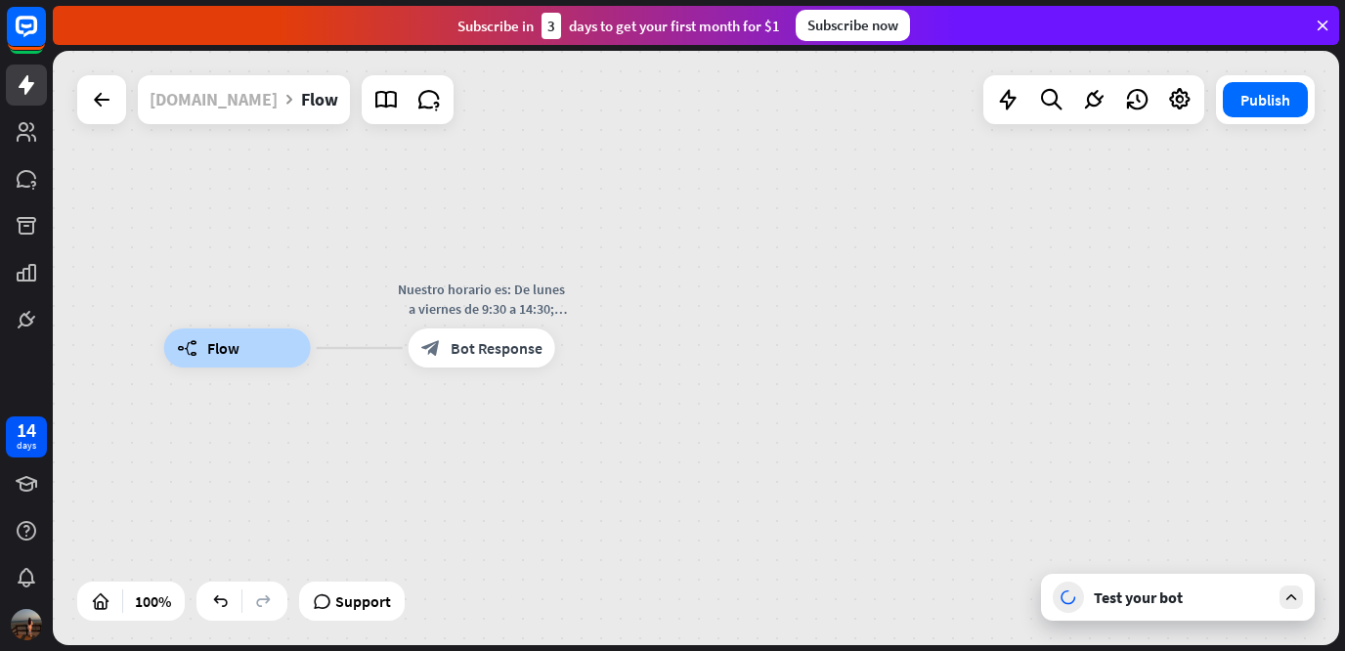
click at [236, 106] on div "[DOMAIN_NAME]" at bounding box center [213, 99] width 128 height 49
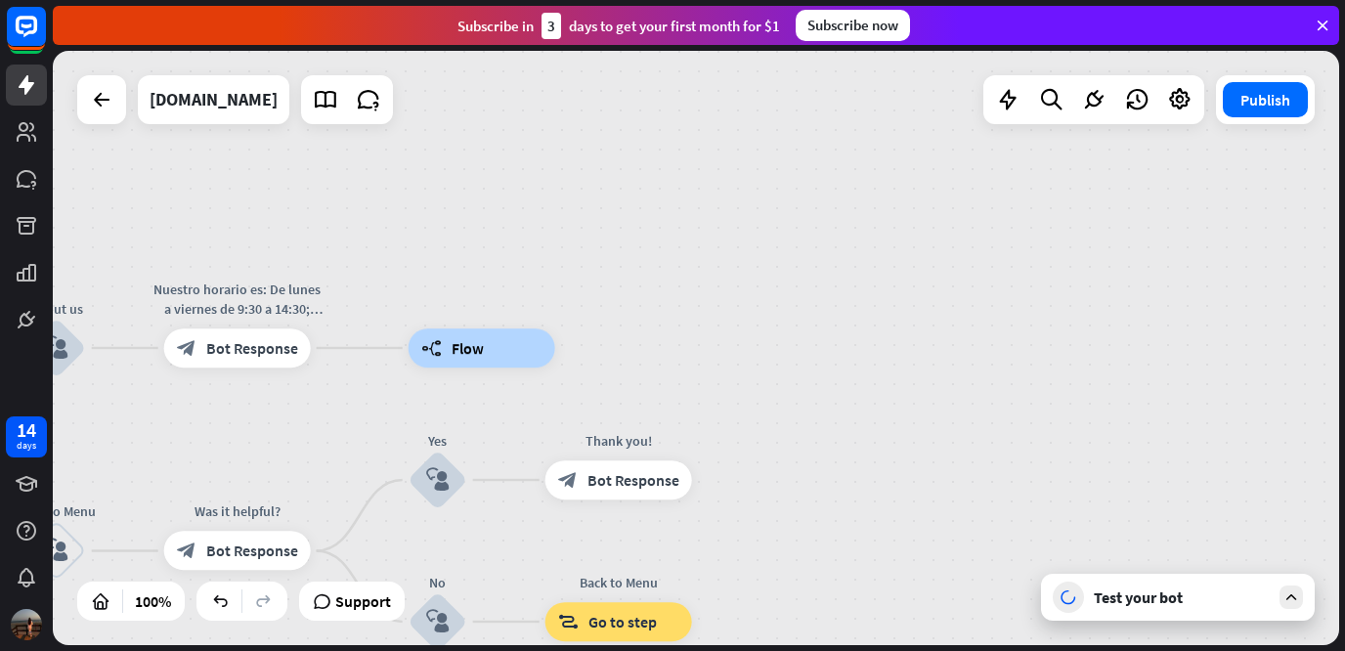
click at [1176, 595] on div "Test your bot" at bounding box center [1181, 597] width 176 height 20
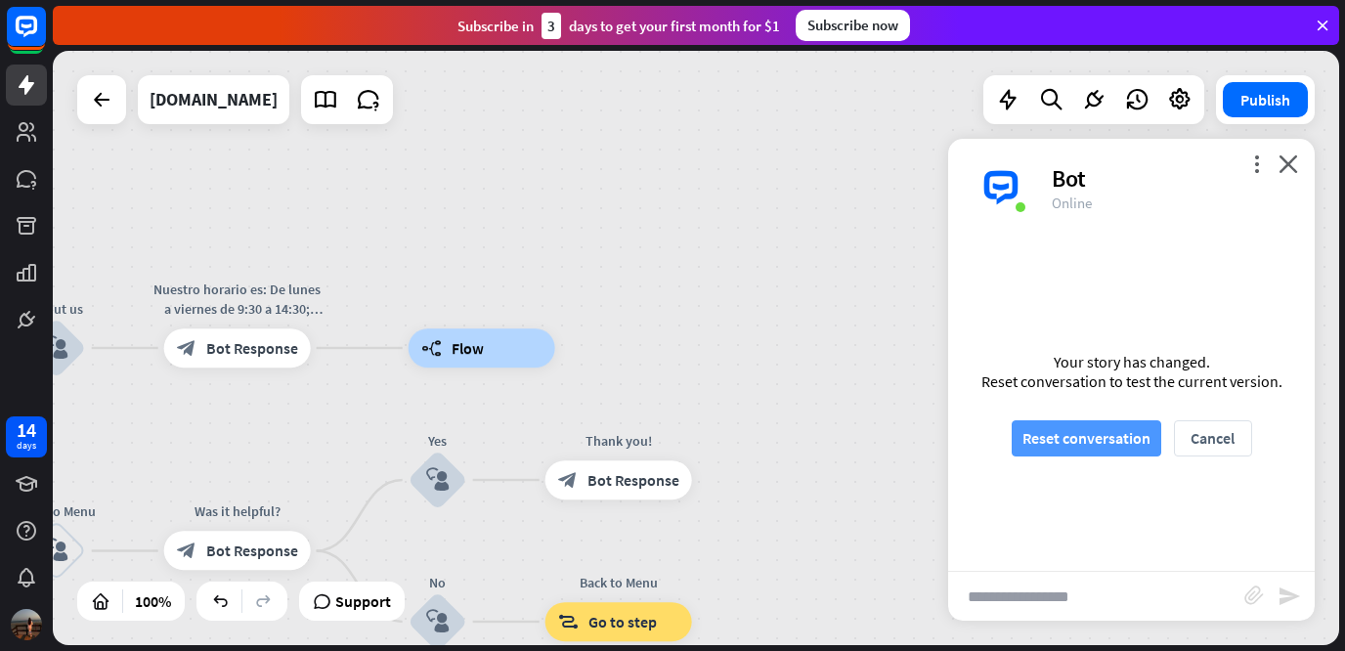
click at [1121, 431] on button "Reset conversation" at bounding box center [1085, 438] width 149 height 36
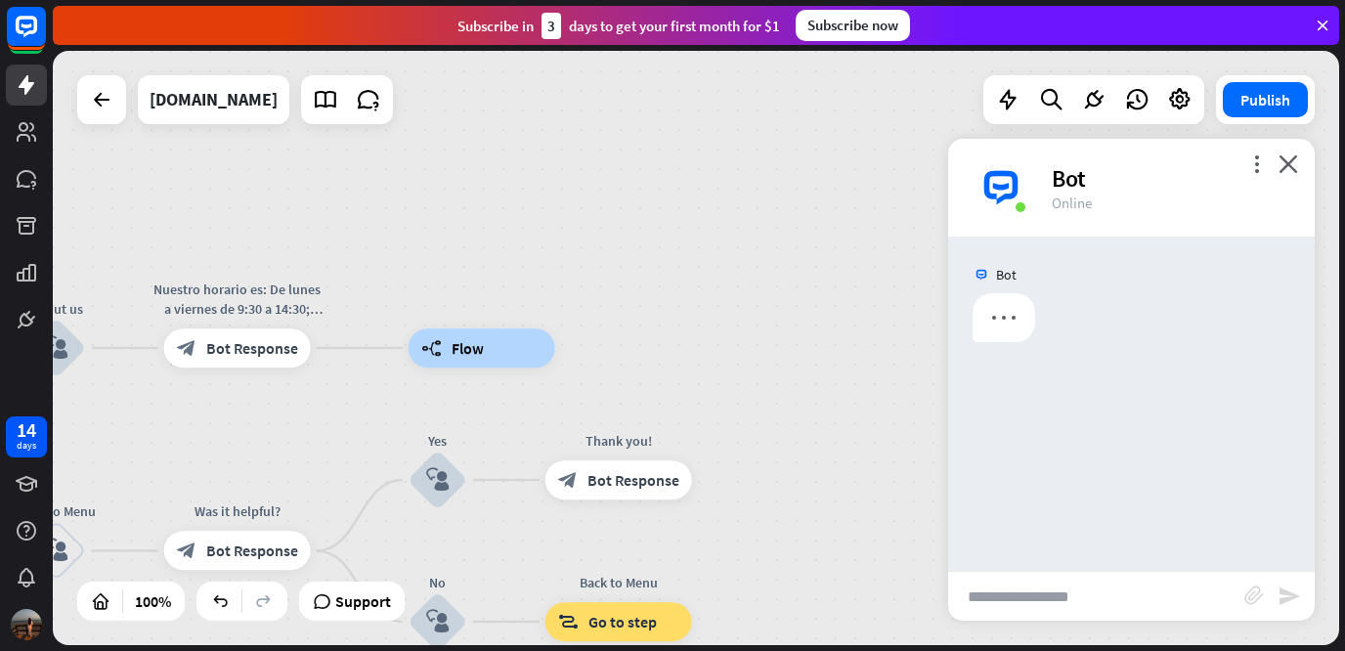
click at [1121, 431] on button "Reset conversation" at bounding box center [1085, 438] width 149 height 36
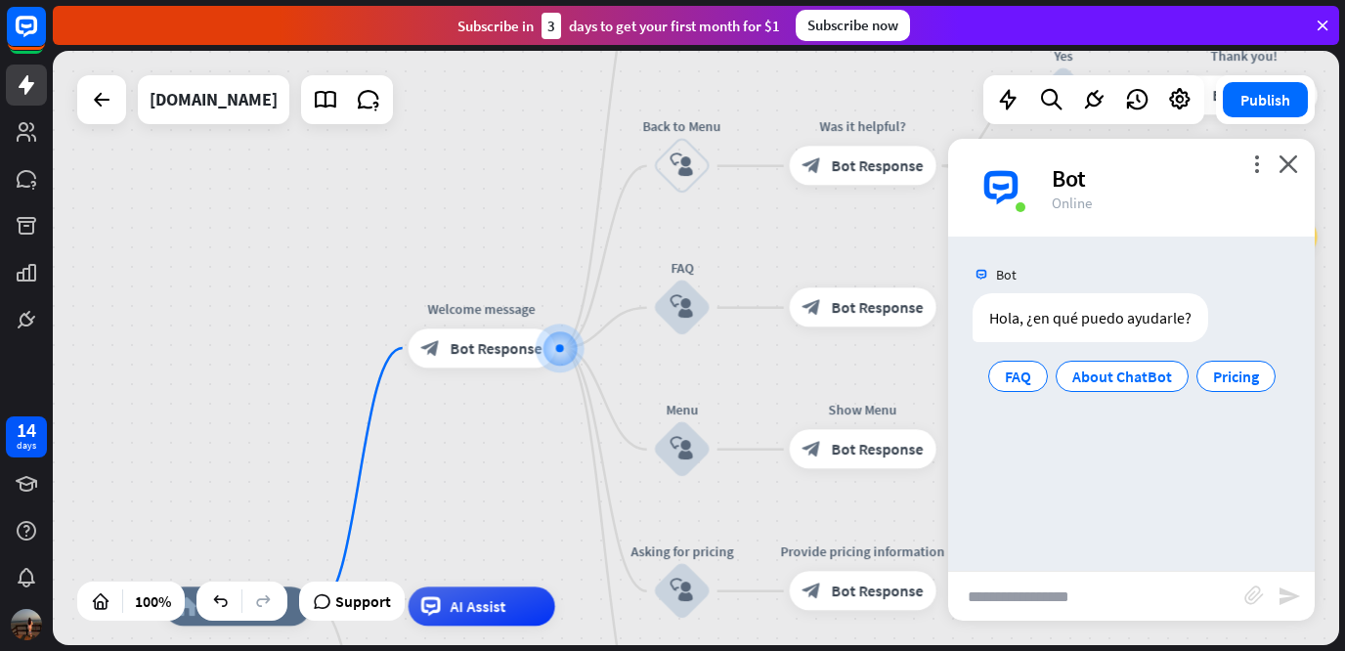
click at [1085, 595] on input "text" at bounding box center [1096, 596] width 296 height 49
type input "**********"
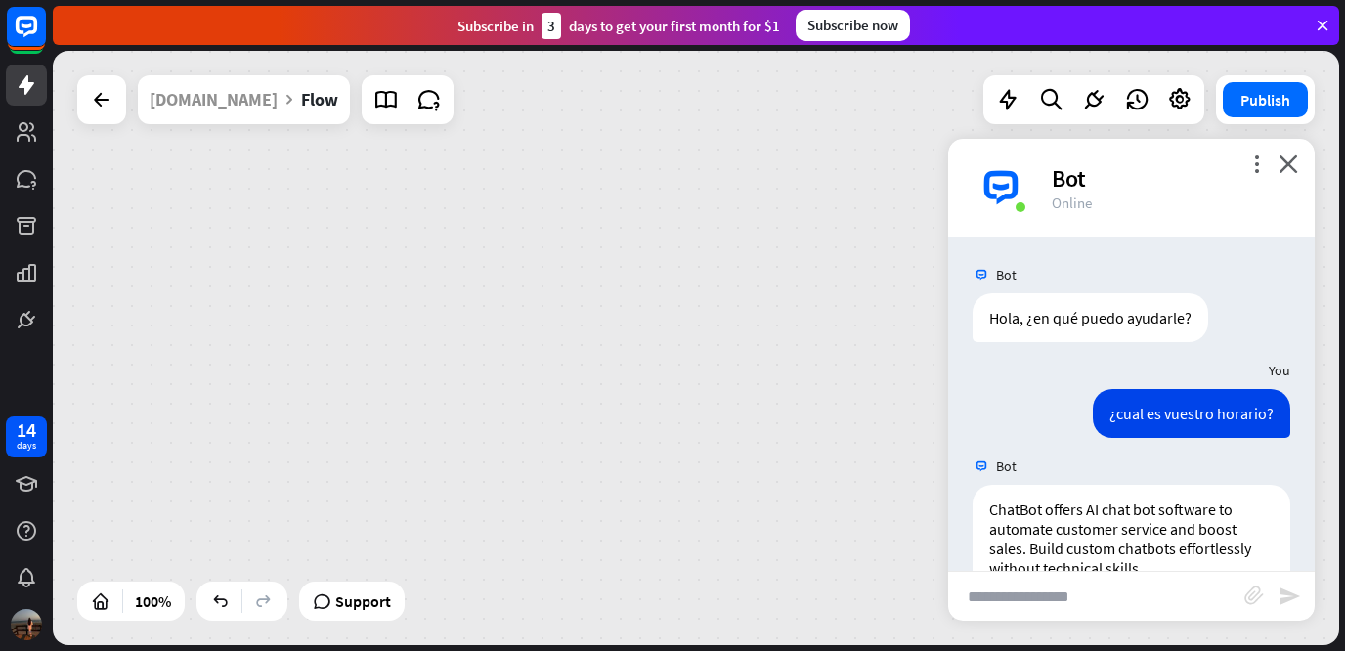
scroll to position [105, 0]
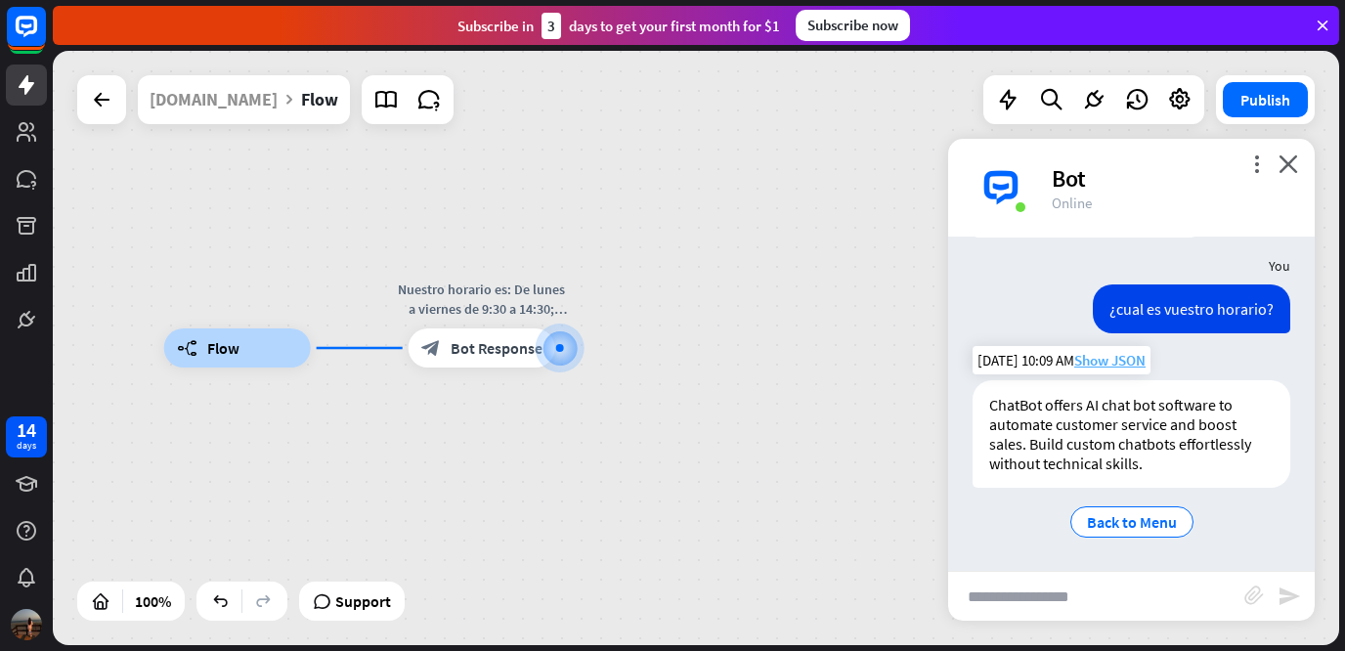
click at [1112, 359] on span "Show JSON" at bounding box center [1109, 360] width 71 height 19
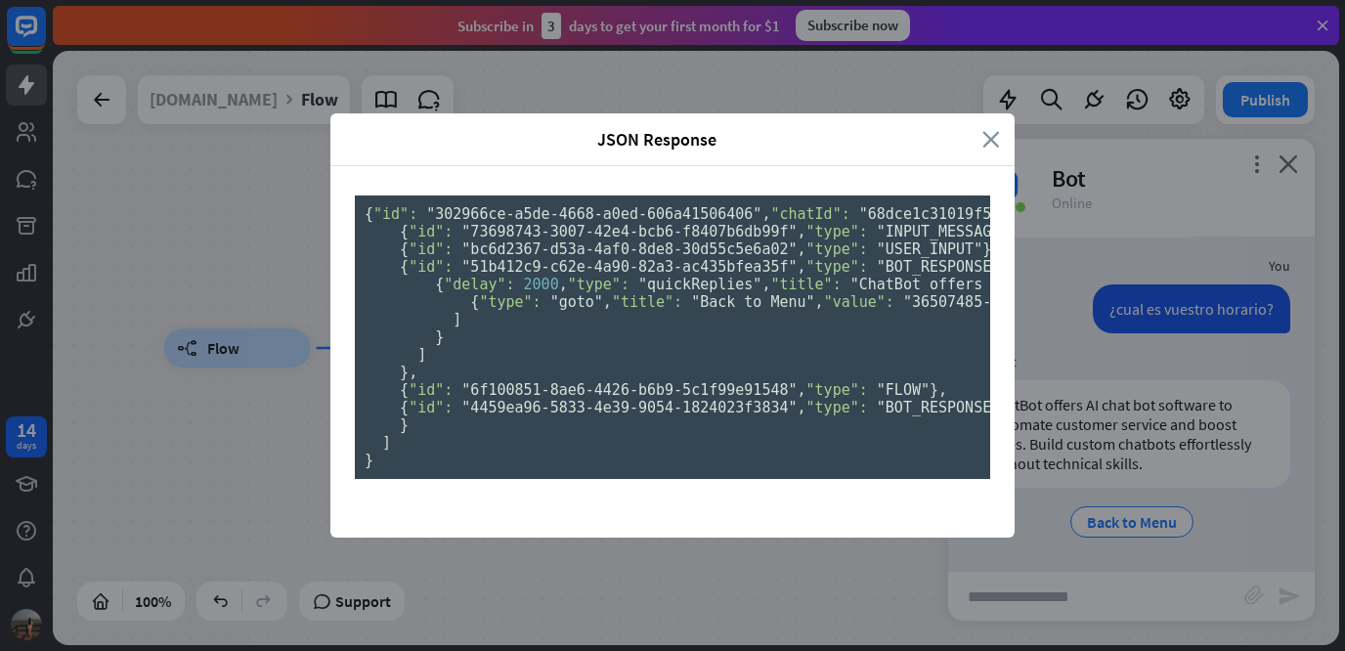
click at [982, 128] on icon "close" at bounding box center [991, 139] width 18 height 22
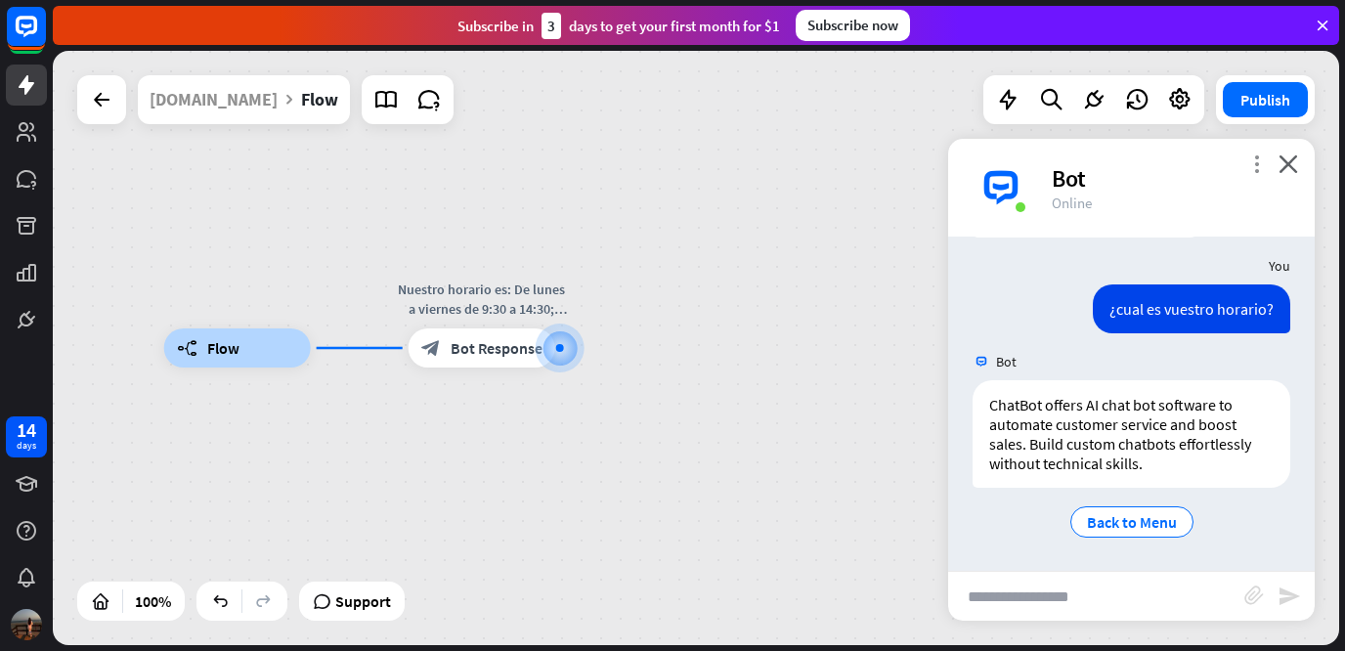
click at [1261, 165] on icon "more_vert" at bounding box center [1256, 163] width 19 height 19
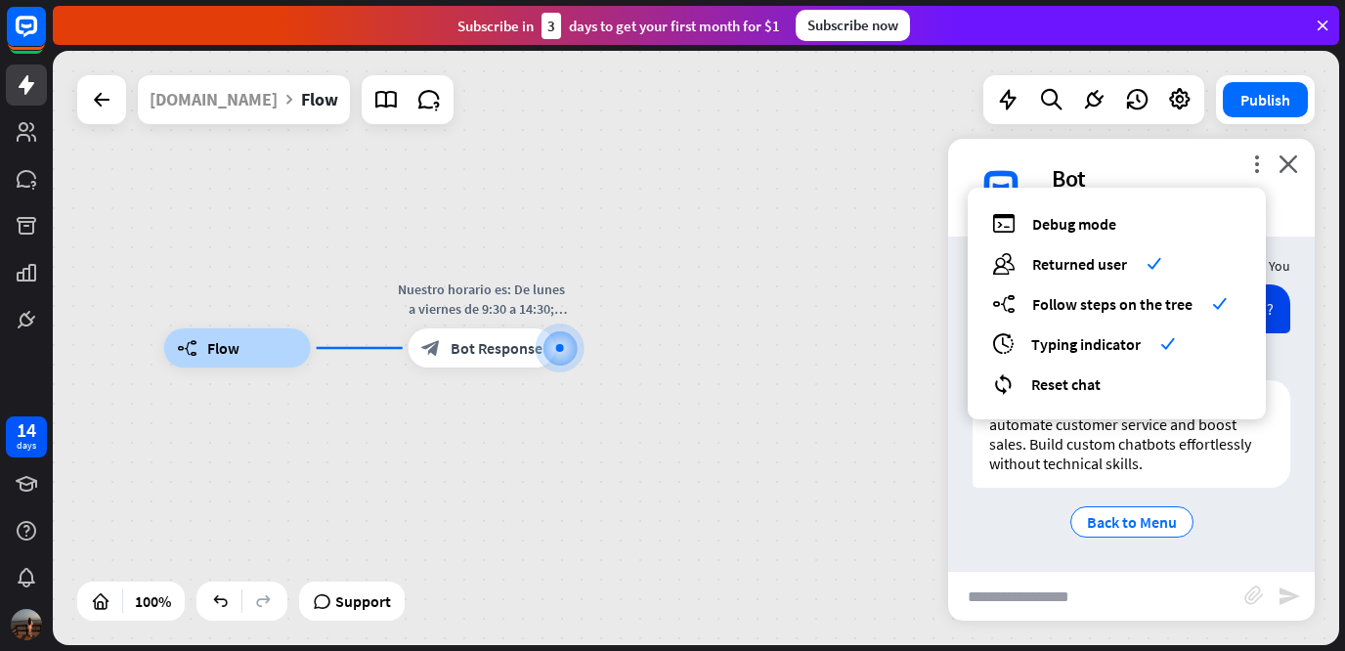
click at [1300, 166] on div "more_vert debug Debug mode users Returned user check builder_tree Follow steps …" at bounding box center [1131, 188] width 366 height 98
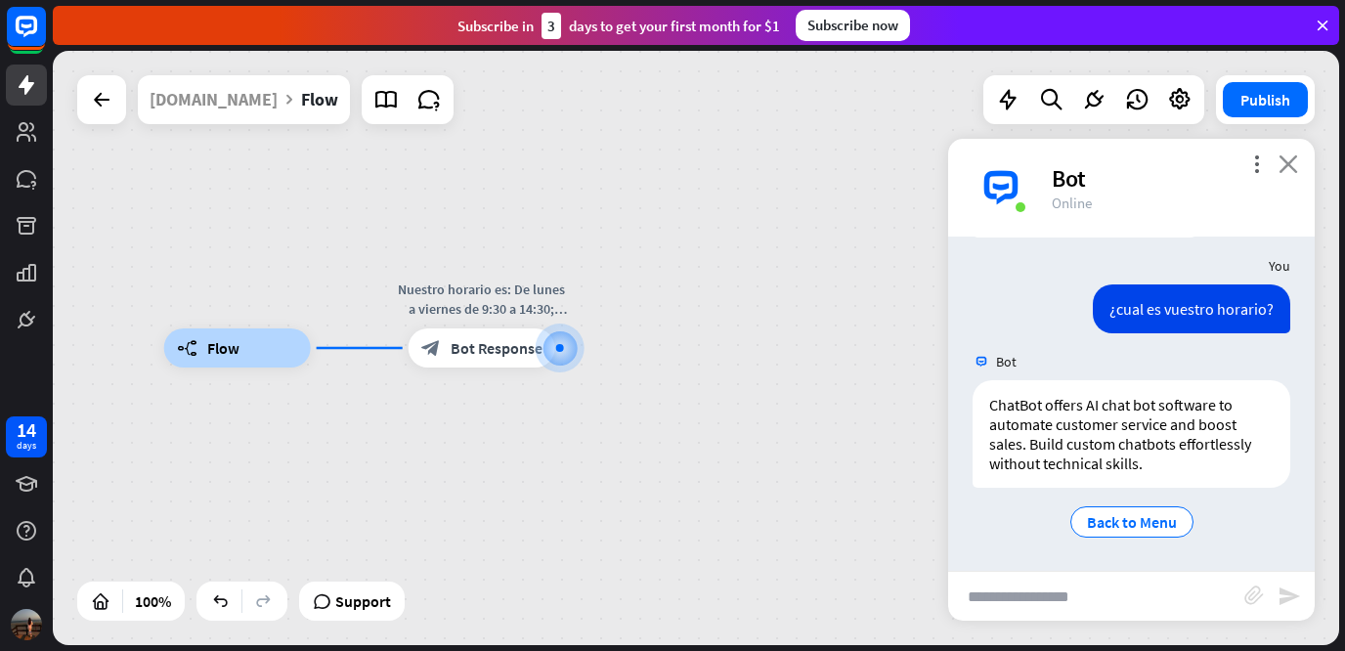
click at [1280, 166] on icon "close" at bounding box center [1288, 163] width 20 height 19
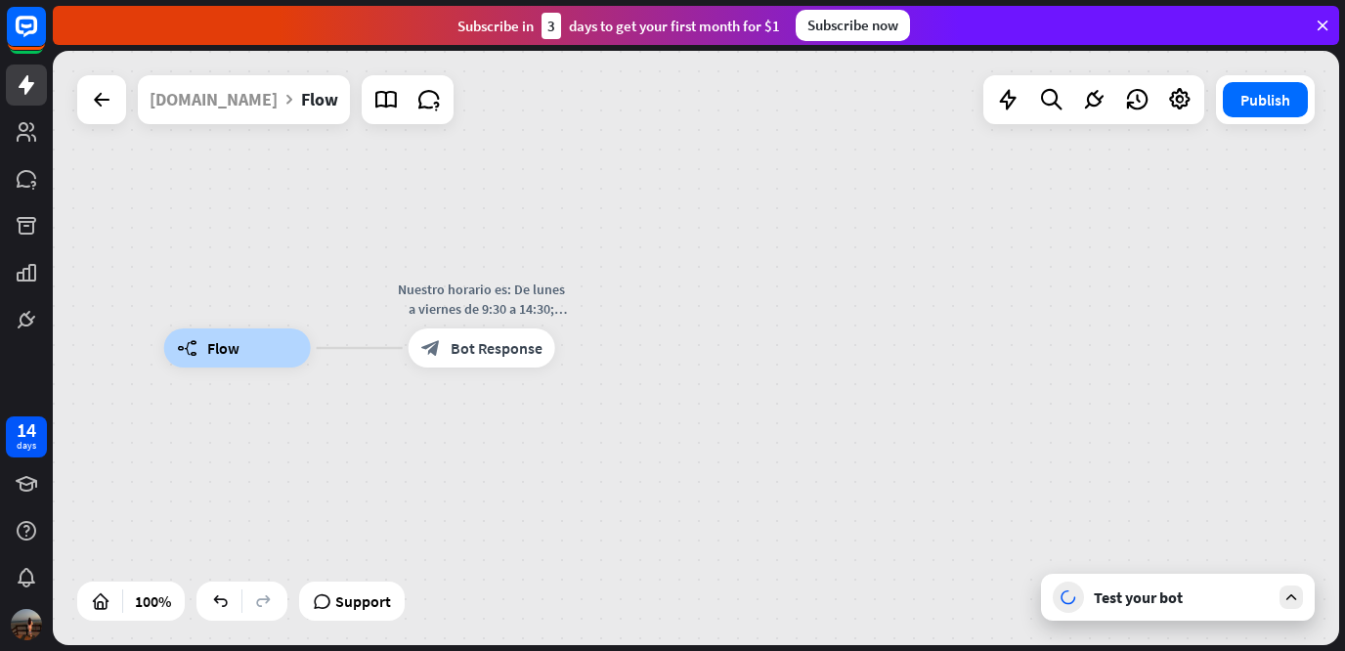
click at [1280, 166] on div "builder_tree Flow Nuestro horario es: De lunes a viernes de 9:30 a 14:30; [PERS…" at bounding box center [696, 348] width 1286 height 594
click at [524, 308] on icon "more_horiz" at bounding box center [522, 304] width 16 height 15
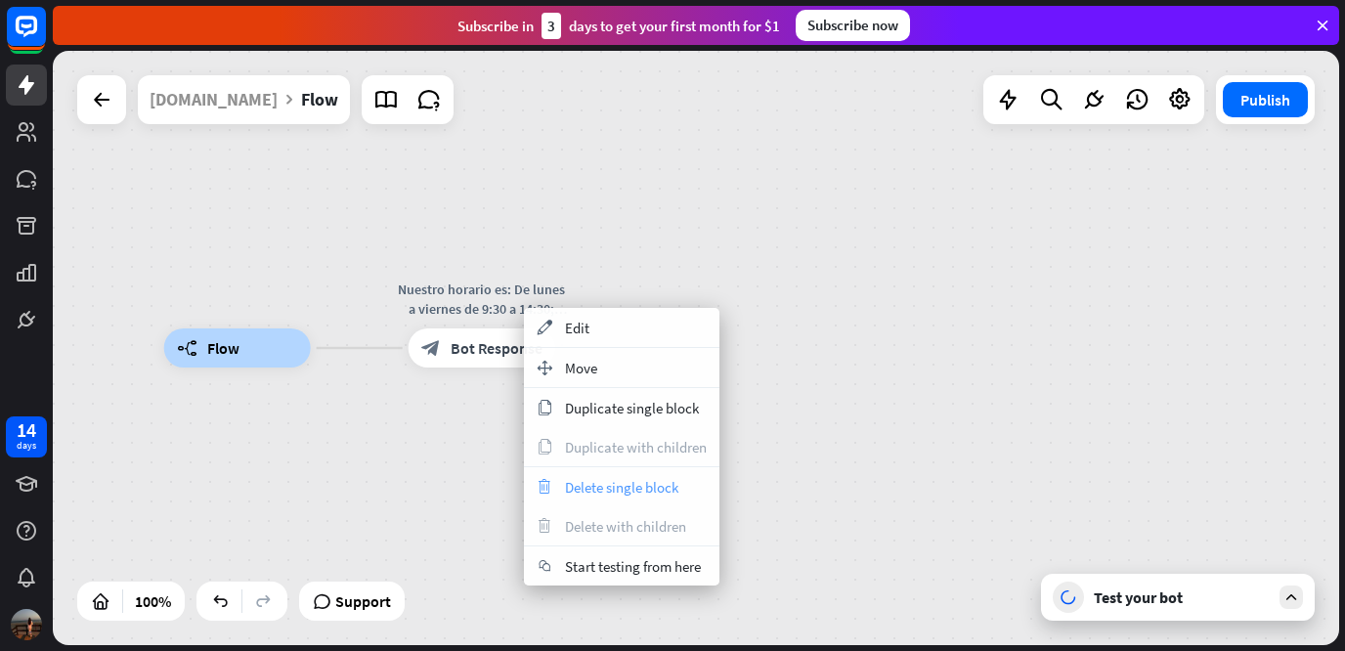
click at [597, 490] on span "Delete single block" at bounding box center [621, 487] width 113 height 19
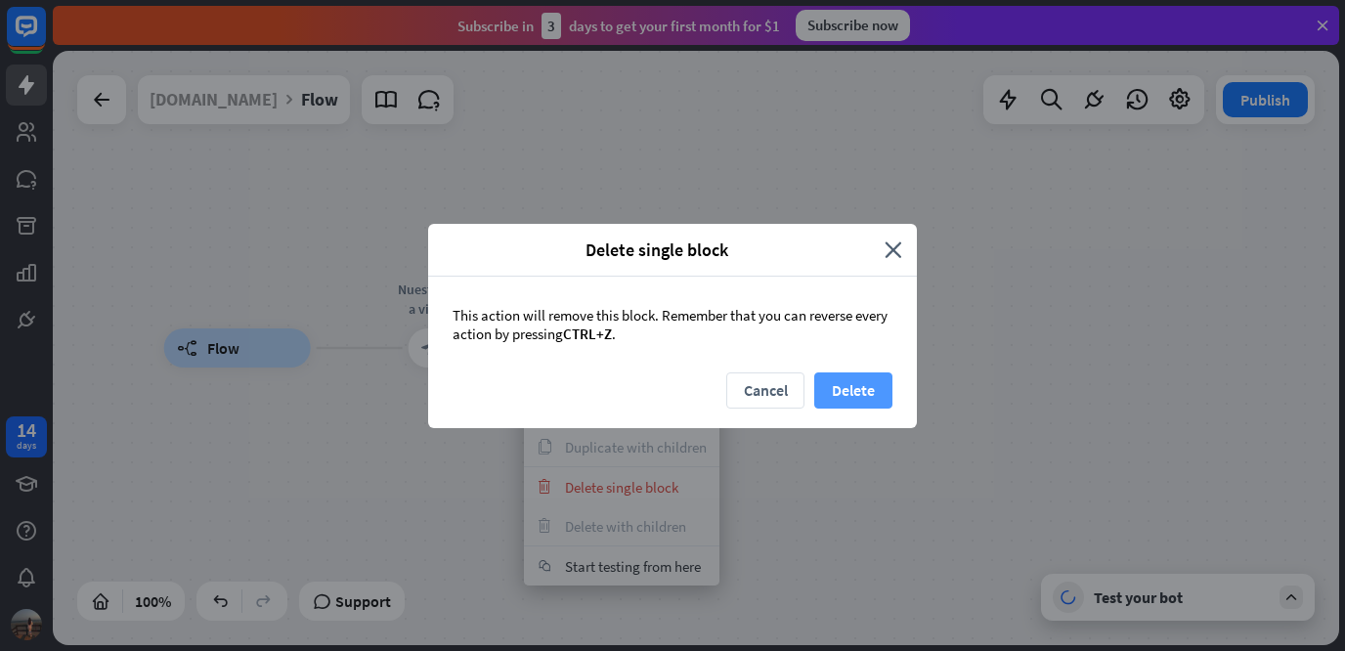
click at [834, 392] on button "Delete" at bounding box center [853, 390] width 78 height 36
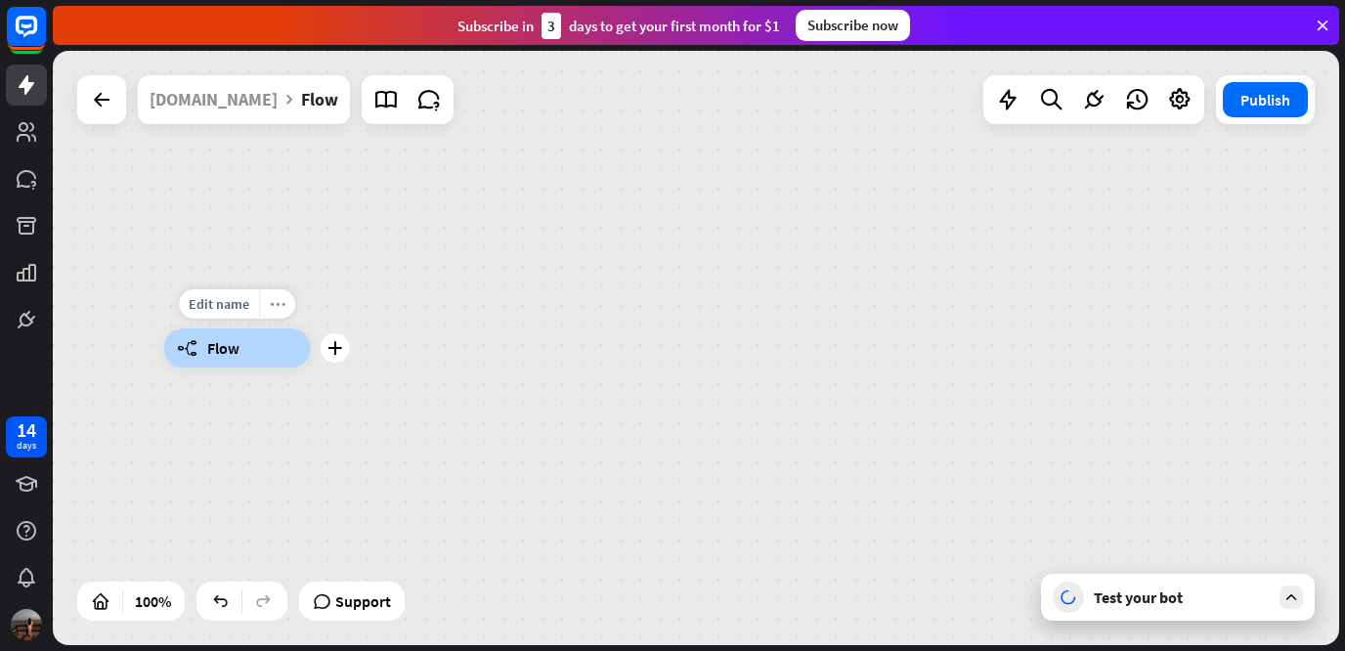
click at [270, 310] on icon "more_horiz" at bounding box center [278, 304] width 16 height 15
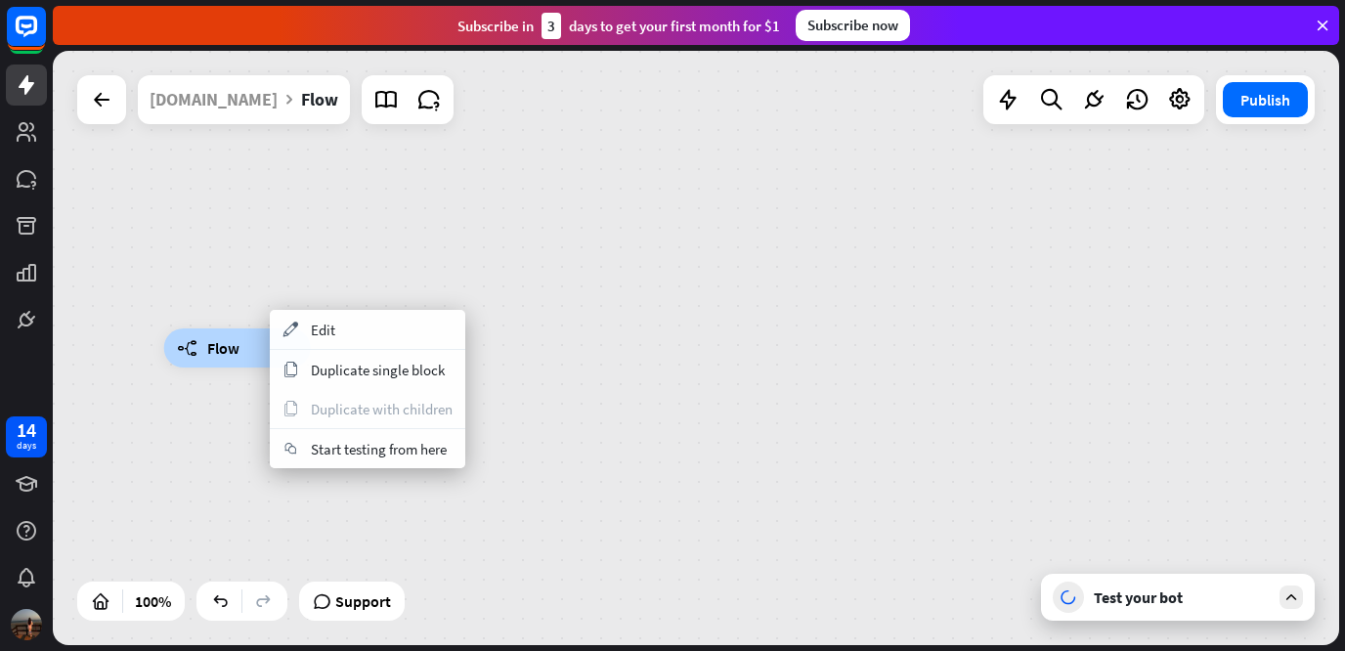
click at [597, 287] on div "builder_tree Flow" at bounding box center [696, 348] width 1286 height 594
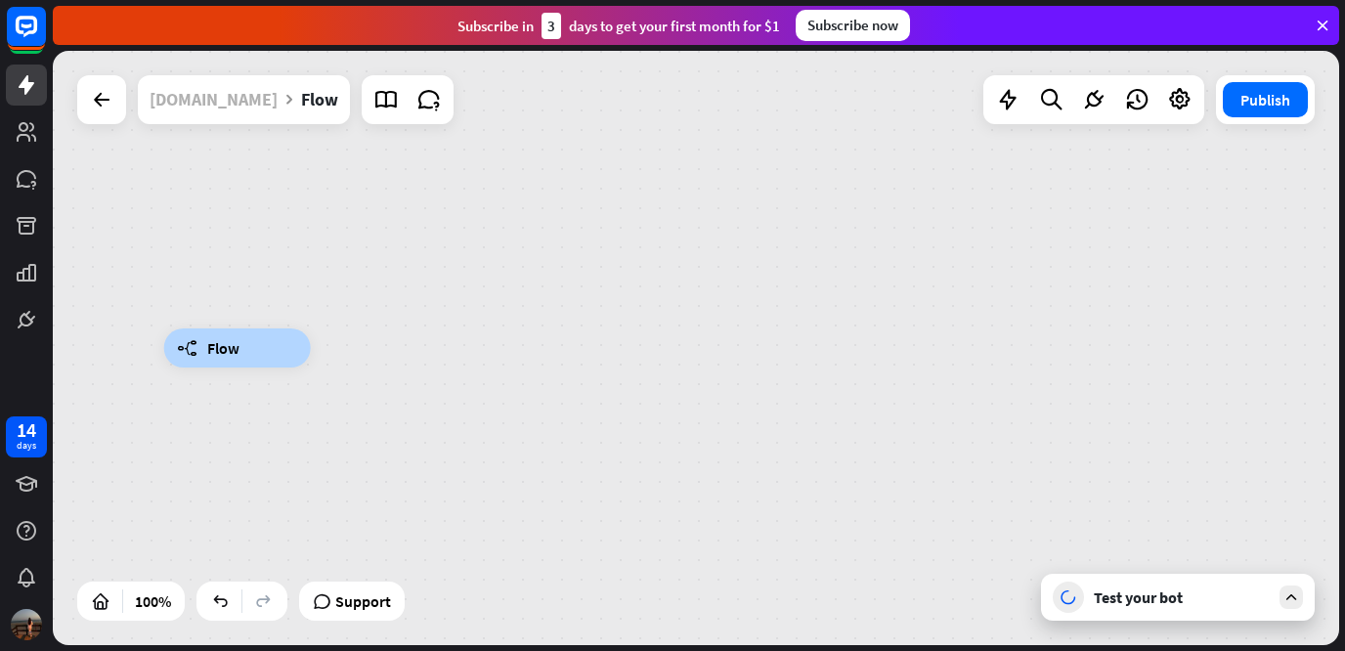
click at [189, 105] on div "[DOMAIN_NAME]" at bounding box center [213, 99] width 128 height 49
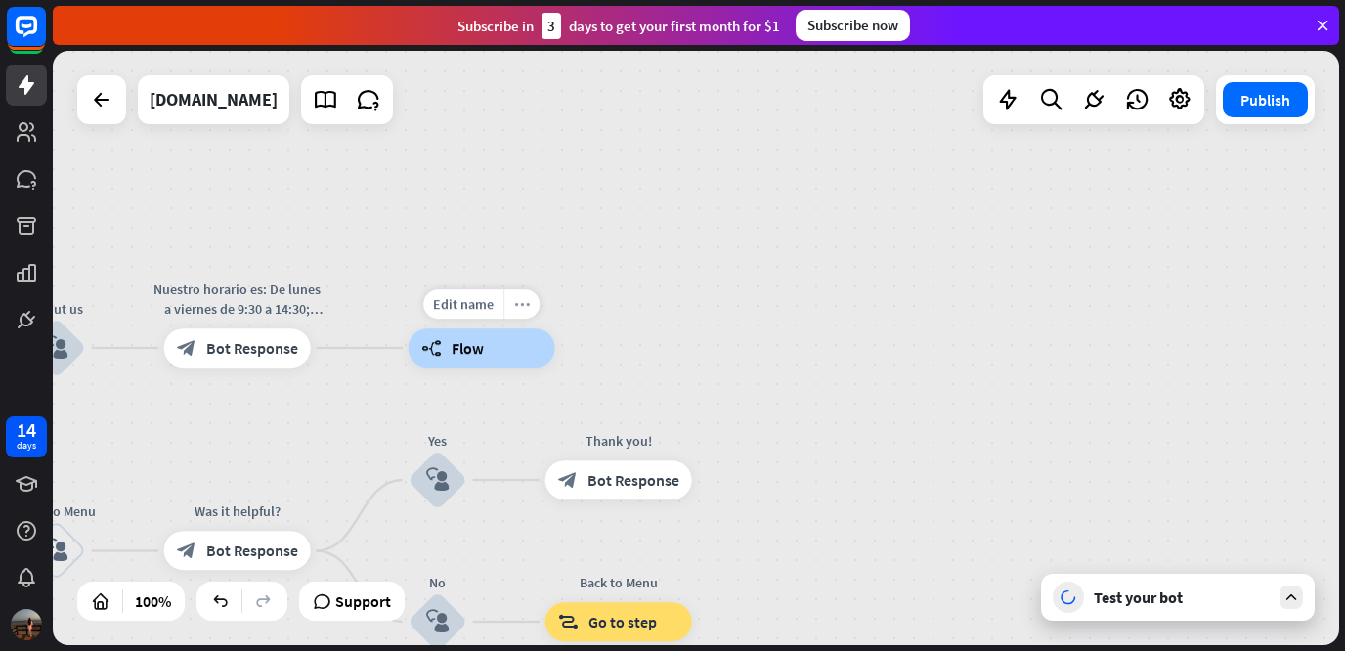
click at [519, 304] on icon "more_horiz" at bounding box center [522, 304] width 16 height 15
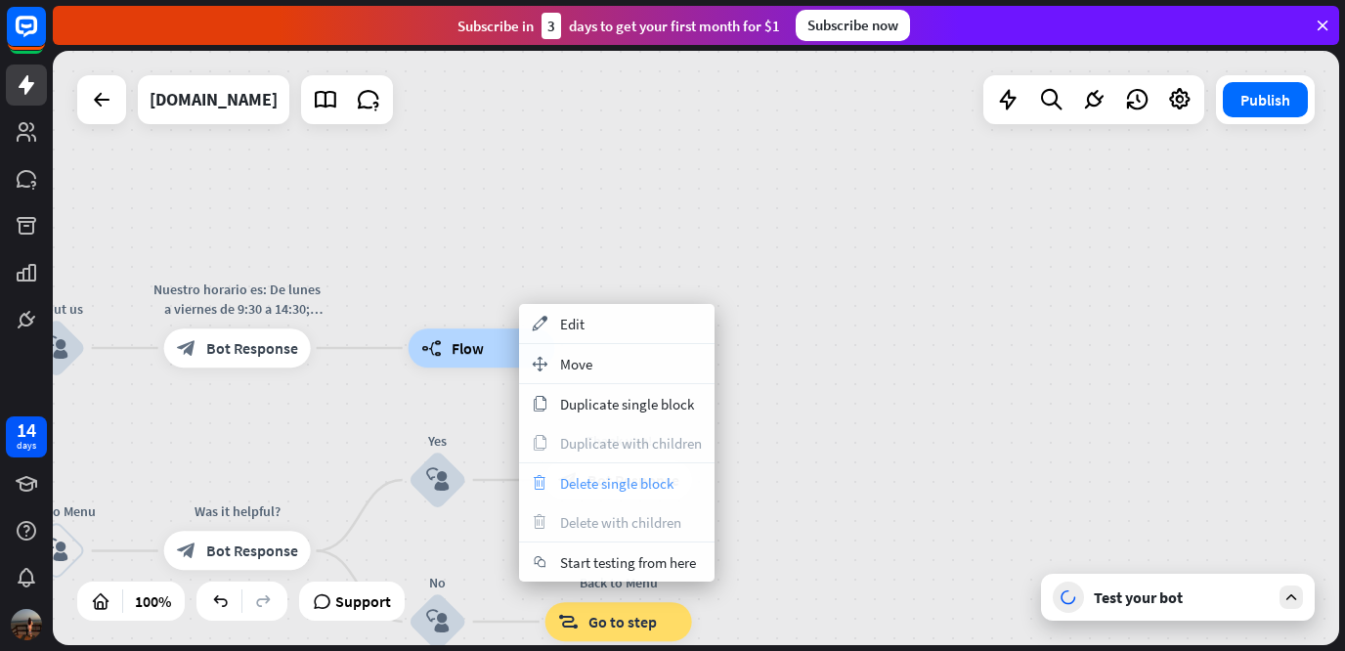
click at [640, 479] on span "Delete single block" at bounding box center [616, 483] width 113 height 19
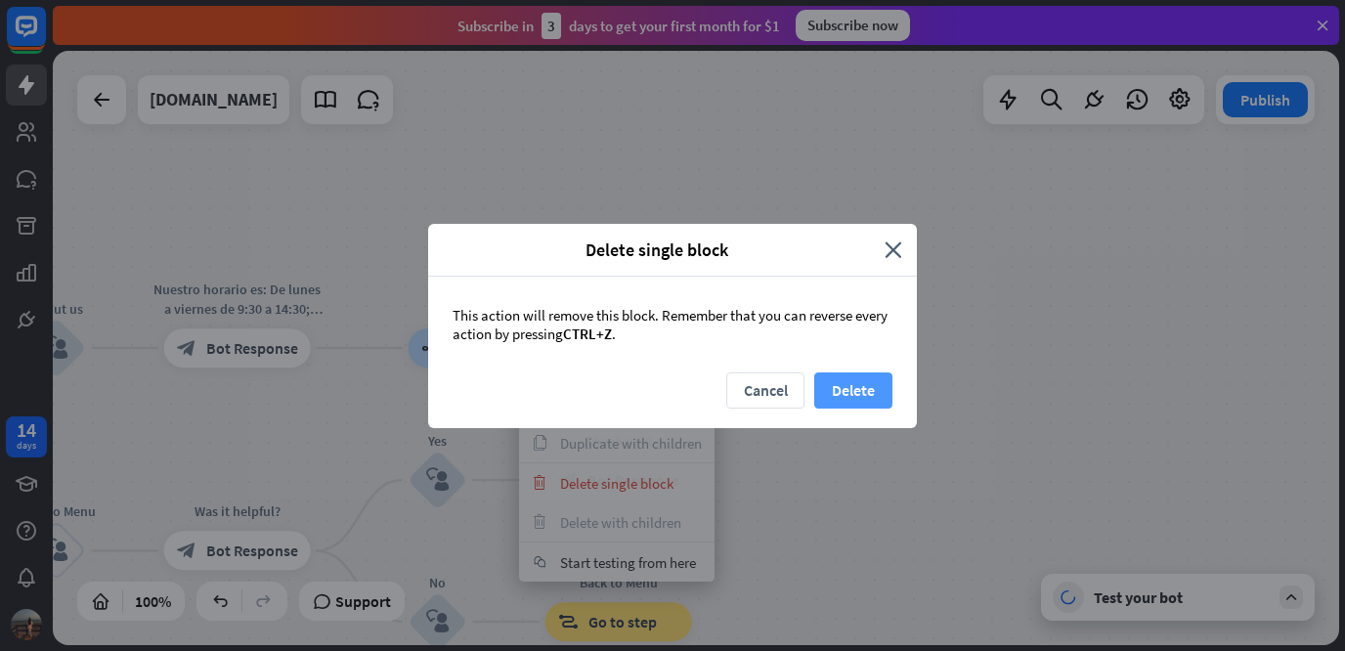
click at [841, 384] on button "Delete" at bounding box center [853, 390] width 78 height 36
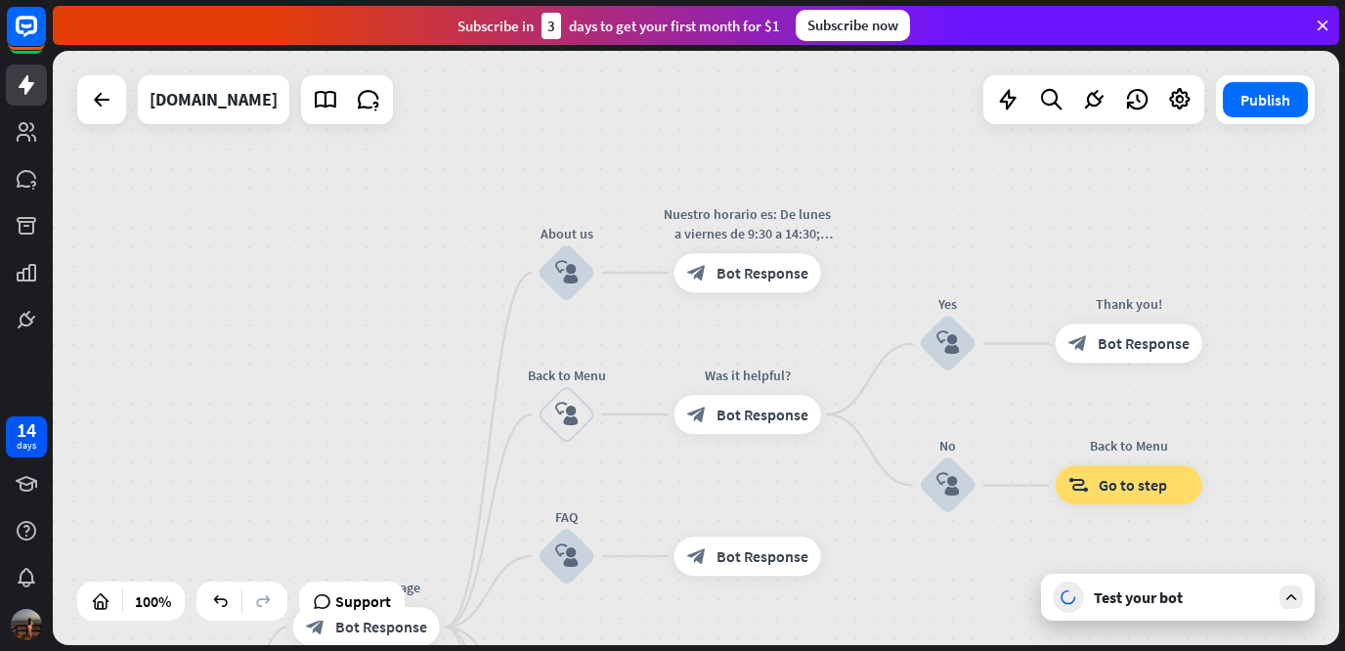
drag, startPoint x: 568, startPoint y: 328, endPoint x: 1078, endPoint y: 207, distance: 524.2
click at [1078, 207] on div "home_2 Start point Welcome message block_bot_response Bot Response About us blo…" at bounding box center [696, 348] width 1286 height 594
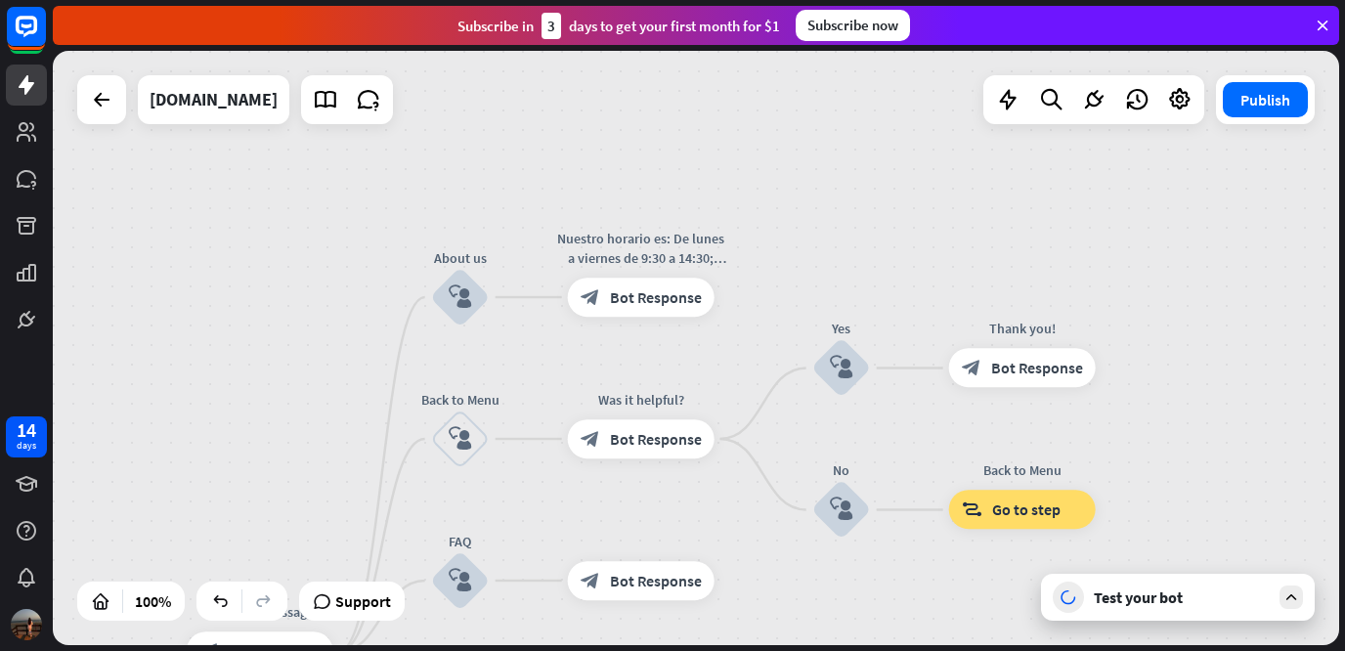
drag, startPoint x: 1078, startPoint y: 207, endPoint x: 949, endPoint y: 232, distance: 131.3
click at [949, 232] on div "home_2 Start point Welcome message block_bot_response Bot Response About us blo…" at bounding box center [696, 348] width 1286 height 594
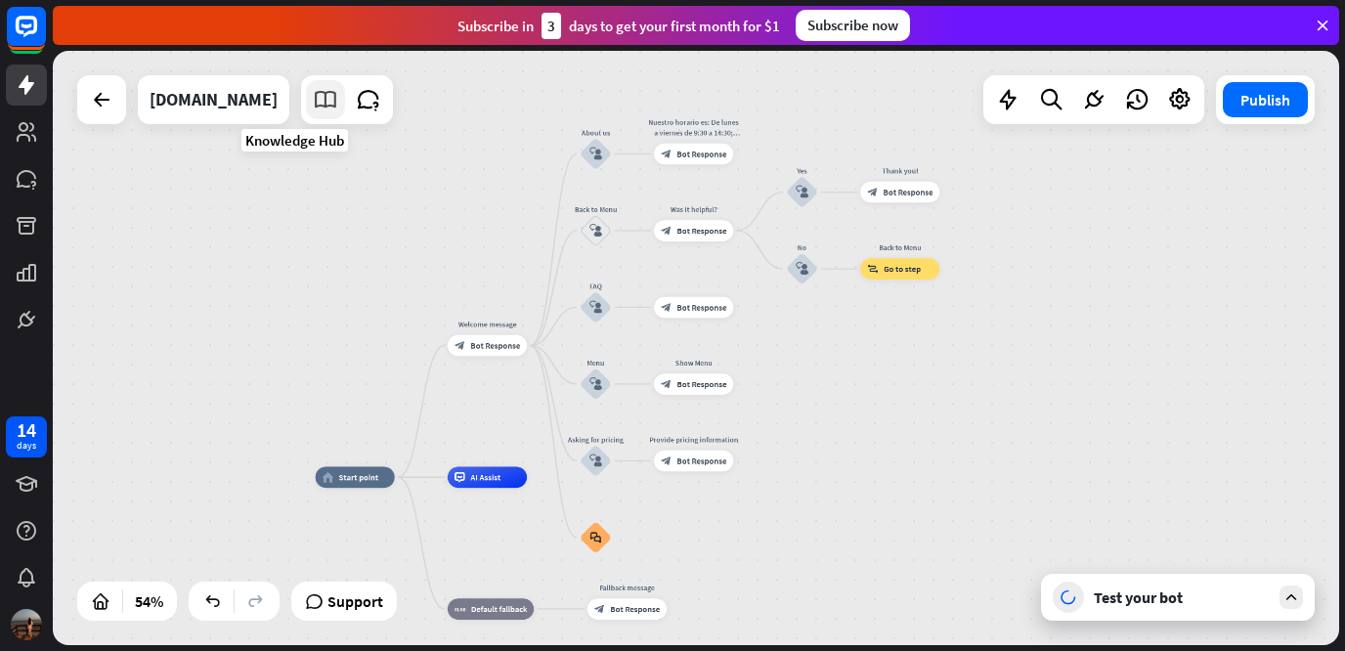
click at [313, 111] on icon at bounding box center [325, 99] width 25 height 25
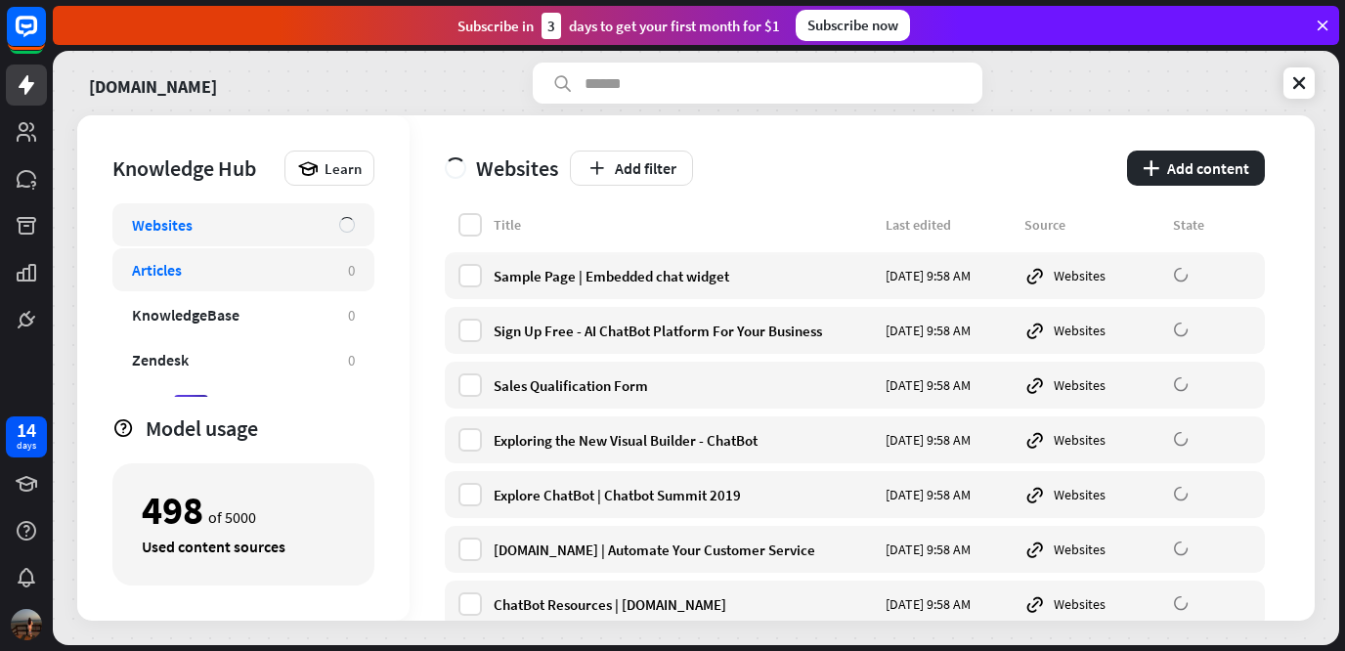
click at [297, 279] on div "Articles 0" at bounding box center [243, 269] width 262 height 43
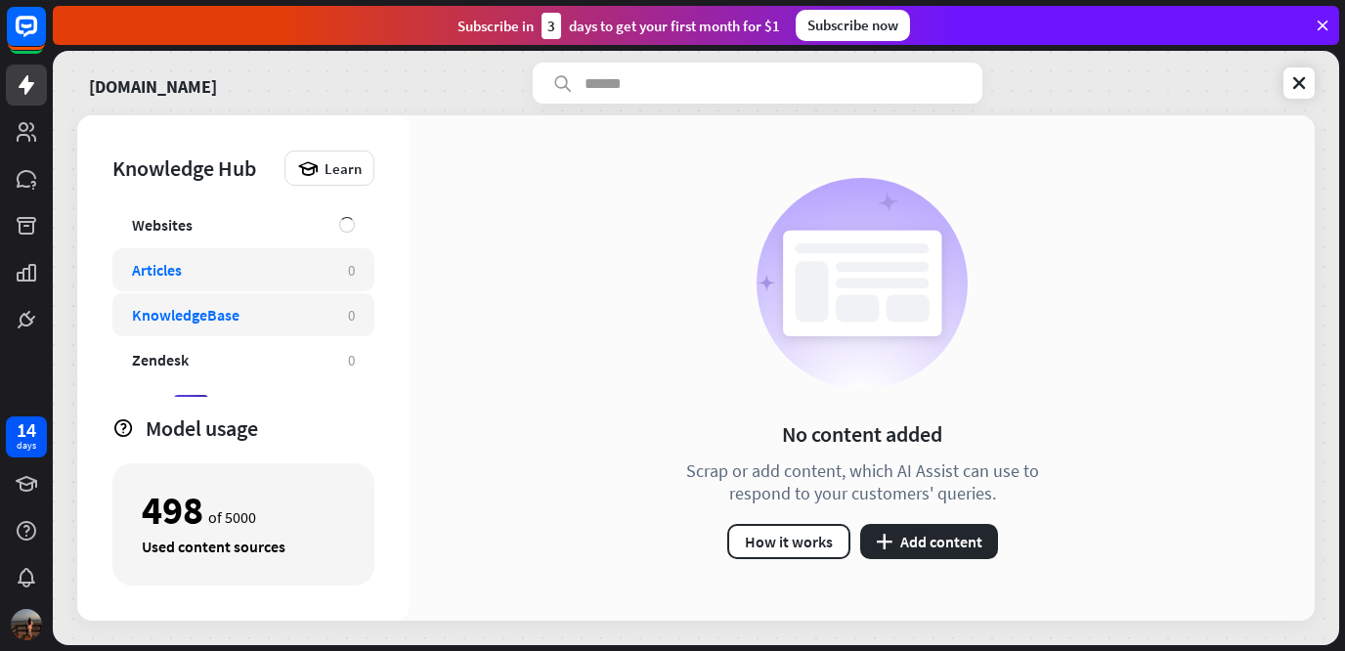
click at [298, 313] on div "KnowledgeBase" at bounding box center [230, 315] width 196 height 20
click at [868, 548] on button "plus Add content" at bounding box center [929, 541] width 138 height 35
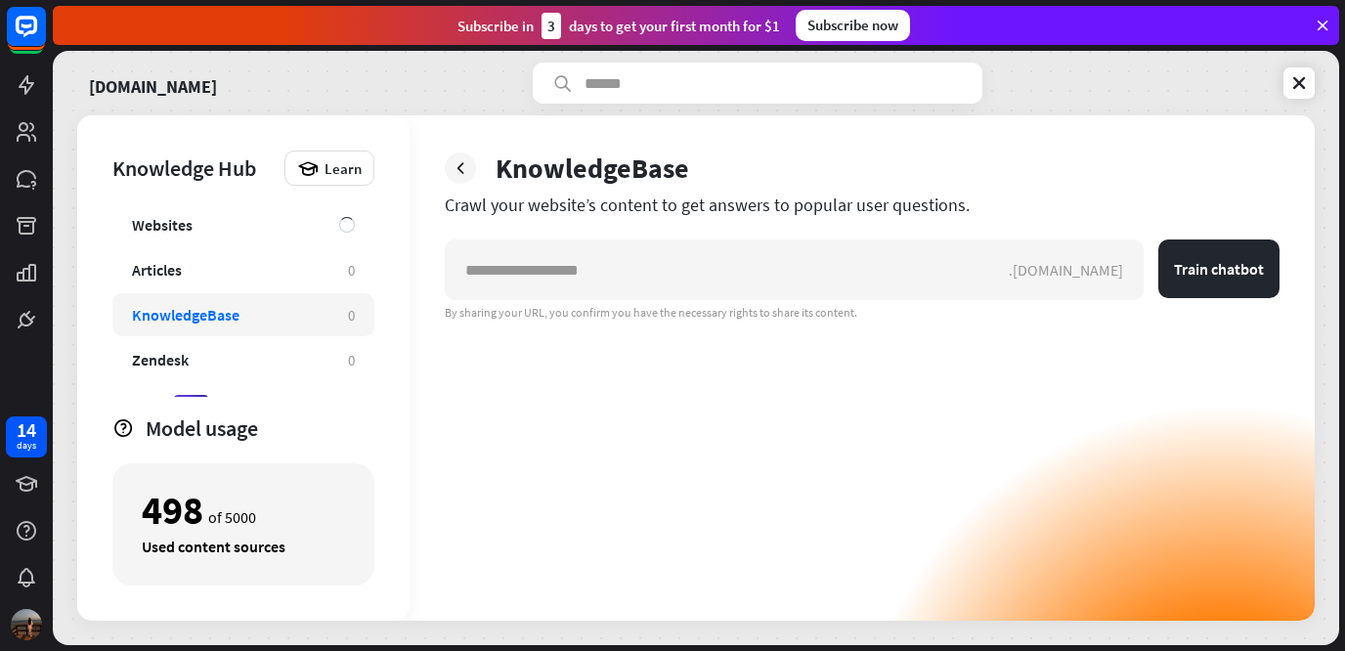
click at [842, 425] on div ".[DOMAIN_NAME] Train chatbot By sharing your URL, you confirm you have the nece…" at bounding box center [862, 429] width 834 height 381
click at [467, 167] on icon at bounding box center [460, 168] width 20 height 20
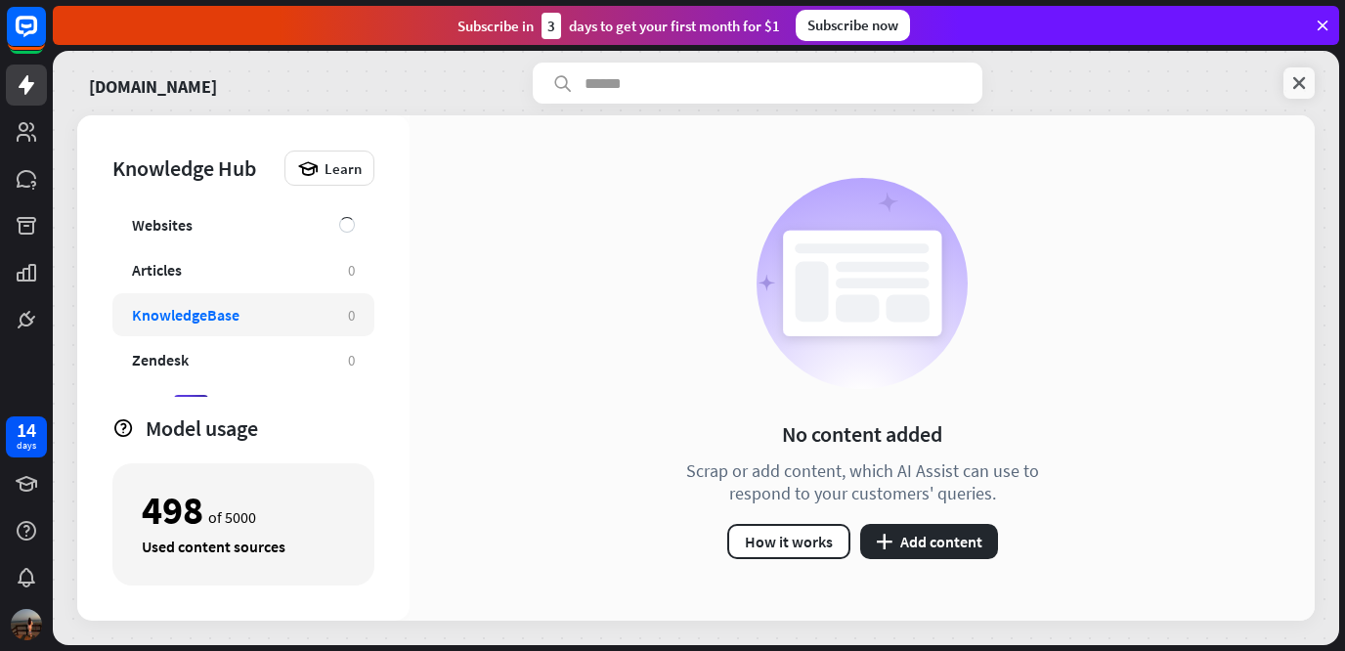
click at [1302, 87] on icon at bounding box center [1299, 83] width 20 height 20
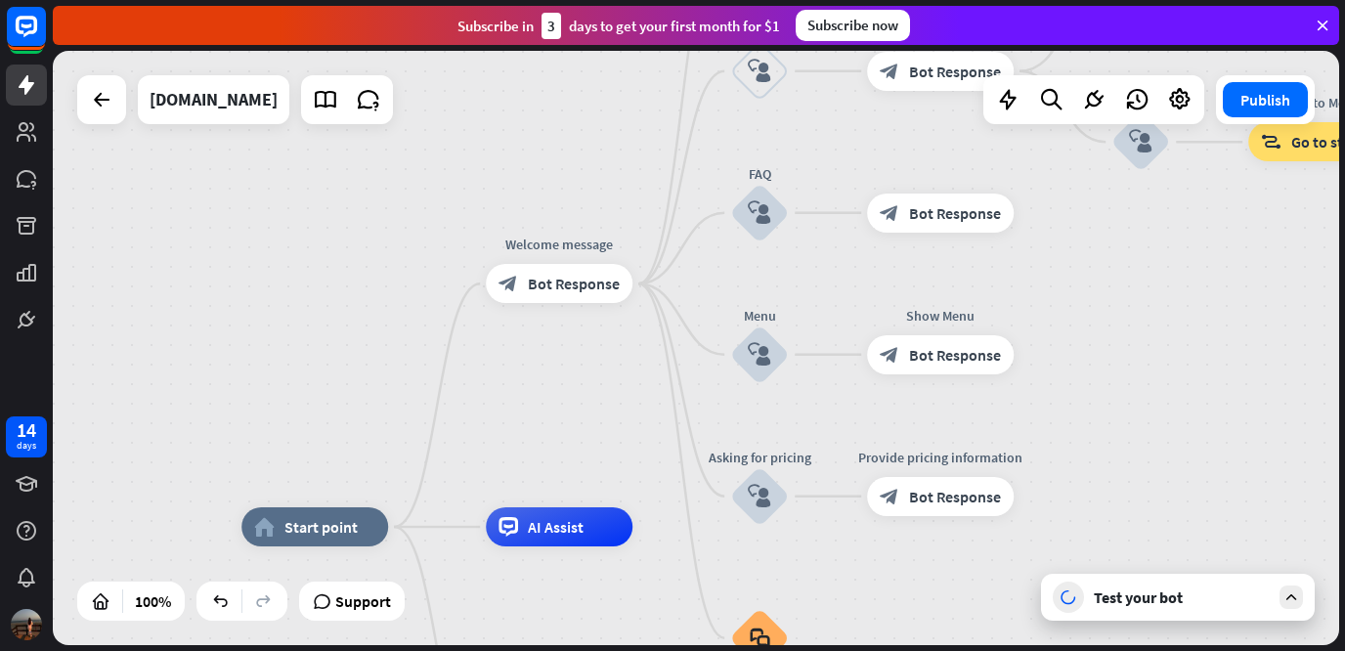
drag, startPoint x: 1243, startPoint y: 296, endPoint x: 1163, endPoint y: 486, distance: 205.8
click at [1163, 486] on div "home_2 Start point Welcome message block_bot_response Bot Response About us blo…" at bounding box center [696, 348] width 1286 height 594
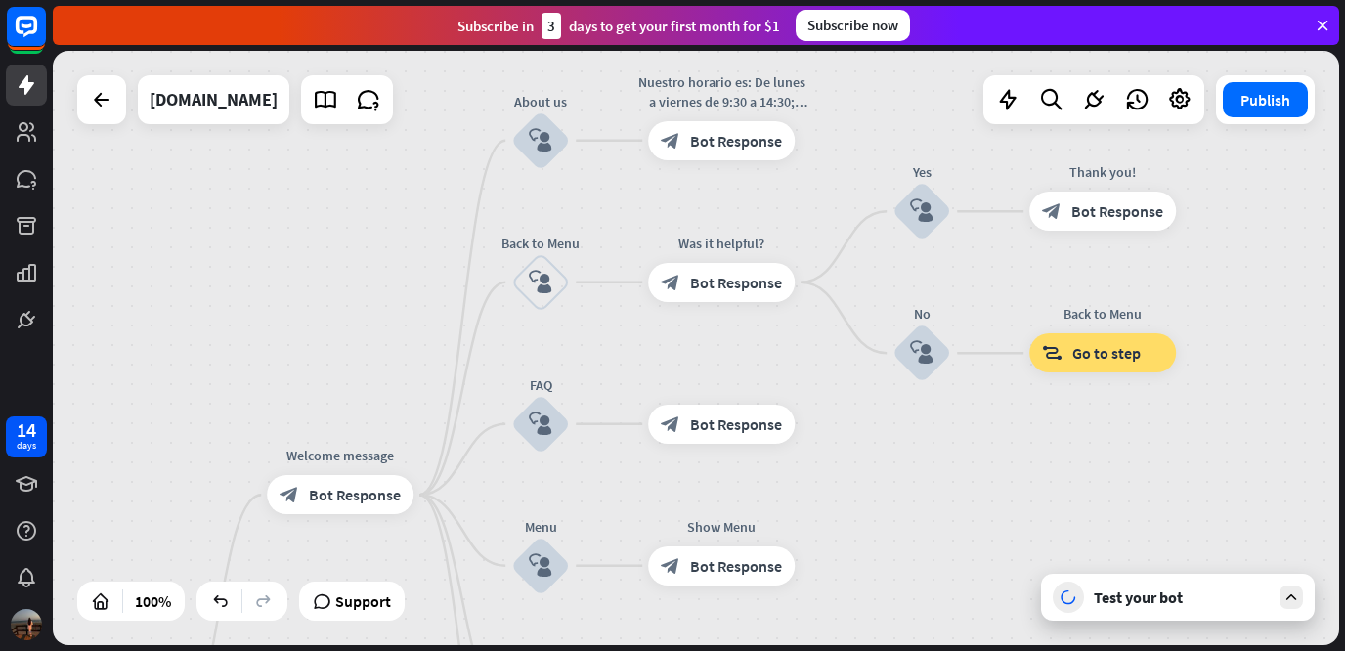
drag, startPoint x: 1186, startPoint y: 258, endPoint x: 951, endPoint y: 466, distance: 314.3
click at [951, 466] on div "home_2 Start point Welcome message block_bot_response Bot Response About us blo…" at bounding box center [696, 348] width 1286 height 594
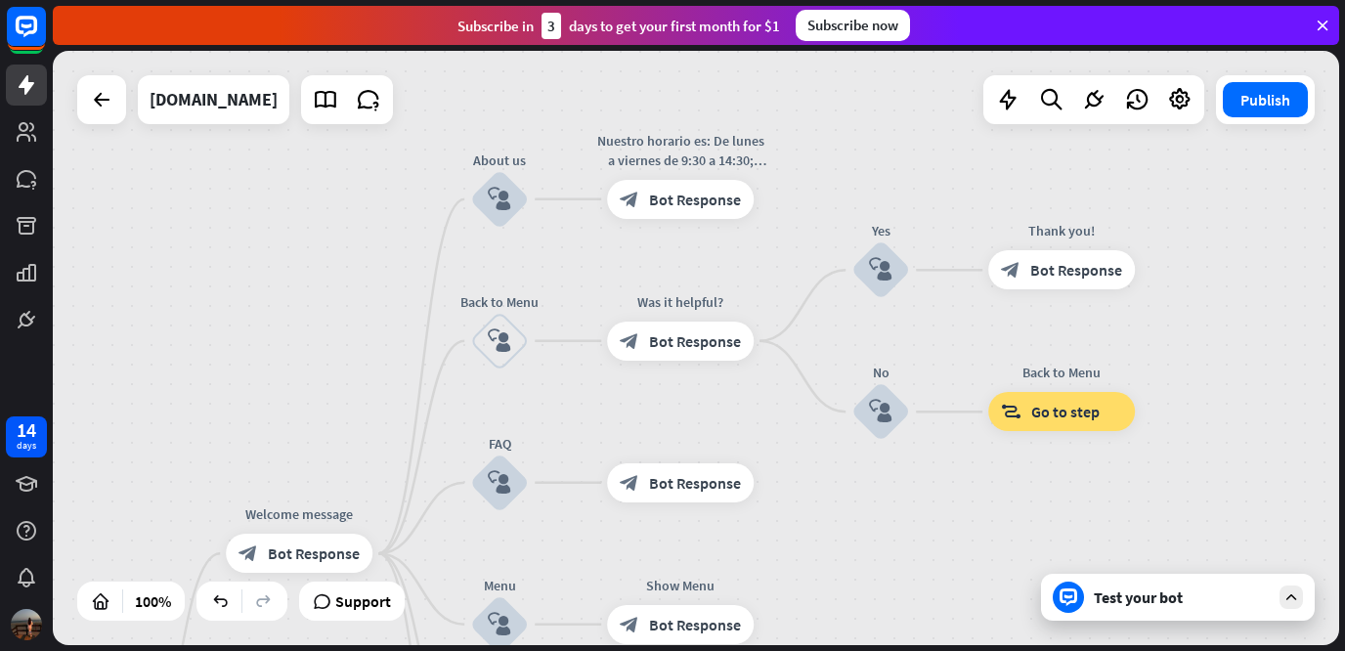
drag, startPoint x: 1255, startPoint y: 299, endPoint x: 1232, endPoint y: 385, distance: 88.9
click at [1232, 385] on div "home_2 Start point Welcome message block_bot_response Bot Response About us blo…" at bounding box center [696, 348] width 1286 height 594
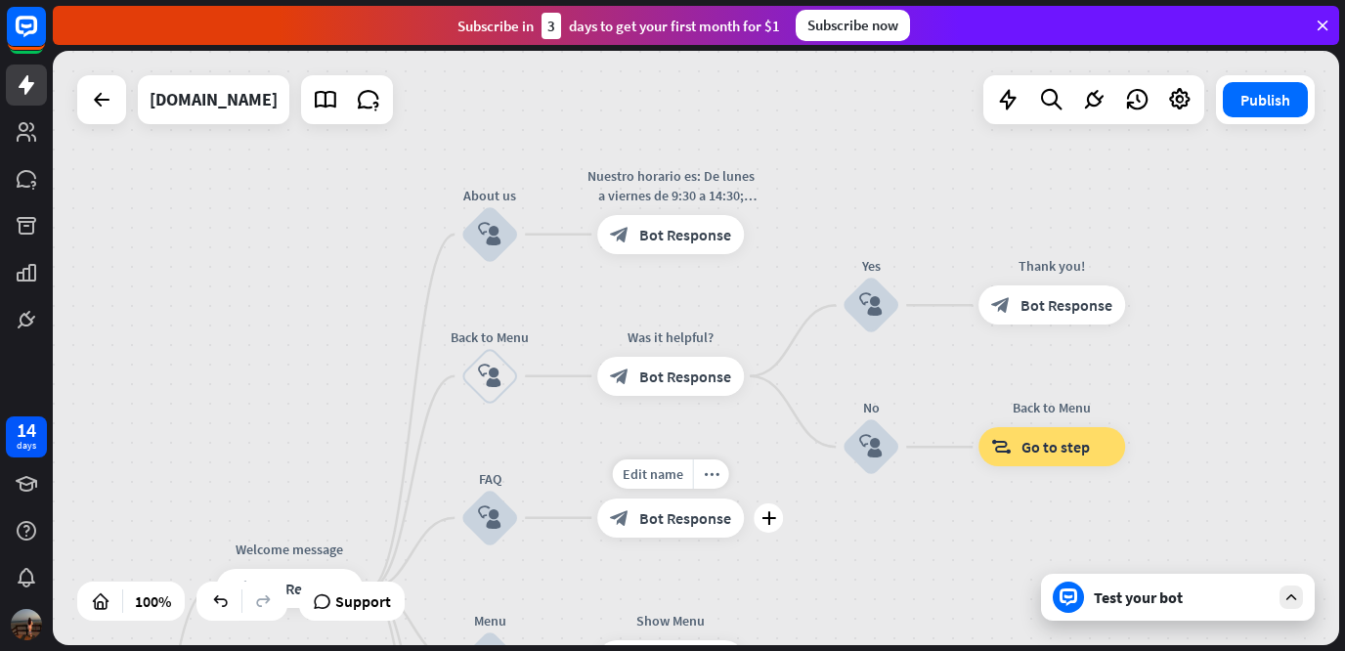
click at [691, 521] on span "Bot Response" at bounding box center [685, 518] width 92 height 20
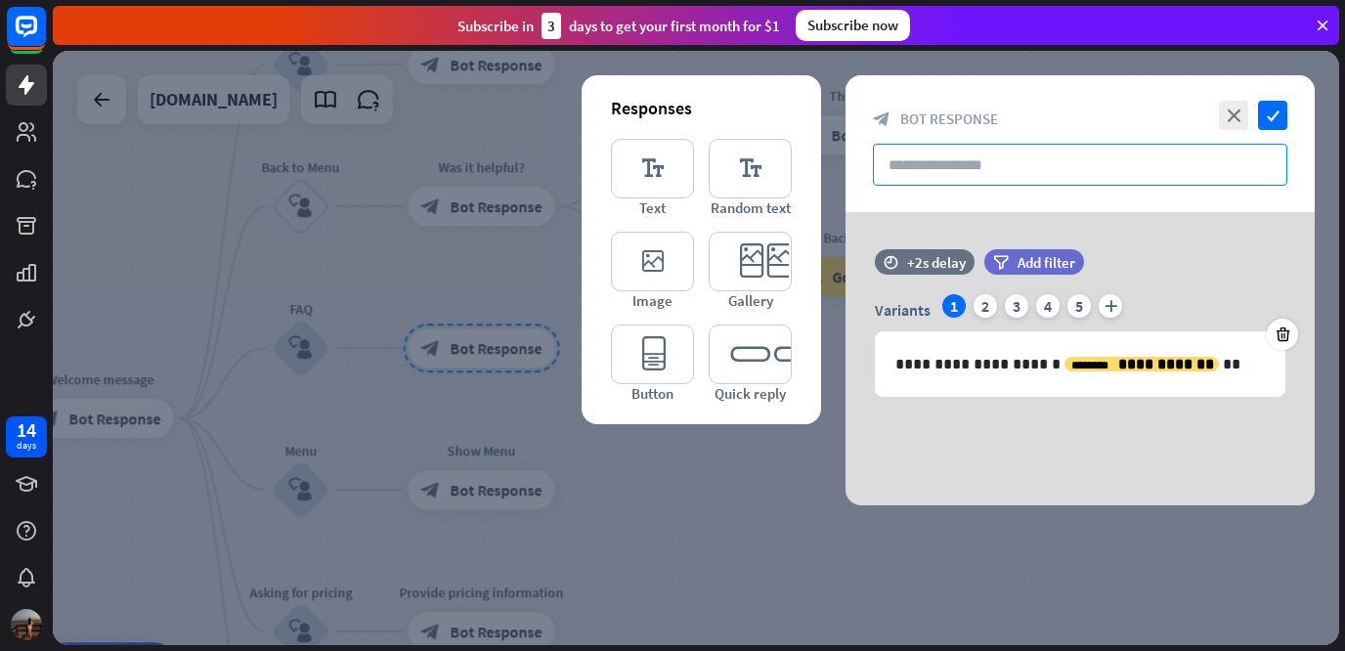
click at [1028, 158] on input "text" at bounding box center [1080, 165] width 414 height 42
type input "*"
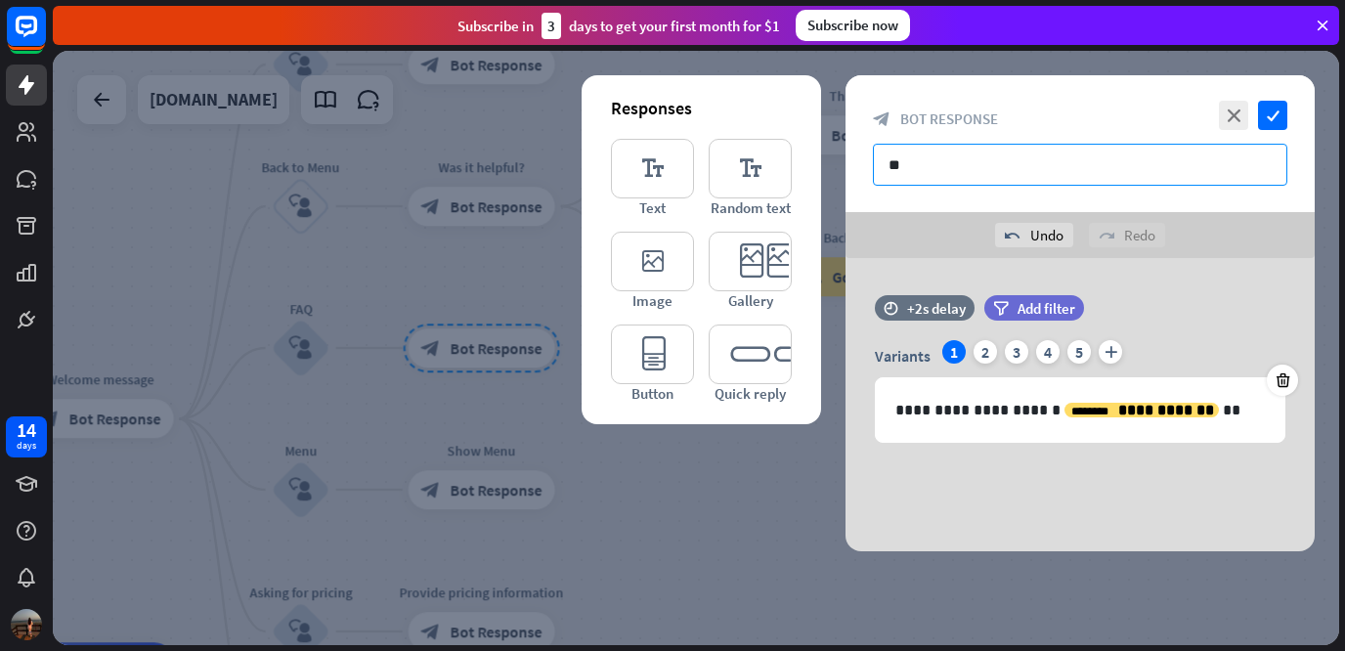
type input "*"
paste input "**********"
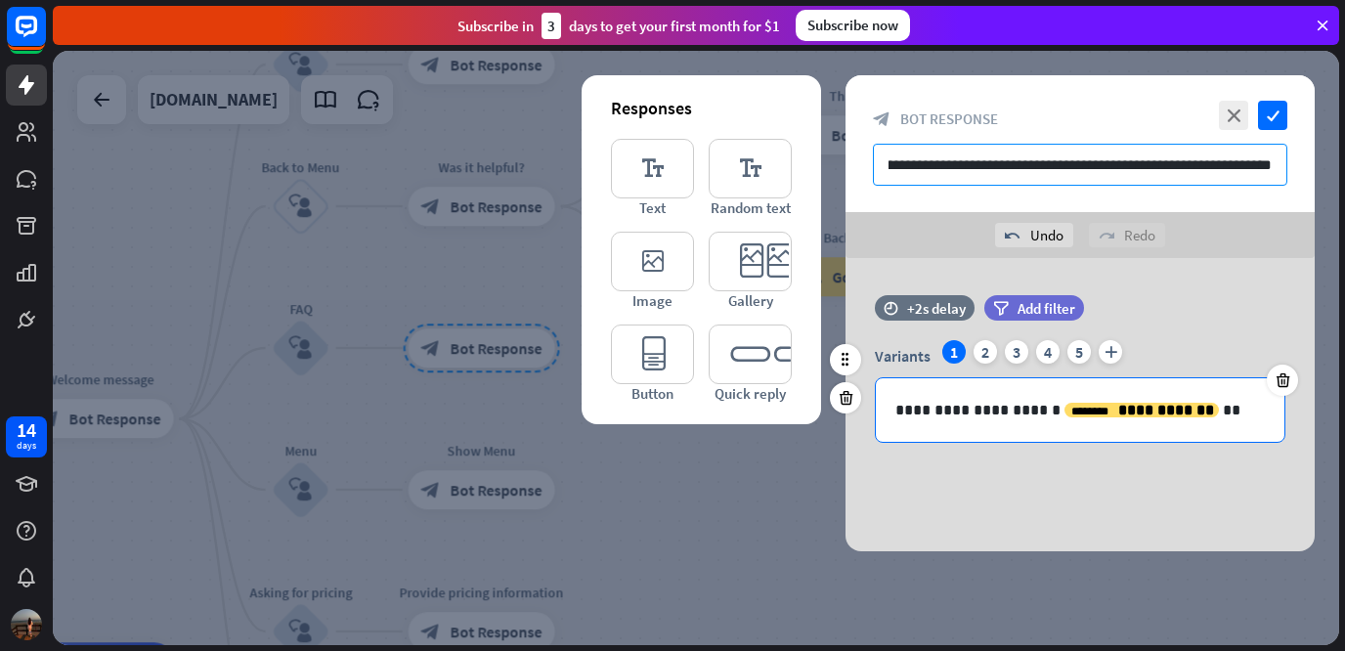
type input "**********"
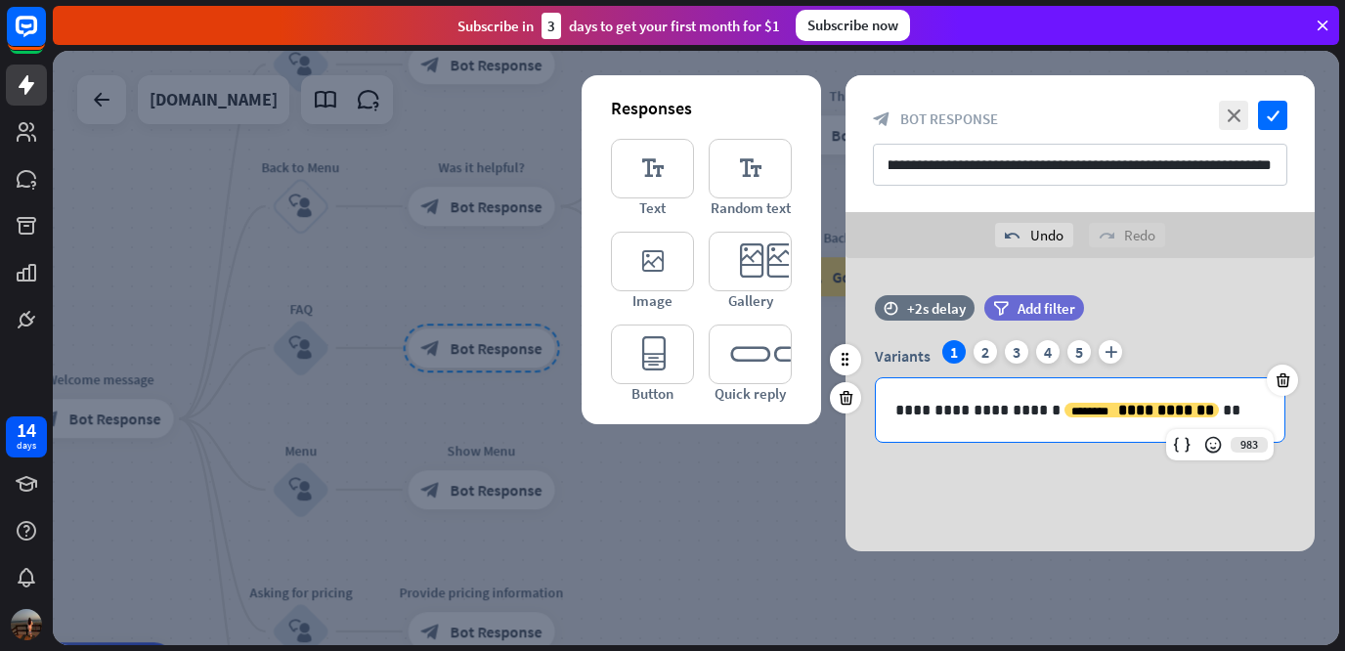
click at [1039, 410] on p "**********" at bounding box center [1079, 410] width 369 height 24
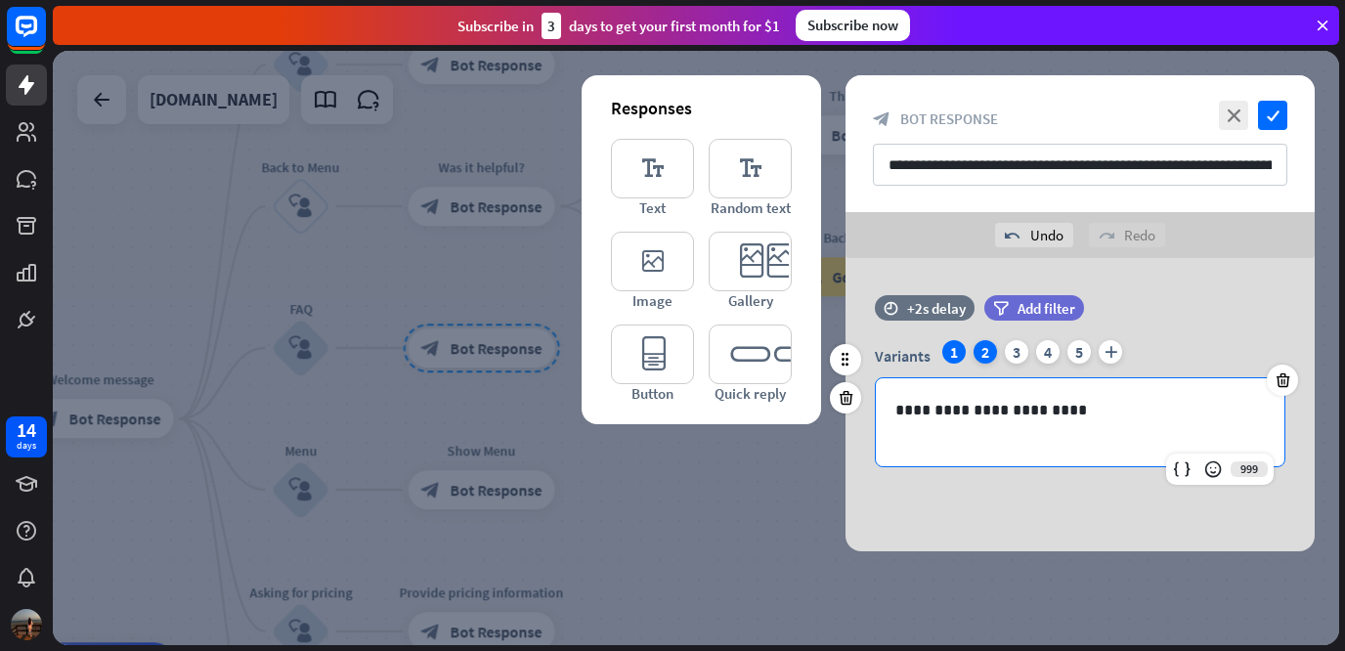
click at [979, 353] on div "2" at bounding box center [984, 351] width 23 height 23
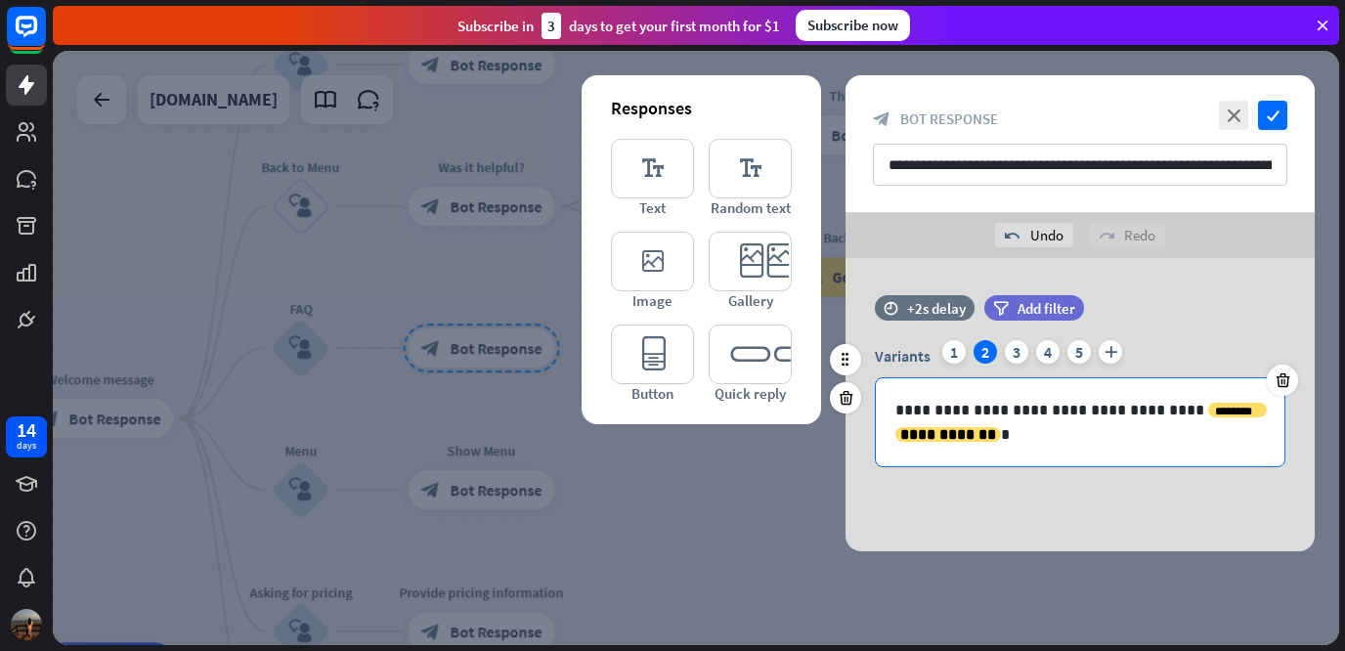
click at [1031, 436] on p "**********" at bounding box center [1079, 422] width 369 height 49
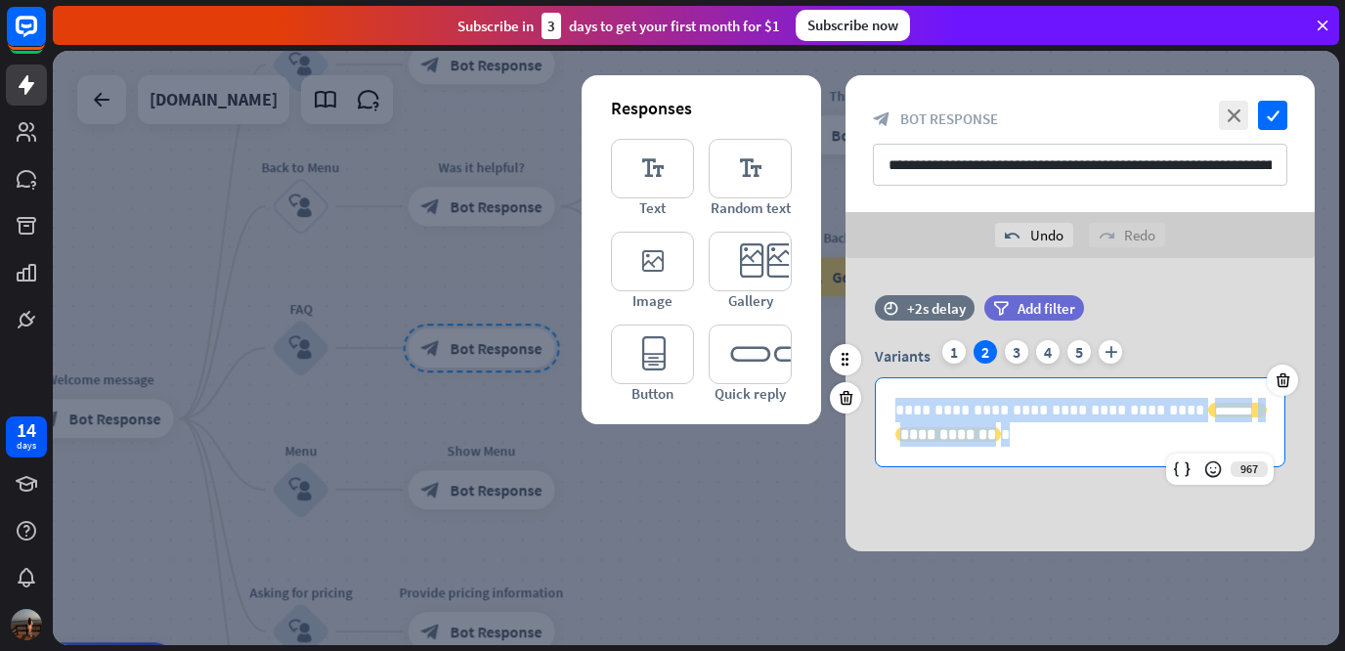
click at [1031, 436] on p "**********" at bounding box center [1079, 422] width 369 height 49
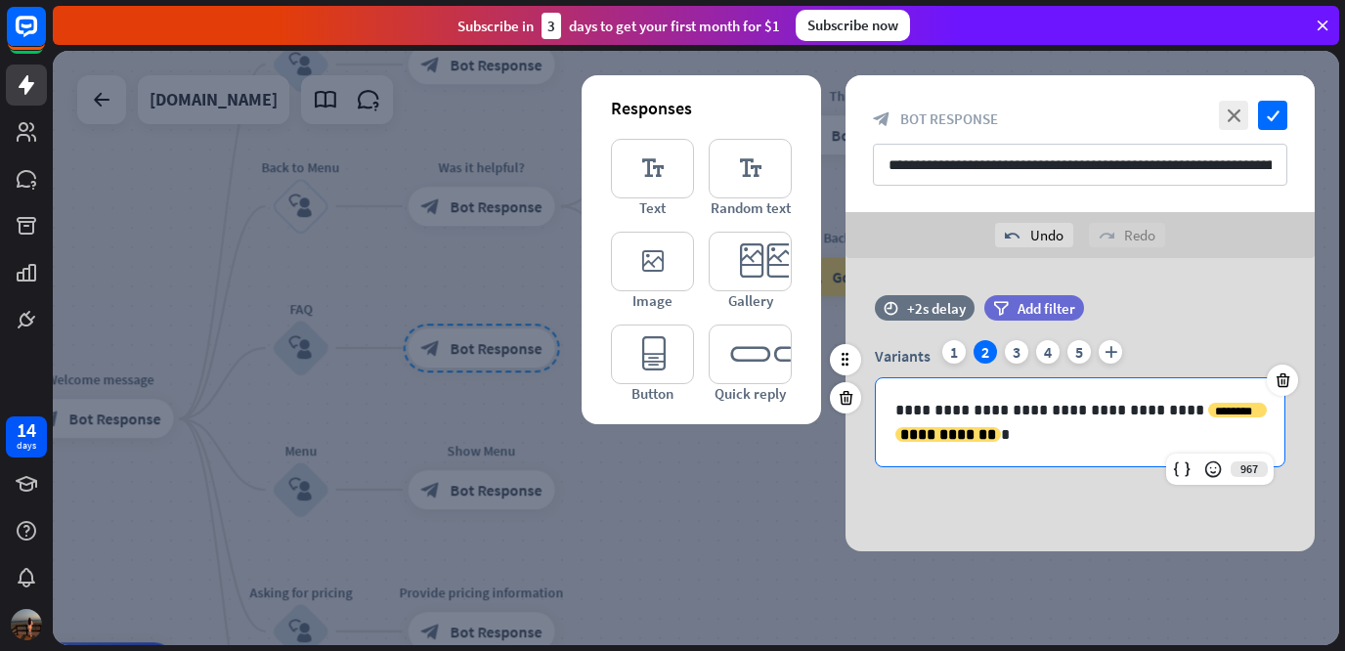
click at [1031, 436] on p "**********" at bounding box center [1079, 422] width 369 height 49
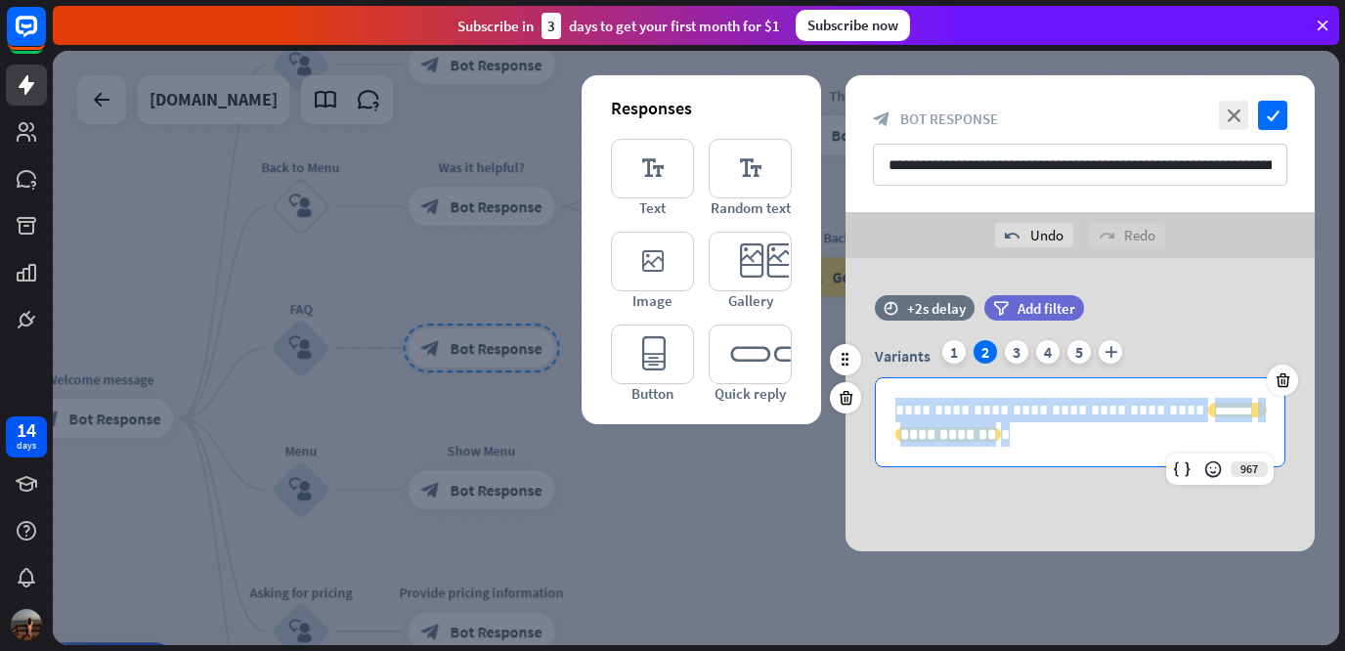
click at [1031, 436] on p "**********" at bounding box center [1079, 422] width 369 height 49
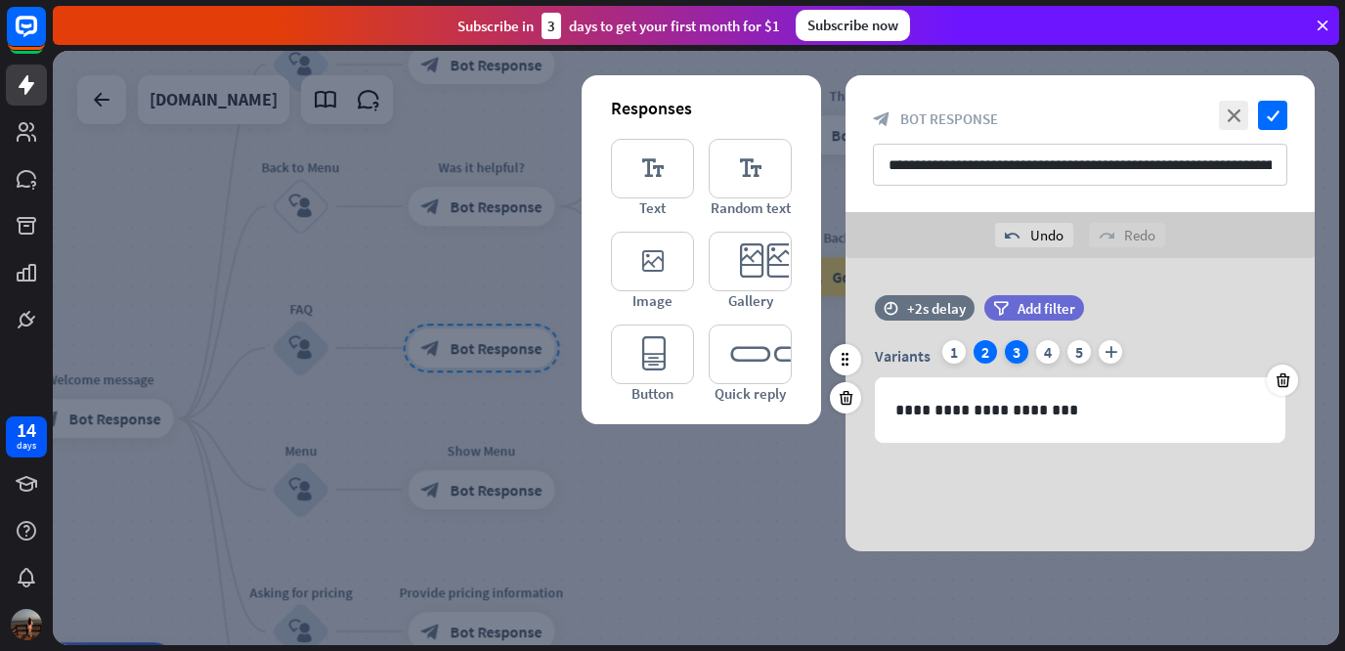
click at [1008, 352] on div "3" at bounding box center [1015, 351] width 23 height 23
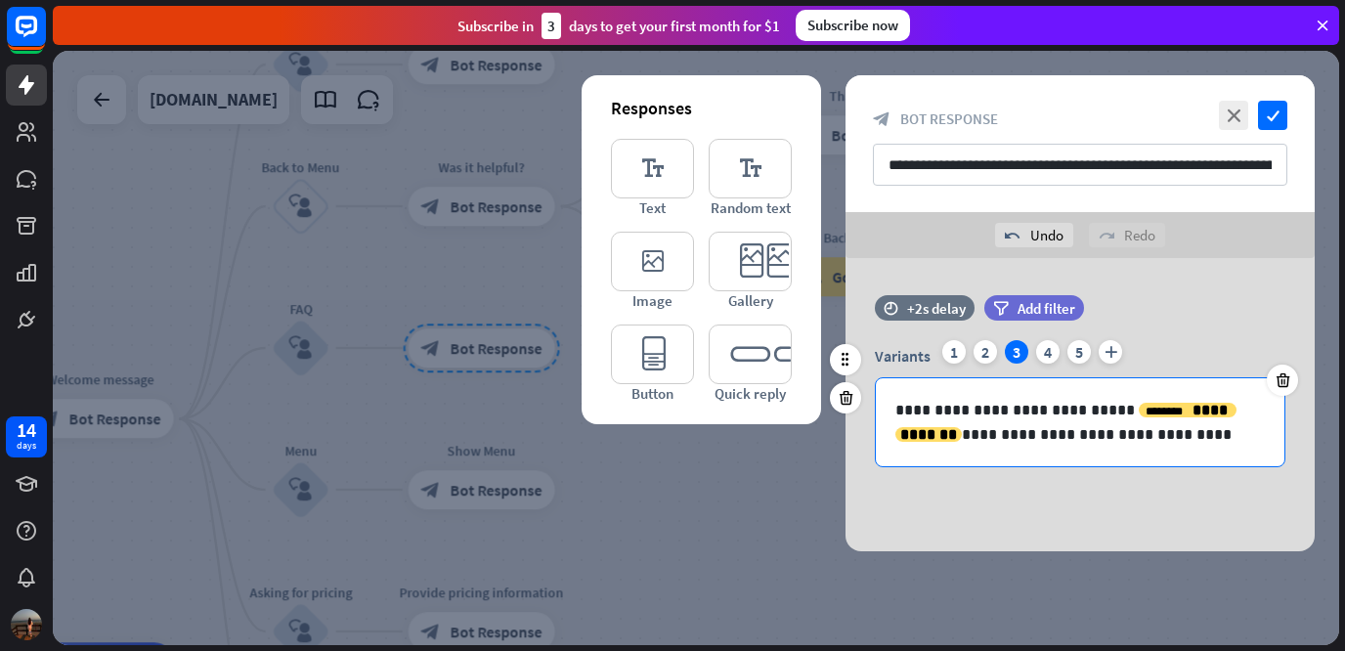
click at [1116, 437] on p "**********" at bounding box center [1079, 422] width 369 height 49
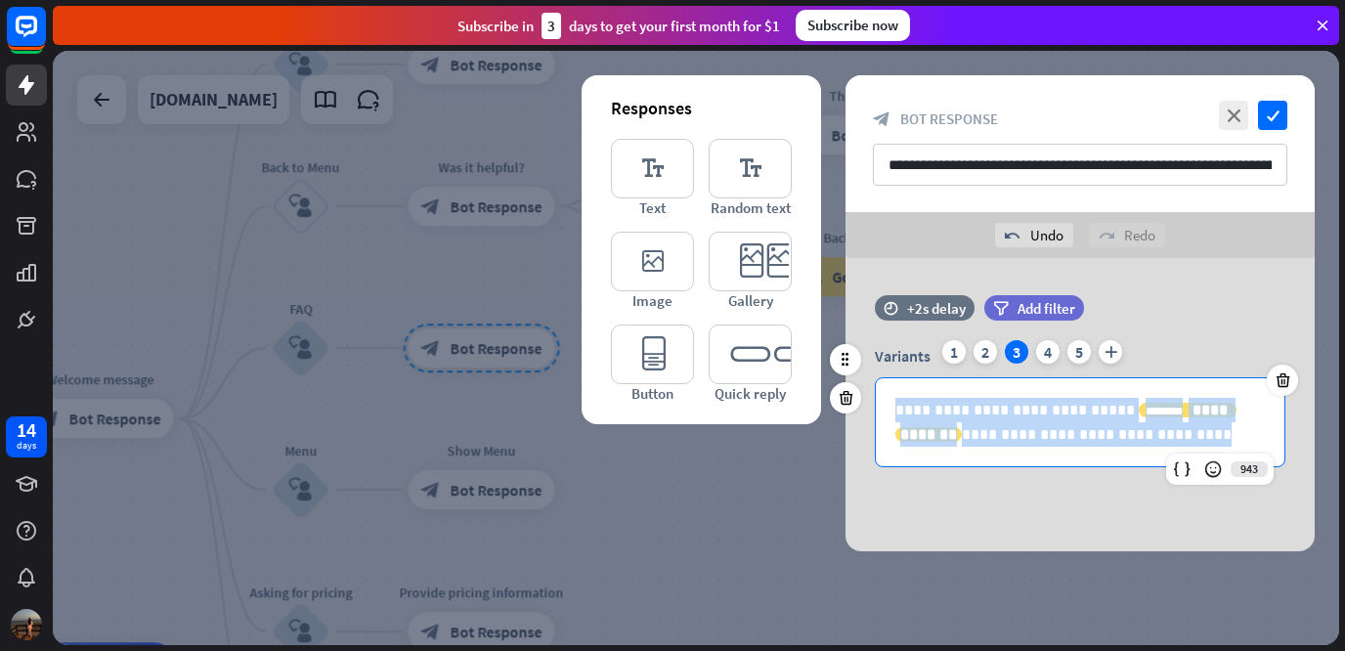
click at [1116, 437] on p "**********" at bounding box center [1079, 422] width 369 height 49
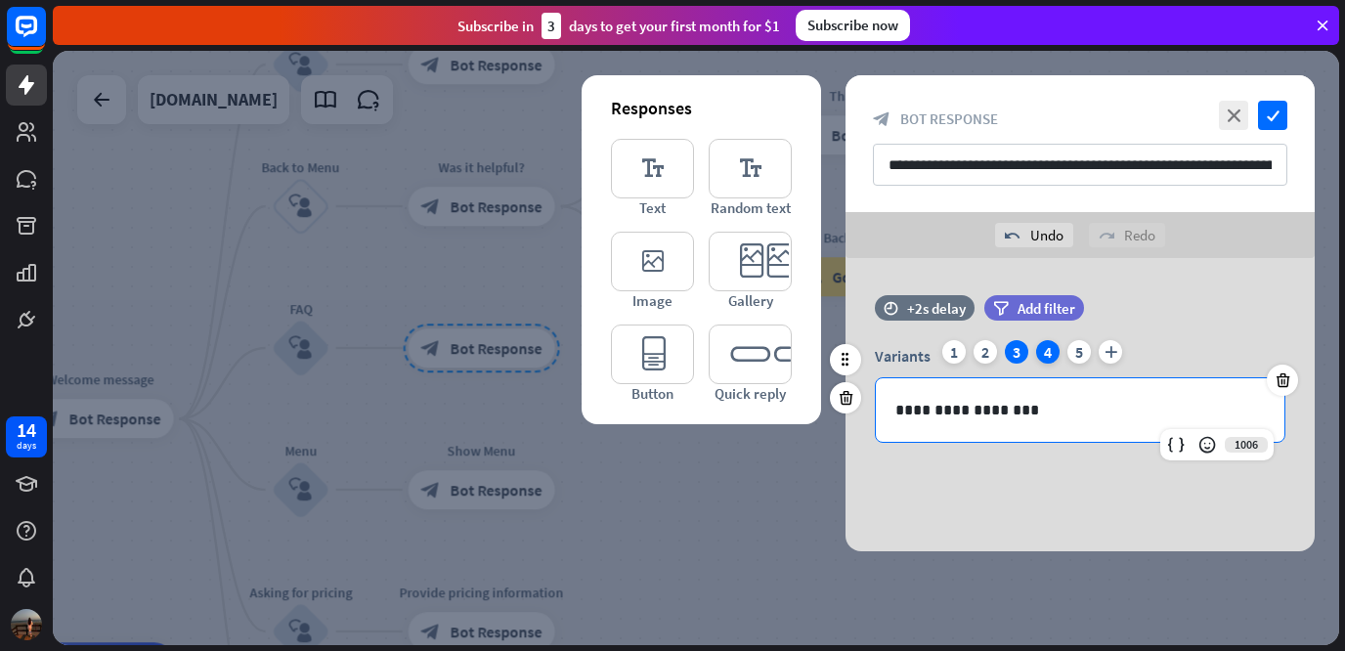
click at [1050, 355] on div "4" at bounding box center [1047, 351] width 23 height 23
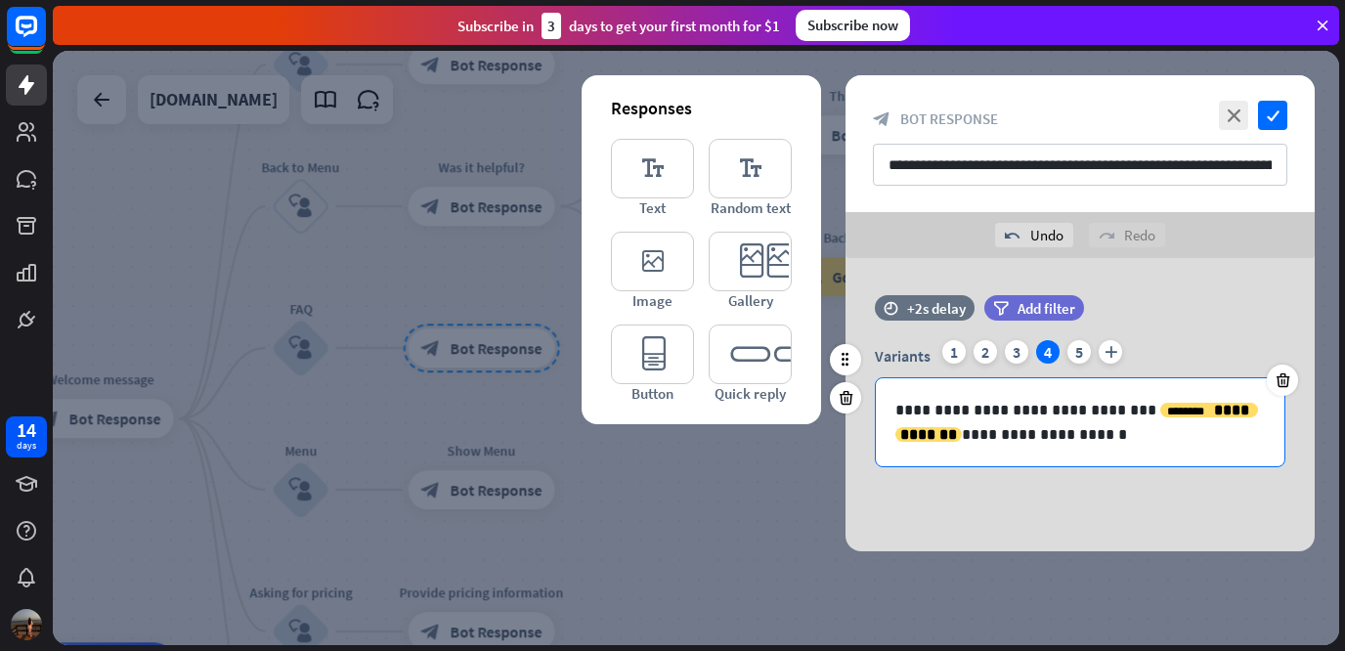
click at [1044, 430] on p "**********" at bounding box center [1079, 422] width 369 height 49
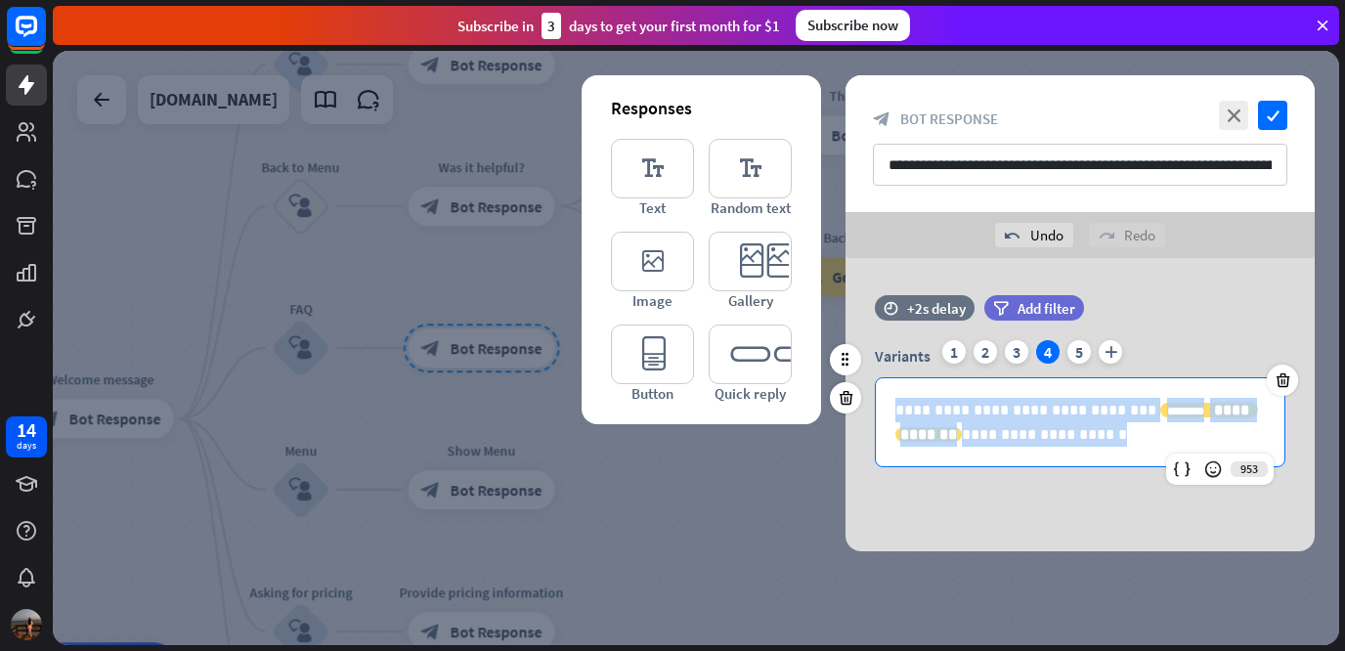
click at [1044, 430] on p "**********" at bounding box center [1079, 422] width 369 height 49
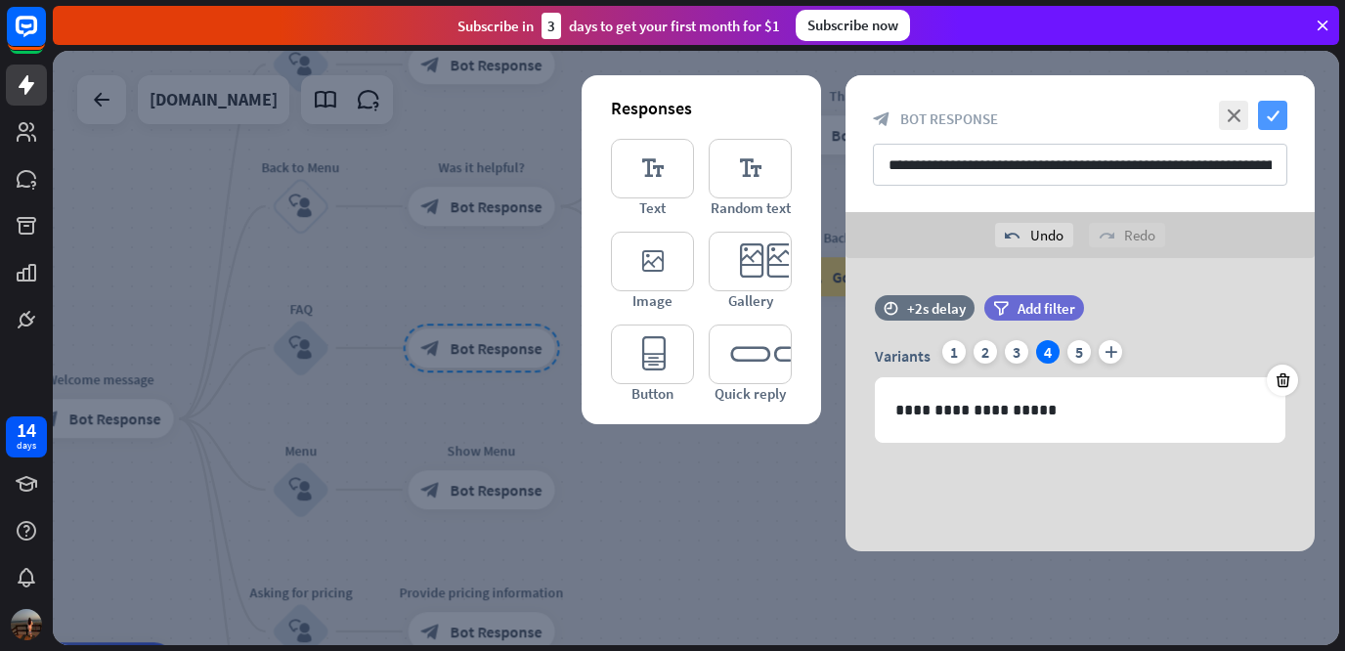
click at [1276, 113] on icon "check" at bounding box center [1272, 115] width 29 height 29
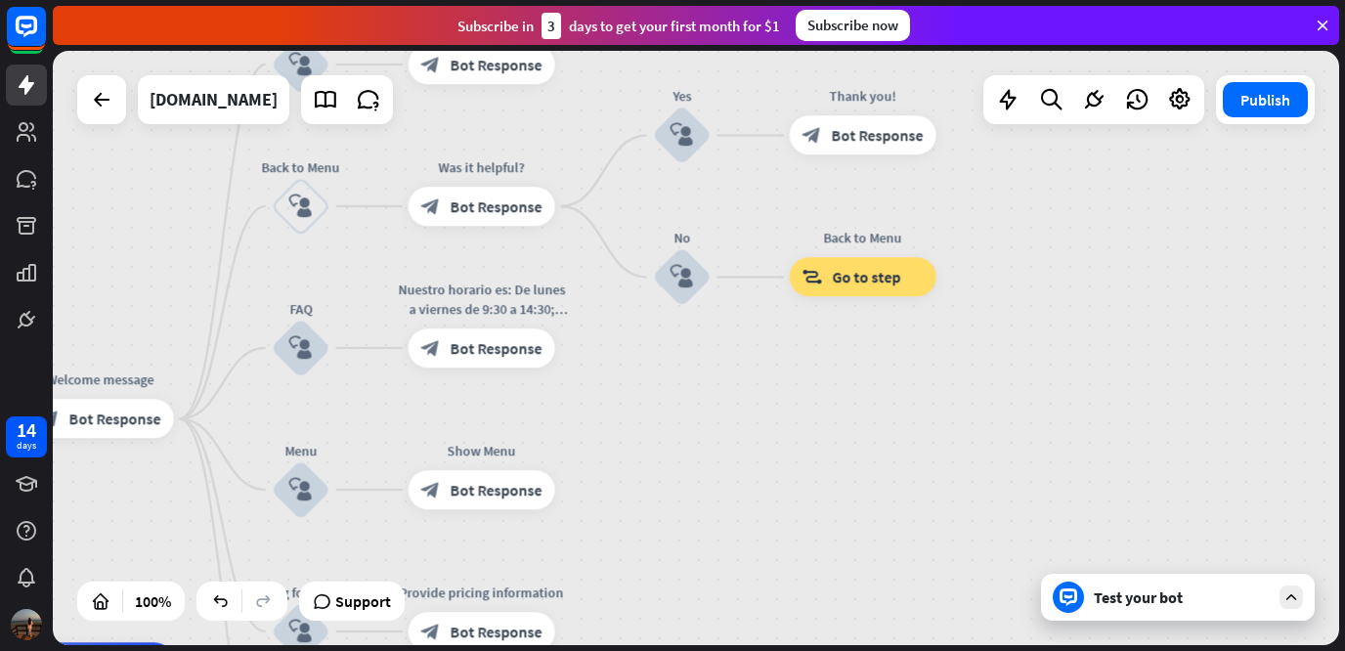
click at [1163, 594] on div "Test your bot" at bounding box center [1181, 597] width 176 height 20
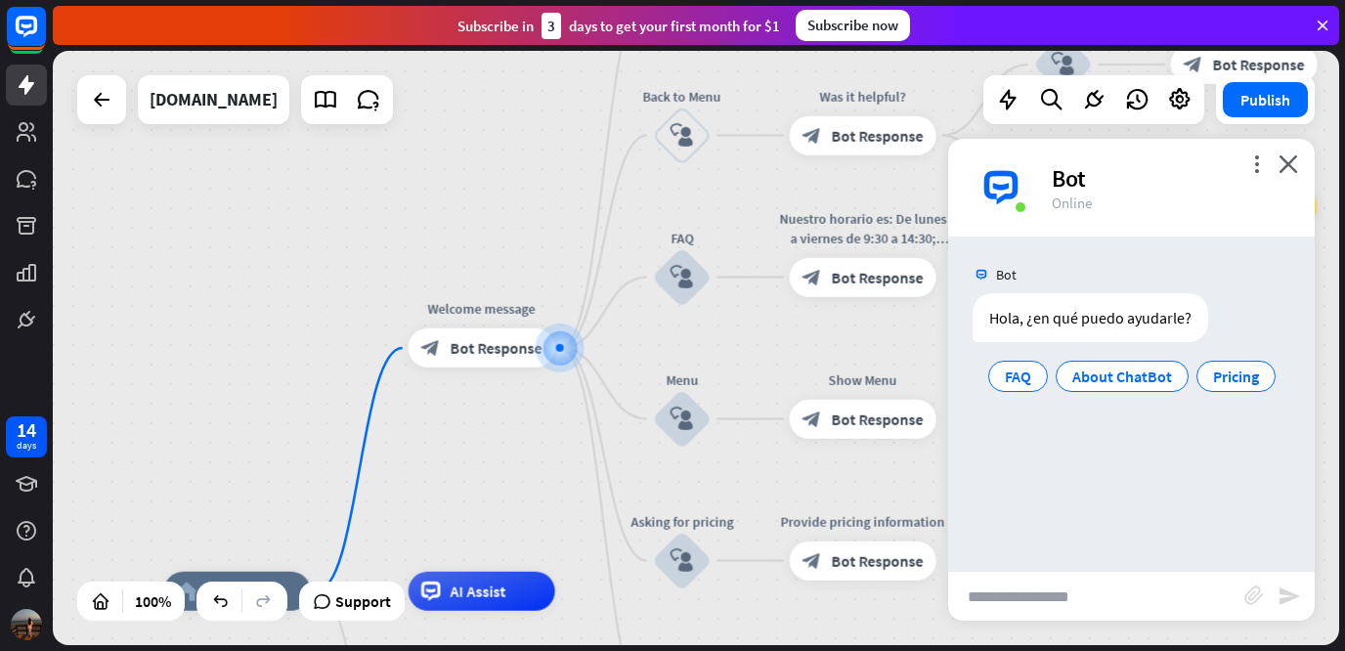
click at [1126, 612] on input "text" at bounding box center [1096, 596] width 296 height 49
type input "**********"
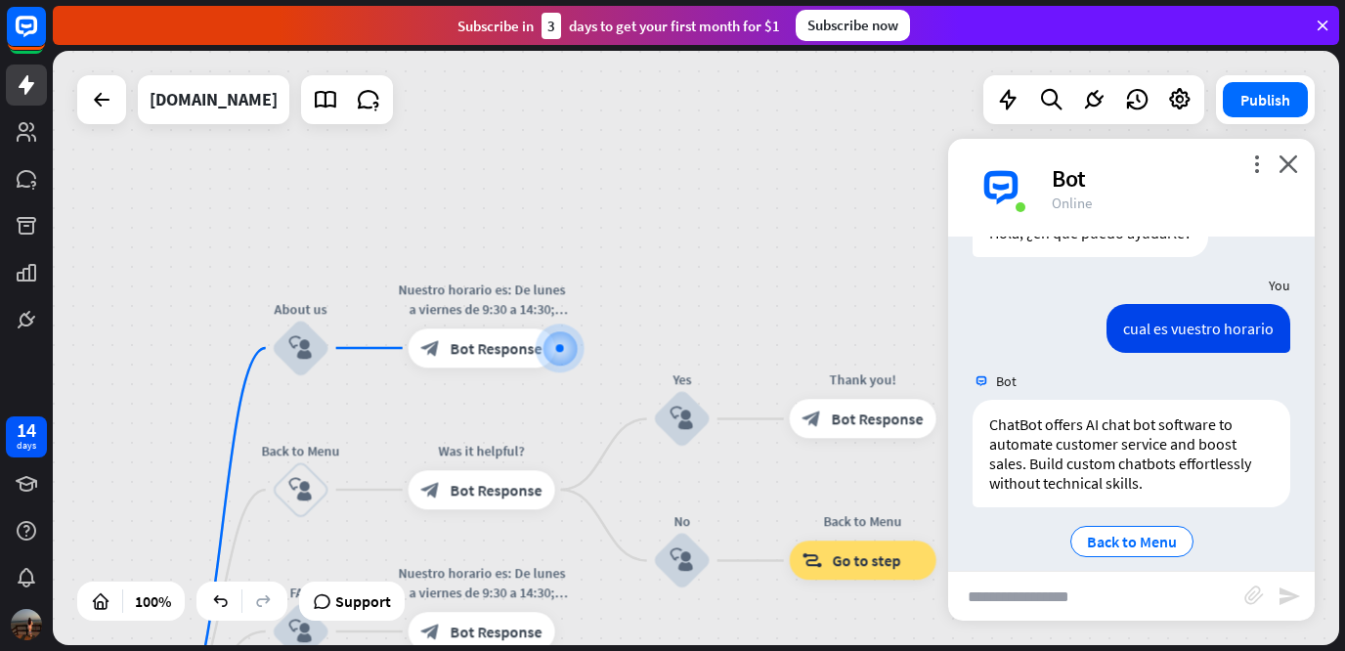
scroll to position [105, 0]
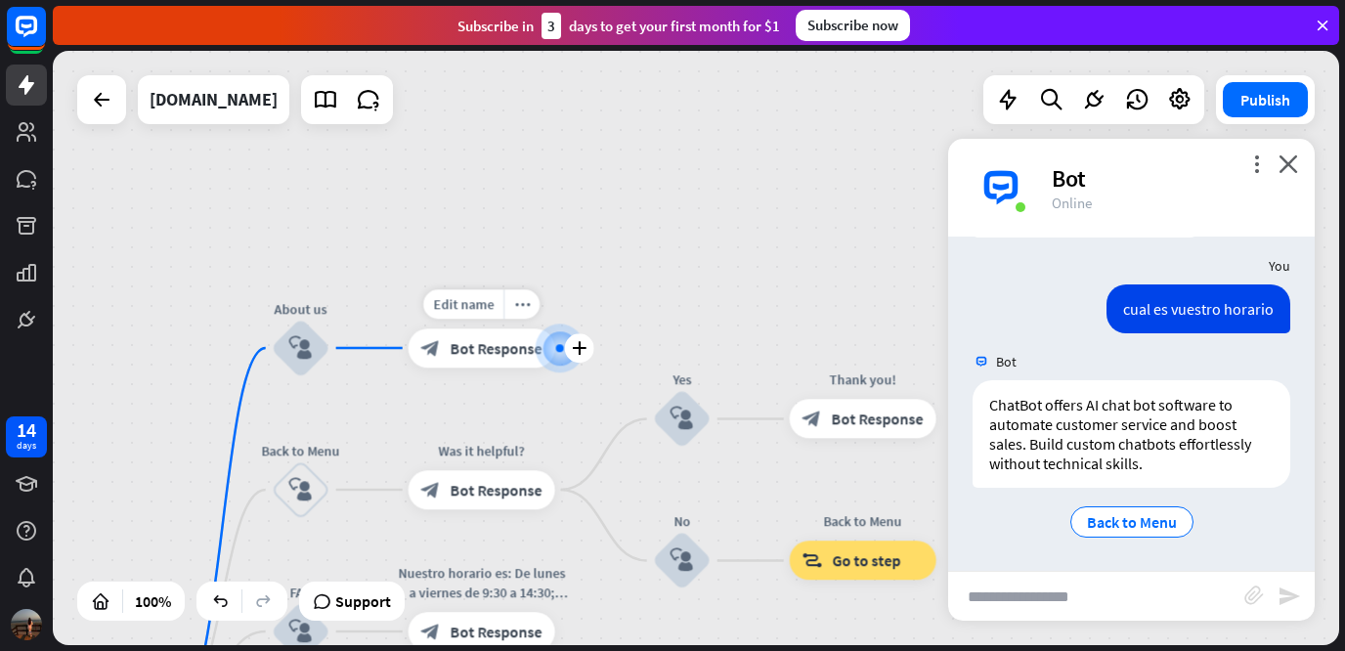
click at [497, 295] on div "Edit name" at bounding box center [463, 303] width 80 height 29
click at [497, 350] on span "Bot Response" at bounding box center [496, 348] width 92 height 20
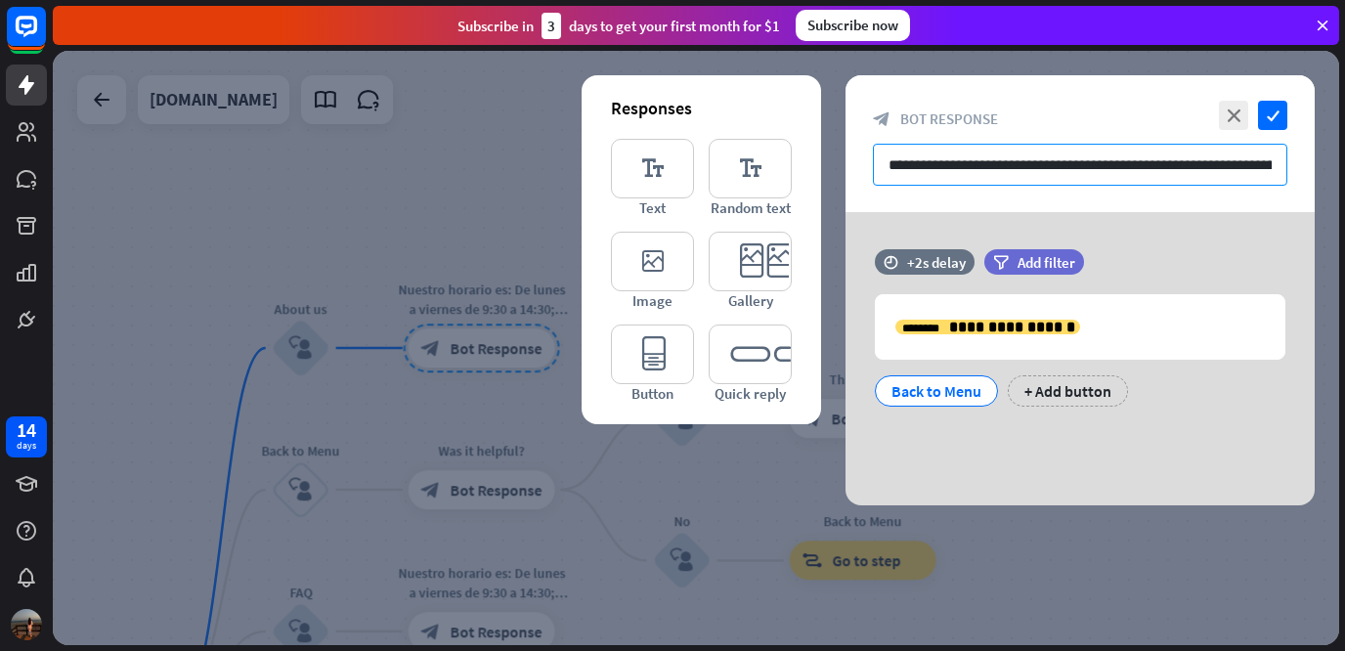
click at [1131, 171] on input "**********" at bounding box center [1080, 165] width 414 height 42
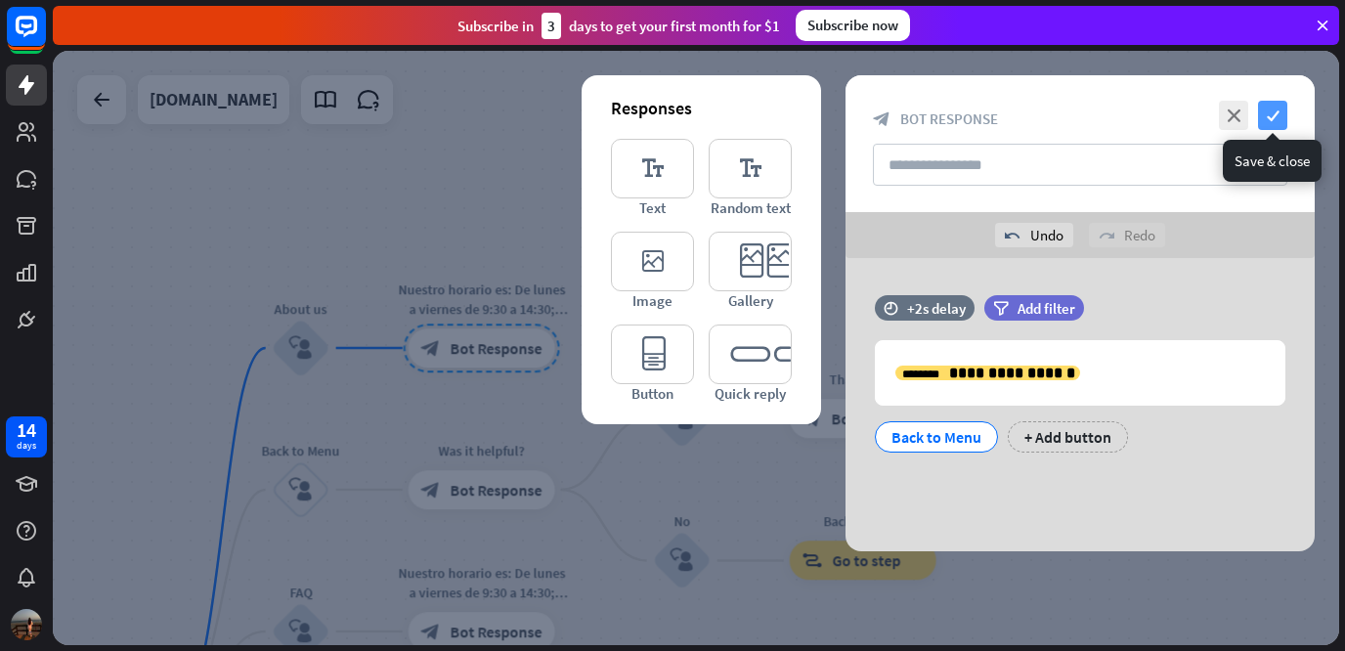
click at [1277, 118] on icon "check" at bounding box center [1272, 115] width 29 height 29
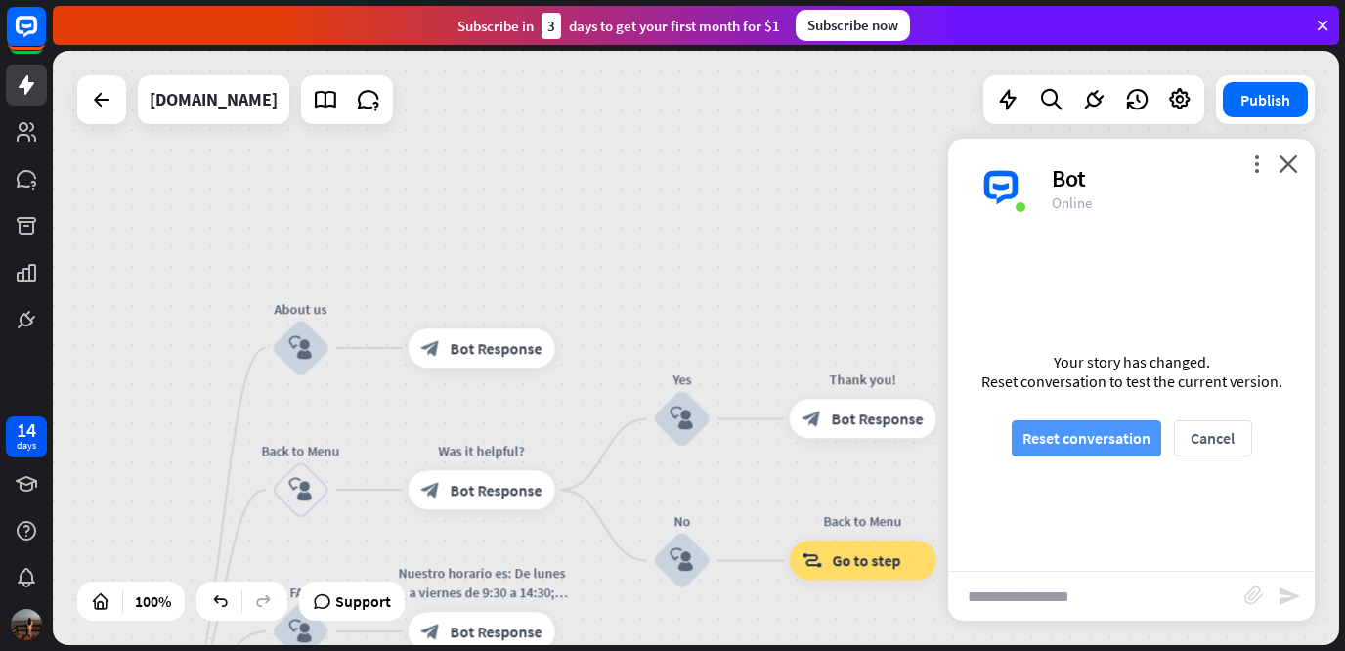
click at [1089, 439] on button "Reset conversation" at bounding box center [1085, 438] width 149 height 36
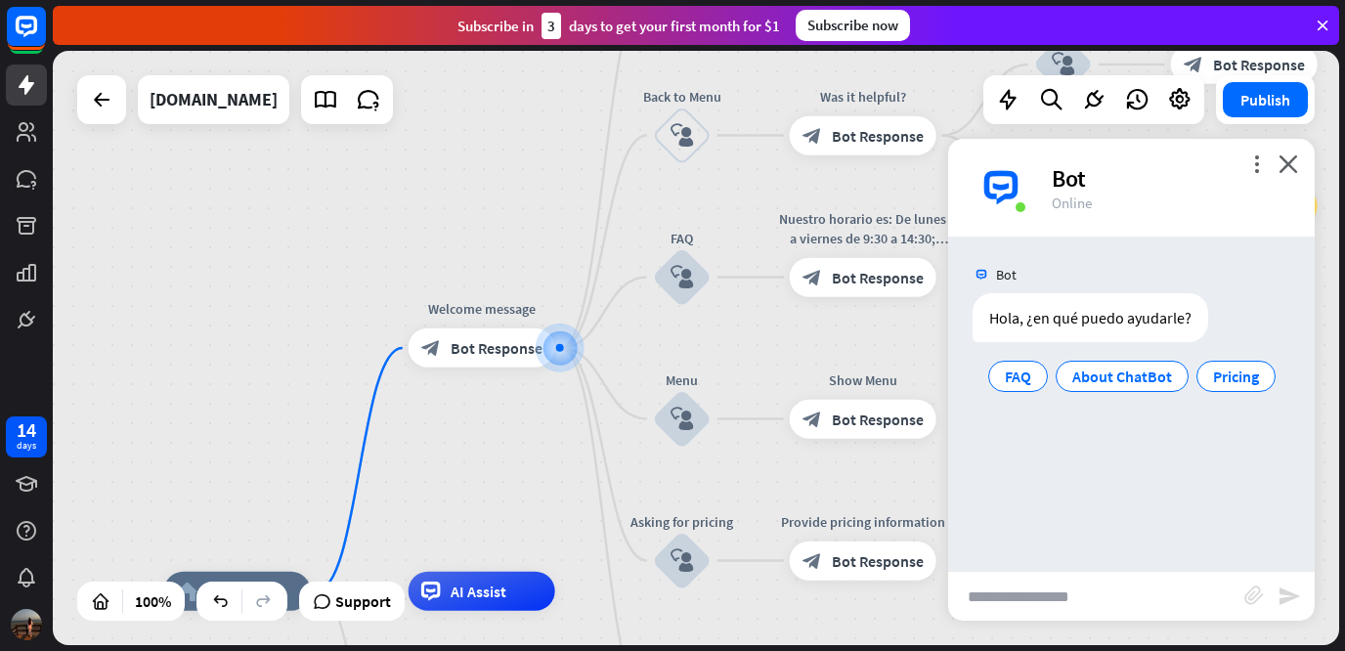
click at [1072, 576] on input "text" at bounding box center [1096, 596] width 296 height 49
type input "**********"
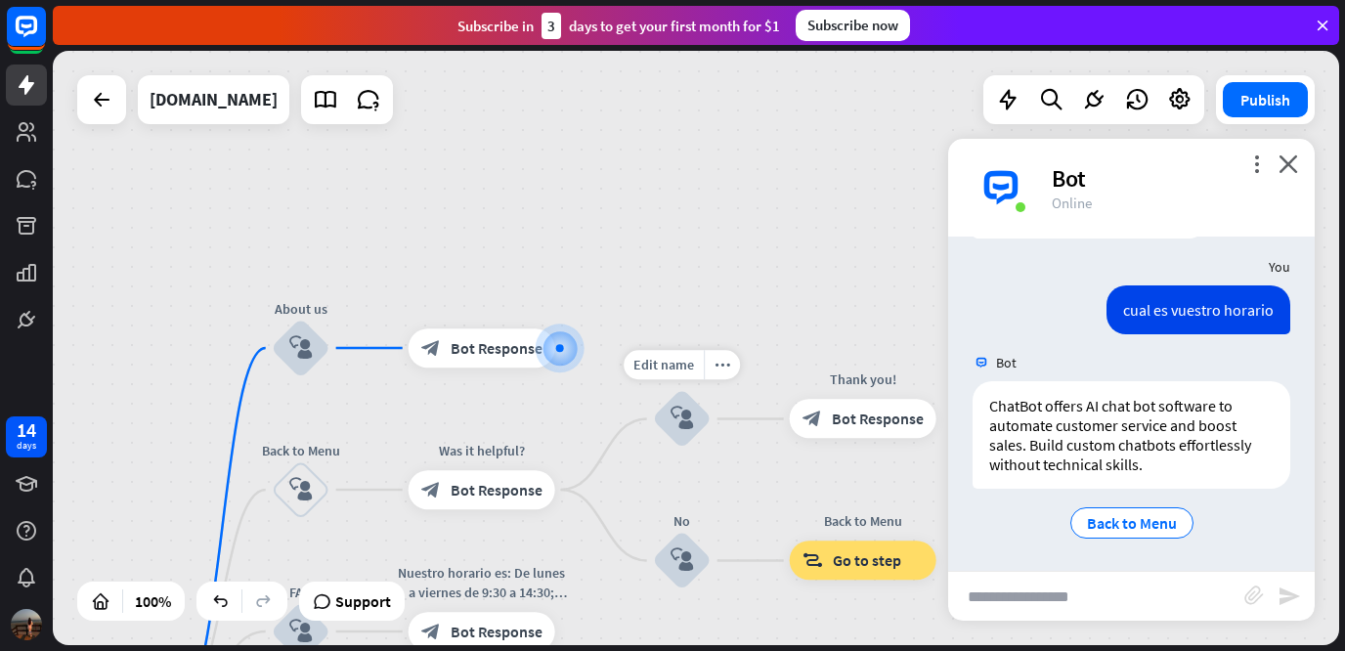
scroll to position [105, 0]
click at [310, 356] on icon "block_user_input" at bounding box center [300, 347] width 23 height 23
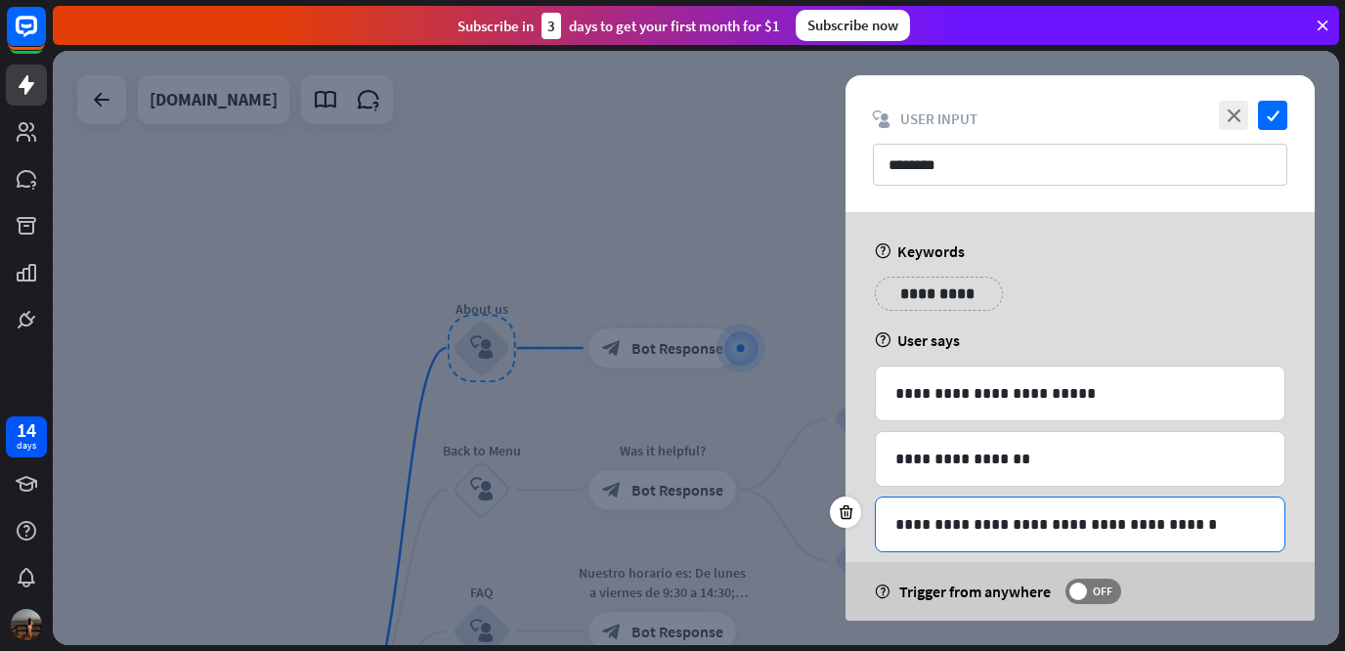
click at [1186, 523] on p "**********" at bounding box center [1079, 524] width 369 height 24
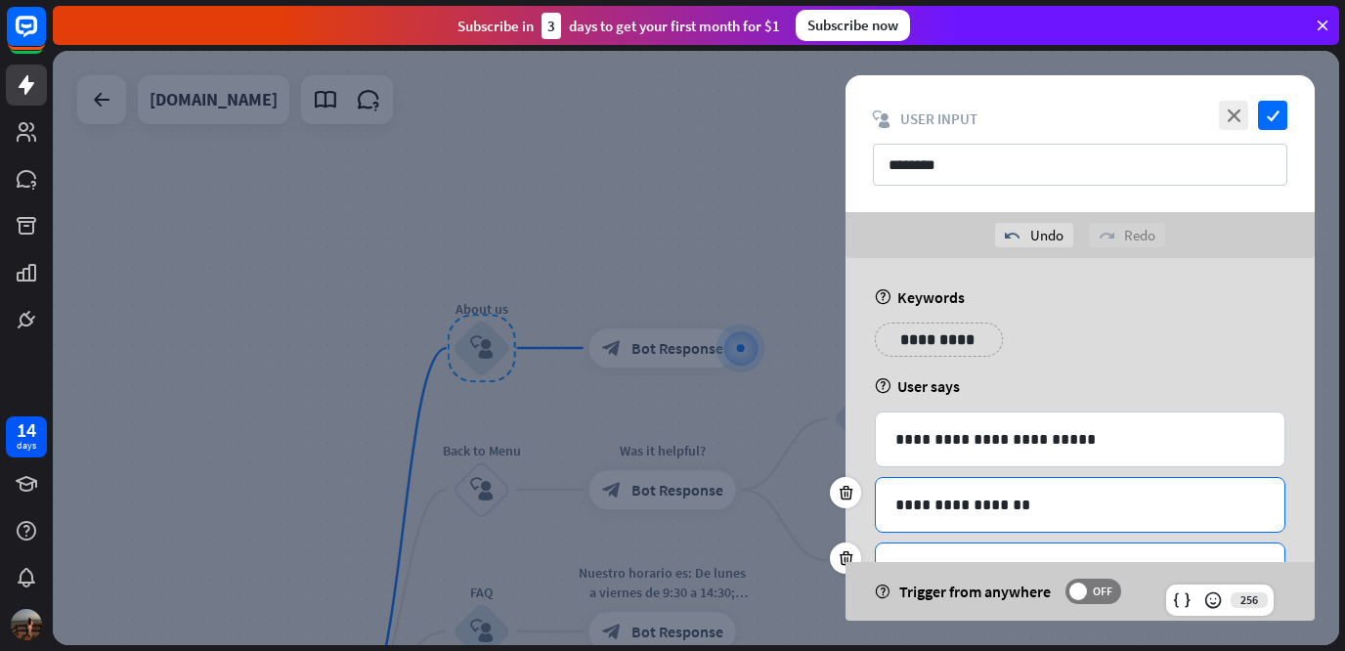
click at [1154, 520] on div "**********" at bounding box center [1079, 505] width 408 height 54
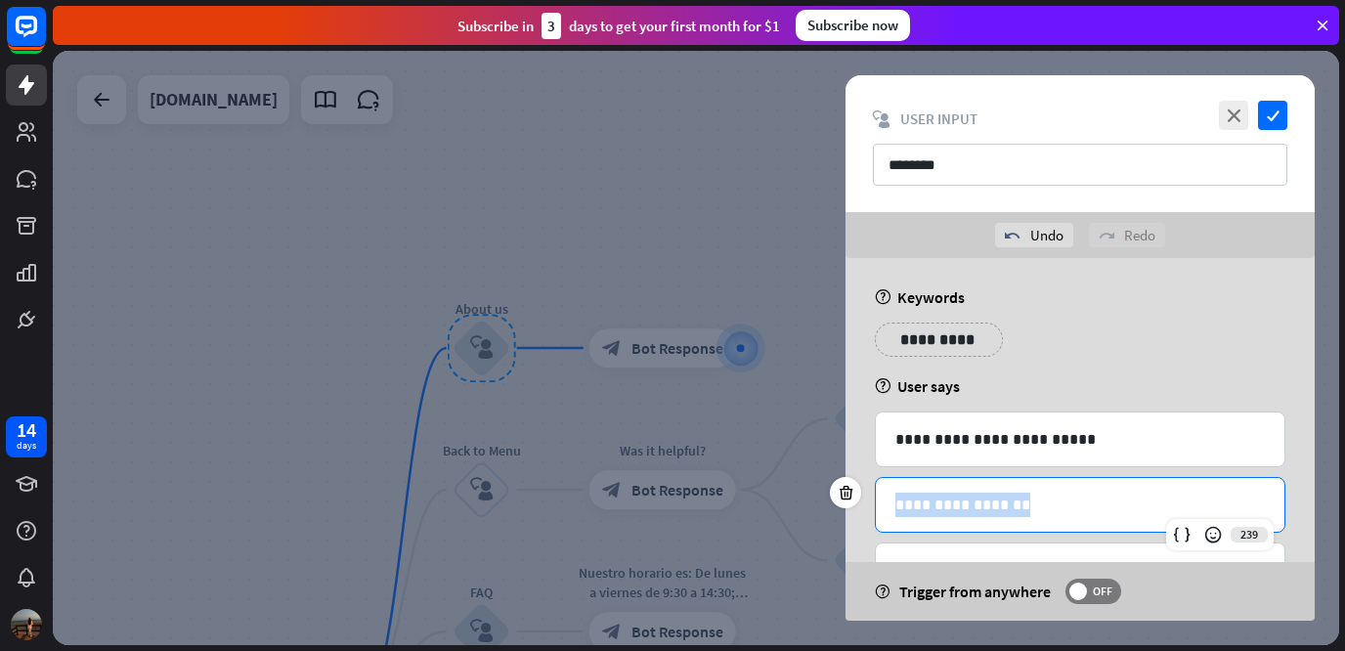
click at [1154, 520] on div "**********" at bounding box center [1079, 505] width 408 height 54
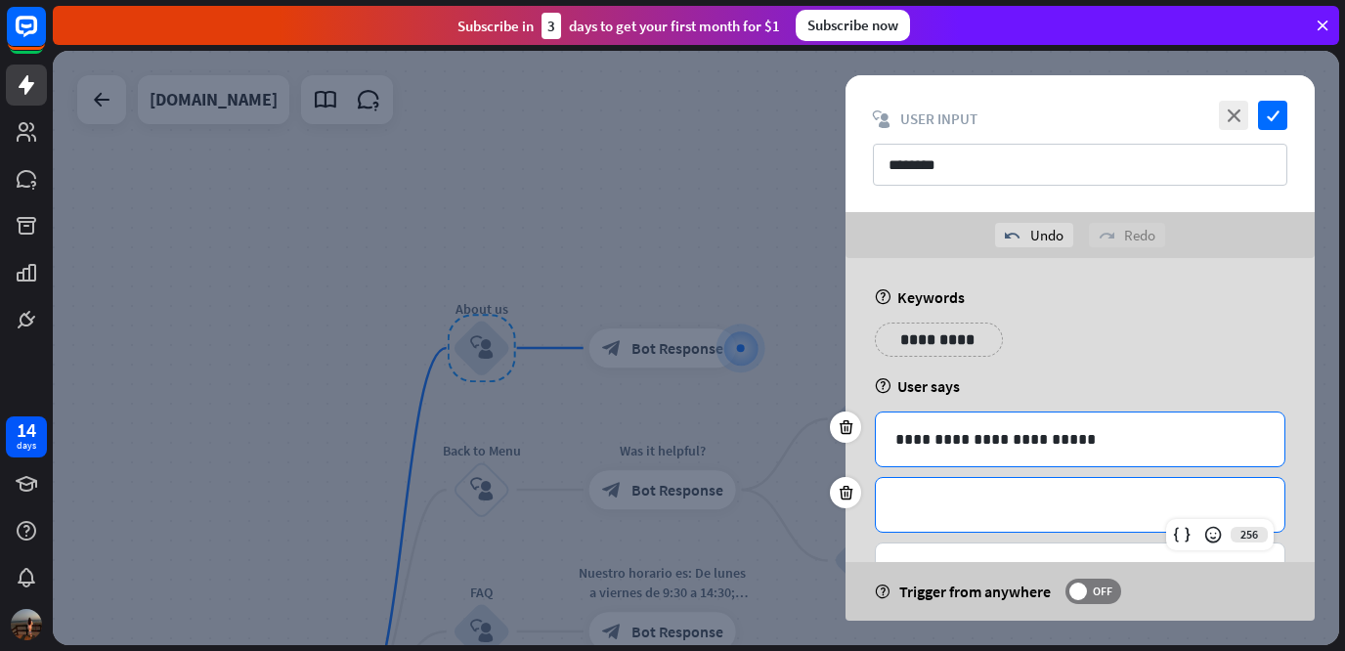
click at [1112, 445] on p "**********" at bounding box center [1079, 439] width 369 height 24
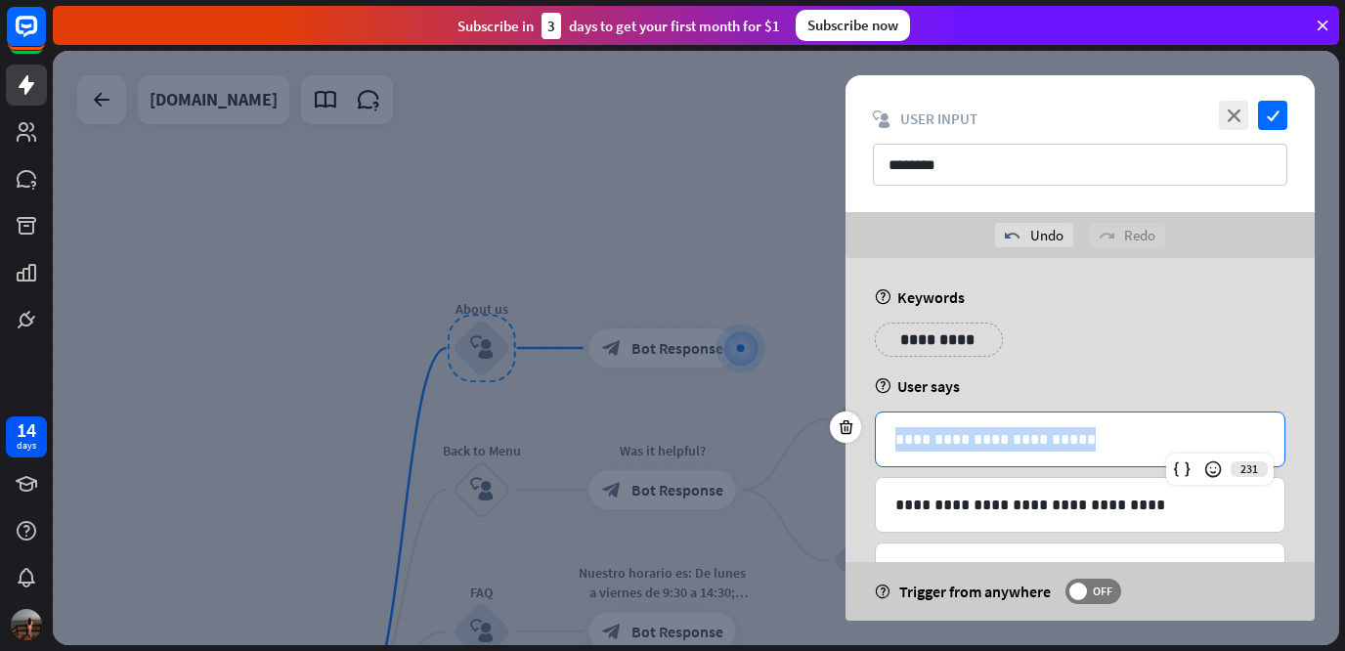
click at [1112, 445] on p "**********" at bounding box center [1079, 439] width 369 height 24
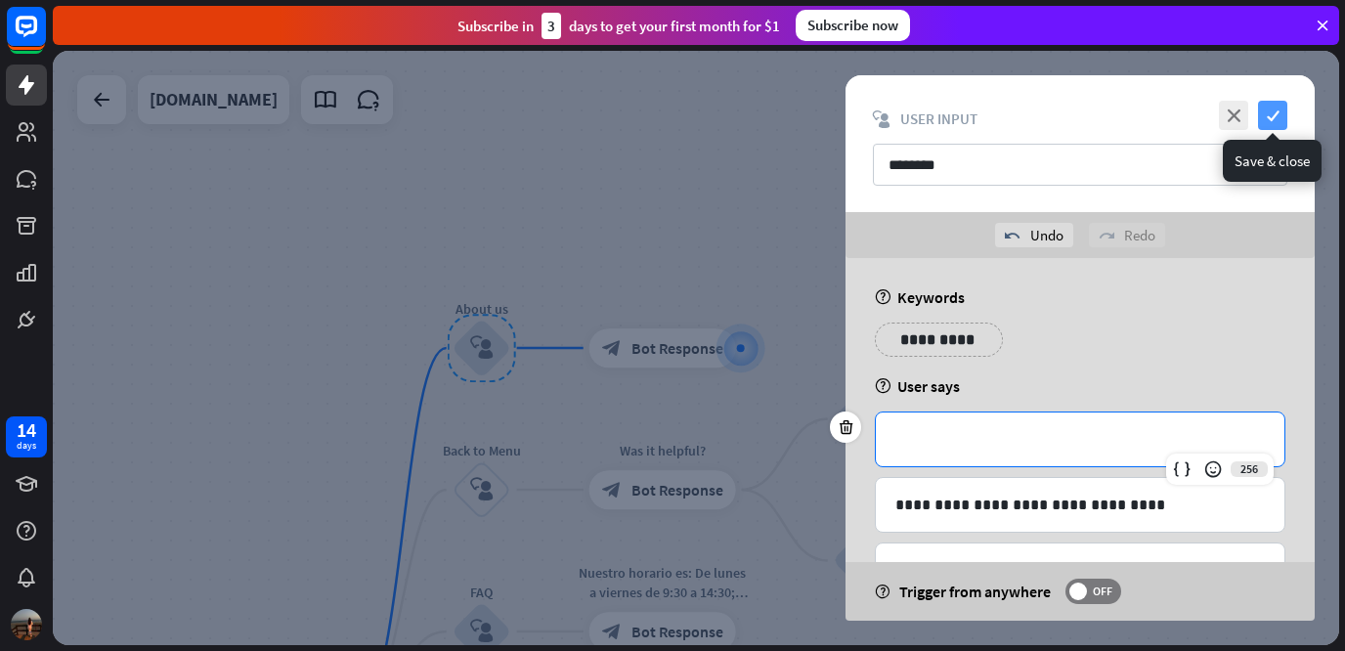
click at [1283, 116] on icon "check" at bounding box center [1272, 115] width 29 height 29
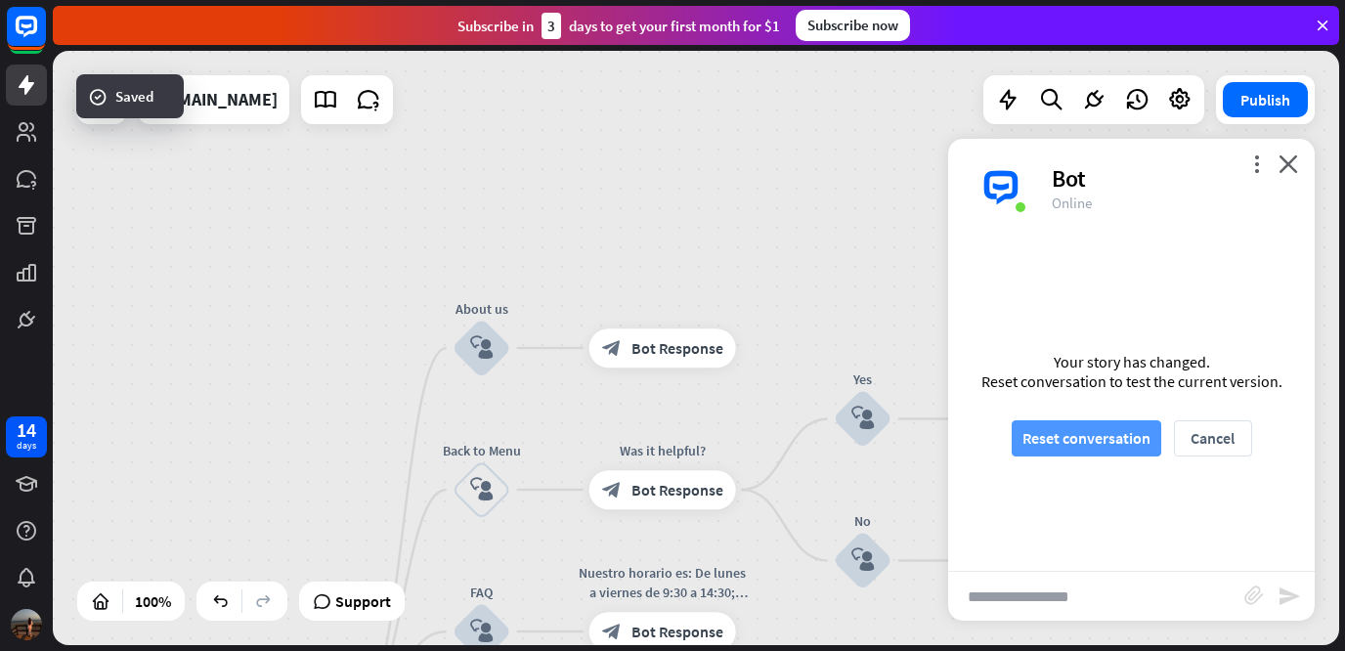
click at [1101, 425] on button "Reset conversation" at bounding box center [1085, 438] width 149 height 36
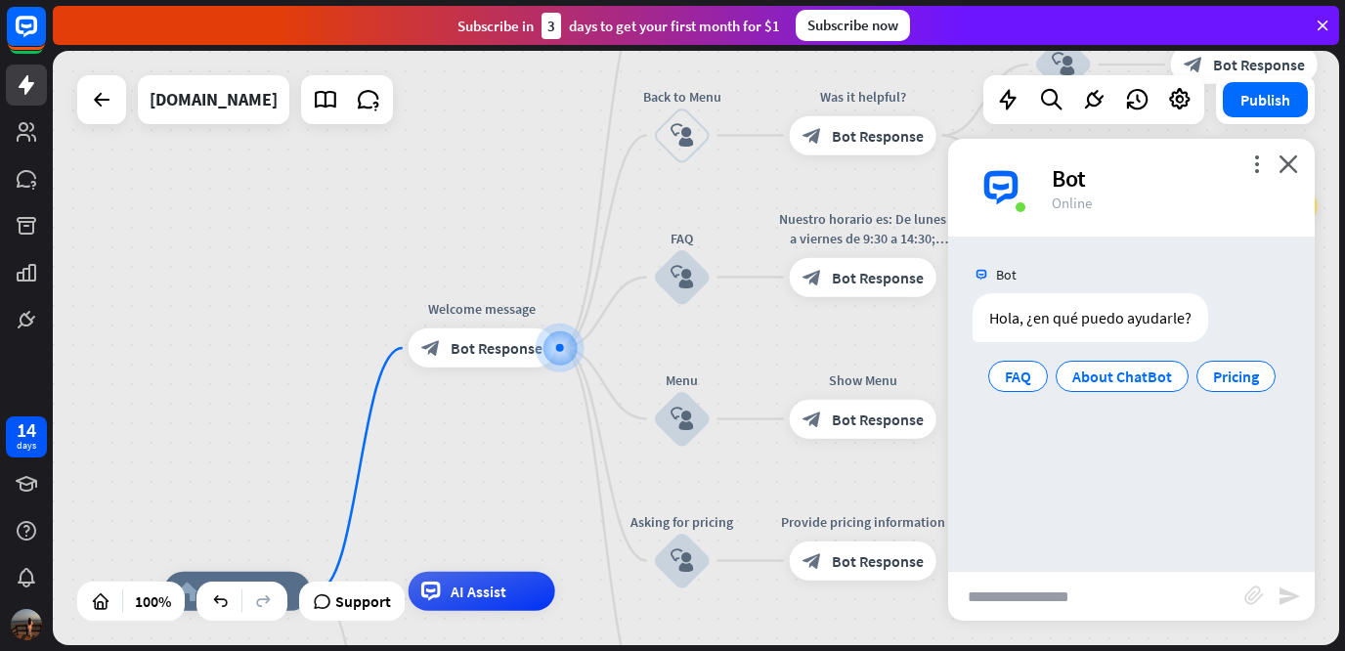
click at [1081, 591] on input "text" at bounding box center [1096, 596] width 296 height 49
type input "**********"
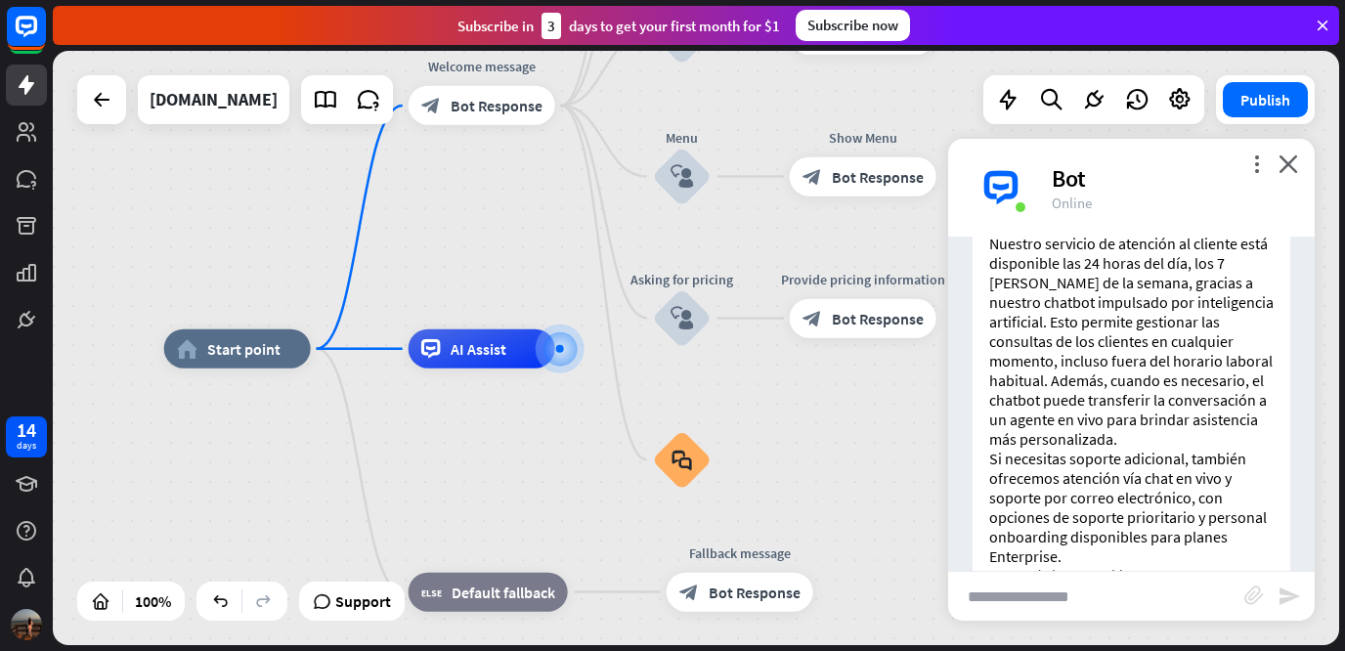
scroll to position [363, 0]
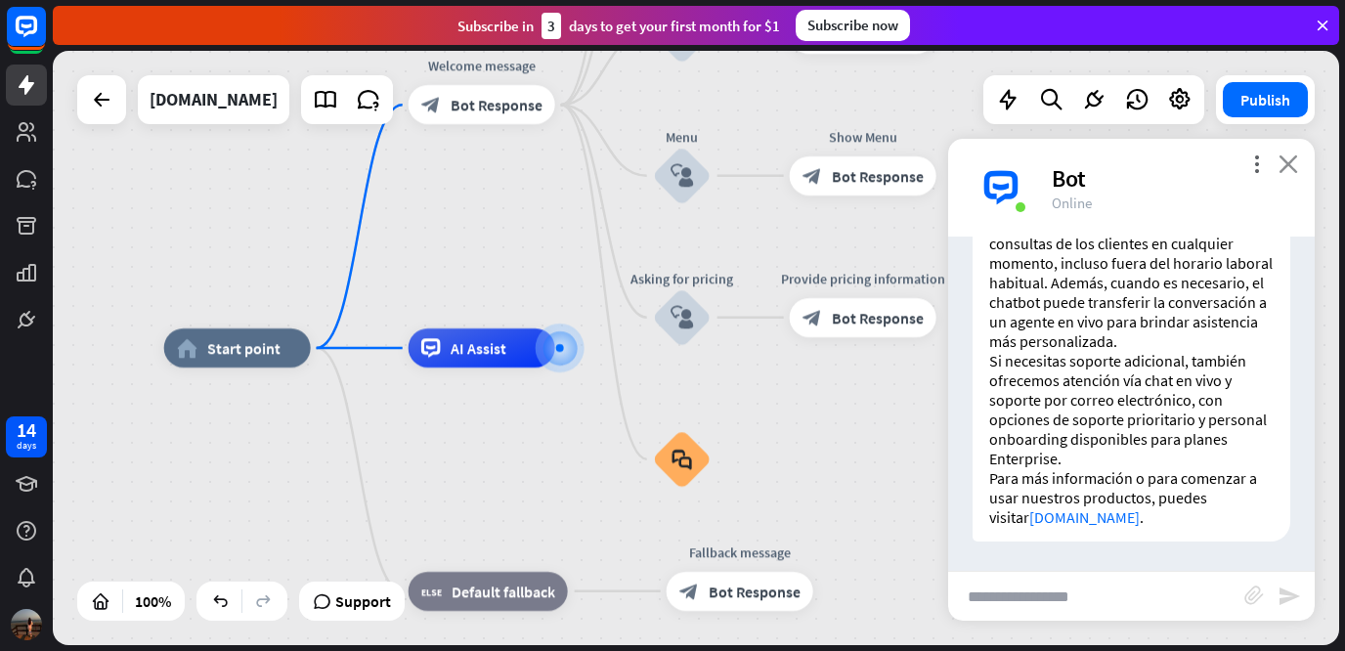
click at [1293, 161] on icon "close" at bounding box center [1288, 163] width 20 height 19
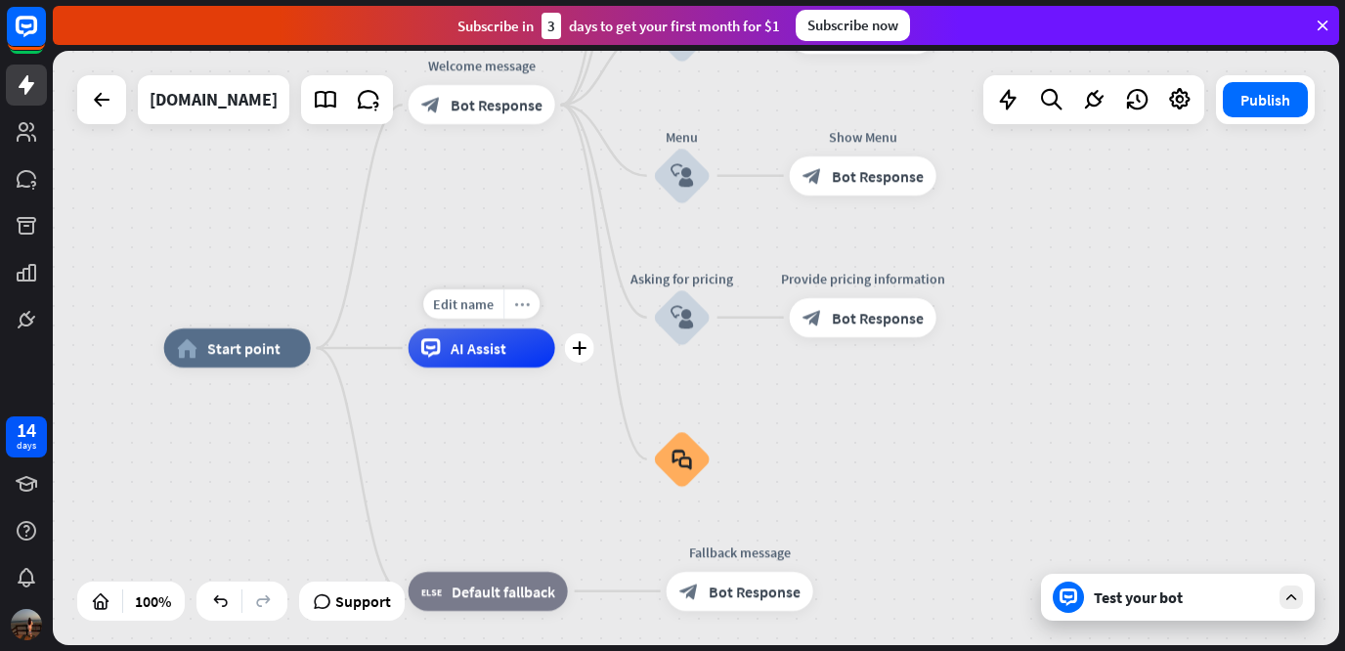
click at [528, 309] on icon "more_horiz" at bounding box center [522, 304] width 16 height 15
click at [528, 246] on div "home_2 Start point Welcome message block_bot_response Bot Response About us blo…" at bounding box center [696, 348] width 1286 height 594
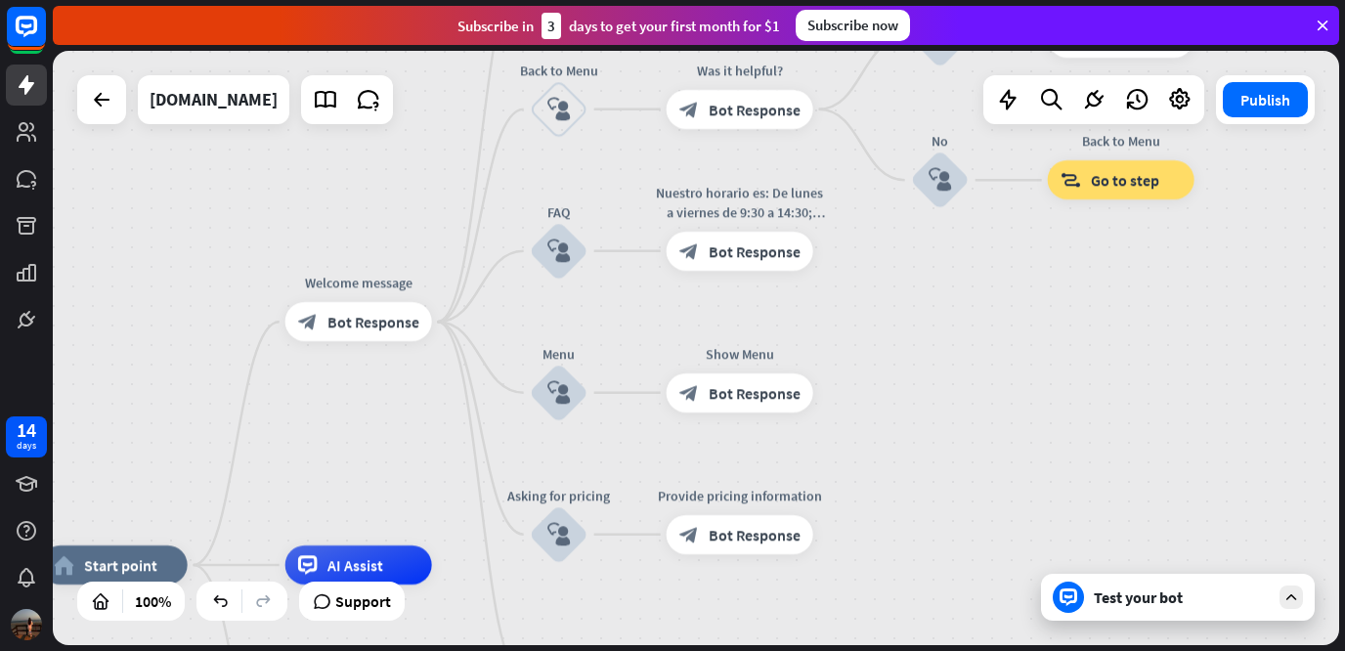
drag, startPoint x: 1112, startPoint y: 324, endPoint x: 979, endPoint y: 553, distance: 264.5
click at [979, 553] on div "home_2 Start point Welcome message block_bot_response Bot Response About us blo…" at bounding box center [696, 348] width 1286 height 594
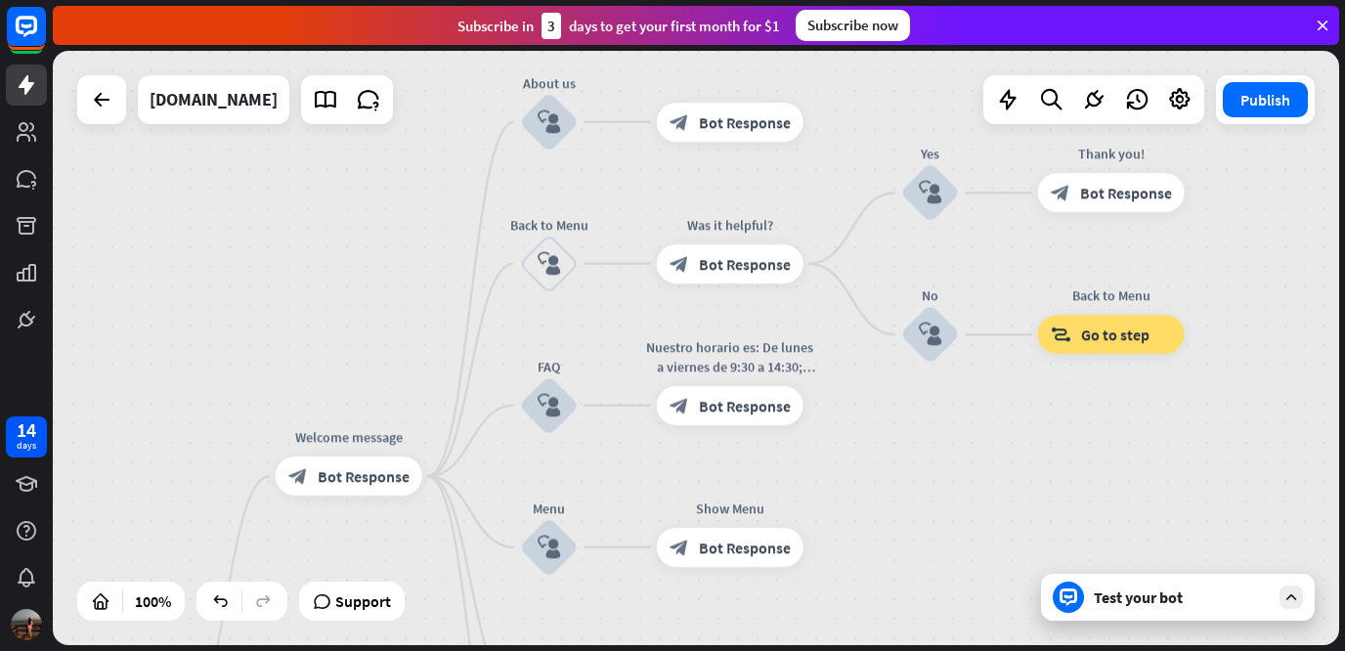
drag, startPoint x: 973, startPoint y: 285, endPoint x: 973, endPoint y: 428, distance: 142.7
click at [973, 428] on div "home_2 Start point Welcome message block_bot_response Bot Response About us blo…" at bounding box center [696, 348] width 1286 height 594
click at [763, 400] on span "Bot Response" at bounding box center [745, 406] width 92 height 20
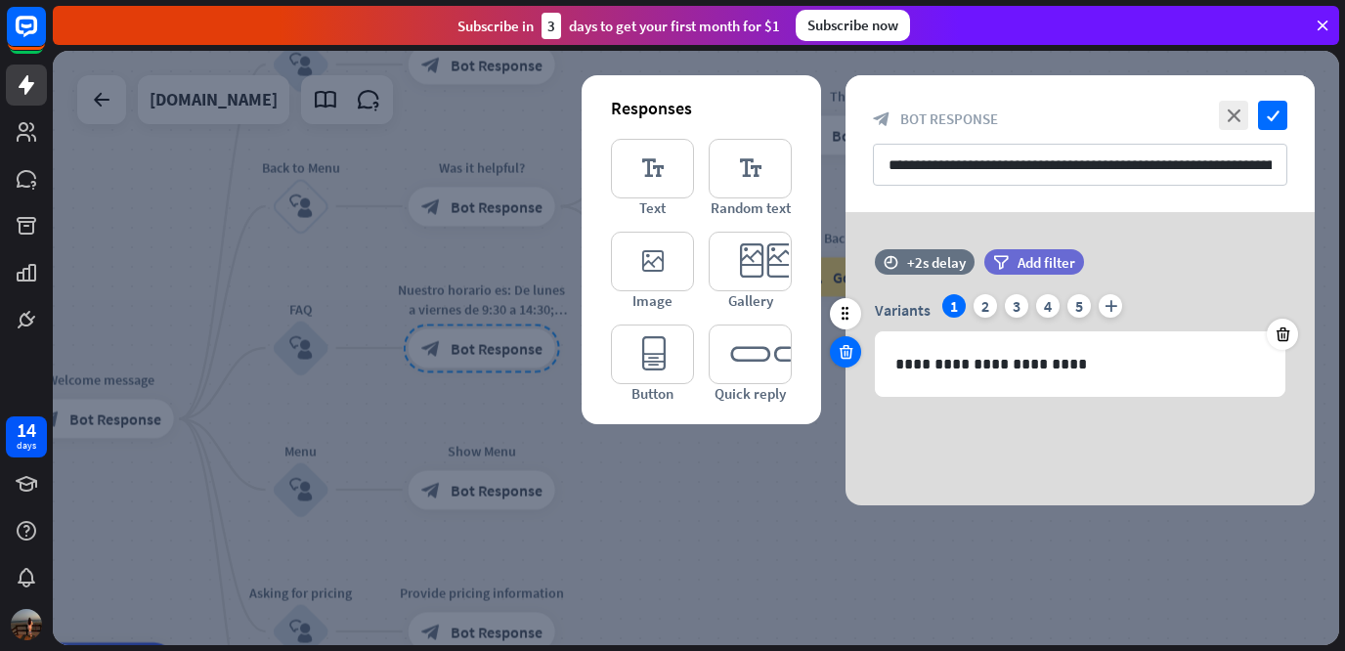
click at [850, 354] on icon at bounding box center [845, 352] width 19 height 18
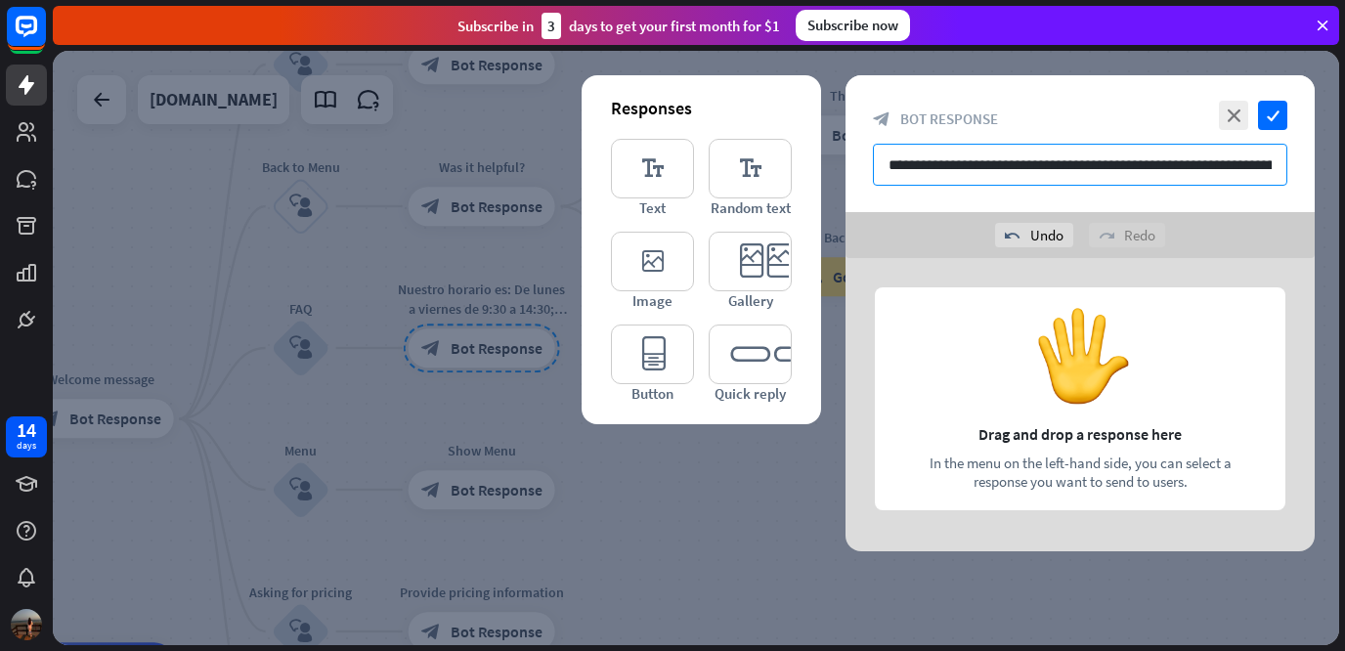
click at [1172, 150] on input "**********" at bounding box center [1080, 165] width 414 height 42
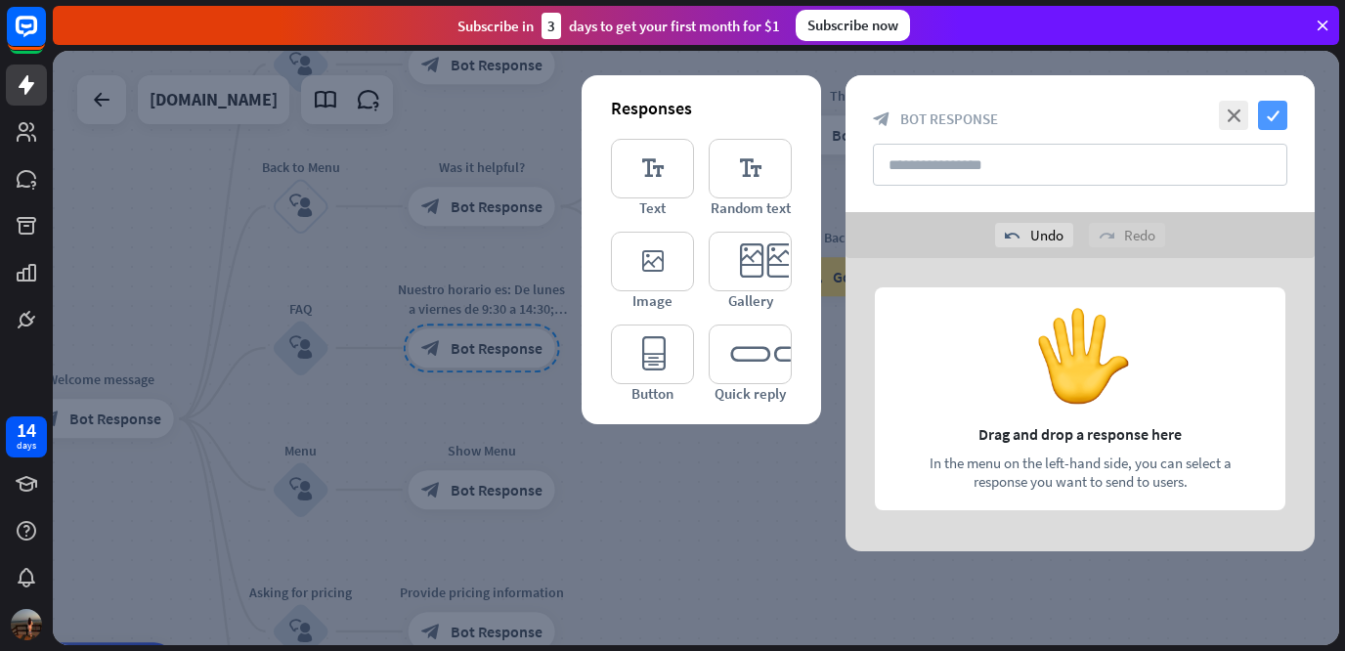
click at [1275, 107] on icon "check" at bounding box center [1272, 115] width 29 height 29
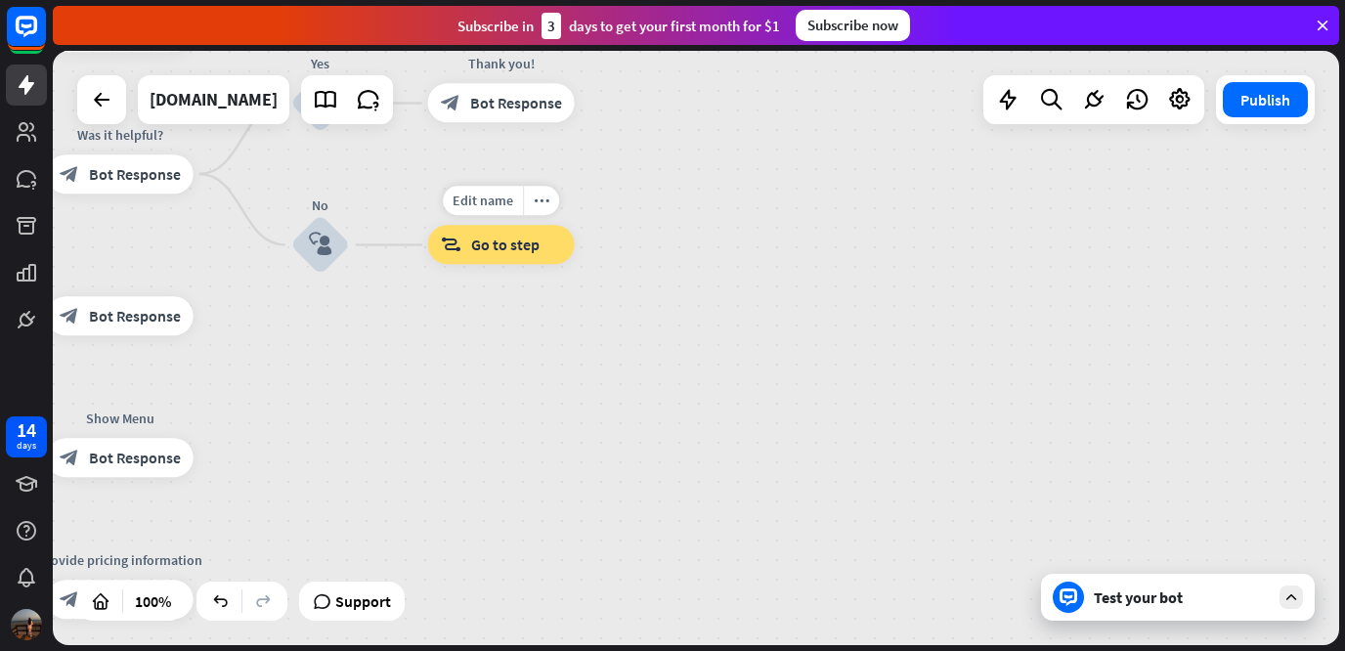
drag, startPoint x: 1062, startPoint y: 298, endPoint x: 676, endPoint y: 248, distance: 389.2
click at [676, 248] on div "home_2 Start point Welcome message block_bot_response Bot Response About us blo…" at bounding box center [696, 348] width 1286 height 594
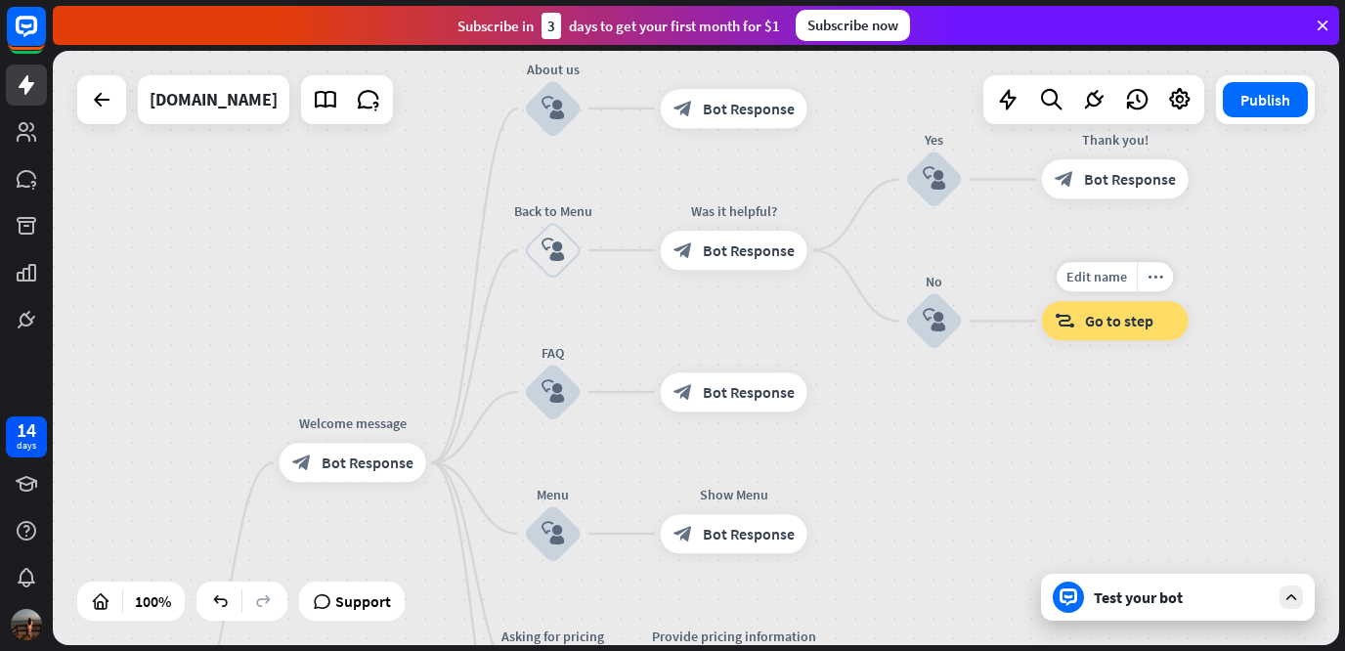
drag, startPoint x: 436, startPoint y: 261, endPoint x: 1077, endPoint y: 356, distance: 648.0
click at [1077, 341] on div "Edit name more_horiz block_goto Go to step" at bounding box center [1115, 321] width 147 height 39
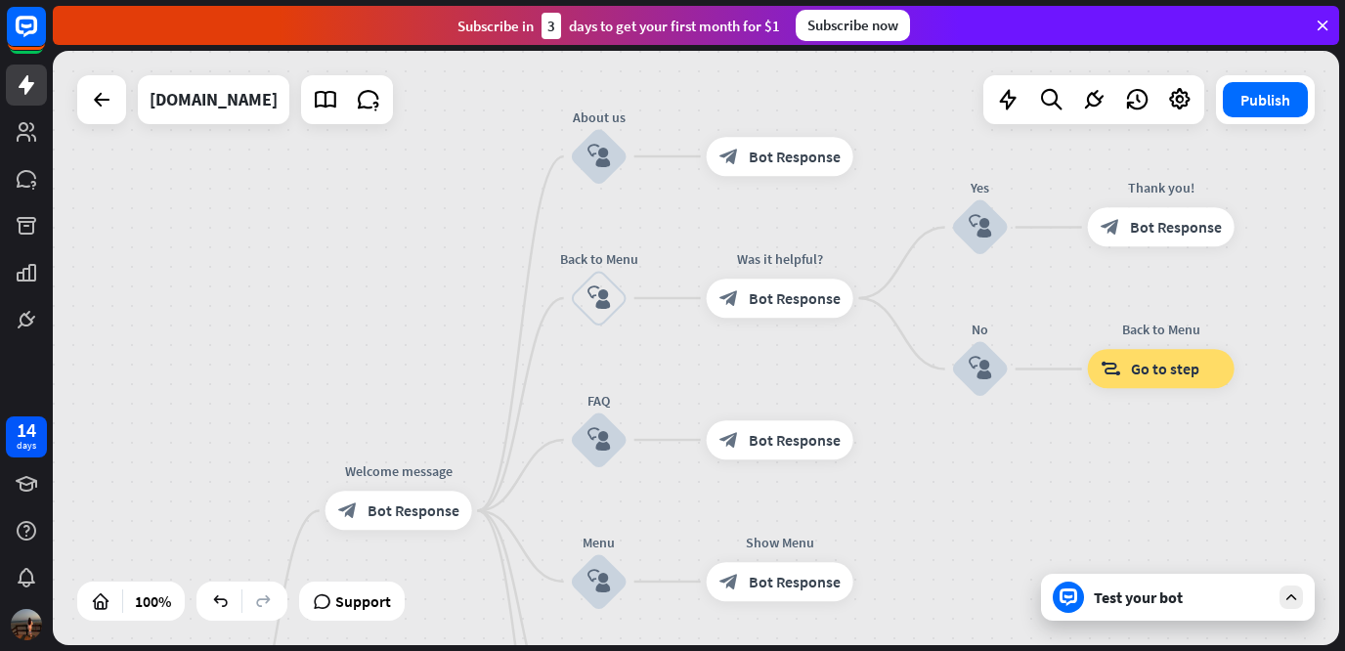
drag, startPoint x: 440, startPoint y: 311, endPoint x: 491, endPoint y: 272, distance: 64.1
click at [491, 272] on div "home_2 Start point Welcome message block_bot_response Bot Response About us blo…" at bounding box center [696, 348] width 1286 height 594
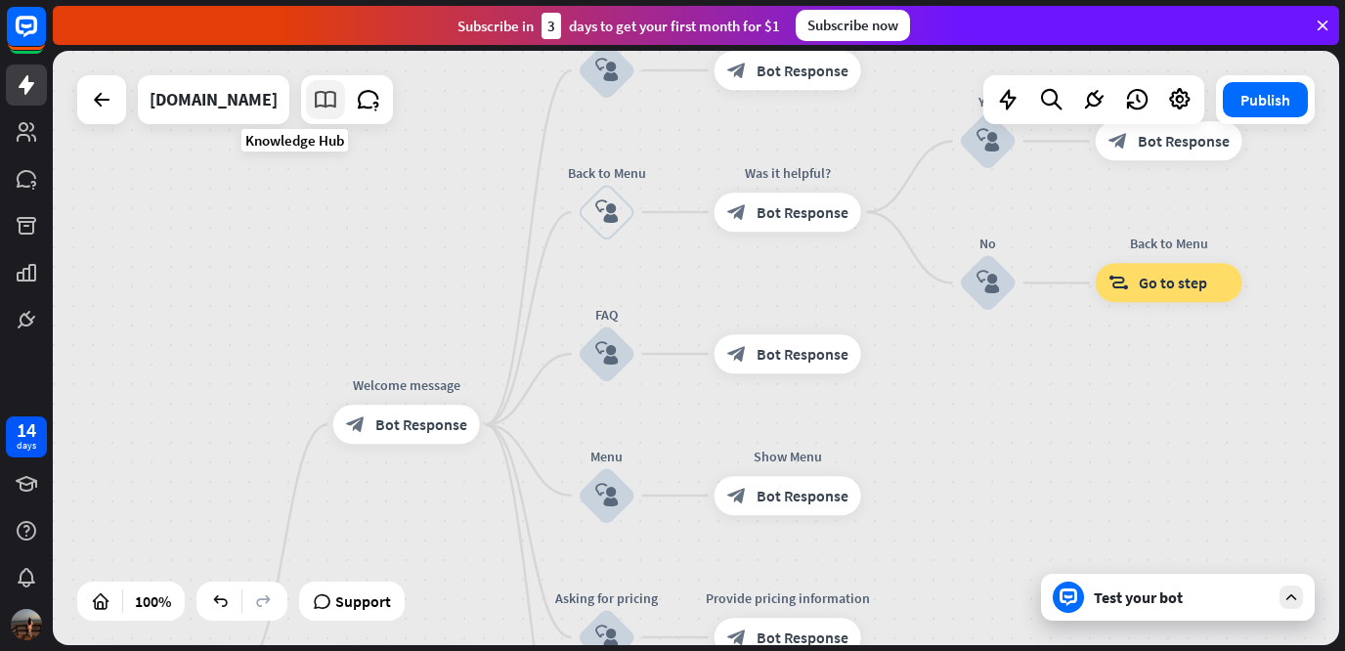
click at [313, 107] on icon at bounding box center [325, 99] width 25 height 25
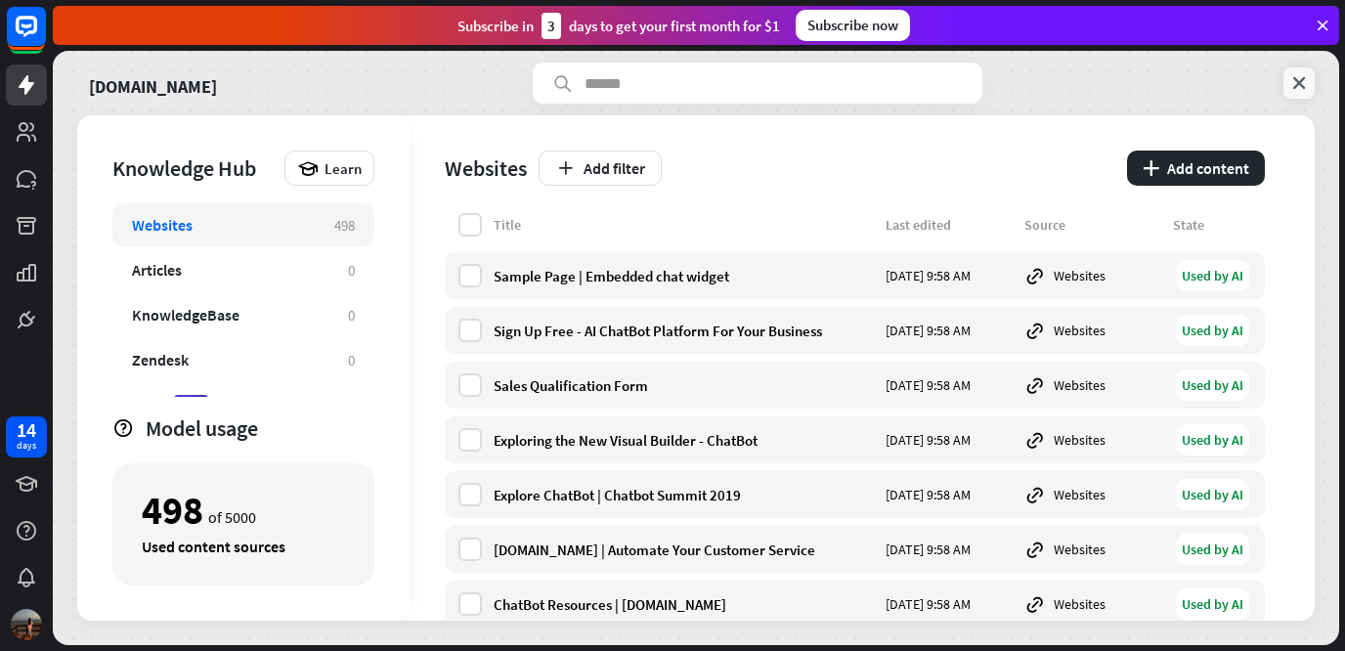
click at [1294, 93] on link at bounding box center [1298, 82] width 31 height 31
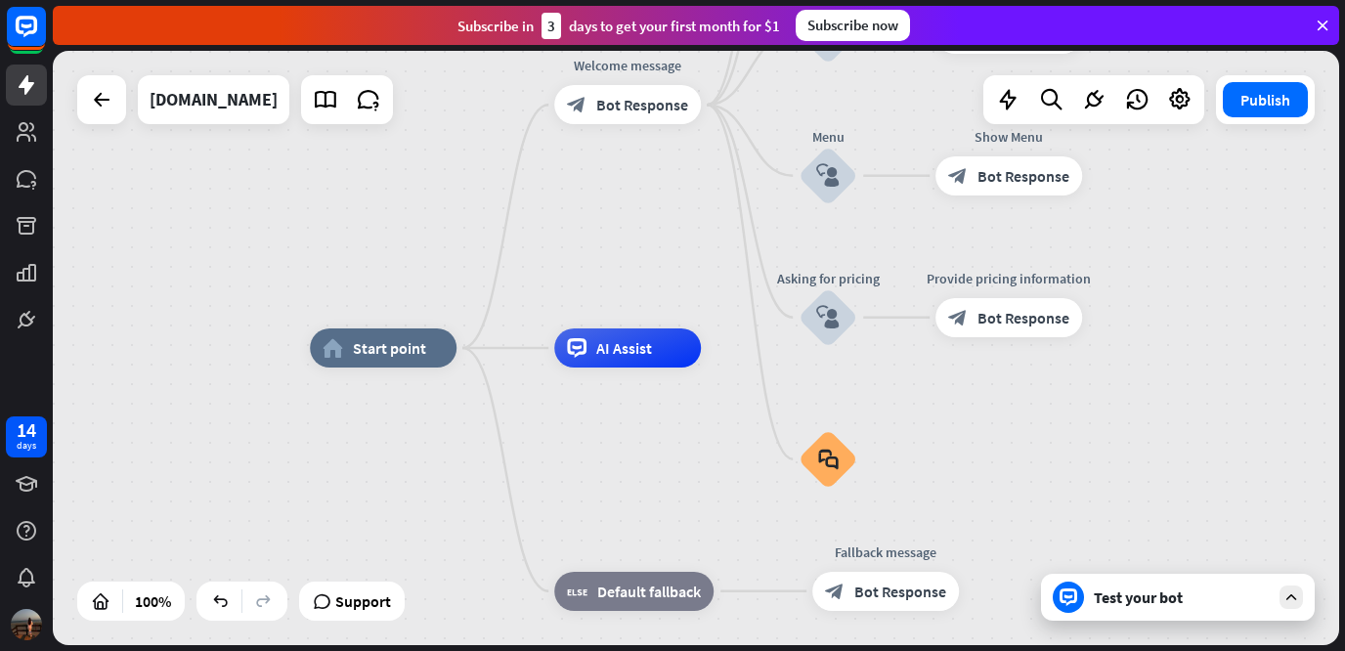
click at [619, 201] on div "home_2 Start point Welcome message block_bot_response Bot Response About us blo…" at bounding box center [696, 348] width 1286 height 594
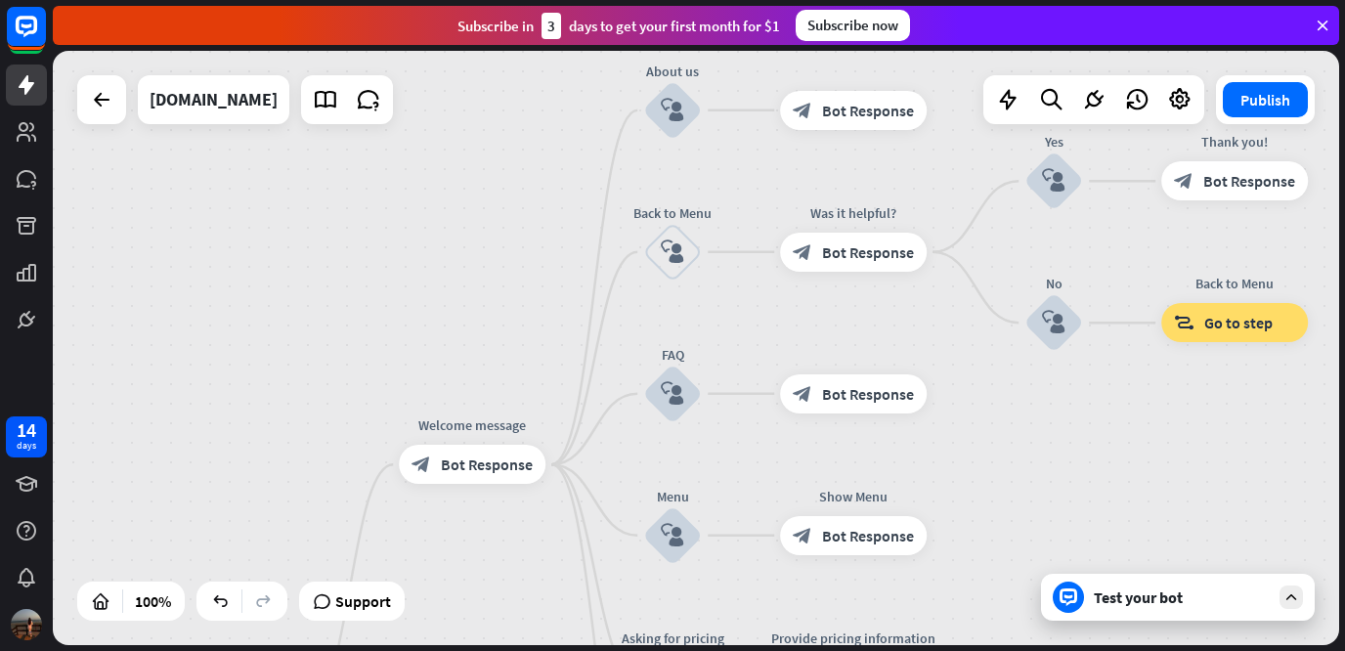
drag, startPoint x: 619, startPoint y: 201, endPoint x: 418, endPoint y: 596, distance: 443.1
click at [418, 596] on div "home_2 Start point Welcome message block_bot_response Bot Response About us blo…" at bounding box center [696, 348] width 1286 height 594
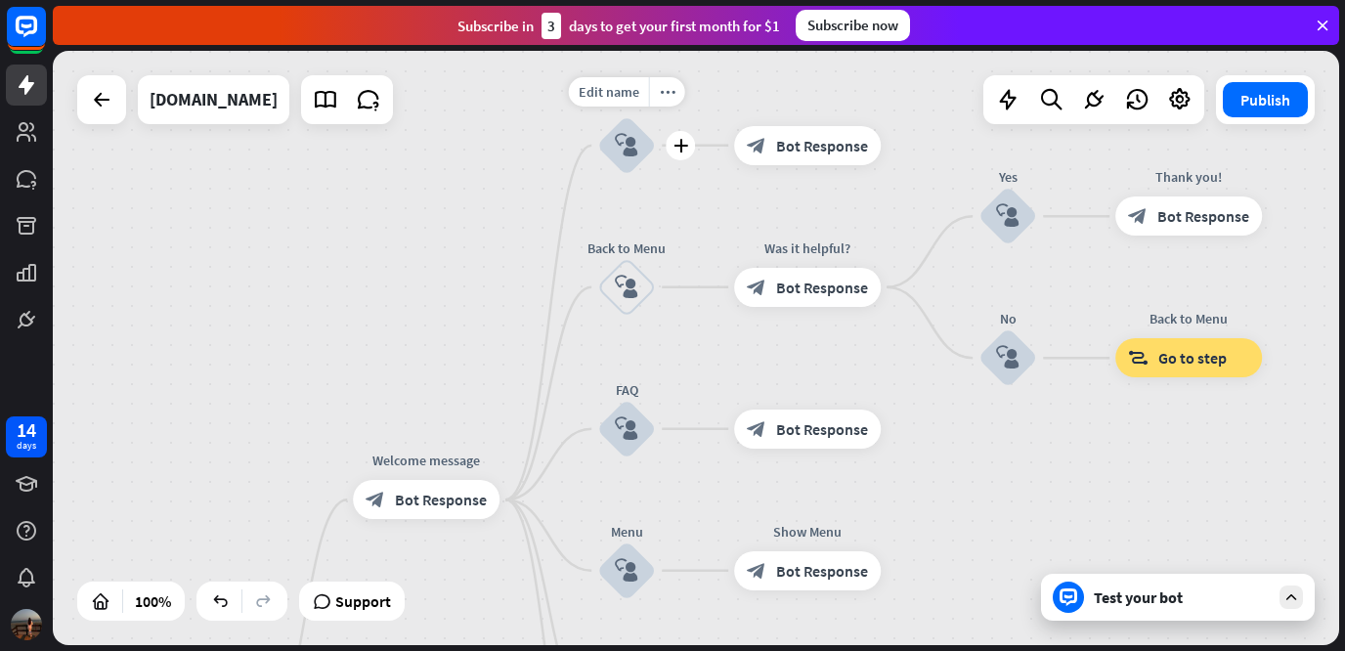
click at [633, 141] on icon "block_user_input" at bounding box center [626, 145] width 23 height 23
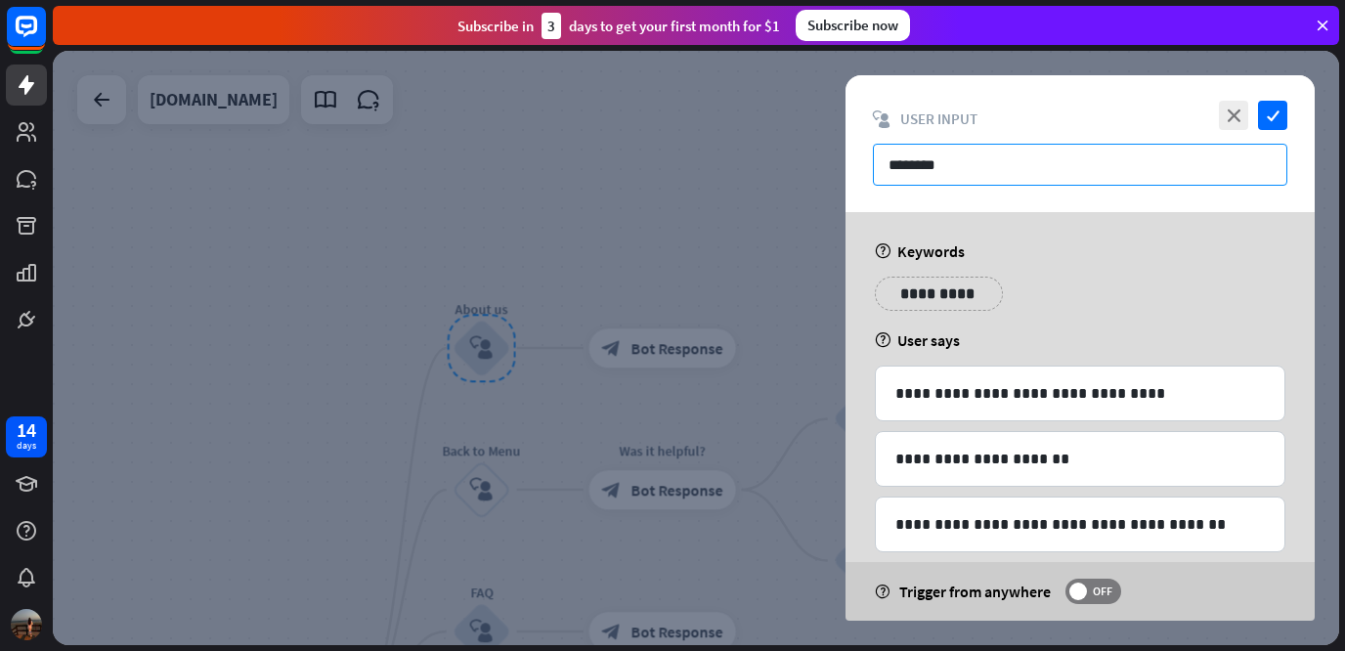
click at [1041, 156] on input "********" at bounding box center [1080, 165] width 414 height 42
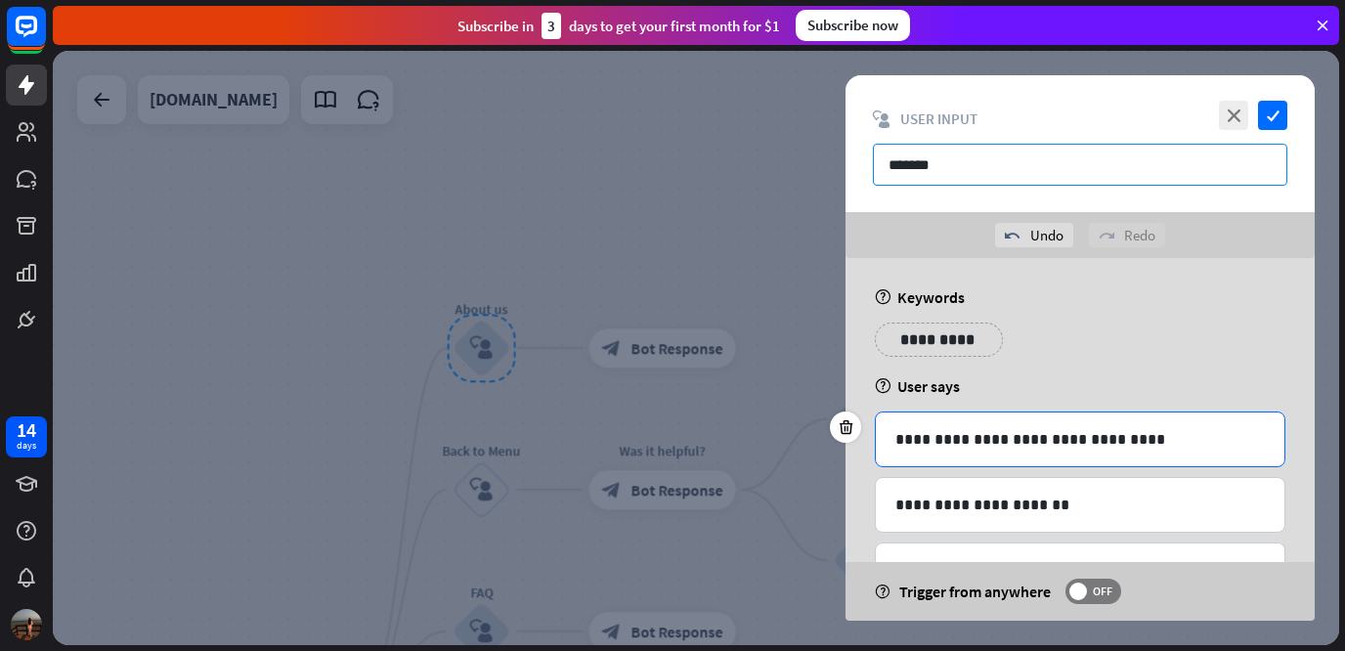
type input "*******"
click at [1101, 450] on p "**********" at bounding box center [1079, 439] width 369 height 24
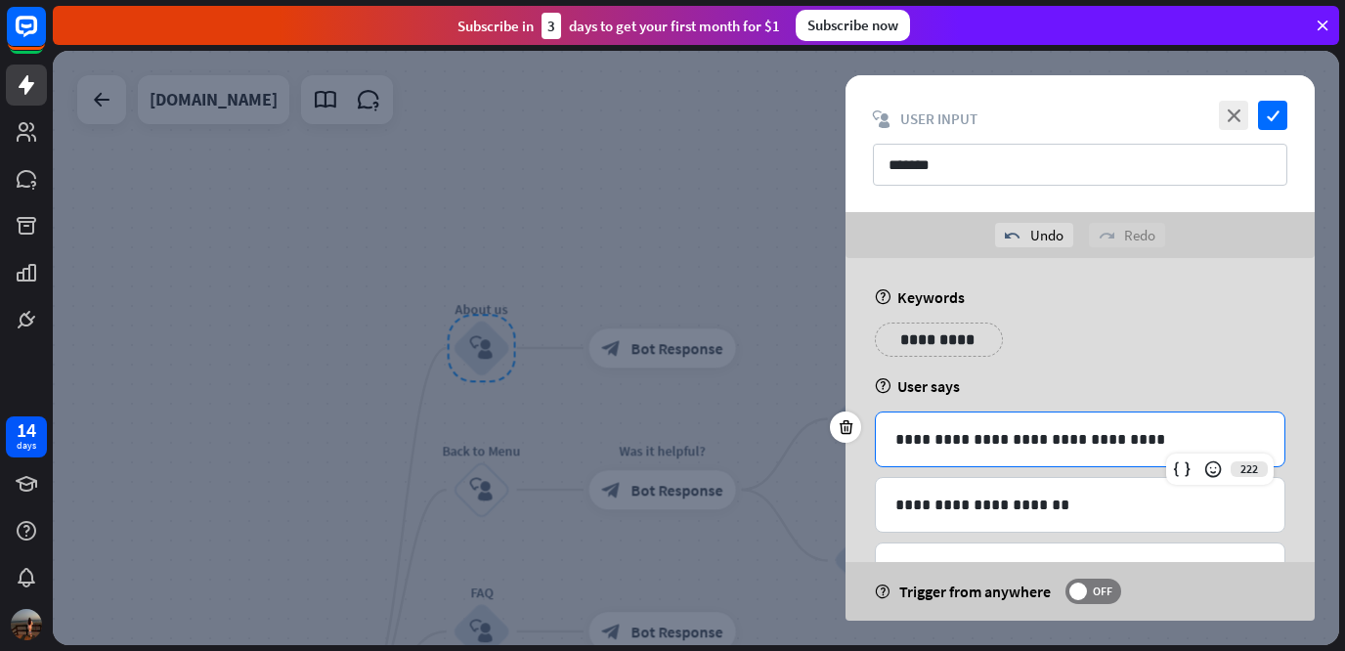
click at [1155, 438] on p "**********" at bounding box center [1079, 439] width 369 height 24
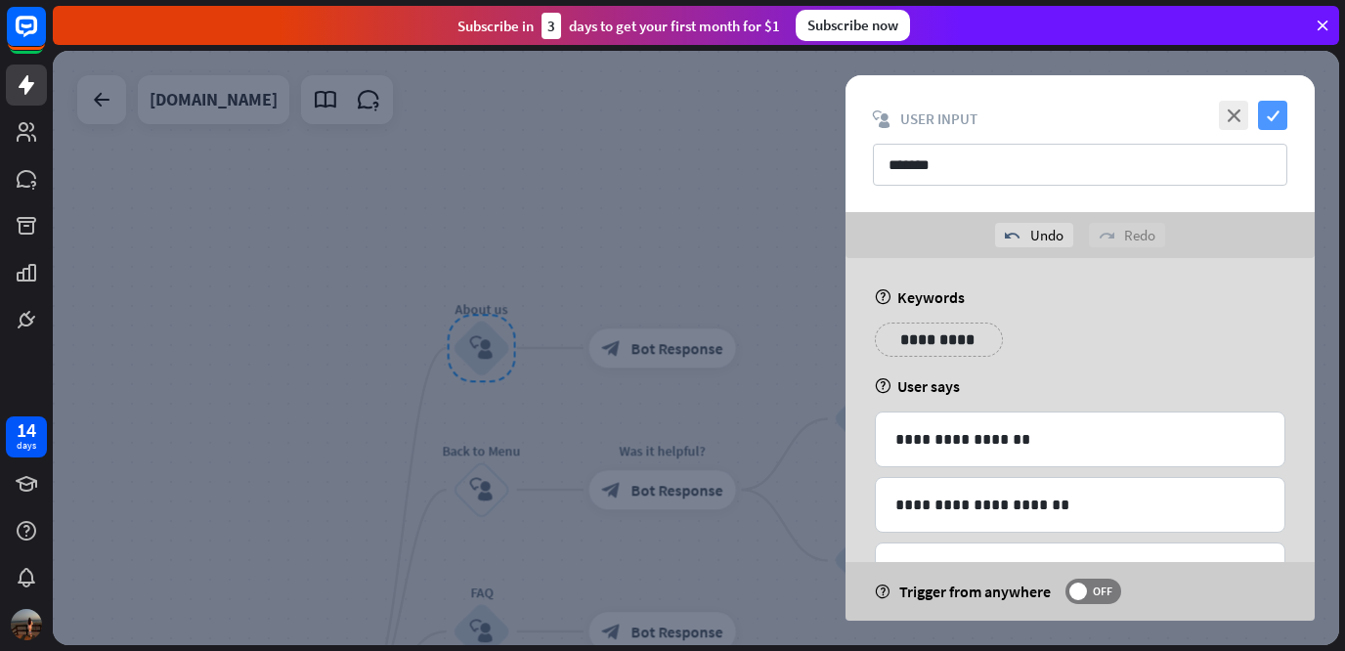
click at [1266, 125] on icon "check" at bounding box center [1272, 115] width 29 height 29
